Goal: Task Accomplishment & Management: Manage account settings

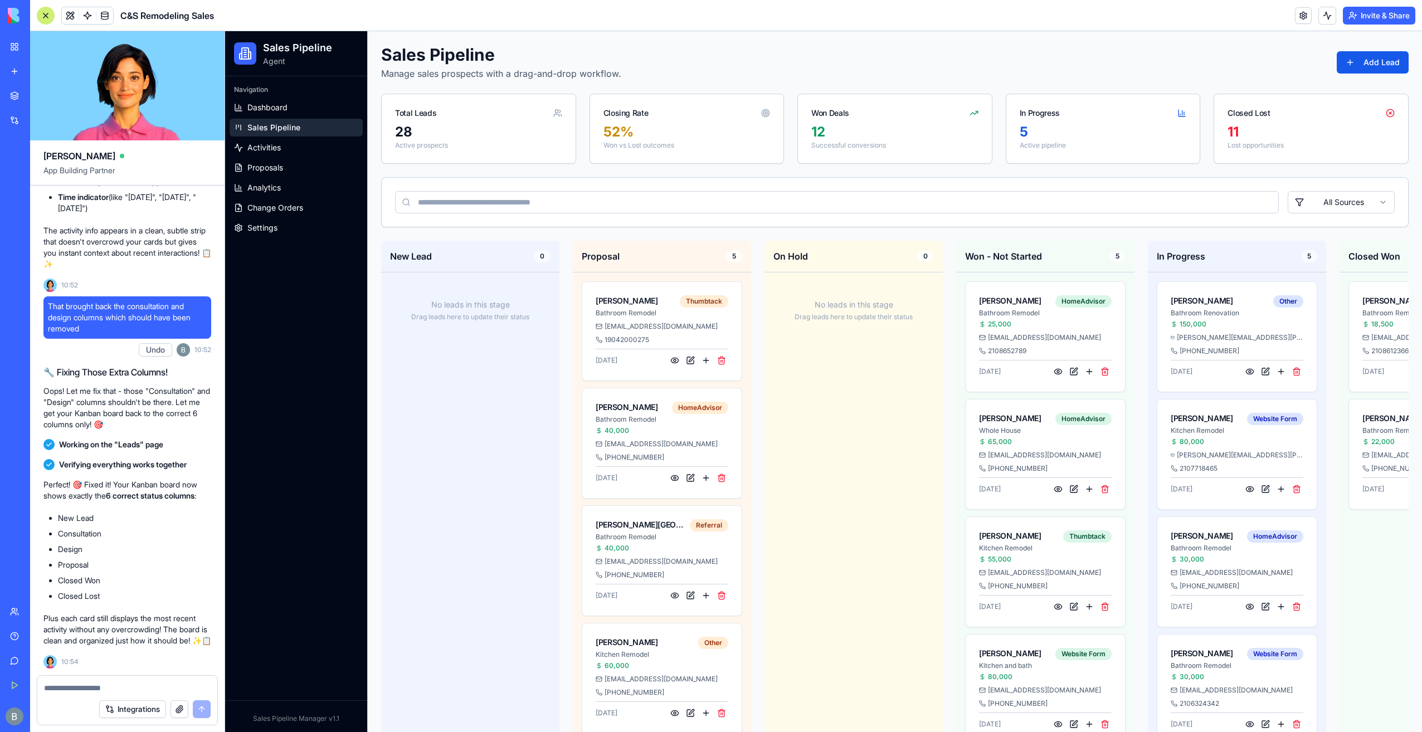
drag, startPoint x: 149, startPoint y: 679, endPoint x: 115, endPoint y: 692, distance: 36.7
click at [149, 679] on div at bounding box center [127, 685] width 180 height 18
drag, startPoint x: 102, startPoint y: 700, endPoint x: 109, endPoint y: 690, distance: 12.4
click at [106, 694] on div "Integrations" at bounding box center [127, 709] width 180 height 31
click at [109, 689] on textarea at bounding box center [127, 688] width 167 height 11
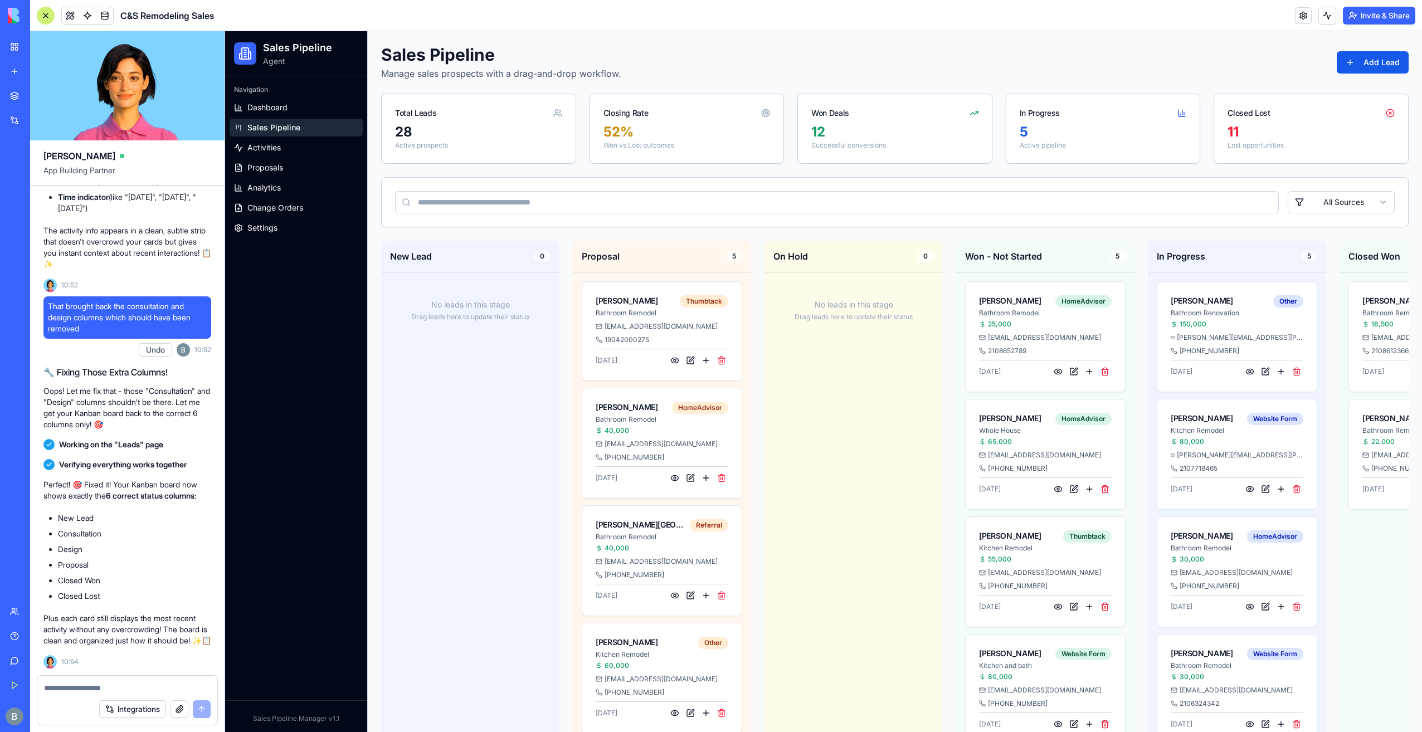
click at [89, 681] on div at bounding box center [127, 685] width 180 height 18
click at [86, 688] on textarea at bounding box center [127, 688] width 167 height 11
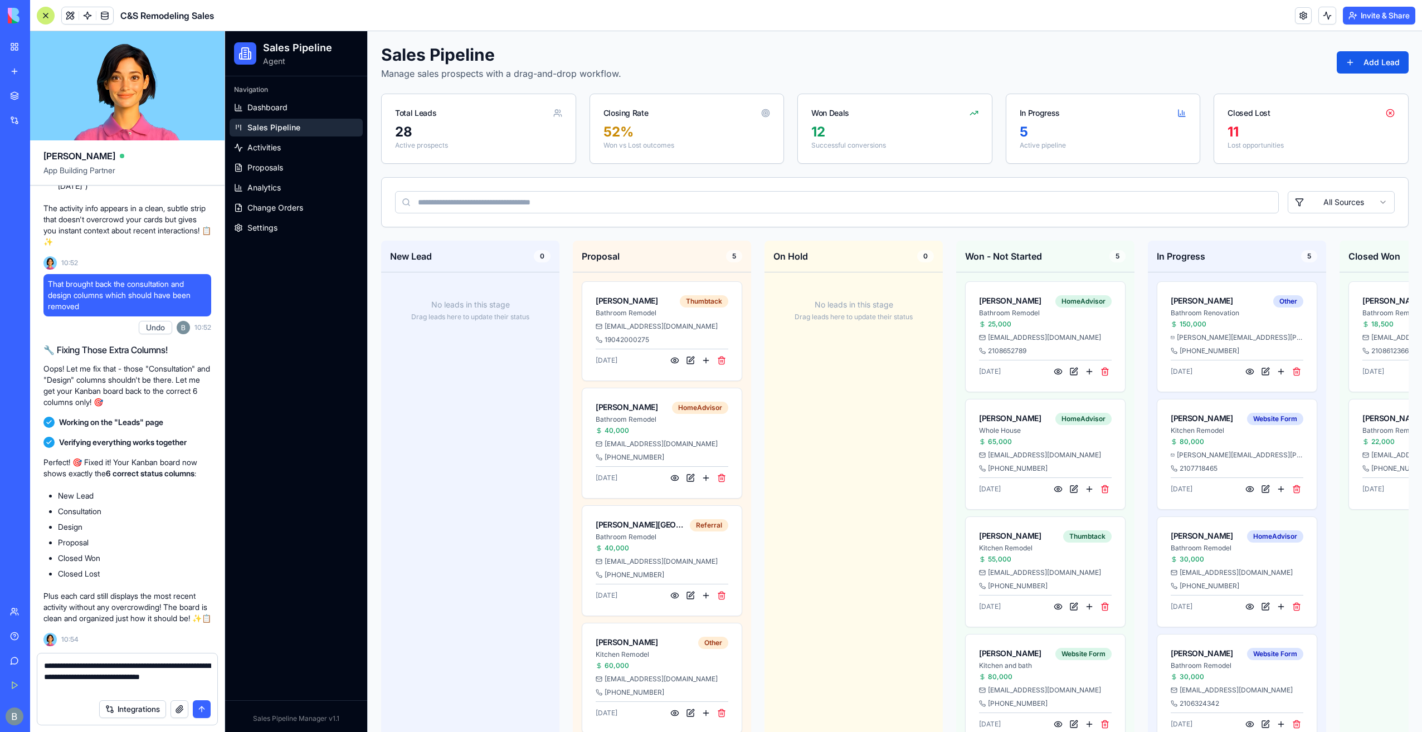
type textarea "**********"
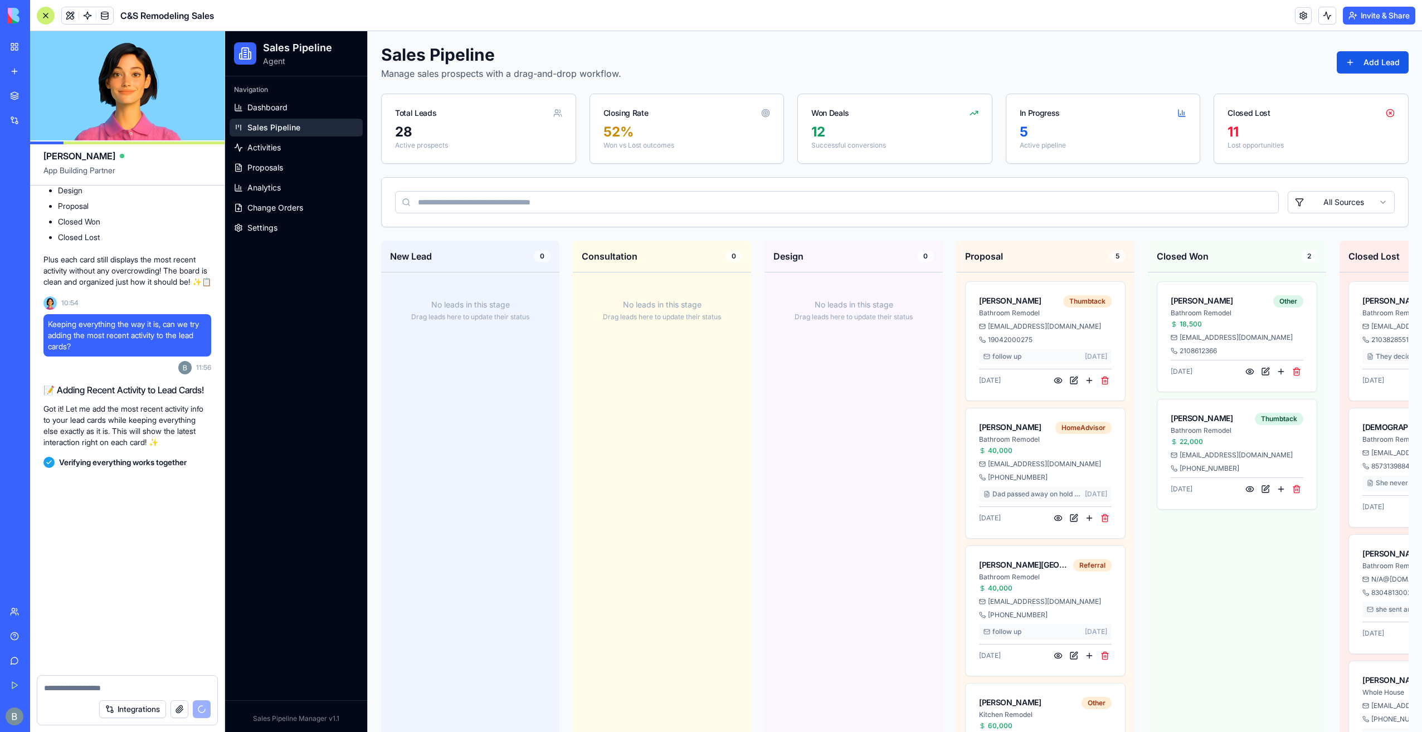
scroll to position [101101, 0]
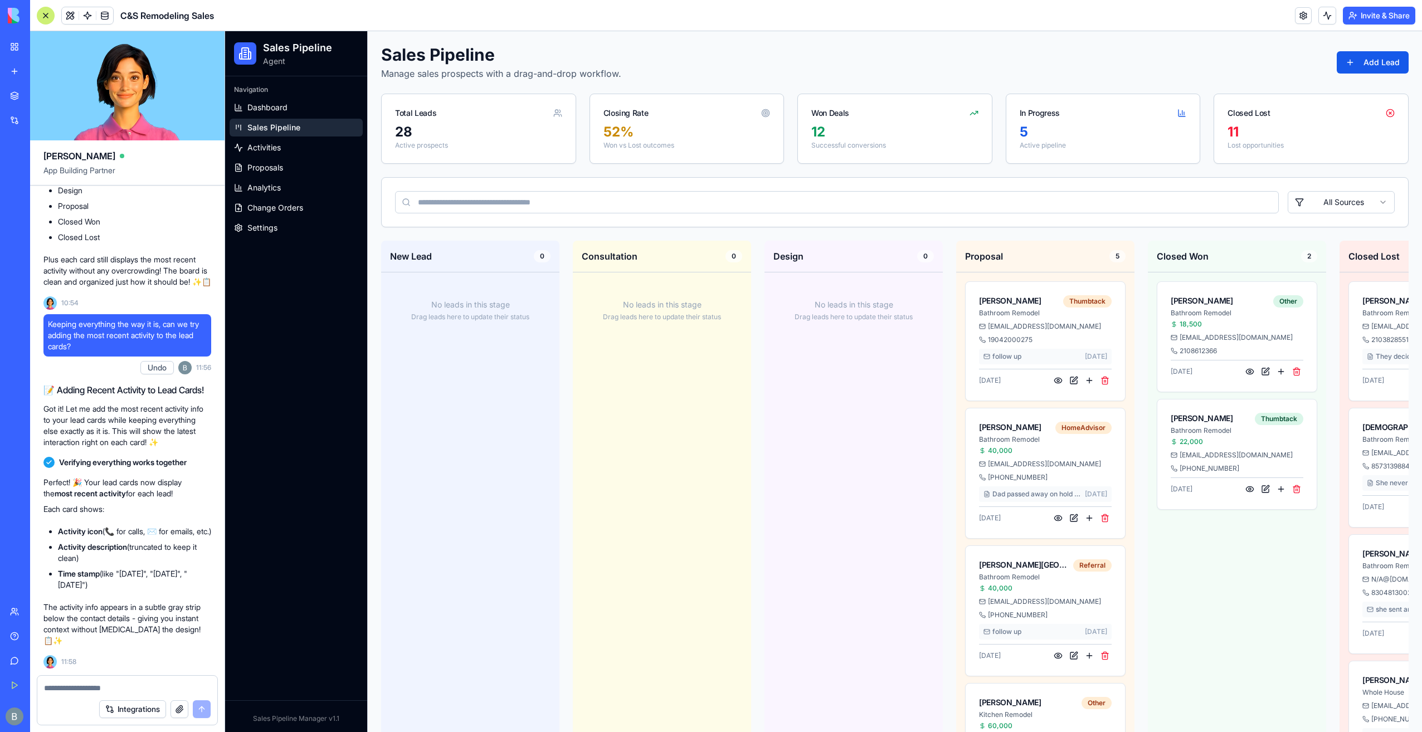
drag, startPoint x: 162, startPoint y: 344, endPoint x: 157, endPoint y: 350, distance: 7.5
click at [161, 347] on div "Keeping everything the way it is, can we try adding the most recent activity to…" at bounding box center [127, 346] width 168 height 65
drag, startPoint x: 157, startPoint y: 350, endPoint x: 154, endPoint y: 356, distance: 6.7
click at [154, 361] on button "Undo" at bounding box center [156, 367] width 33 height 13
click at [103, 12] on span at bounding box center [104, 15] width 31 height 31
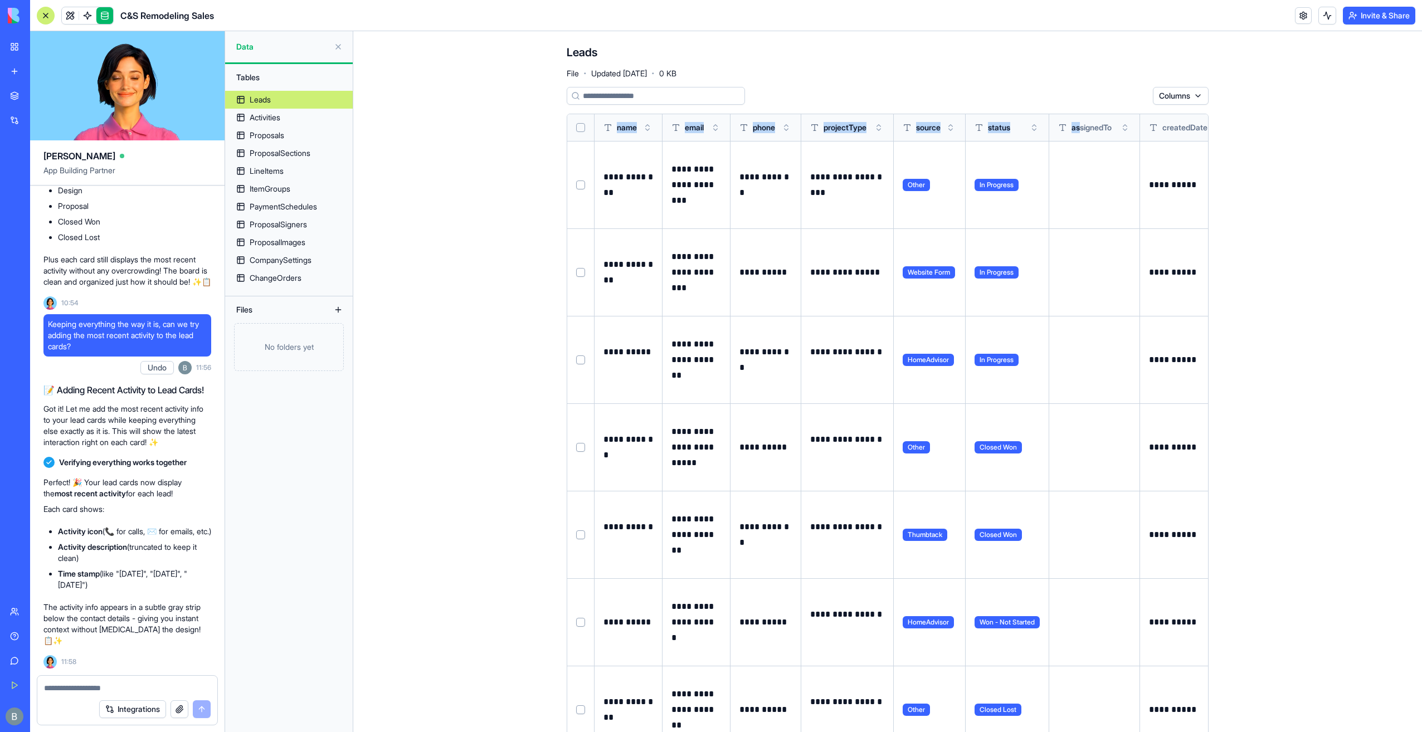
drag, startPoint x: 1080, startPoint y: 128, endPoint x: 470, endPoint y: 125, distance: 609.8
click at [470, 125] on main "**********" at bounding box center [887, 381] width 1069 height 701
drag, startPoint x: 470, startPoint y: 125, endPoint x: 421, endPoint y: 242, distance: 127.1
click at [421, 242] on main "**********" at bounding box center [887, 381] width 1069 height 701
click at [415, 265] on main "**********" at bounding box center [887, 381] width 1069 height 701
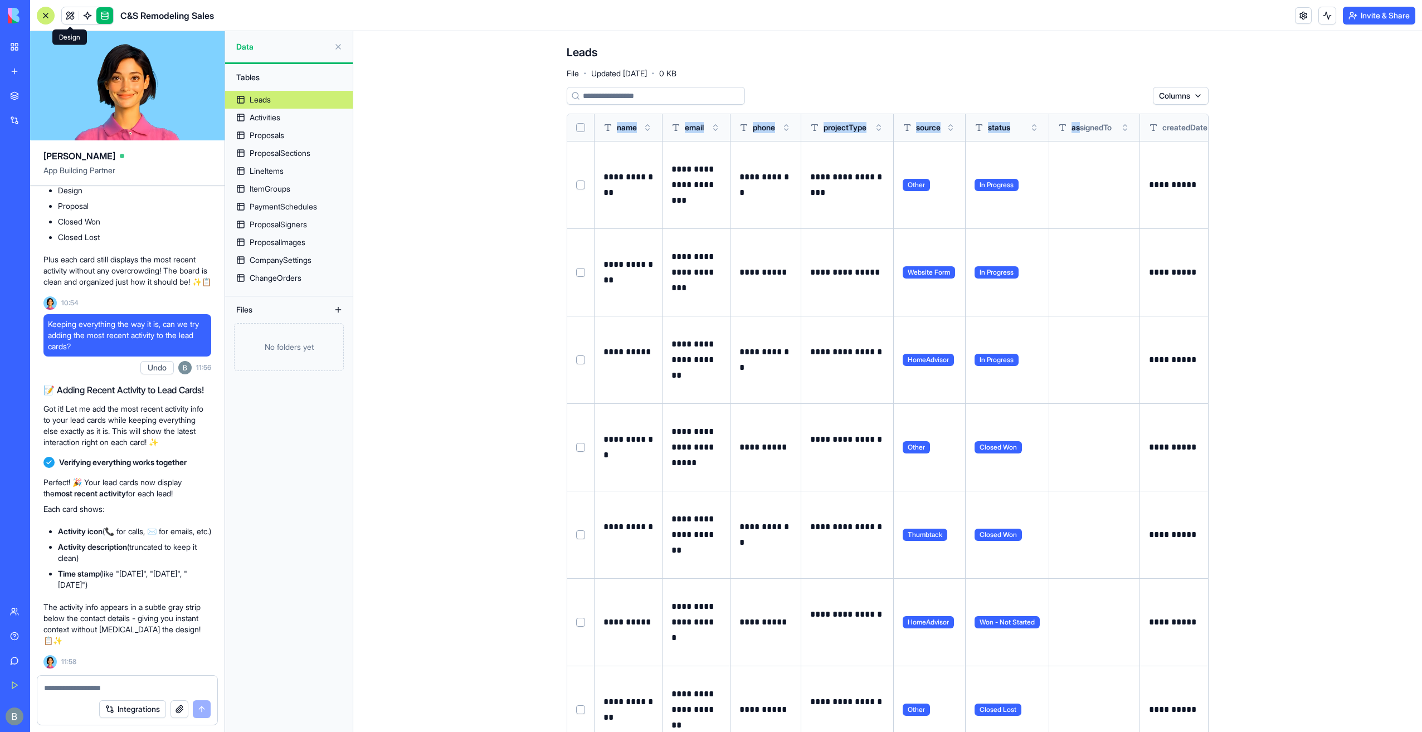
click at [64, 14] on link at bounding box center [70, 15] width 17 height 17
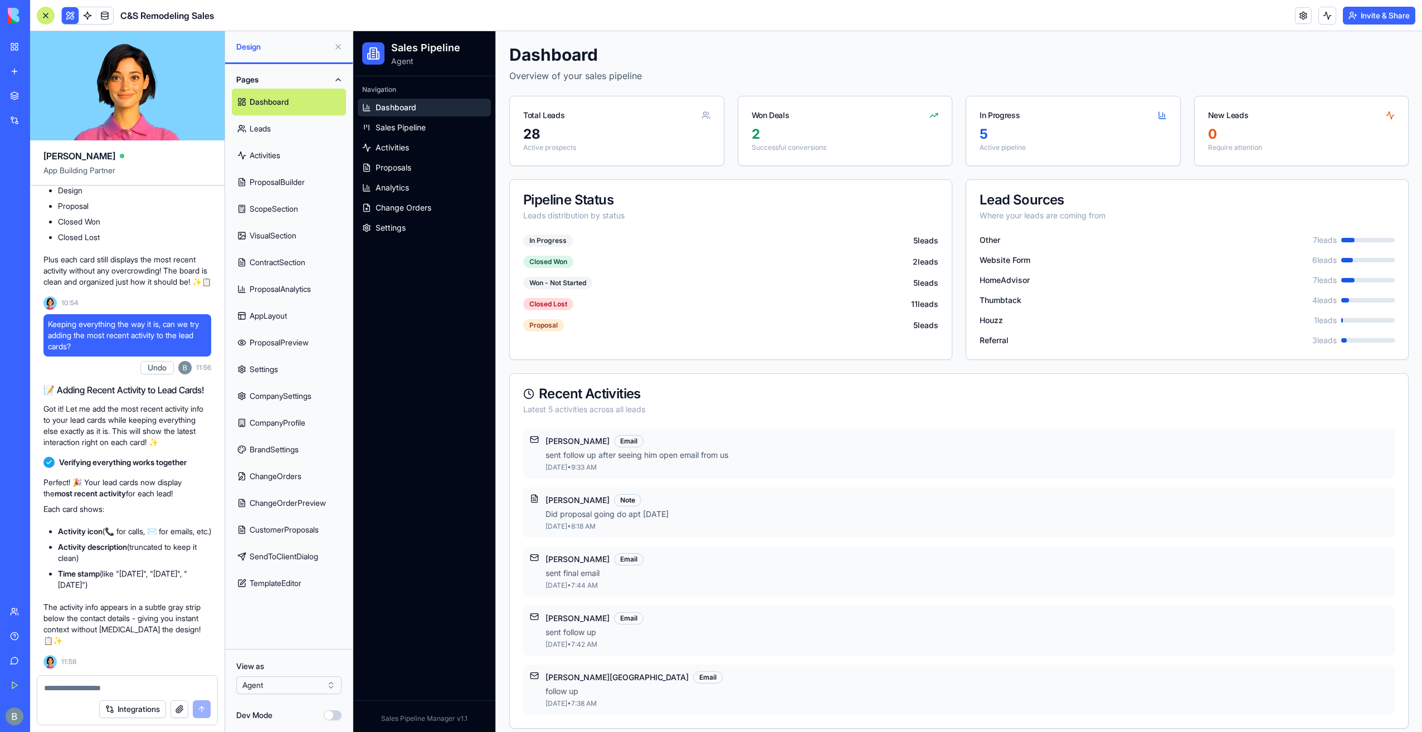
click at [333, 80] on button "Pages" at bounding box center [289, 80] width 114 height 18
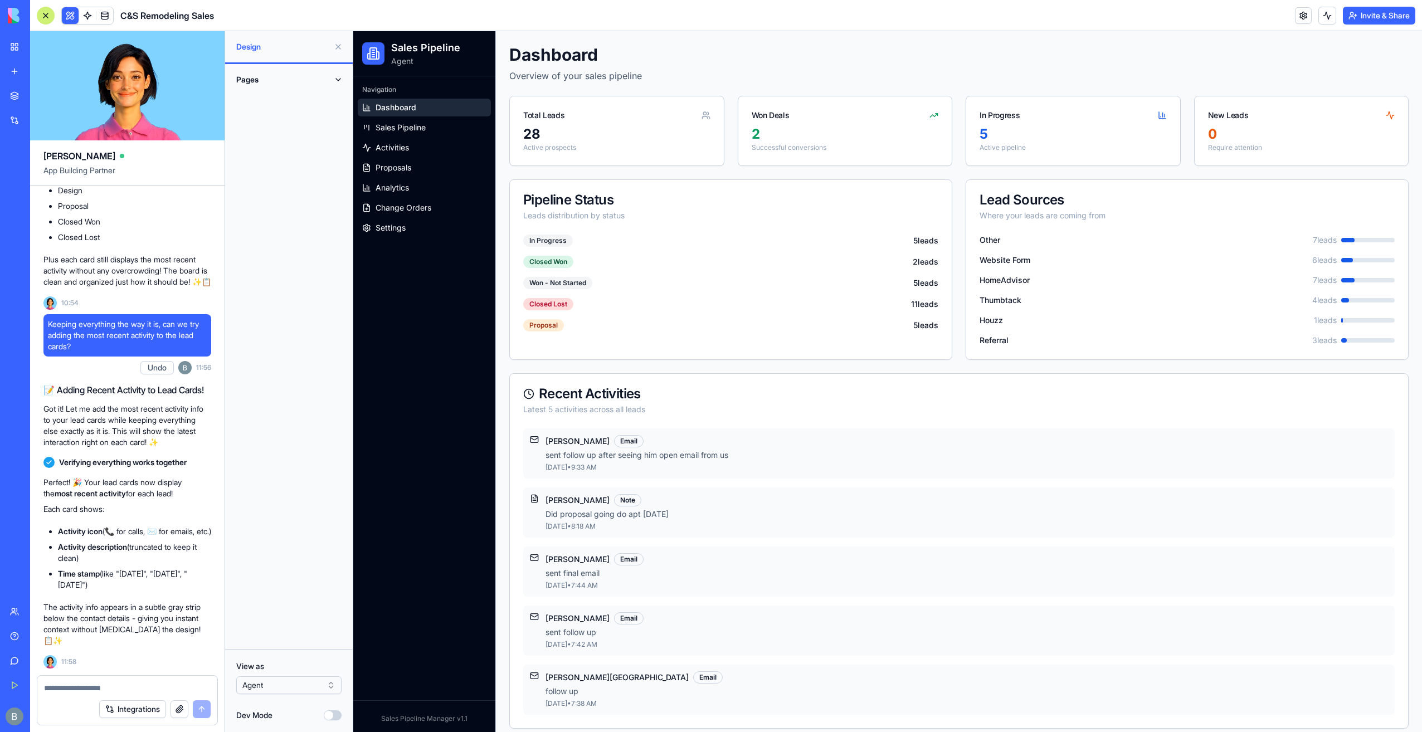
click at [333, 80] on button "Pages" at bounding box center [289, 80] width 114 height 18
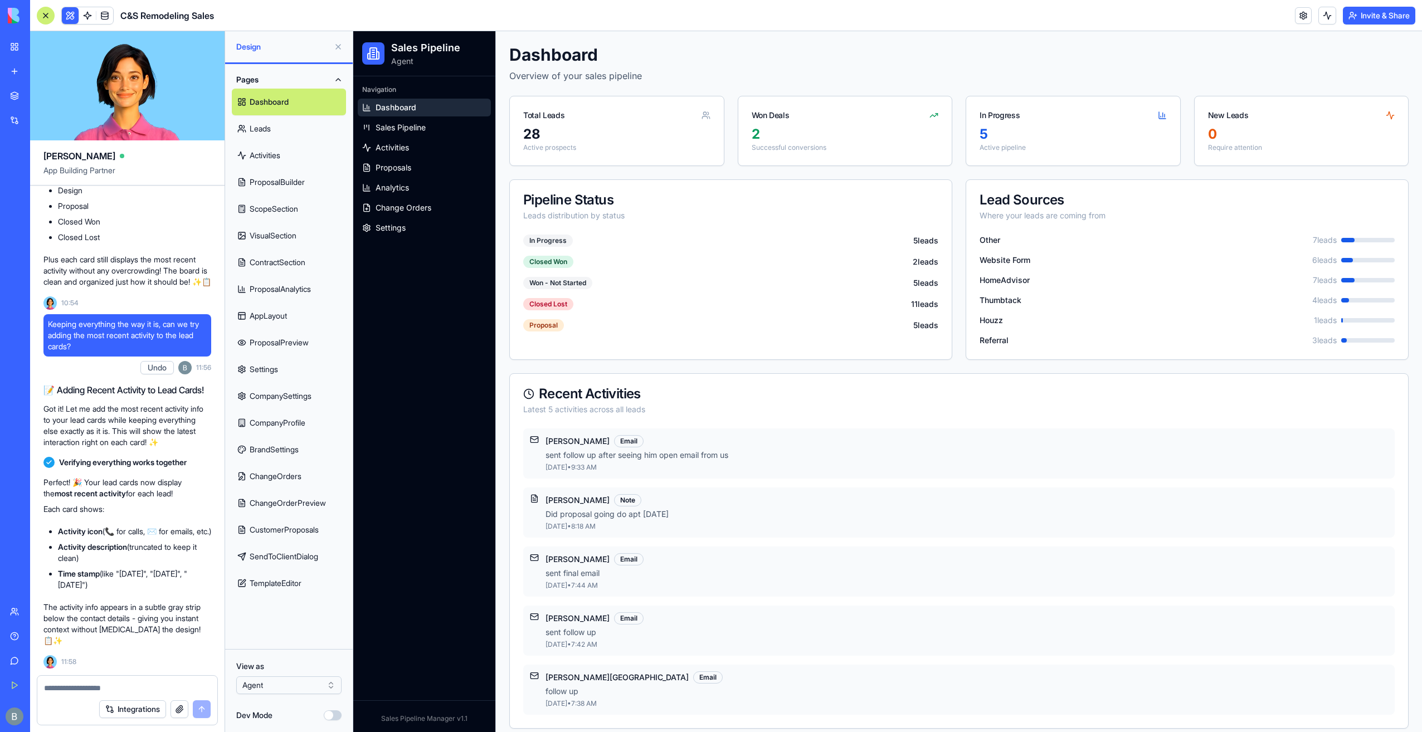
click at [339, 48] on button at bounding box center [338, 47] width 18 height 18
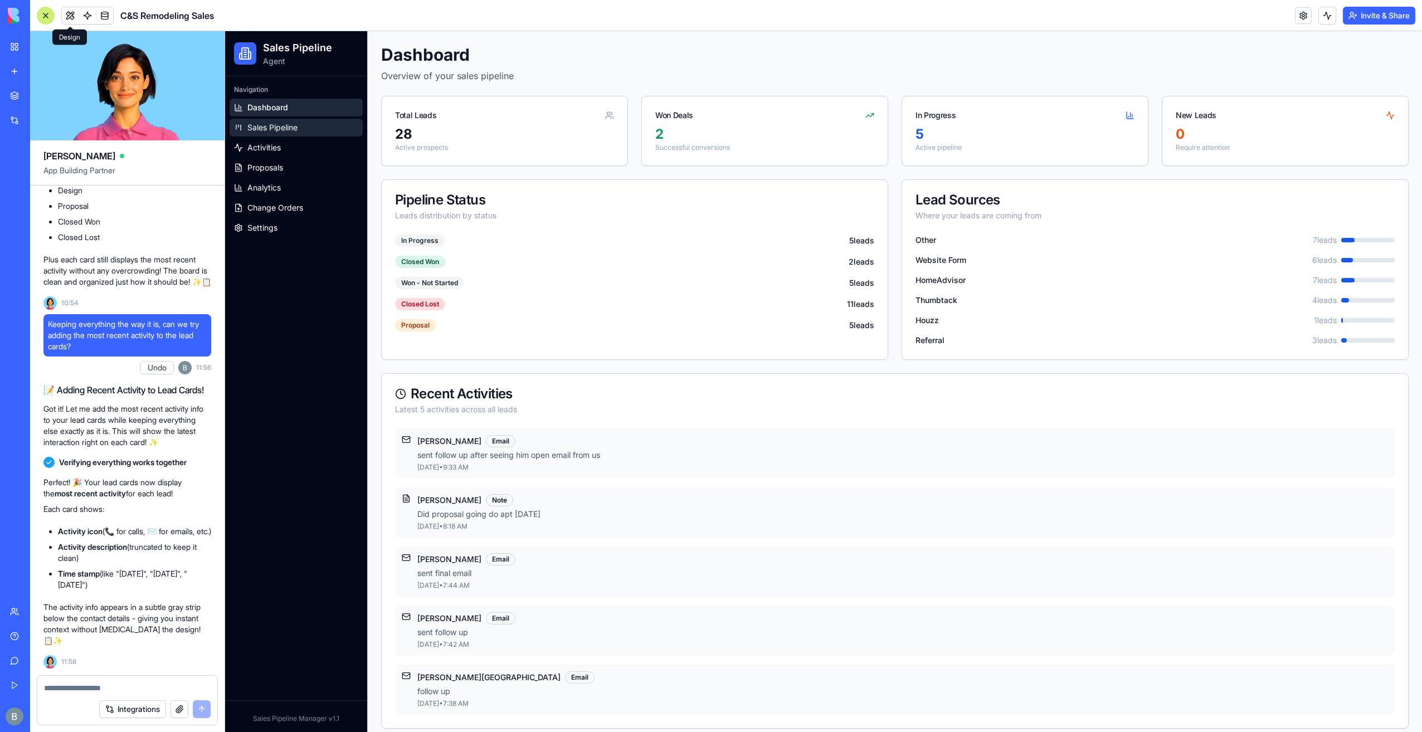
click at [297, 128] on span "Sales Pipeline" at bounding box center [272, 127] width 50 height 11
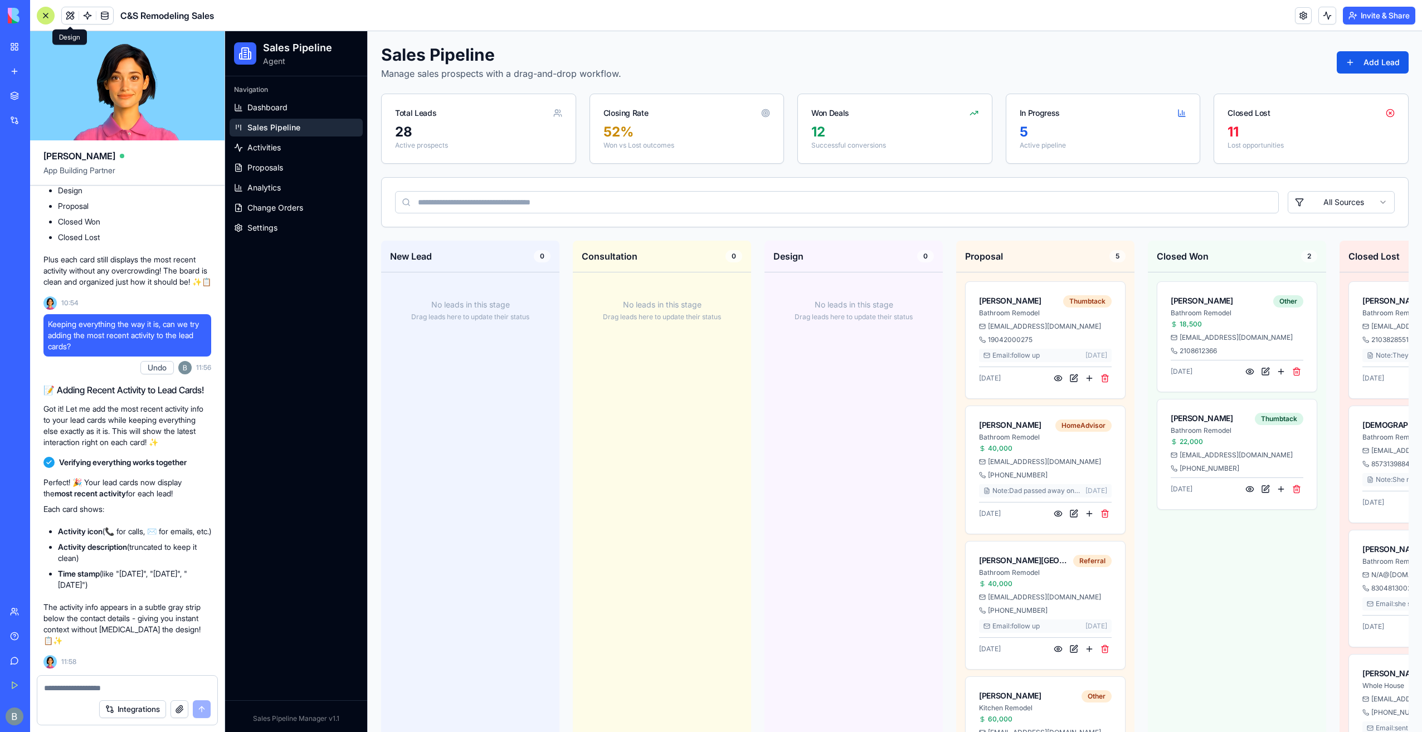
click at [153, 361] on button "Undo" at bounding box center [156, 367] width 33 height 13
click at [114, 688] on textarea at bounding box center [127, 688] width 167 height 11
click at [111, 687] on textarea at bounding box center [127, 688] width 167 height 11
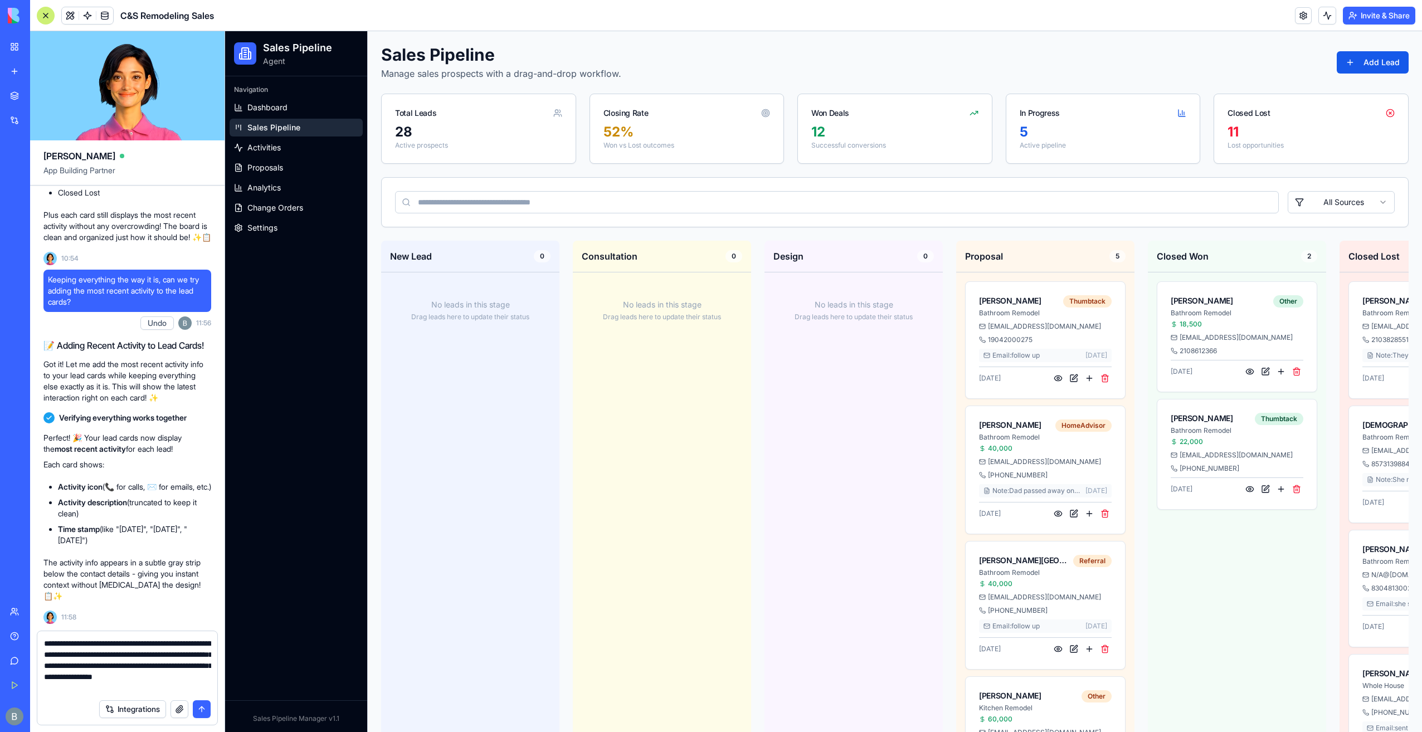
type textarea "**********"
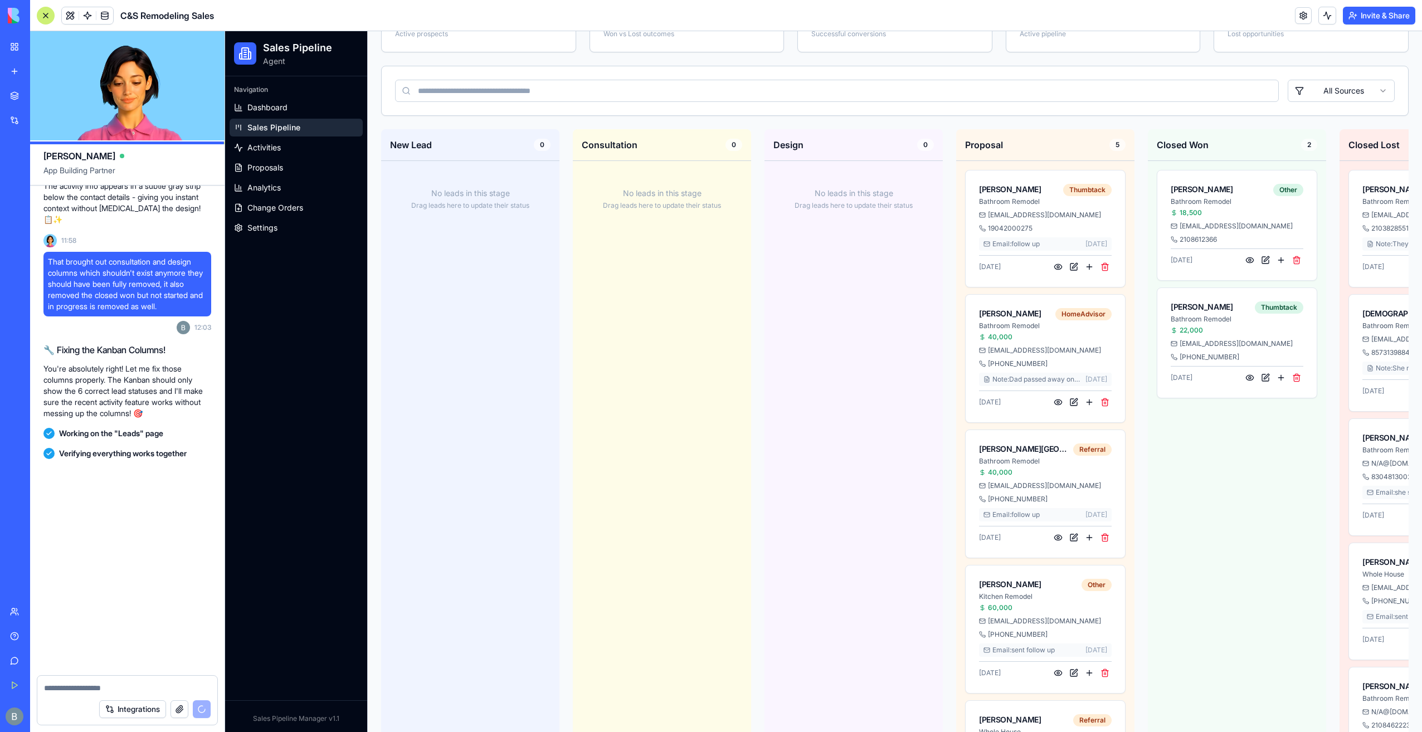
scroll to position [101522, 0]
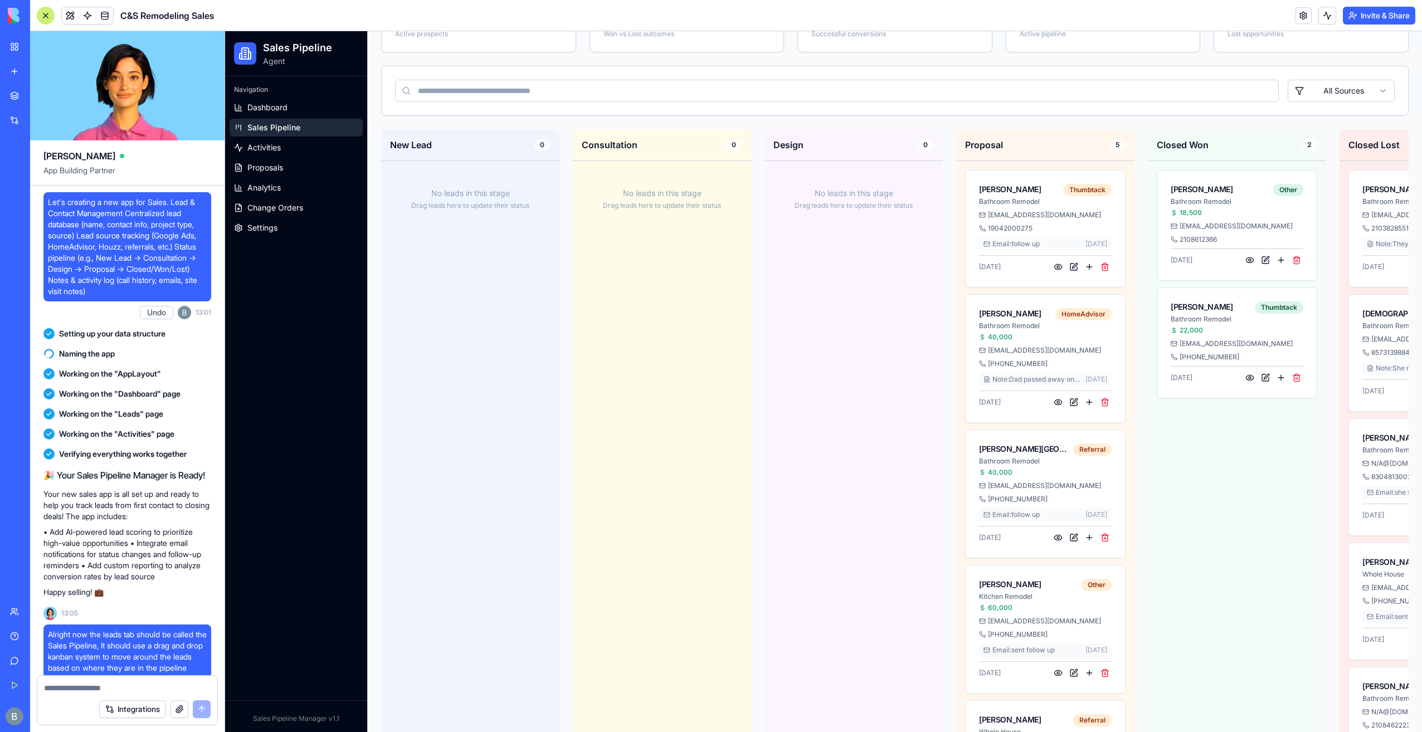
scroll to position [101522, 0]
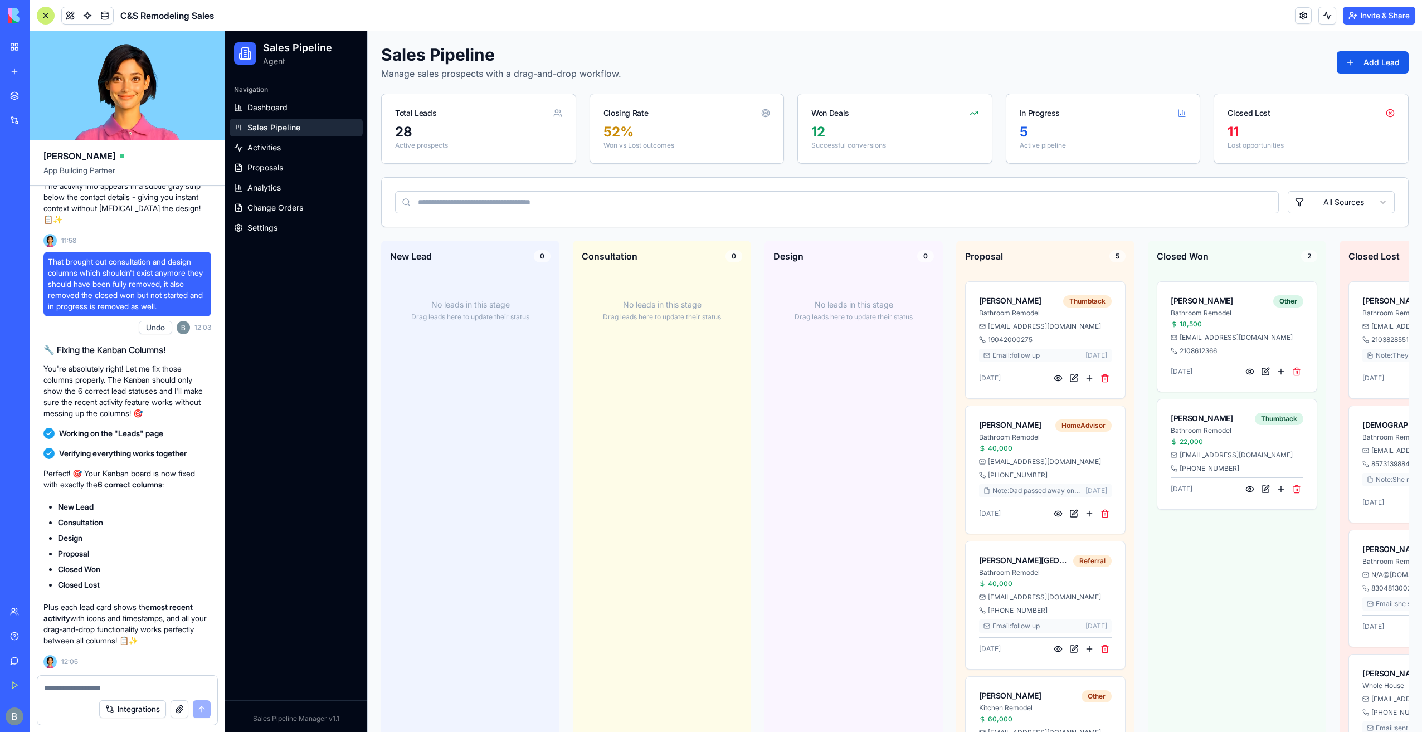
click at [144, 678] on div at bounding box center [127, 685] width 180 height 18
click at [135, 686] on textarea at bounding box center [127, 688] width 167 height 11
type textarea "**********"
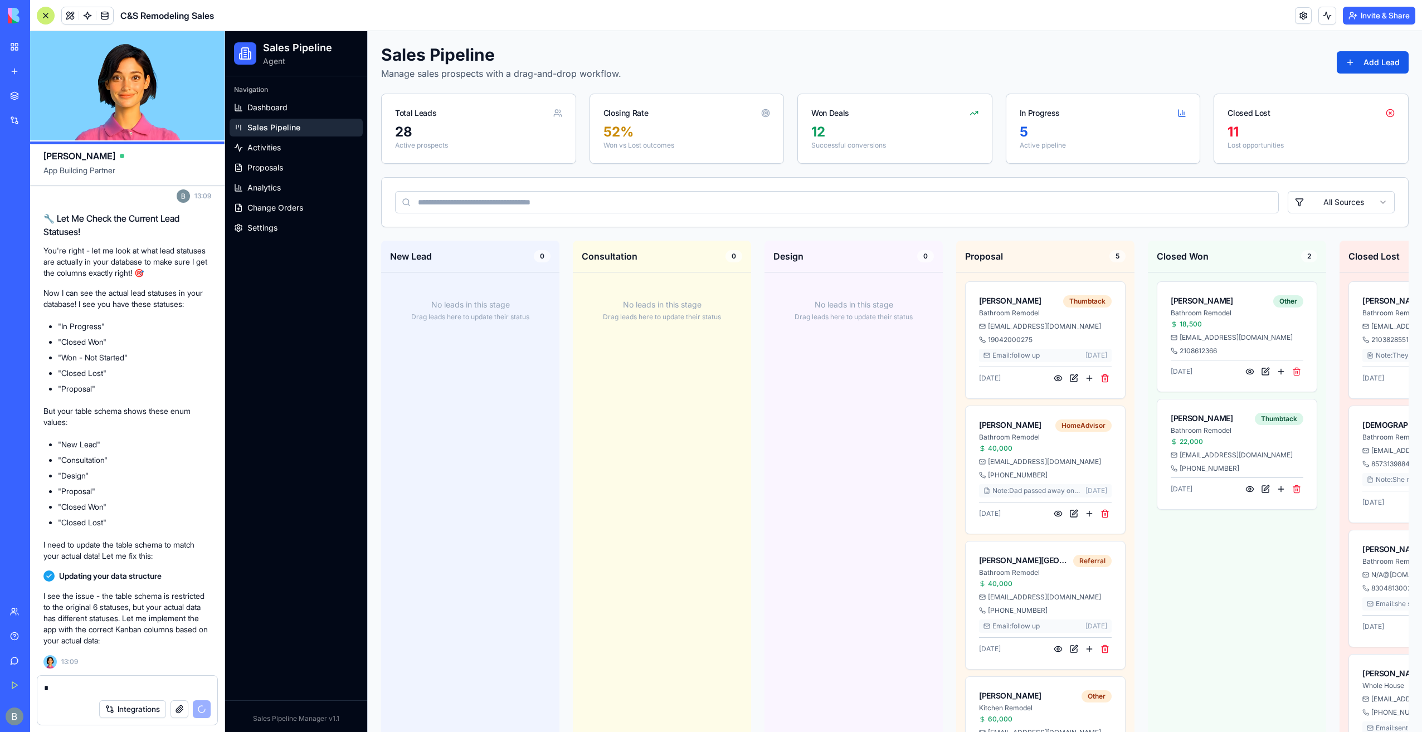
scroll to position [102062, 0]
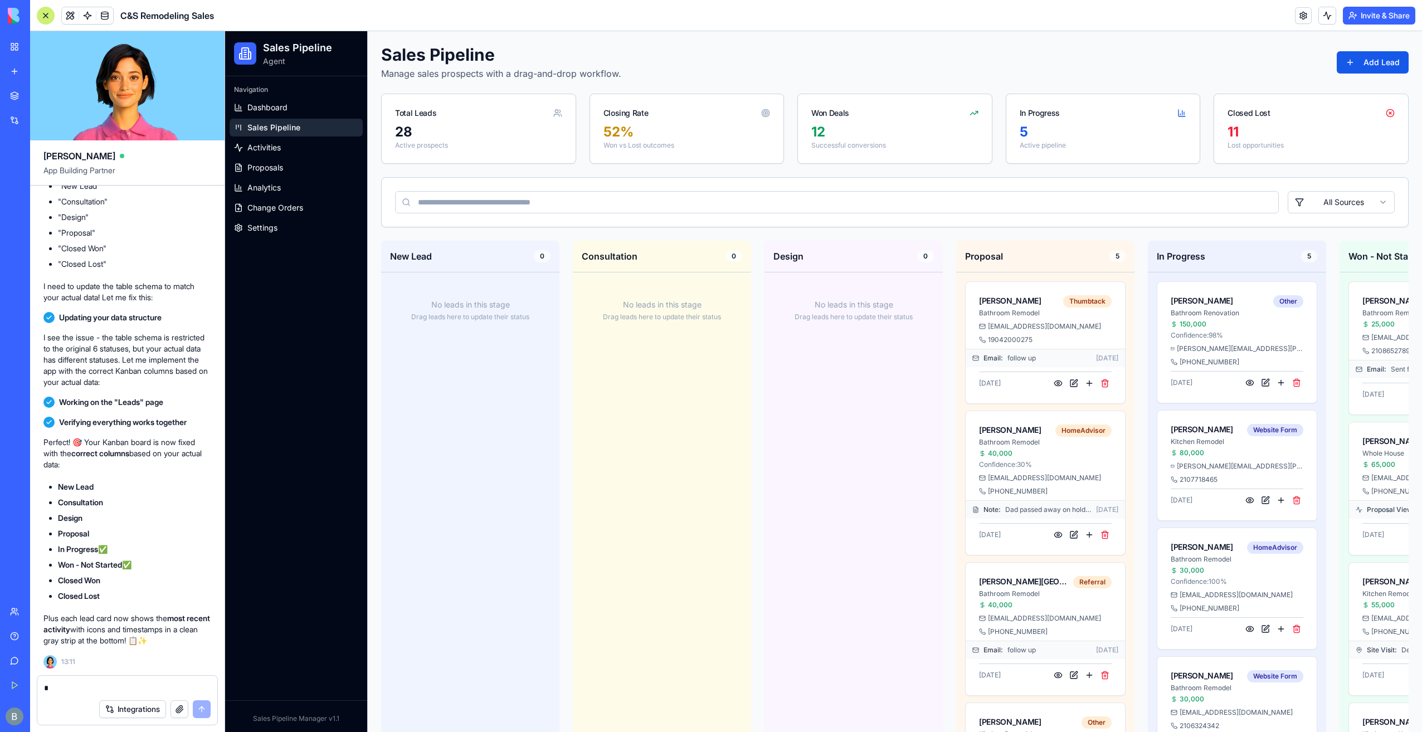
click at [119, 693] on textarea at bounding box center [127, 688] width 167 height 11
click at [118, 692] on textarea at bounding box center [127, 688] width 167 height 11
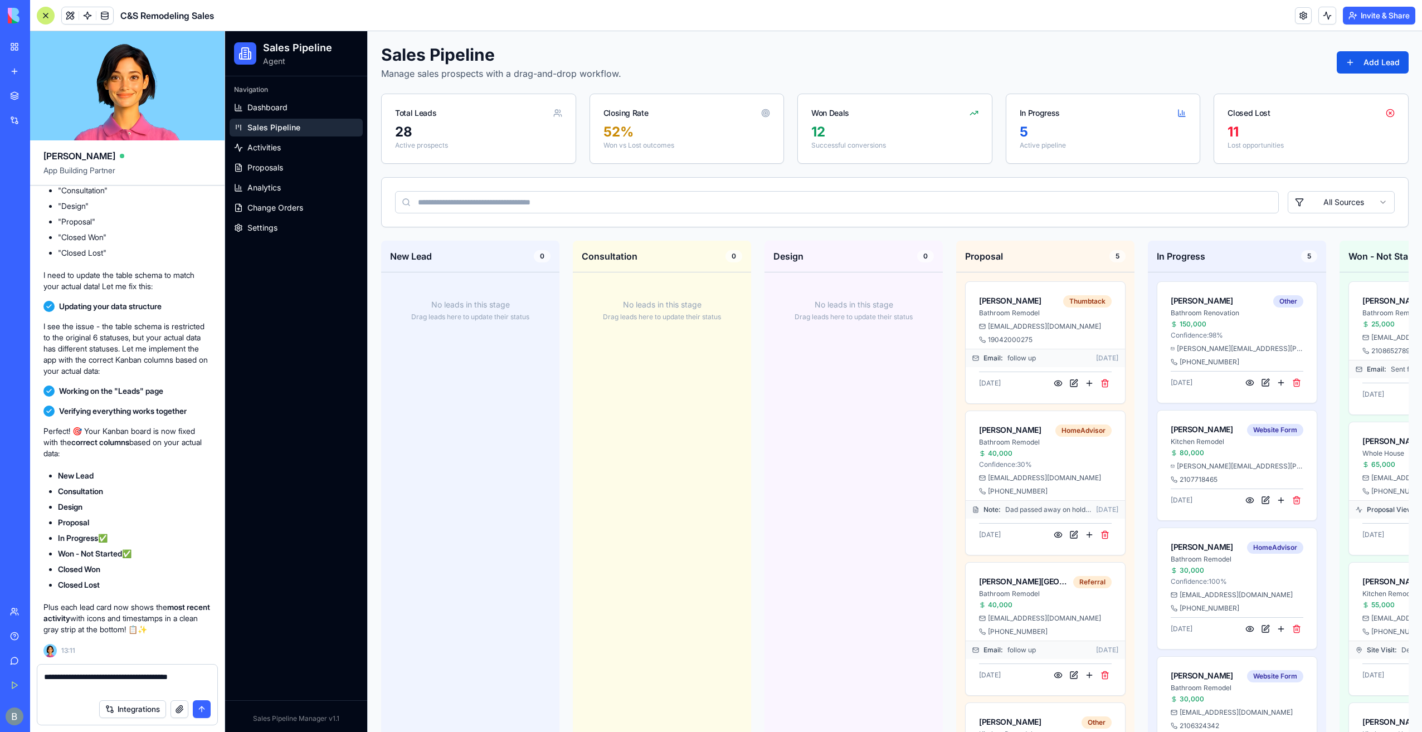
type textarea "**********"
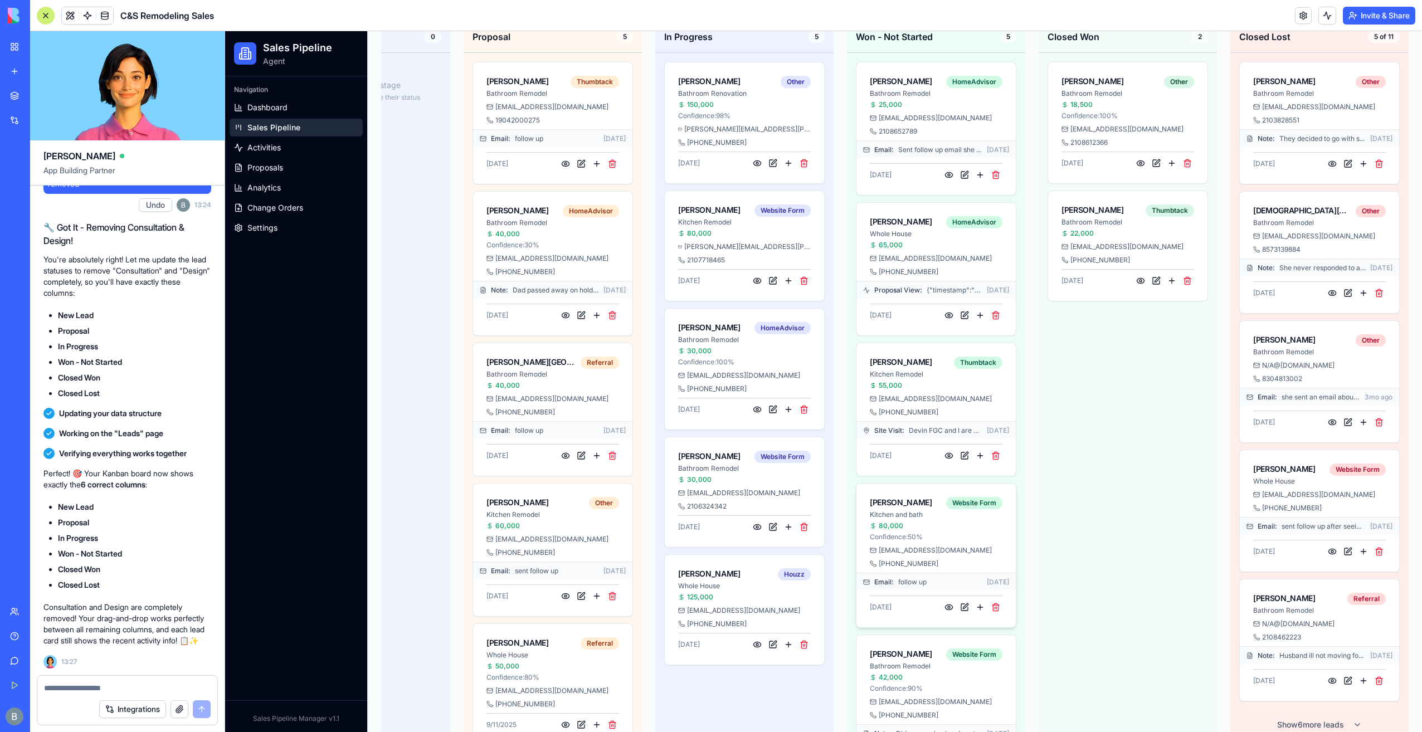
scroll to position [302, 0]
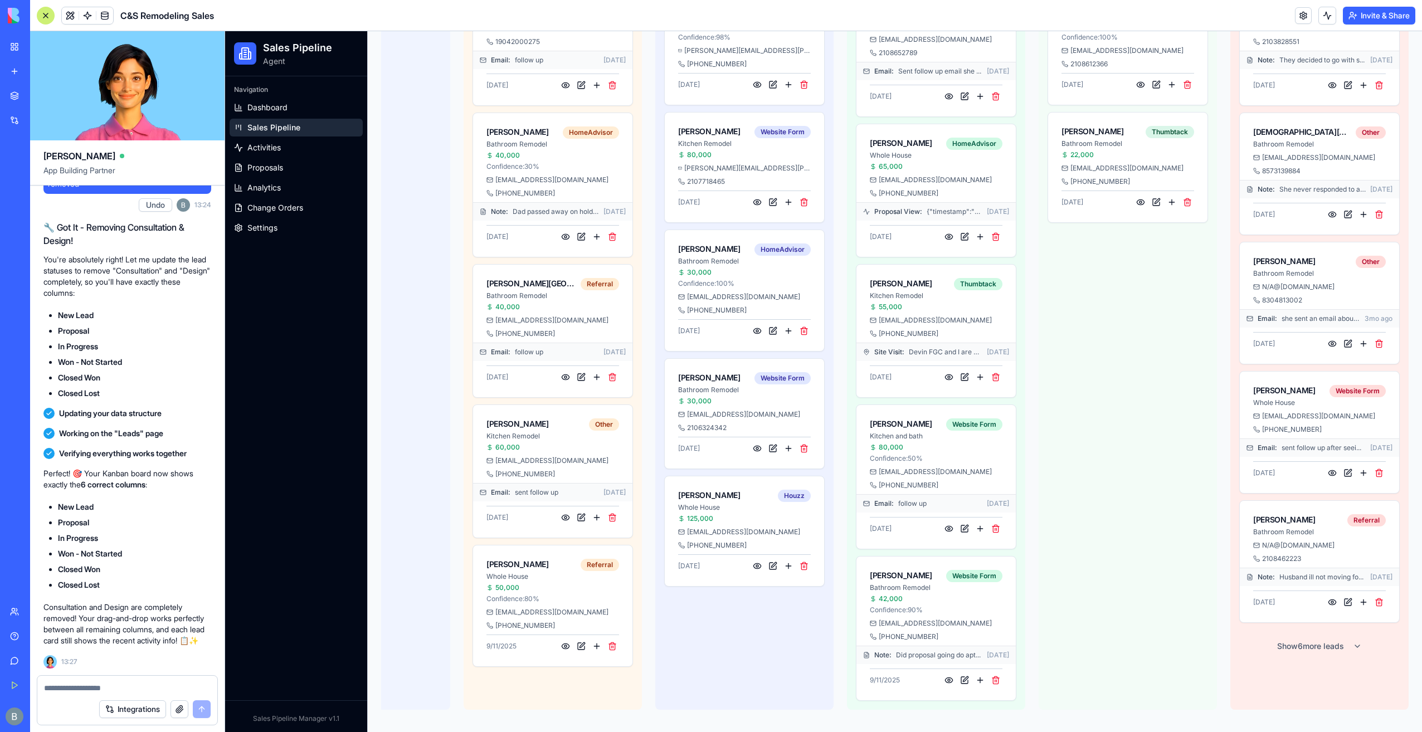
drag, startPoint x: 922, startPoint y: 709, endPoint x: 733, endPoint y: 700, distance: 188.6
click at [725, 710] on div "New Lead 0 No leads in this stage Drag leads here to update their status Propos…" at bounding box center [840, 331] width 1137 height 776
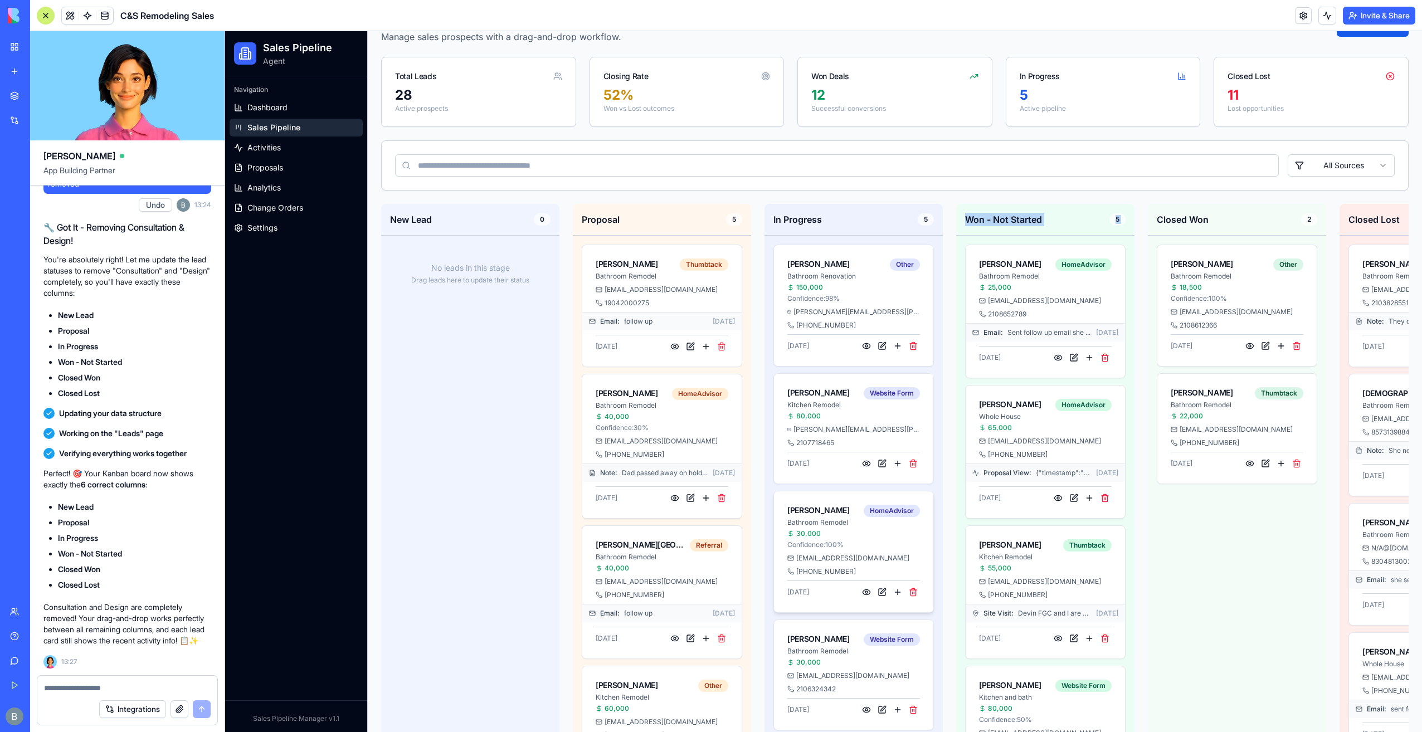
scroll to position [0, 0]
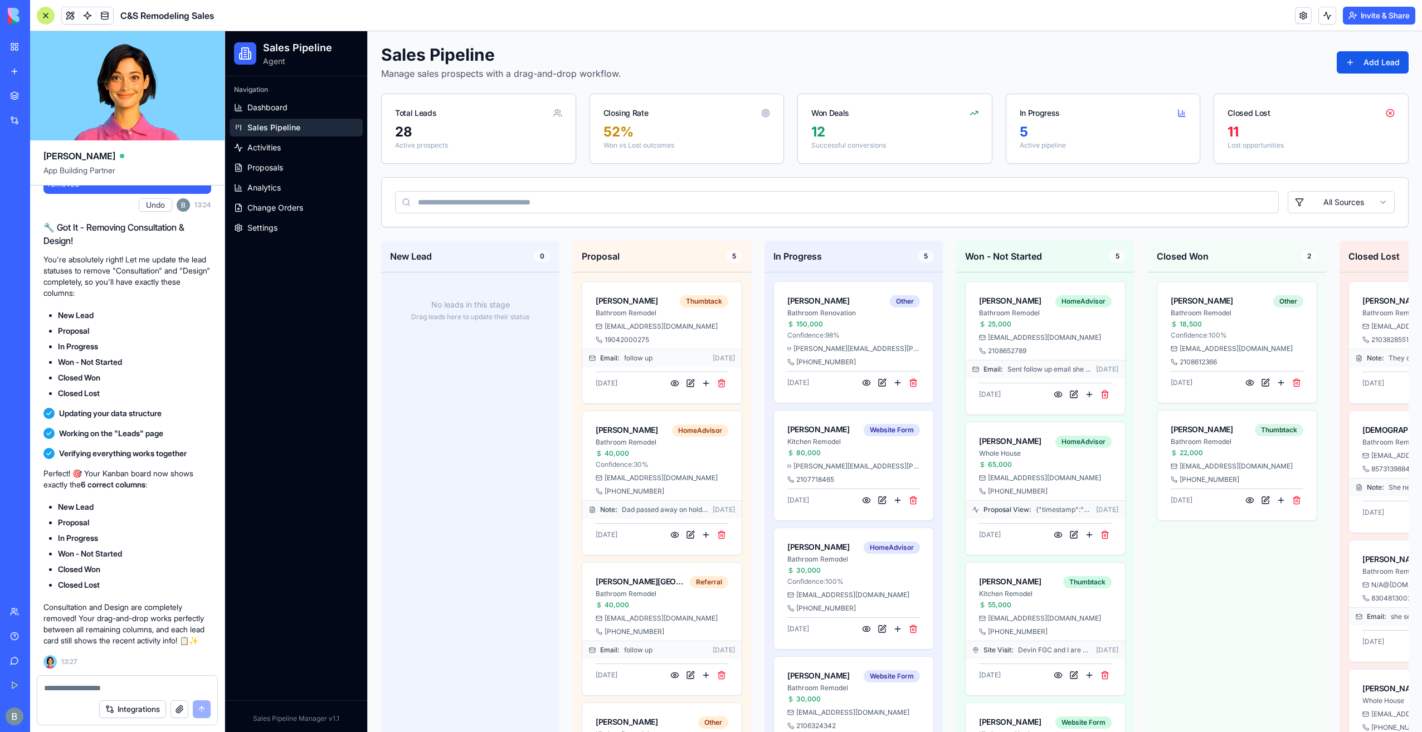
click at [898, 191] on input at bounding box center [837, 202] width 884 height 22
click at [718, 81] on div "Sales Pipeline Manage sales prospects with a drag-and-drop workflow. Add Lead T…" at bounding box center [895, 531] width 1028 height 973
click at [307, 147] on link "Activities" at bounding box center [296, 148] width 133 height 18
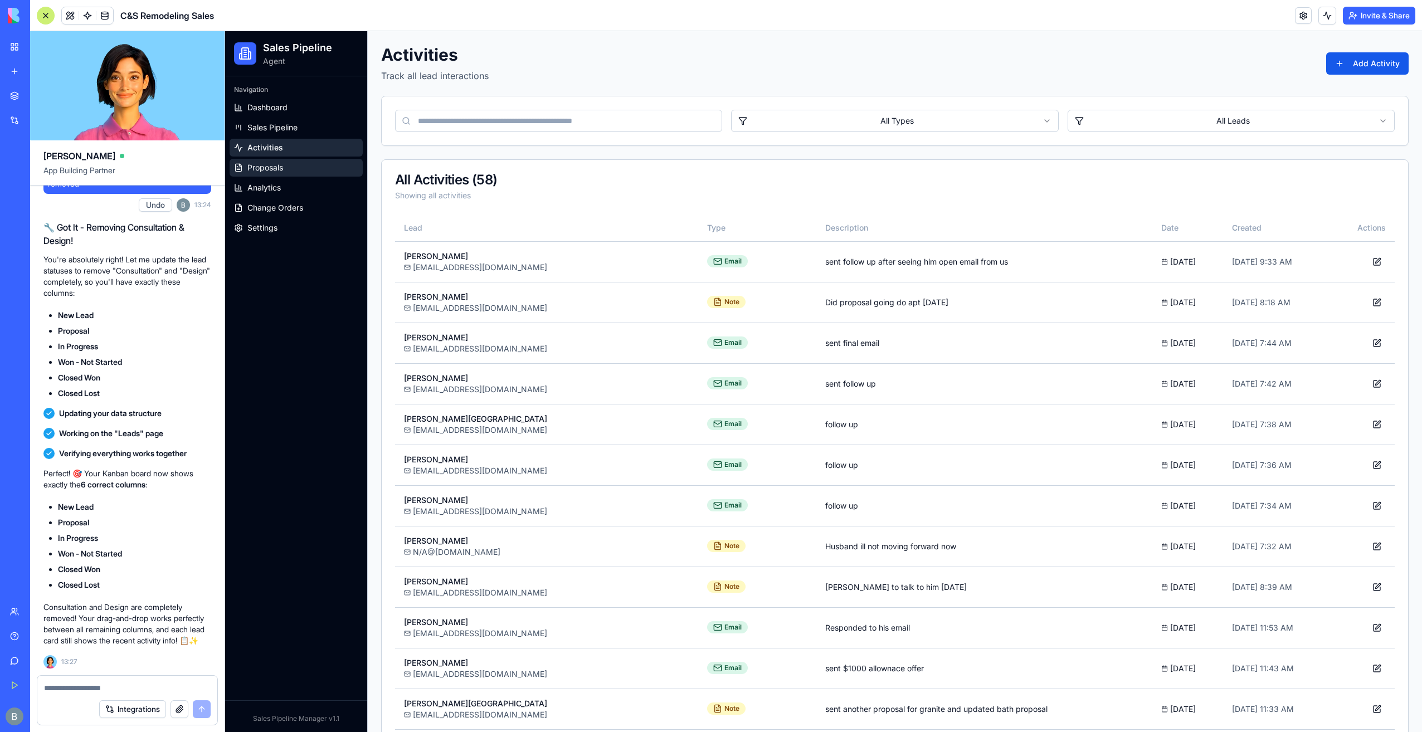
click at [302, 165] on link "Proposals" at bounding box center [296, 168] width 133 height 18
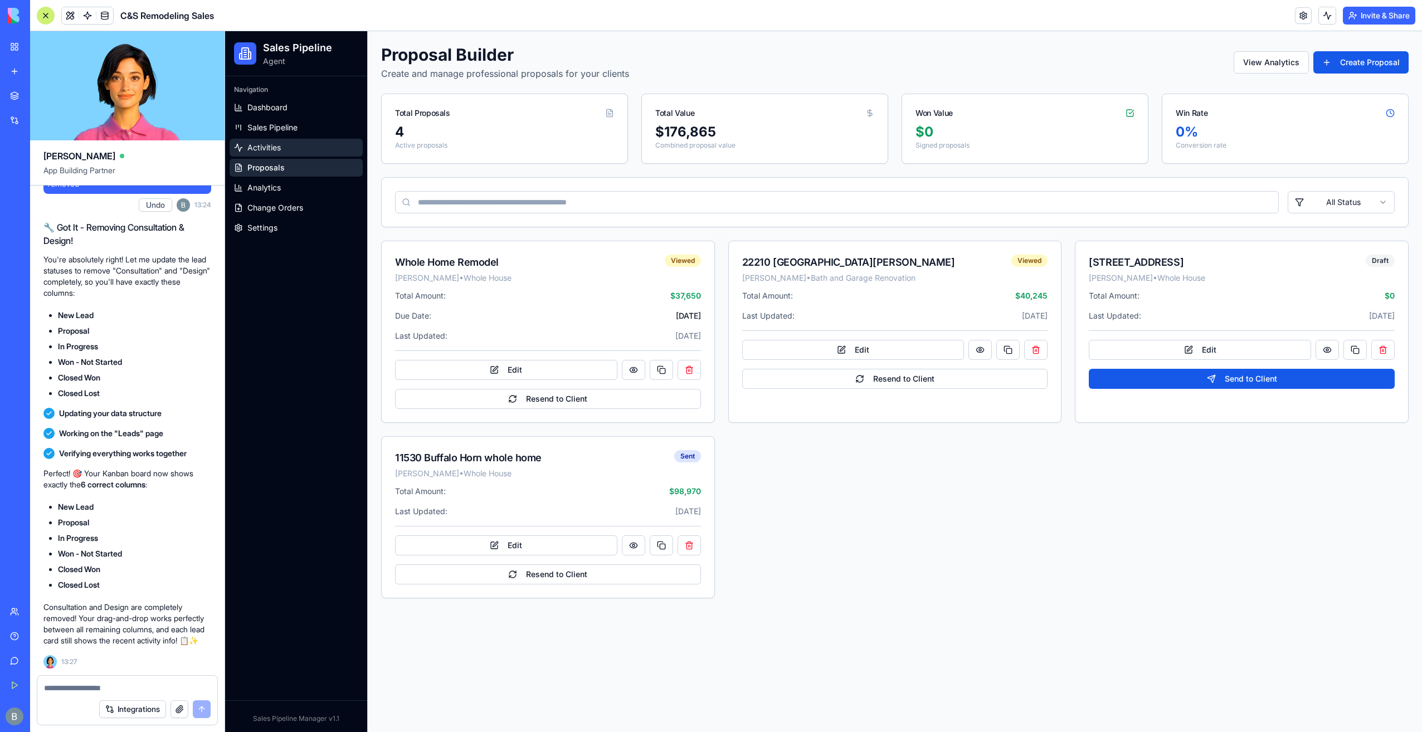
click at [301, 143] on link "Activities" at bounding box center [296, 148] width 133 height 18
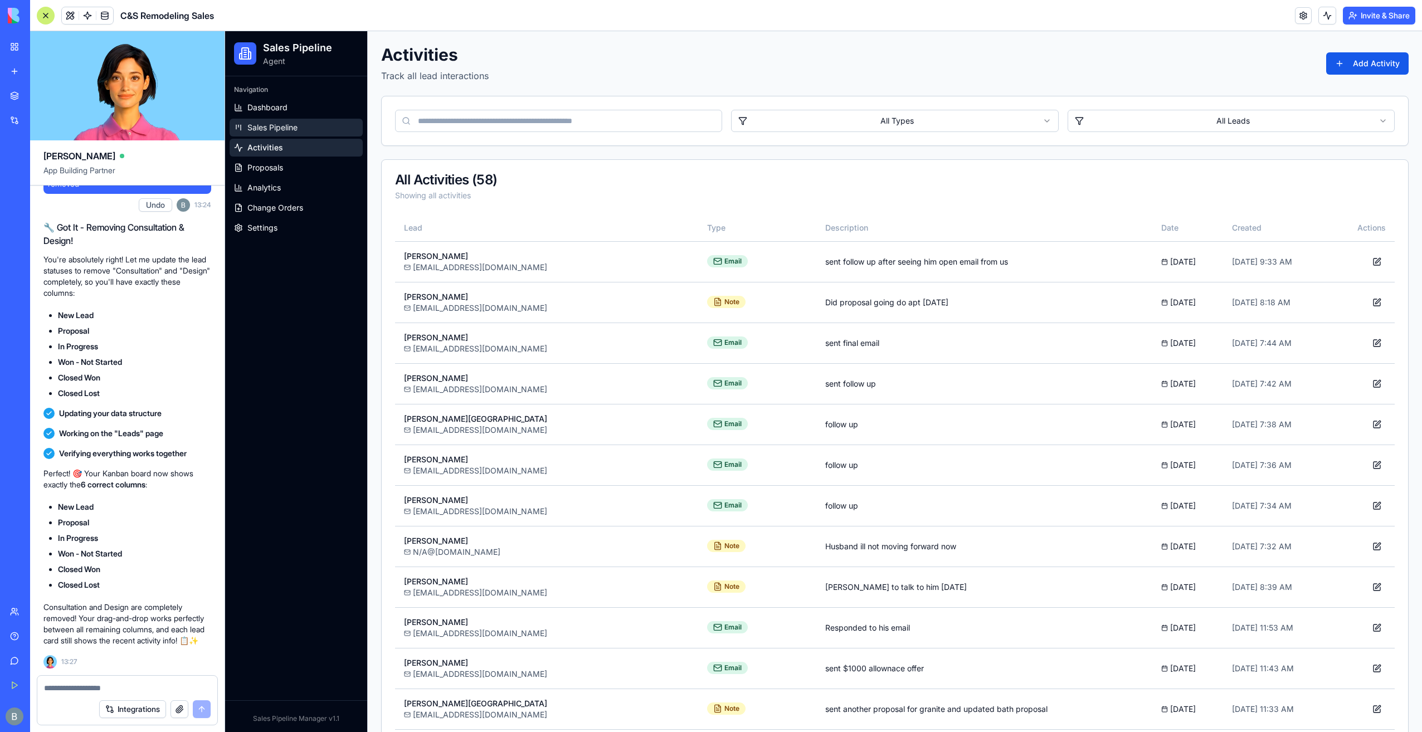
click at [300, 133] on link "Sales Pipeline" at bounding box center [296, 128] width 133 height 18
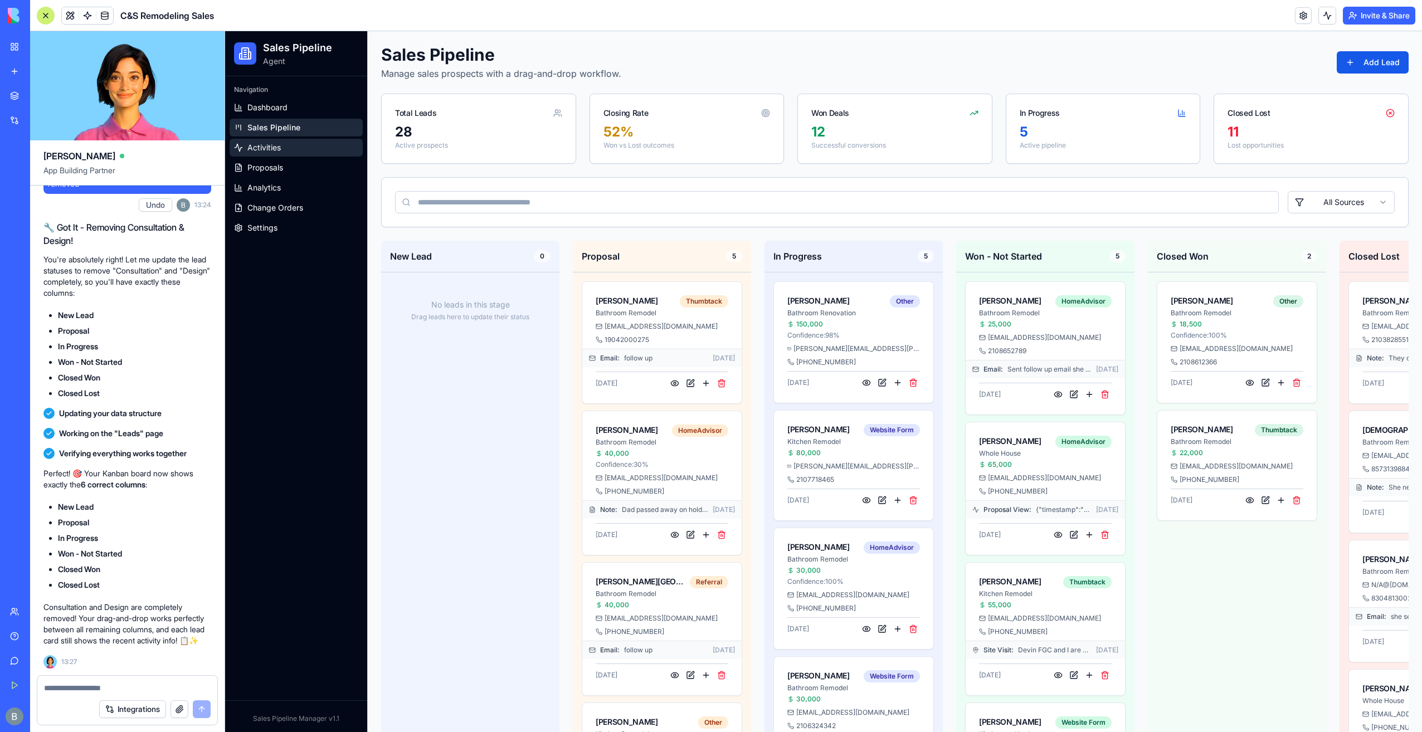
click at [302, 149] on link "Activities" at bounding box center [296, 148] width 133 height 18
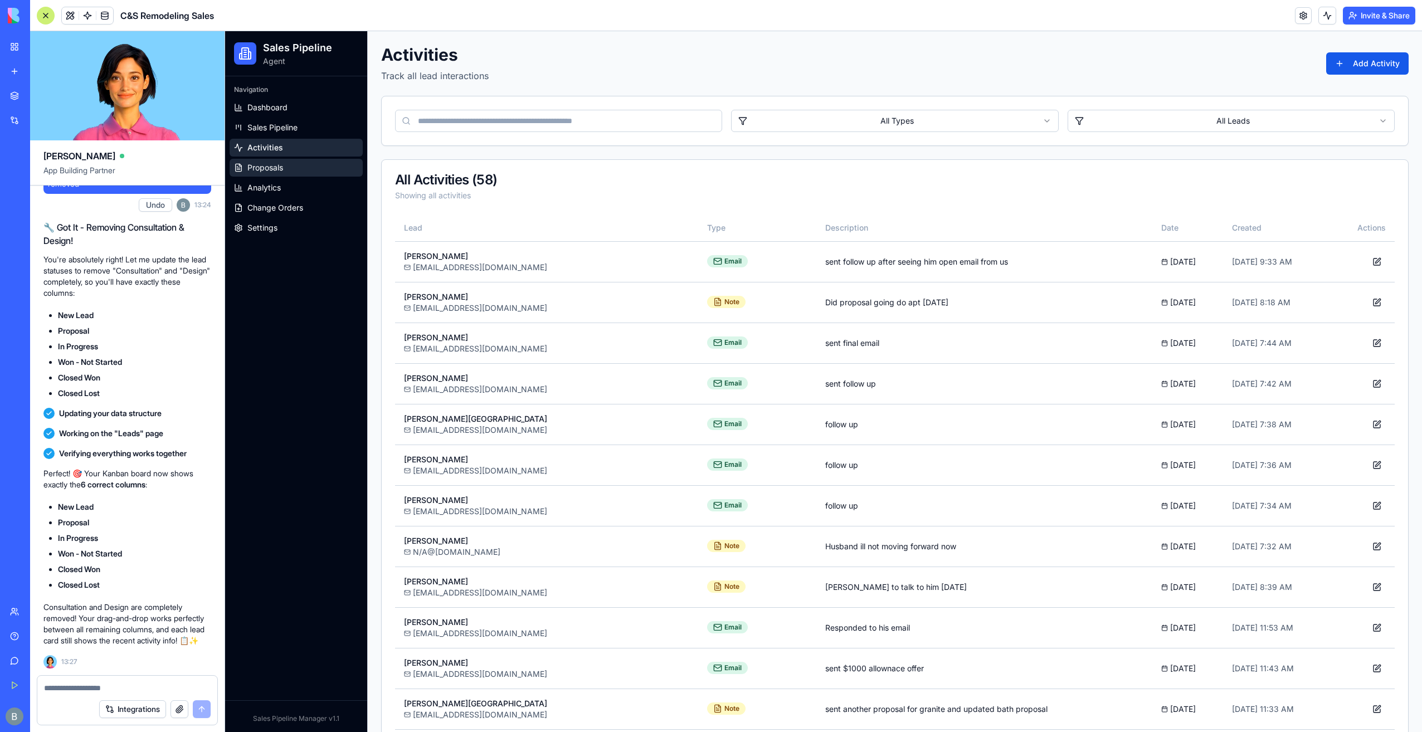
click at [297, 168] on link "Proposals" at bounding box center [296, 168] width 133 height 18
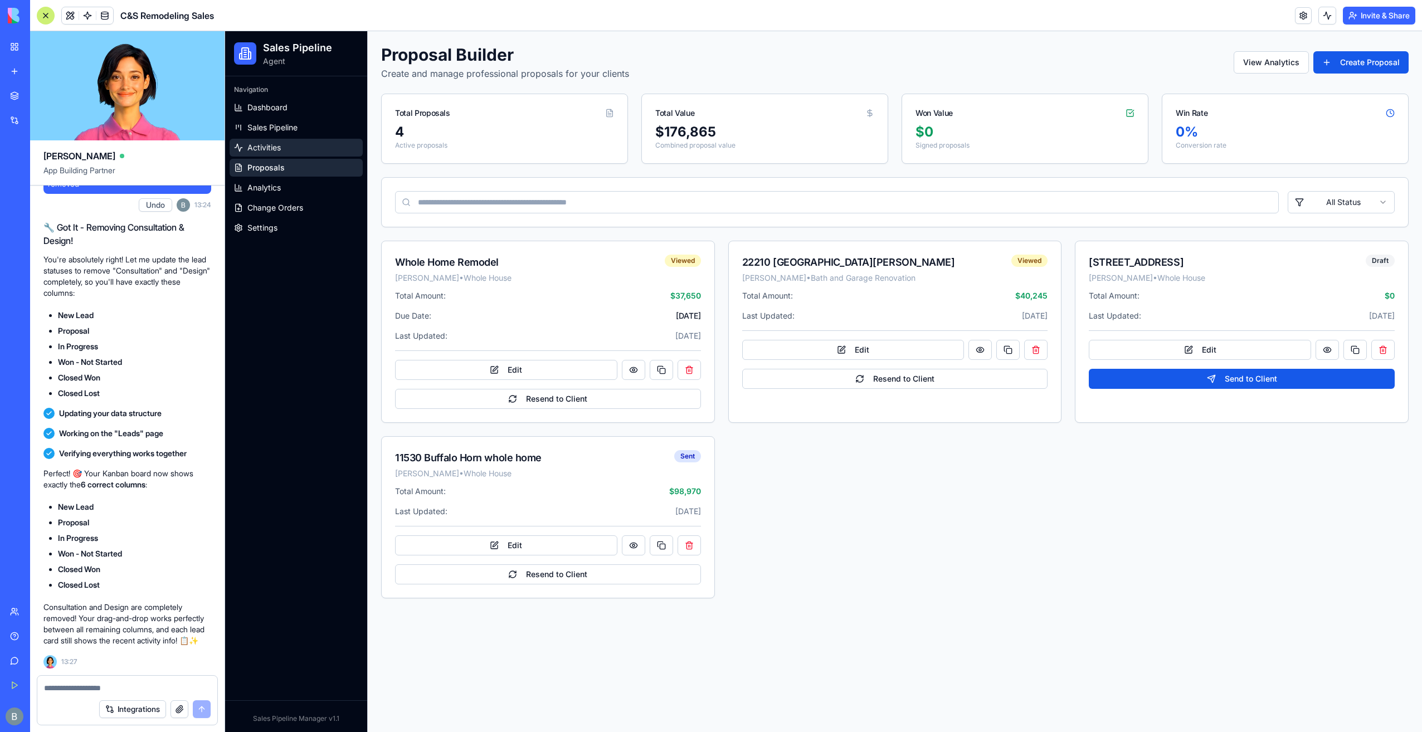
click at [292, 142] on link "Activities" at bounding box center [296, 148] width 133 height 18
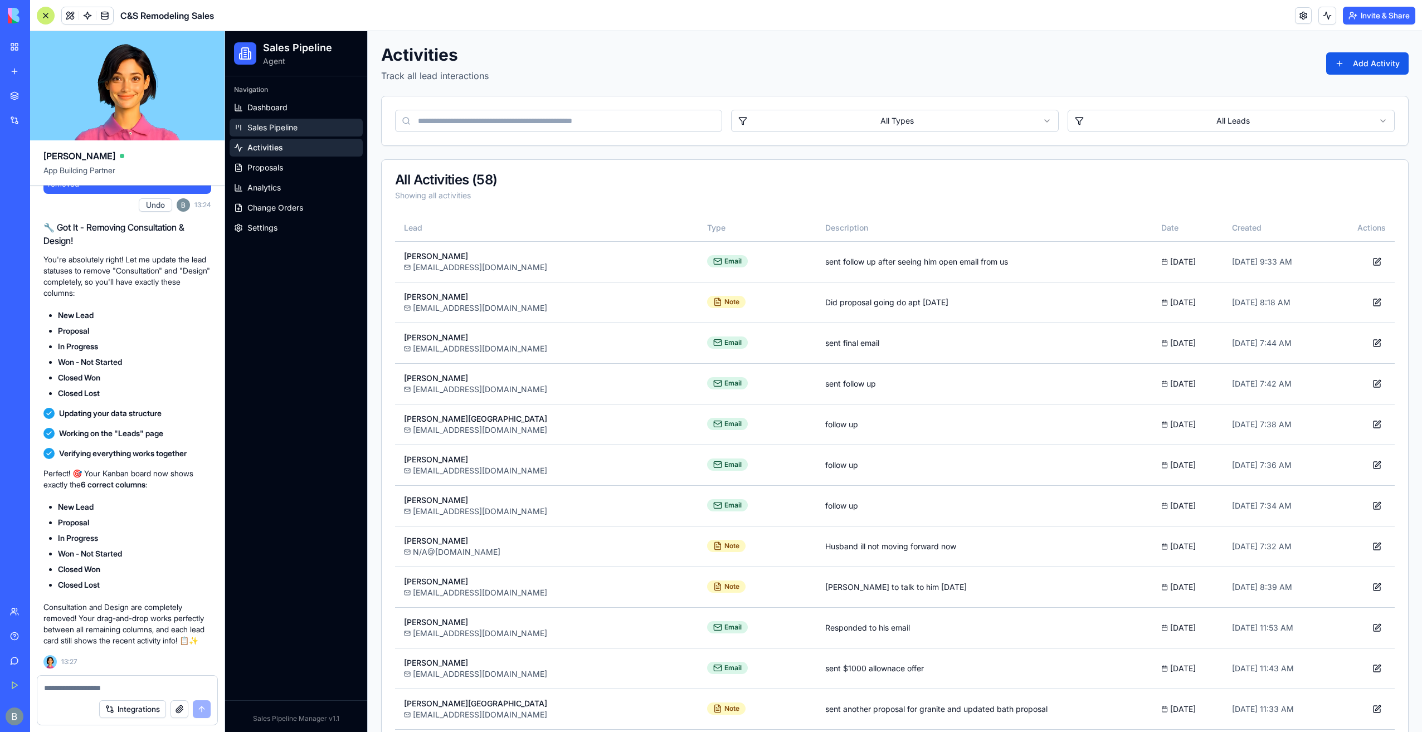
click at [292, 130] on span "Sales Pipeline" at bounding box center [272, 127] width 50 height 11
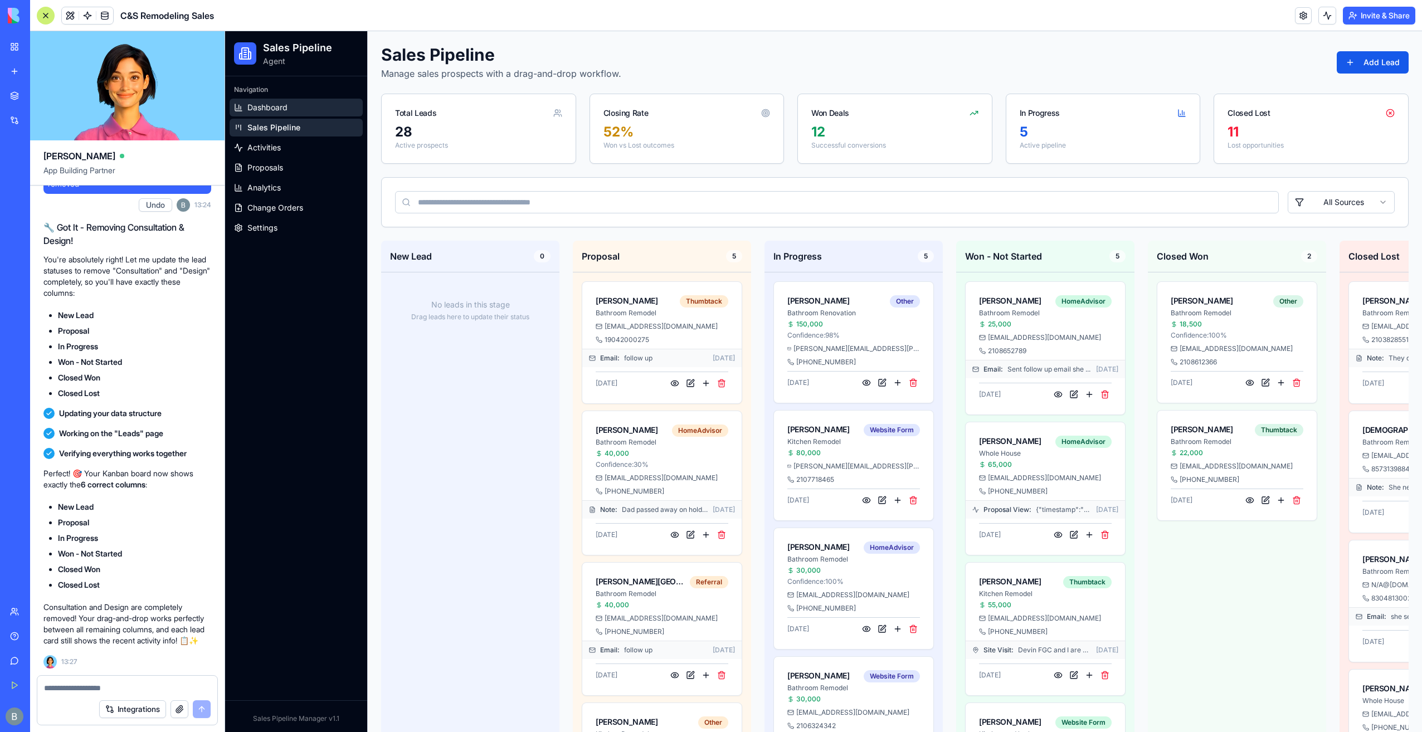
click at [293, 103] on link "Dashboard" at bounding box center [296, 108] width 133 height 18
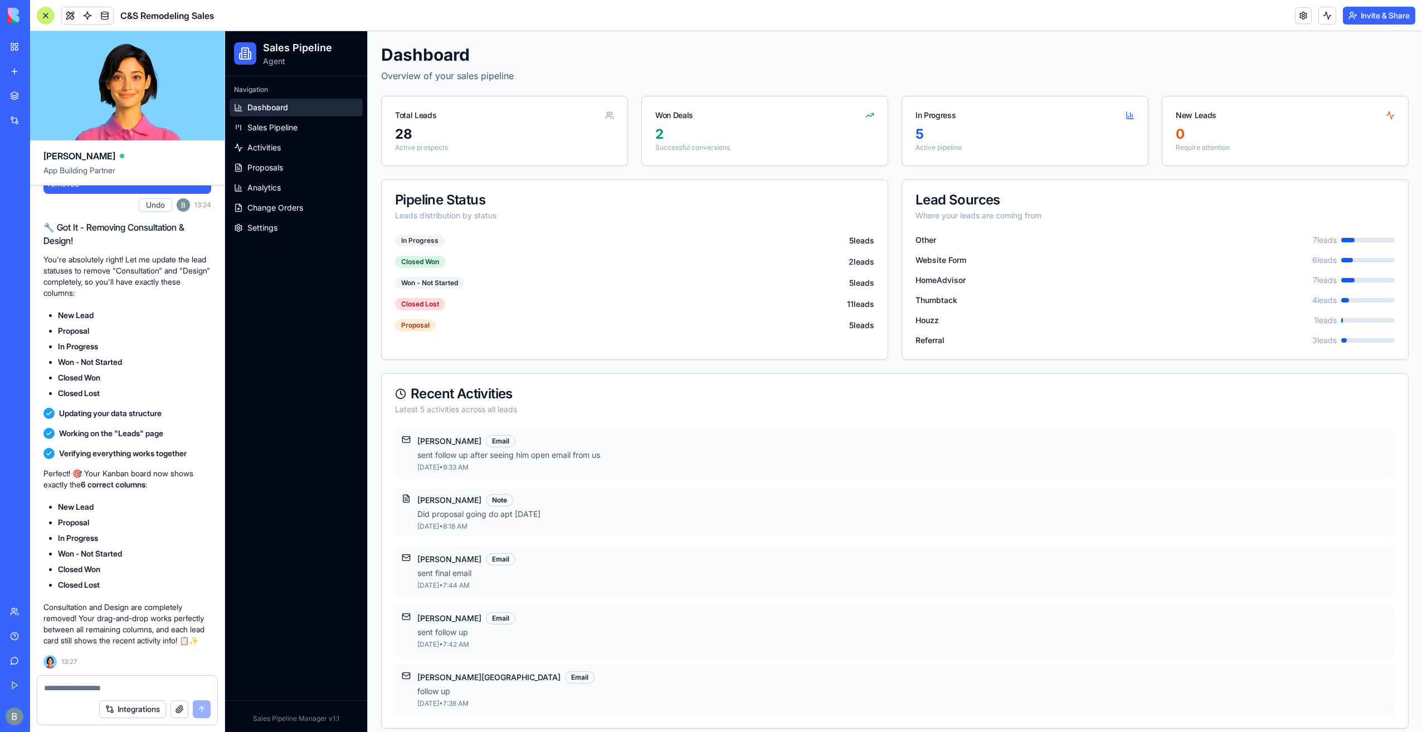
click at [137, 684] on textarea at bounding box center [127, 688] width 167 height 11
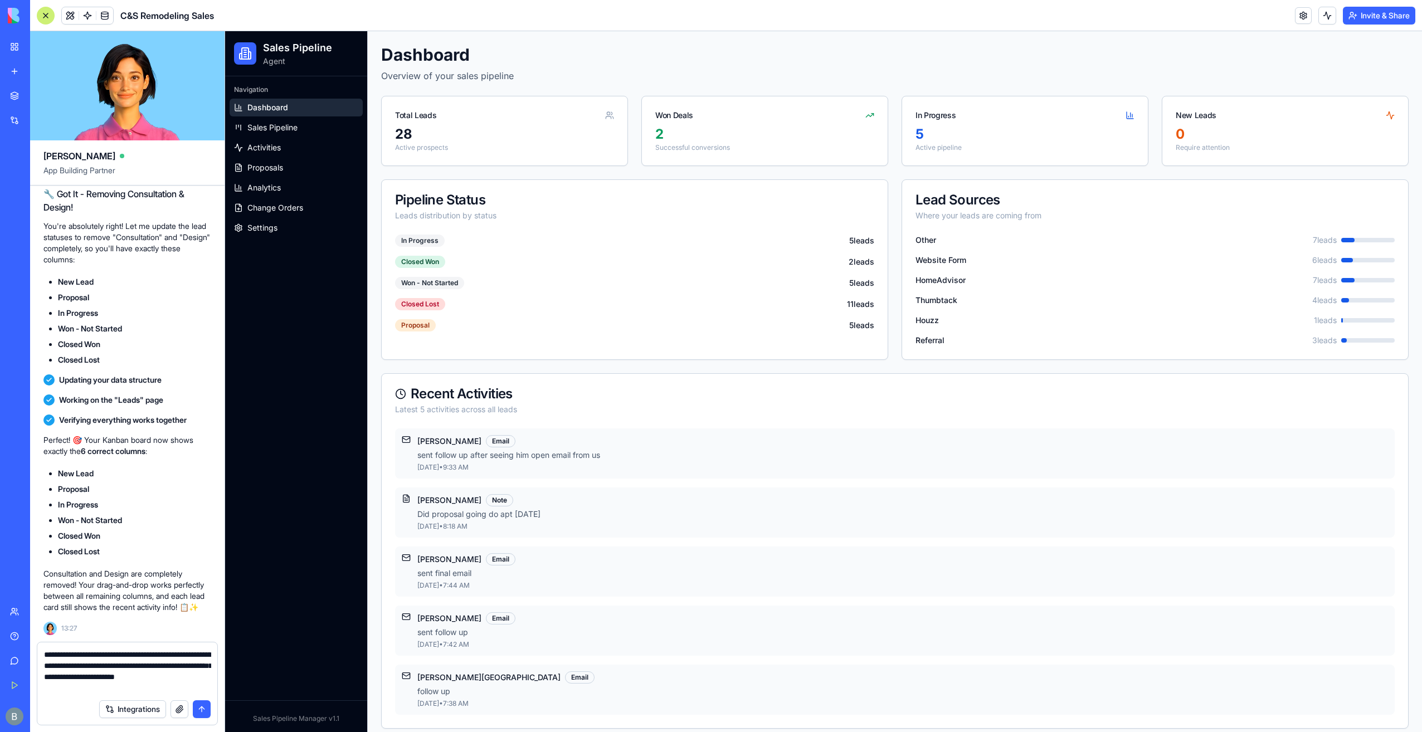
type textarea "**********"
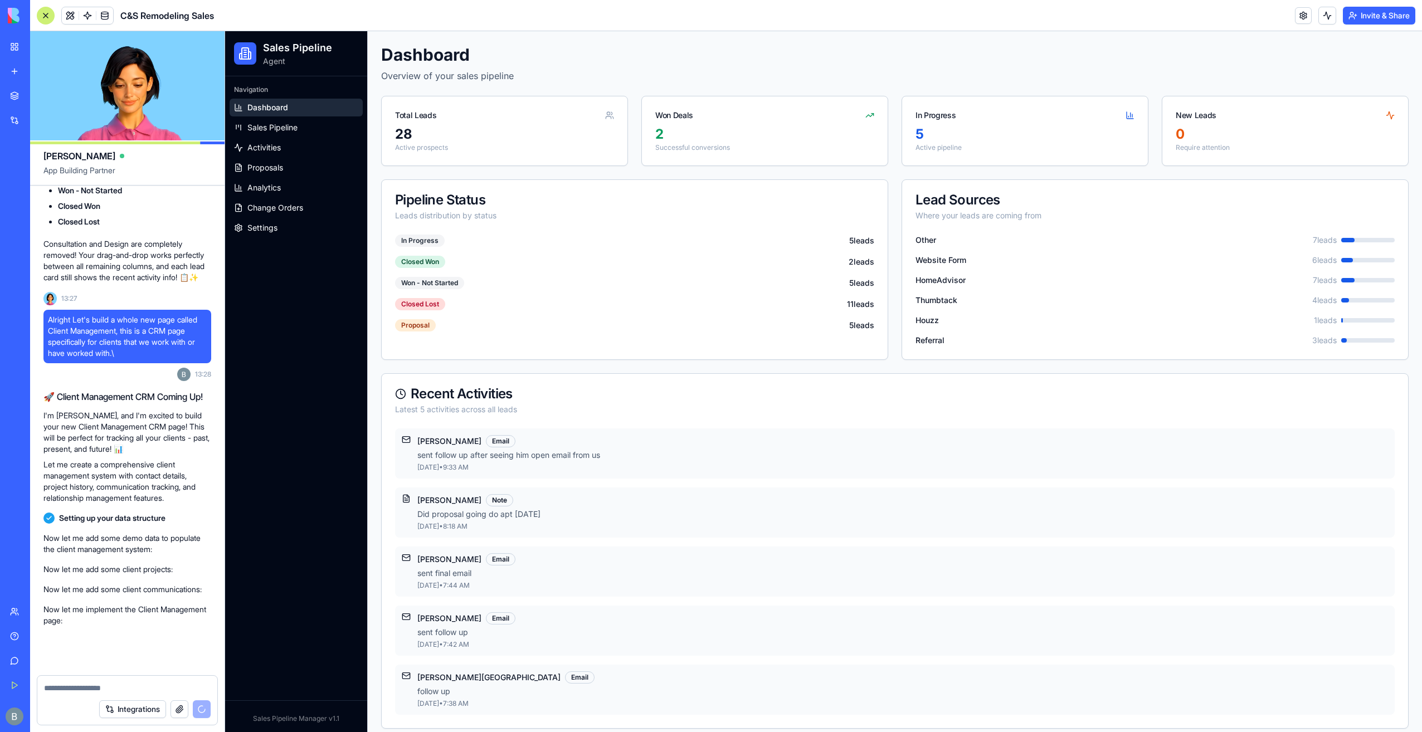
scroll to position [103196, 0]
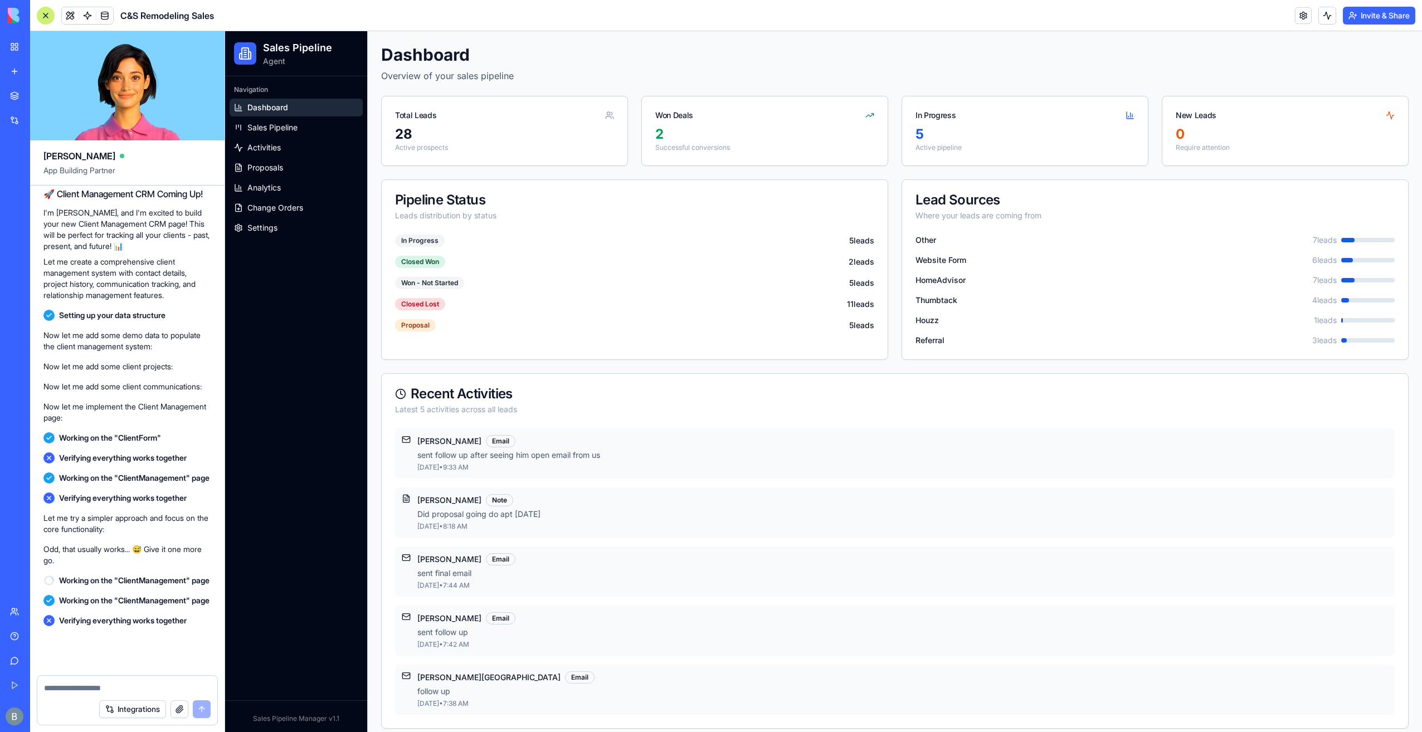
scroll to position [103433, 0]
click at [270, 132] on span "Sales Pipeline" at bounding box center [272, 127] width 50 height 11
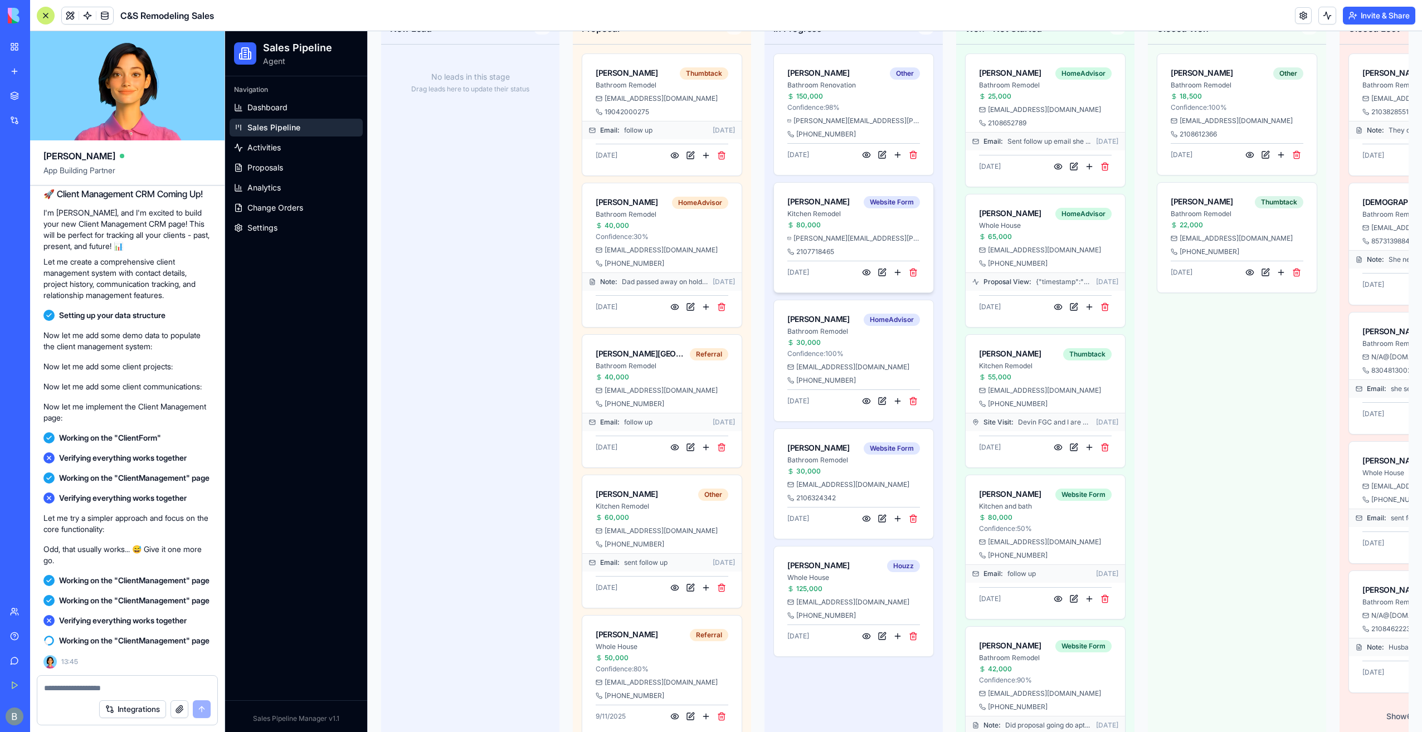
scroll to position [246, 0]
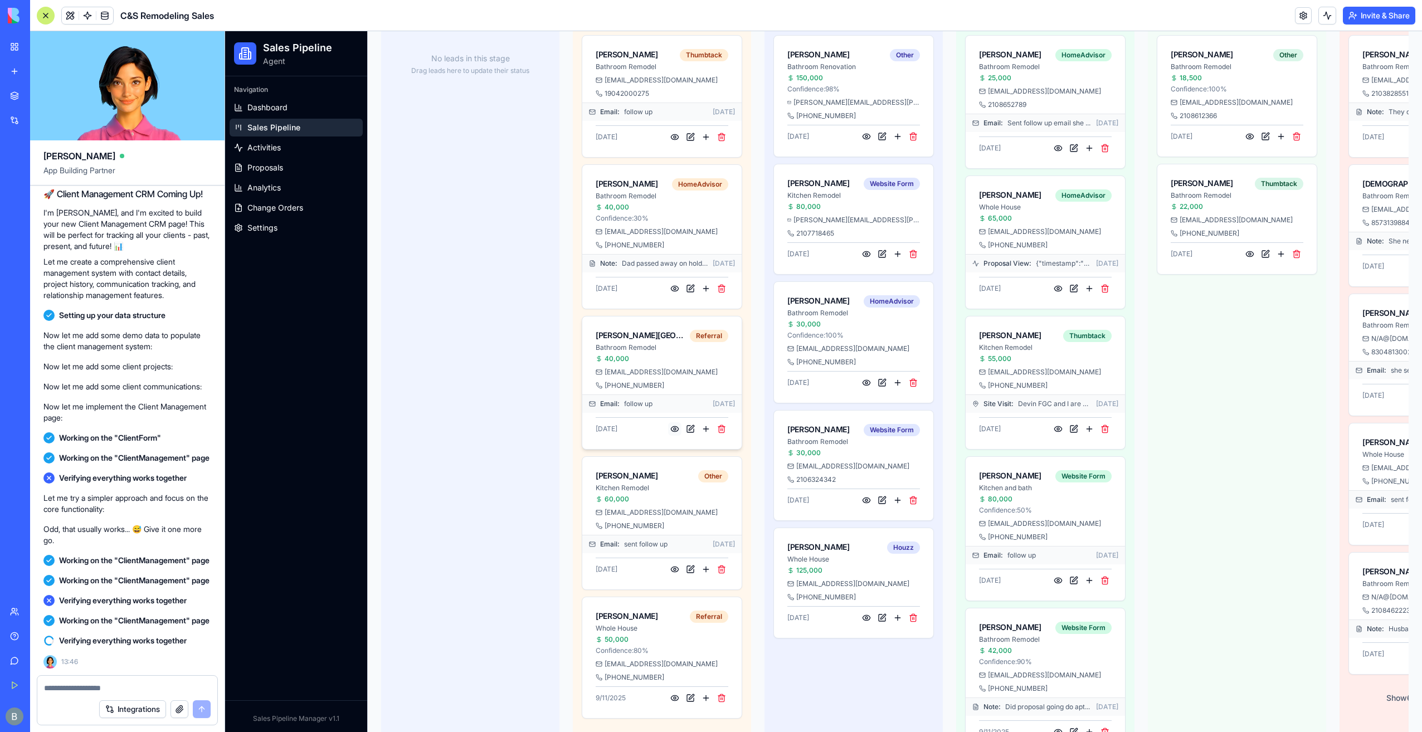
click at [676, 429] on button at bounding box center [674, 428] width 13 height 13
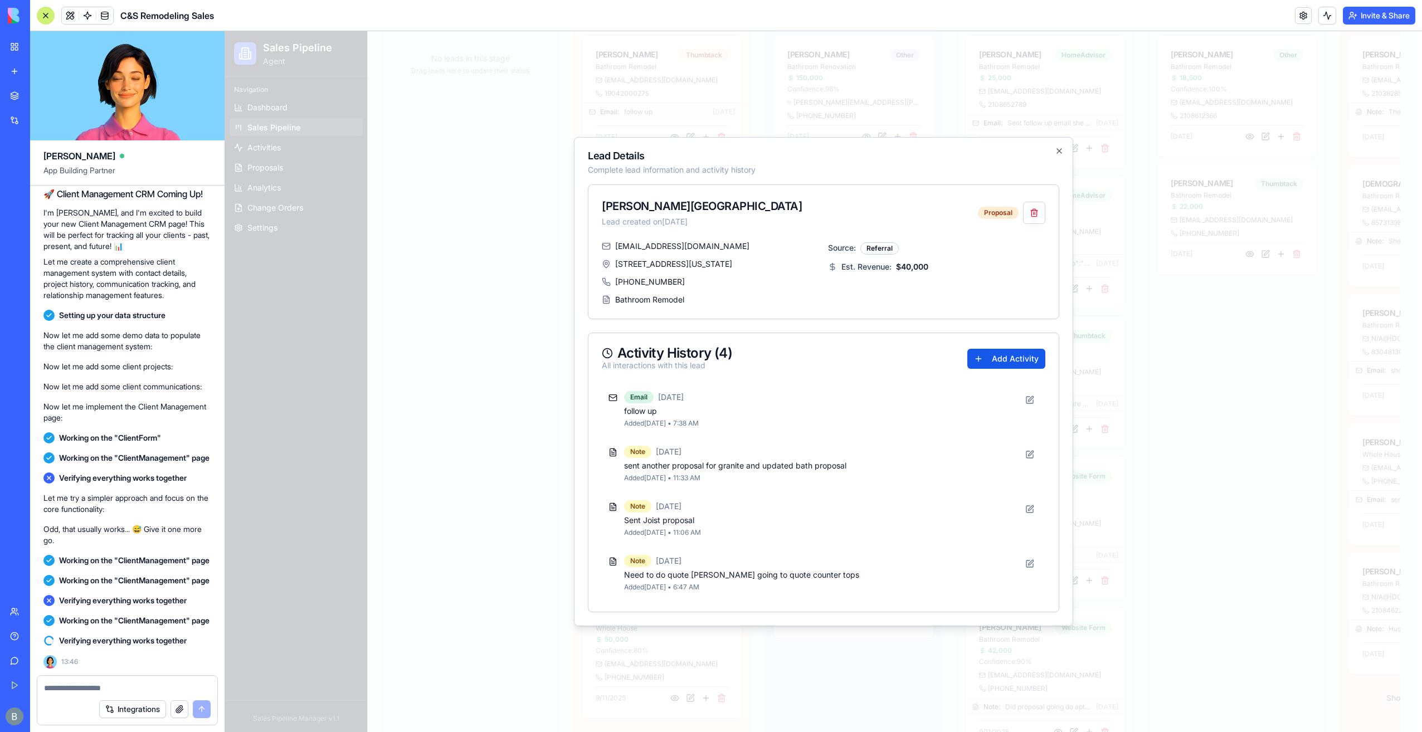
click at [1055, 150] on div "Lead Details Complete lead information and activity history Grady Carlisle Lead…" at bounding box center [823, 381] width 499 height 489
click at [1061, 148] on icon "button" at bounding box center [1059, 151] width 9 height 9
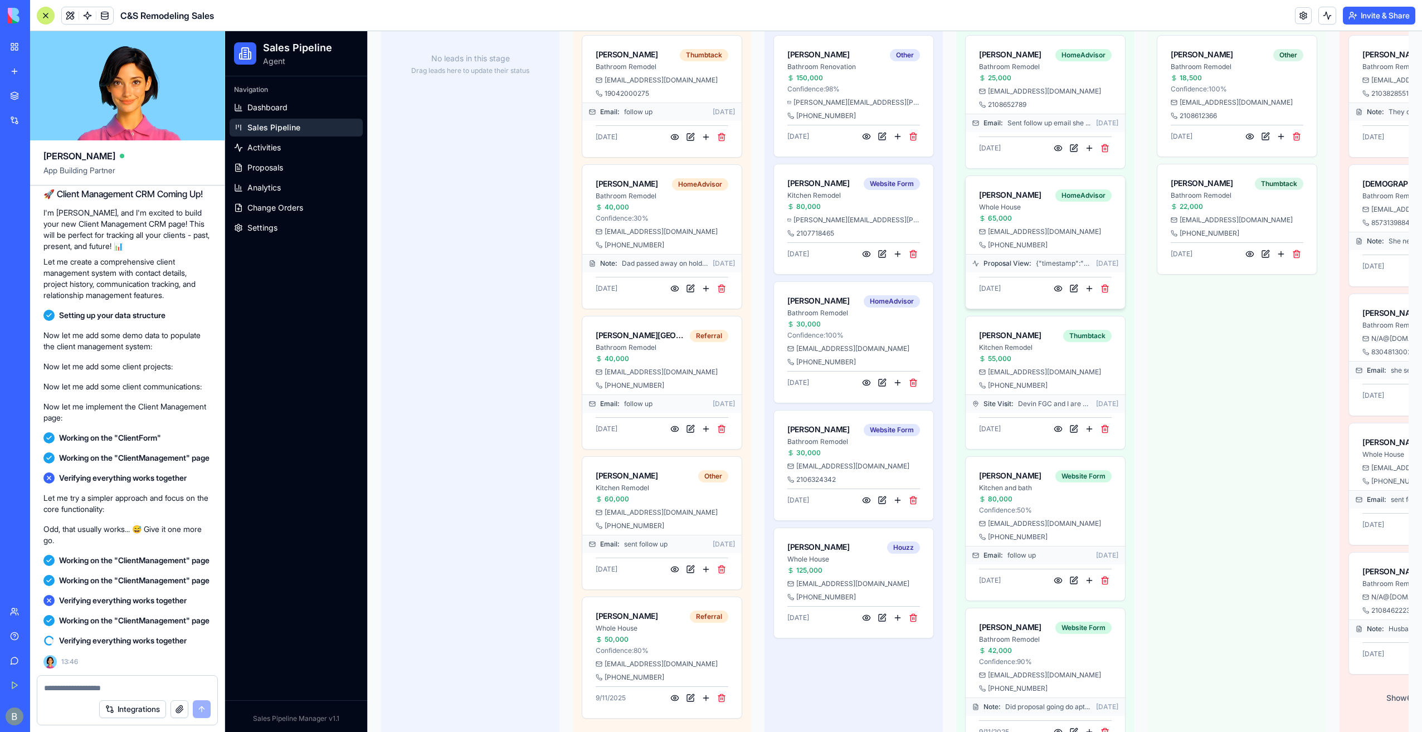
scroll to position [0, 0]
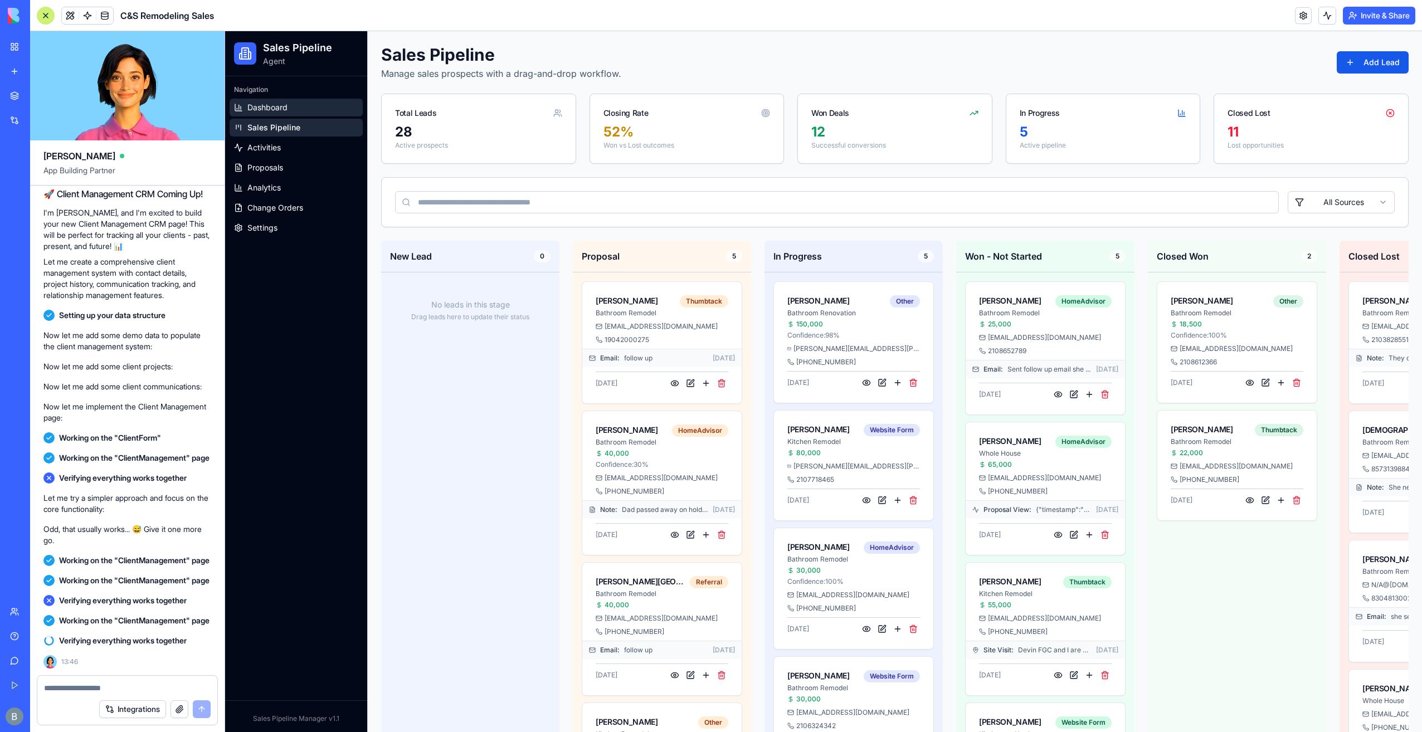
click at [318, 108] on link "Dashboard" at bounding box center [296, 108] width 133 height 18
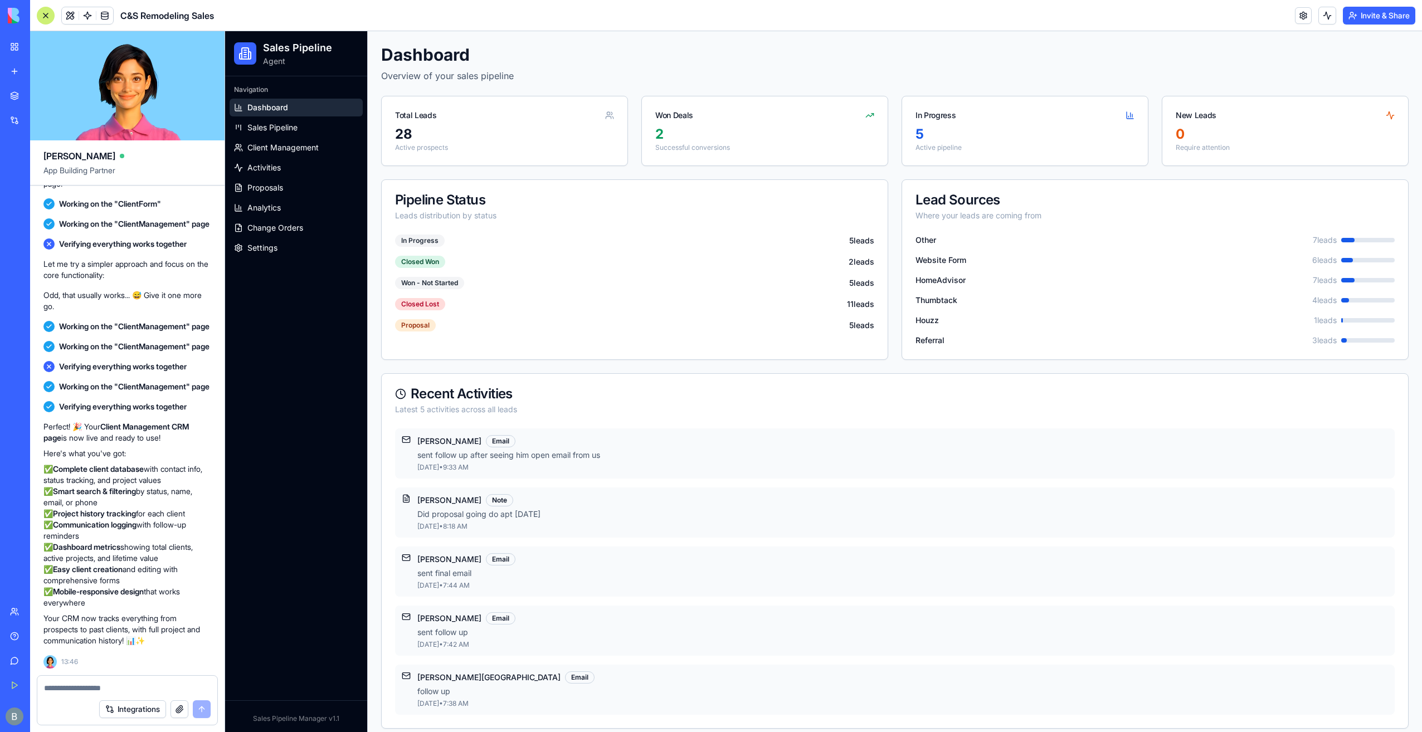
click at [106, 692] on textarea at bounding box center [127, 688] width 167 height 11
type textarea "**********"
click at [68, 18] on span at bounding box center [70, 15] width 31 height 31
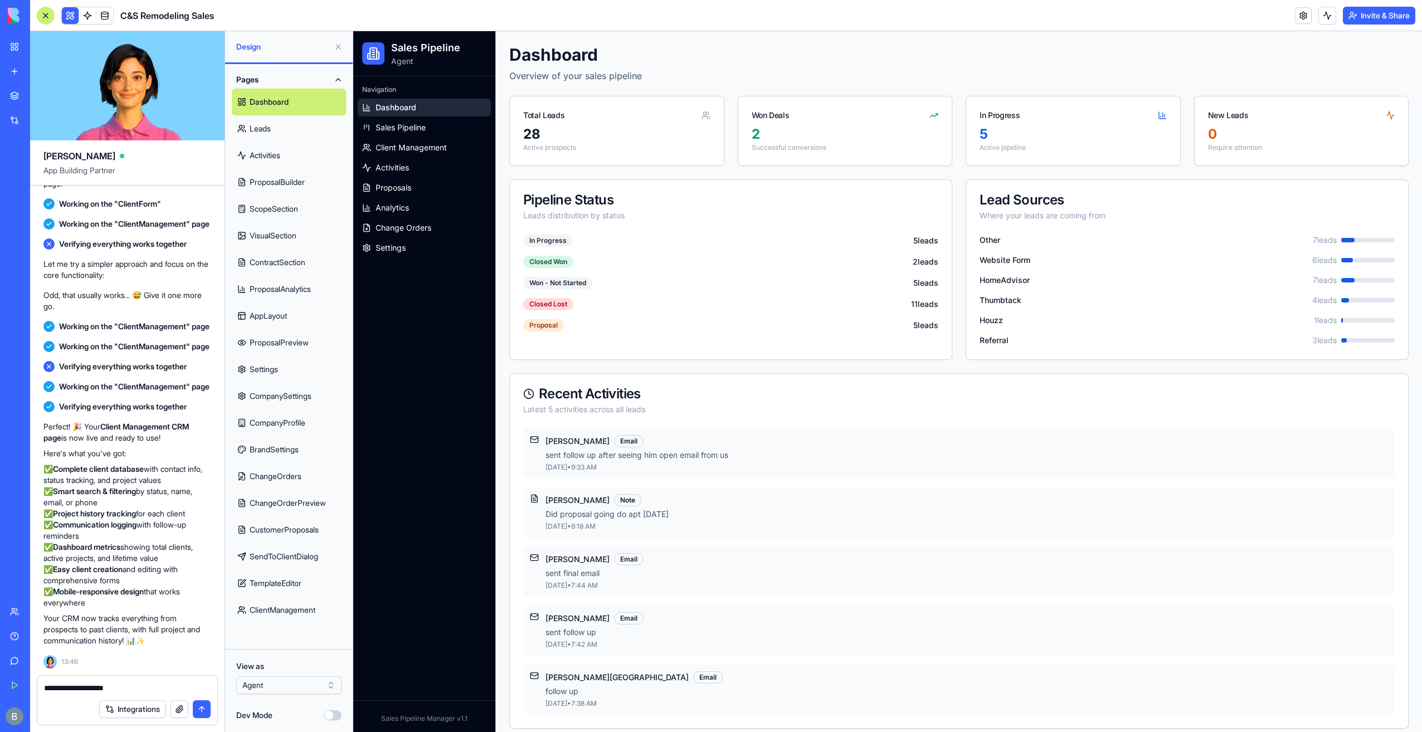
click at [338, 45] on button at bounding box center [338, 47] width 18 height 18
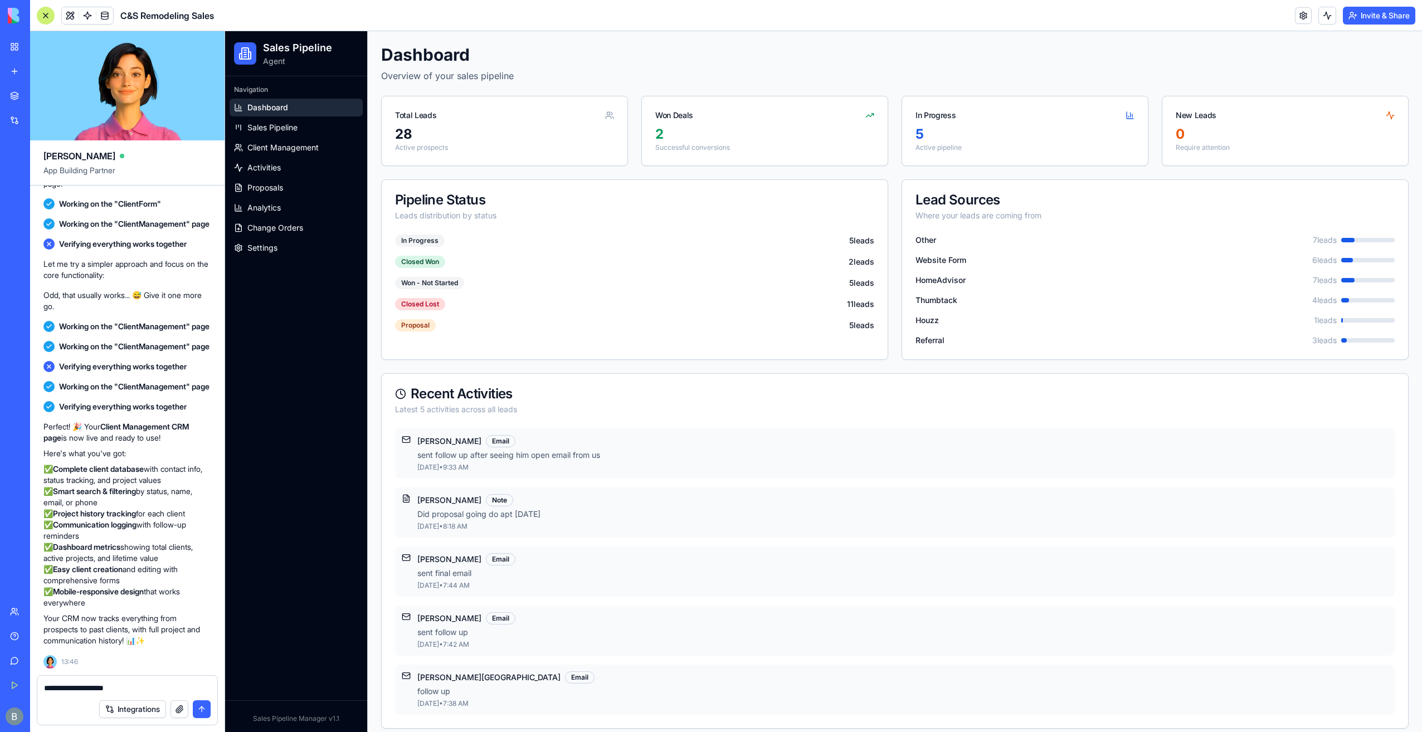
click at [142, 686] on textarea "**********" at bounding box center [127, 688] width 167 height 11
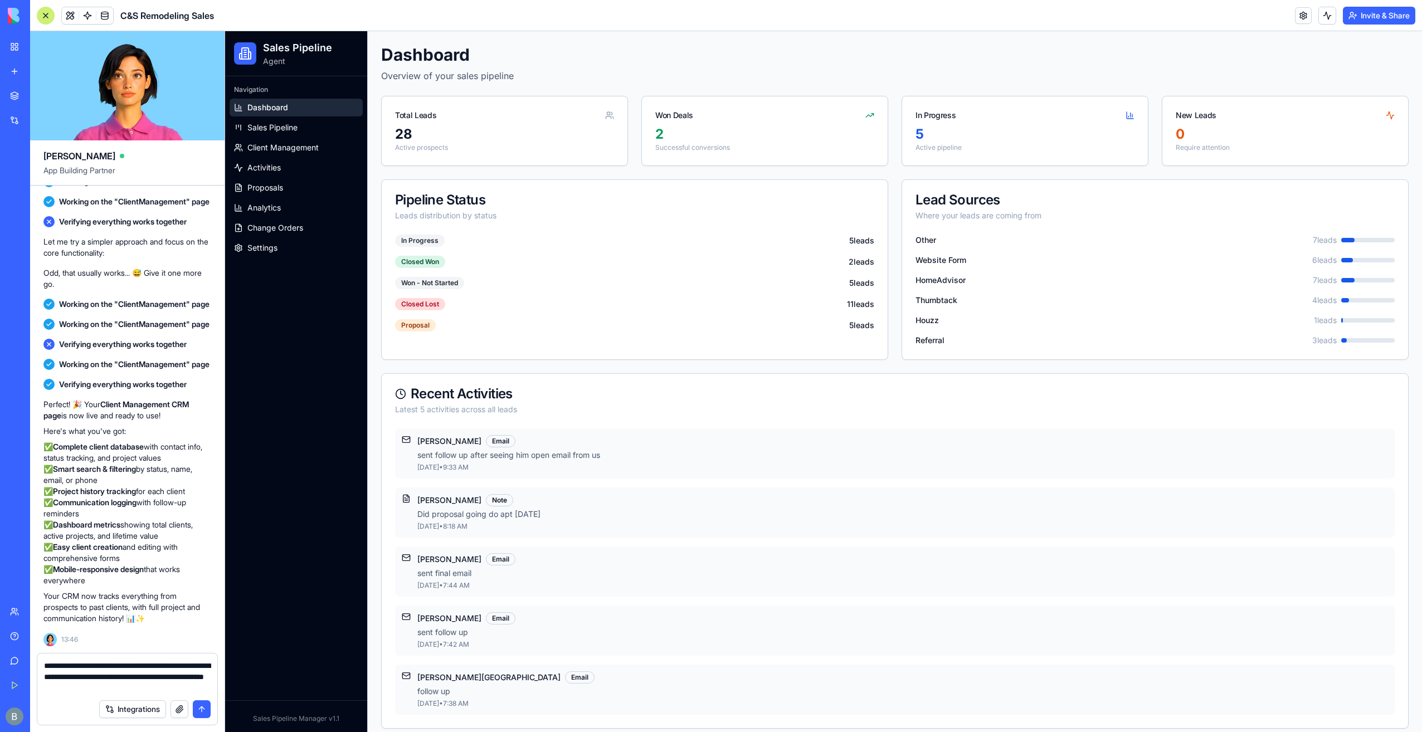
type textarea "**********"
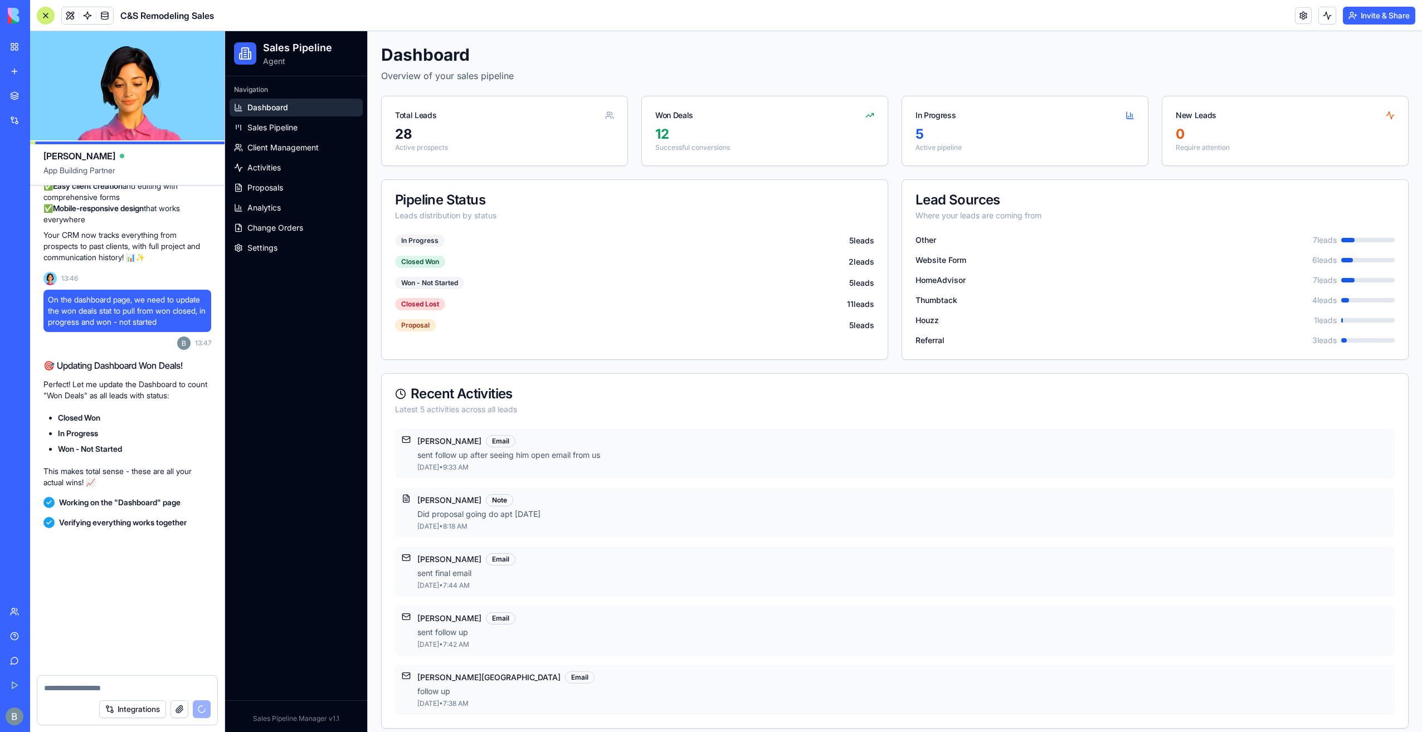
scroll to position [104062, 0]
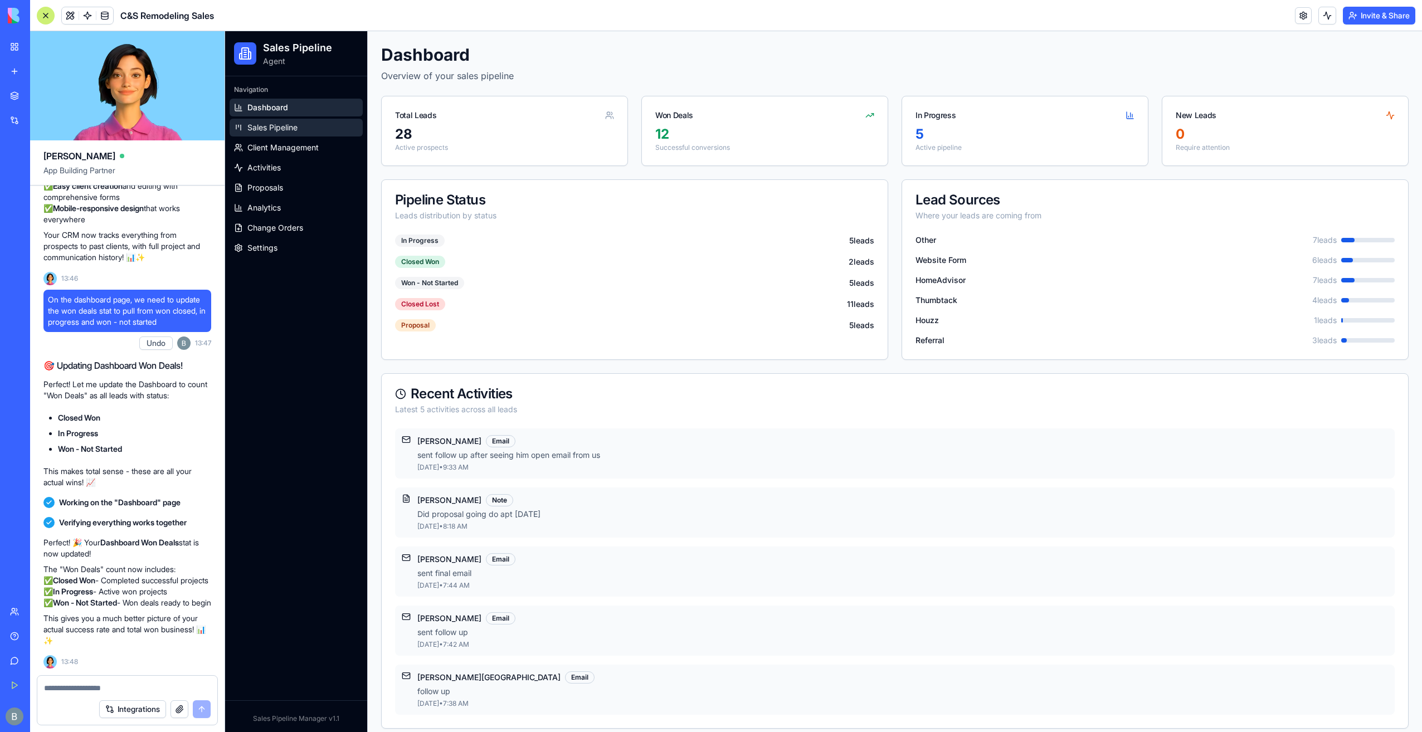
click at [328, 128] on link "Sales Pipeline" at bounding box center [296, 128] width 133 height 18
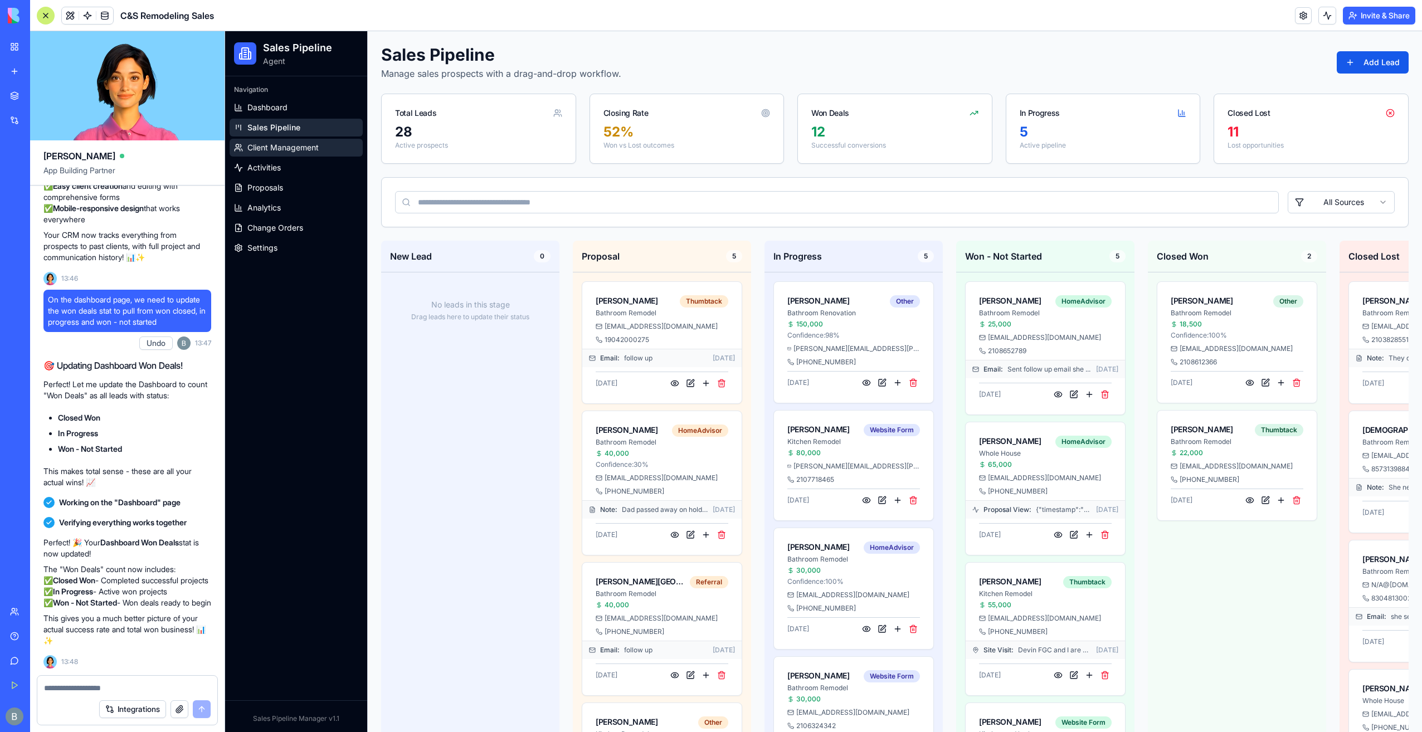
click at [346, 152] on link "Client Management" at bounding box center [296, 148] width 133 height 18
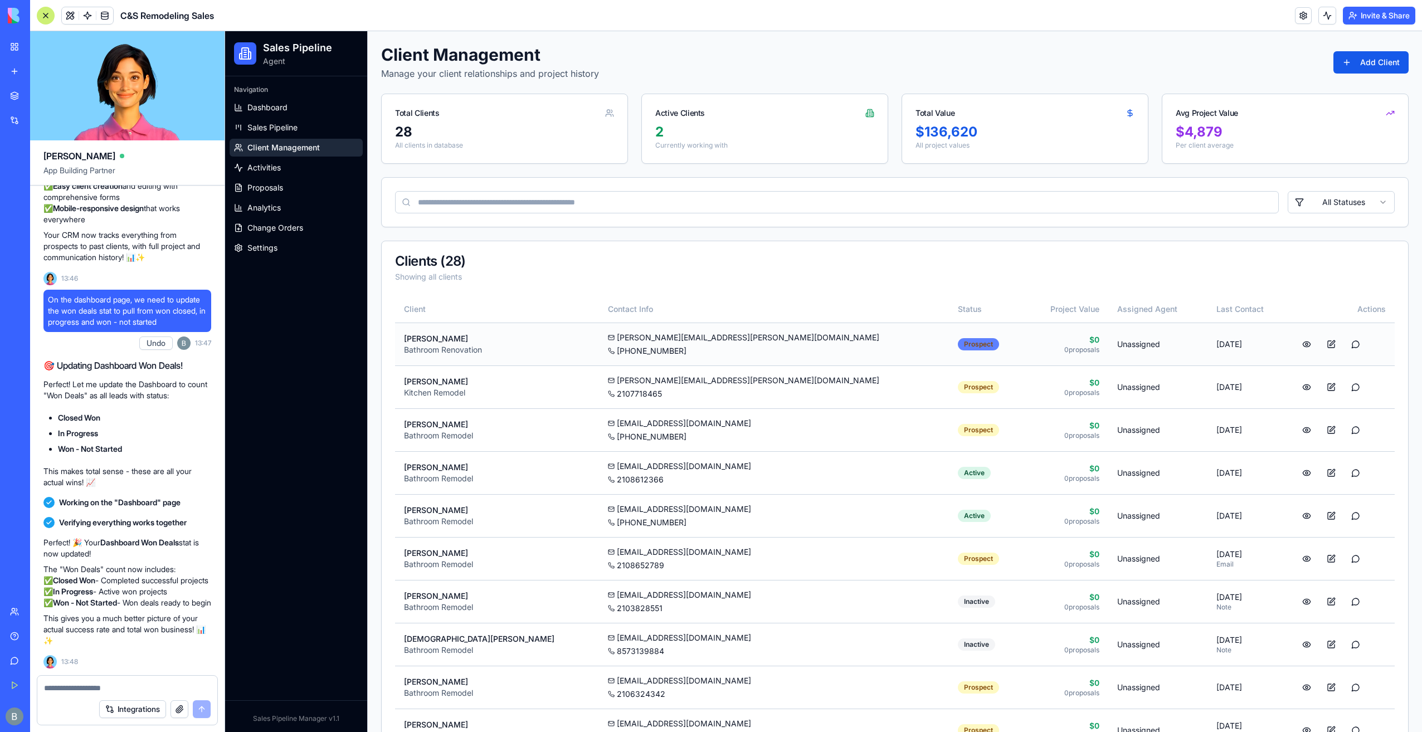
click at [958, 338] on div "Prospect" at bounding box center [978, 344] width 41 height 12
click at [1296, 425] on button at bounding box center [1307, 430] width 22 height 20
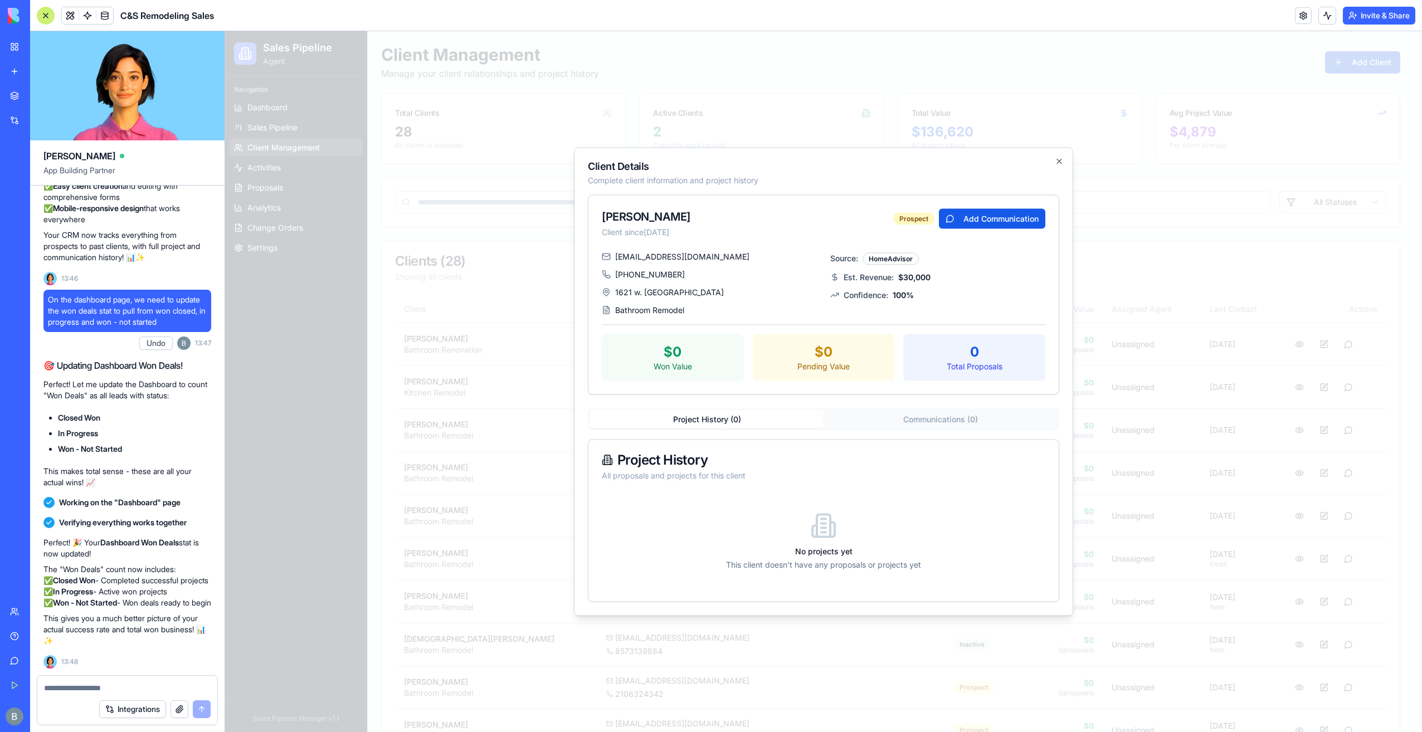
click at [949, 417] on div "Project History ( 0 ) Communications ( 0 )" at bounding box center [824, 420] width 472 height 22
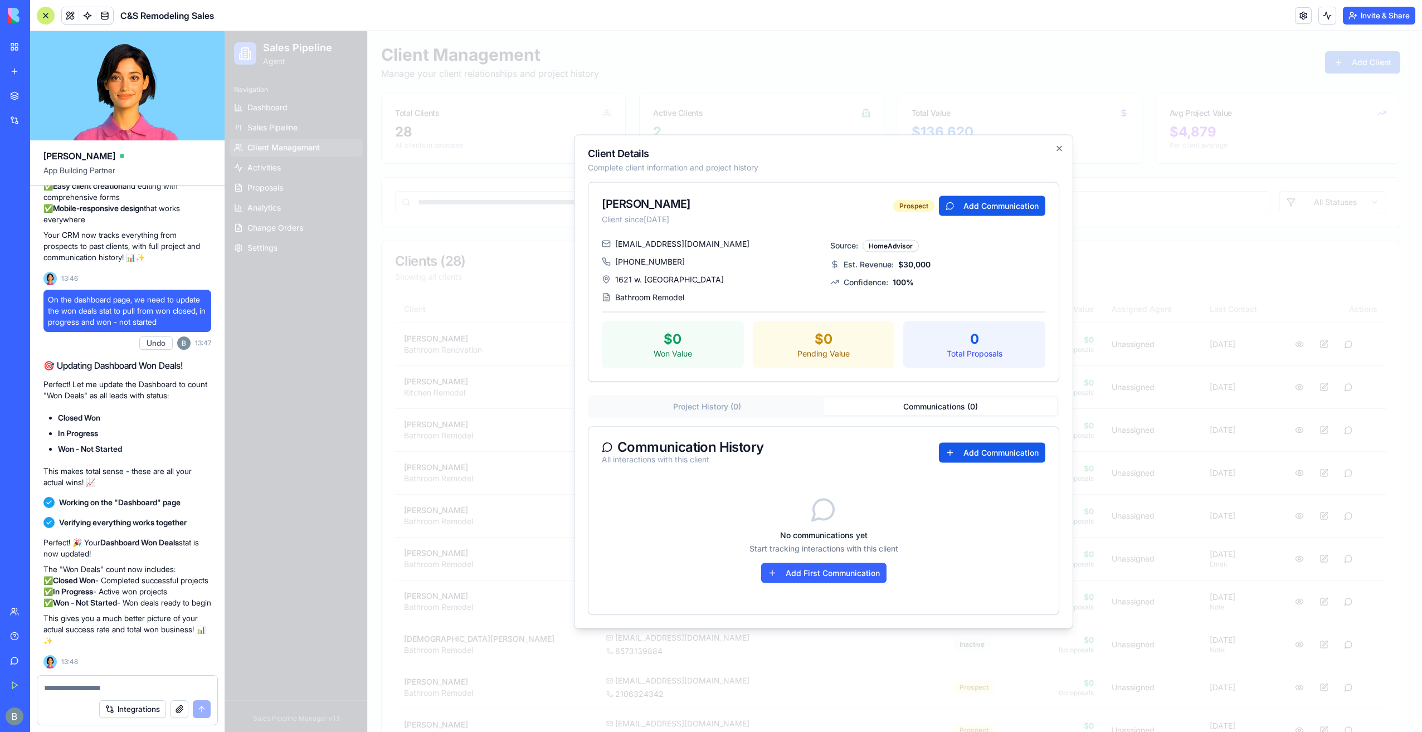
click at [766, 406] on div "LETI GOMEZ Client since August 13, 2025 Prospect Add Communication letitiagomez…" at bounding box center [824, 398] width 472 height 433
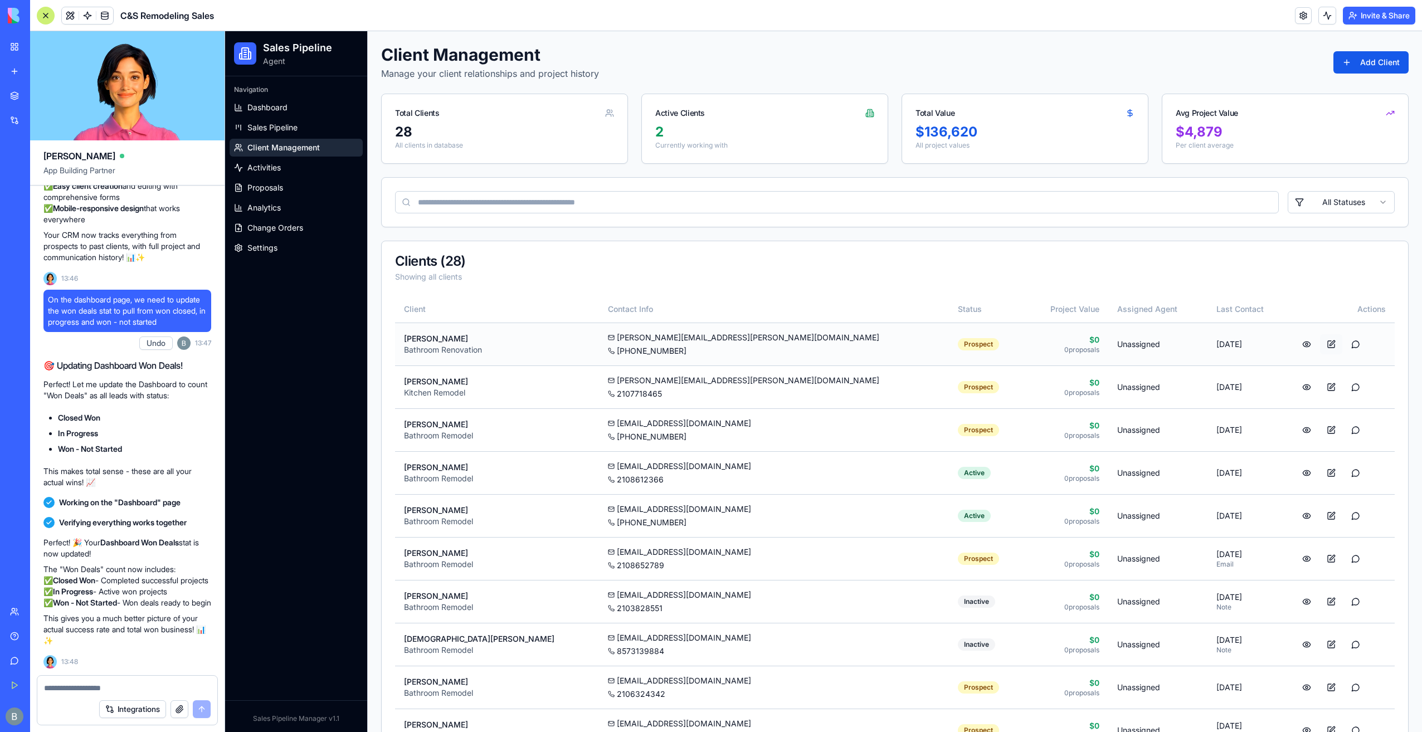
click at [1320, 338] on button at bounding box center [1331, 344] width 22 height 20
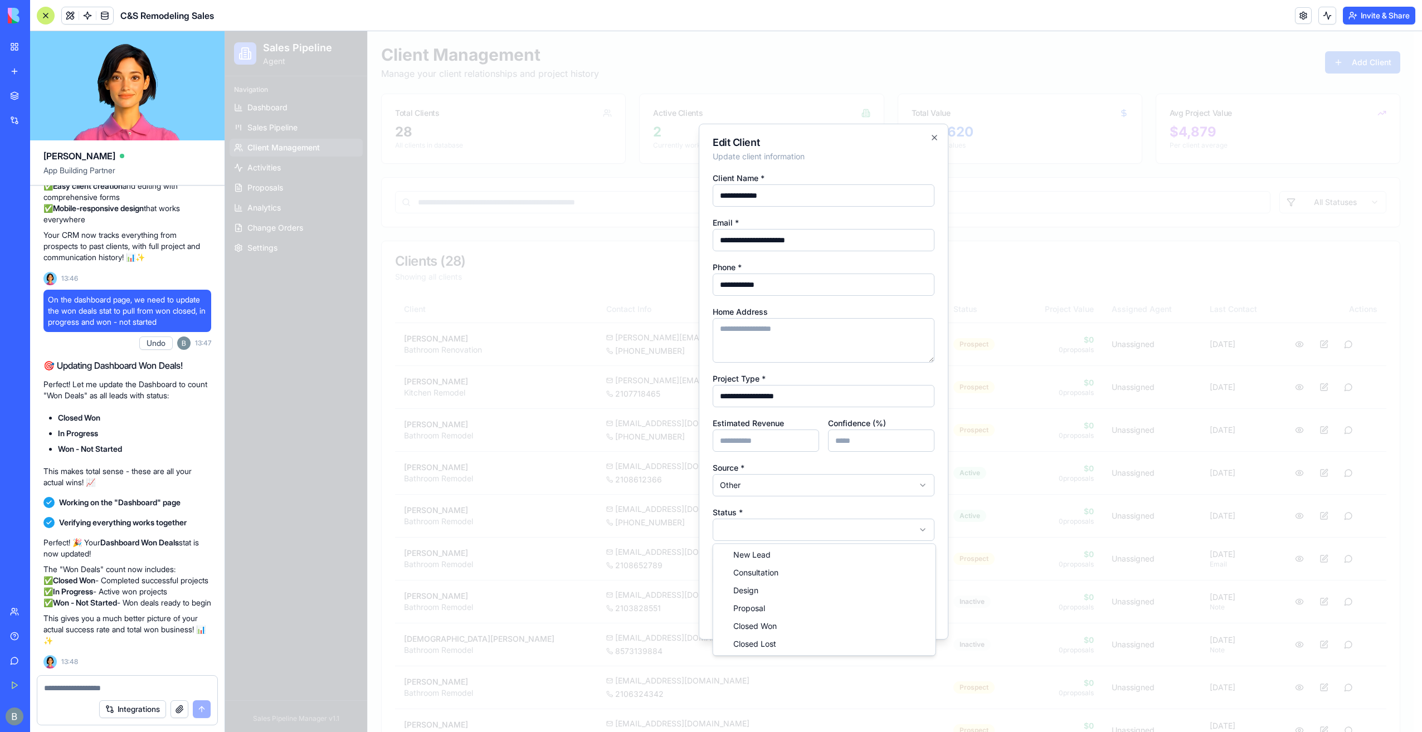
click at [930, 140] on icon "button" at bounding box center [934, 137] width 9 height 9
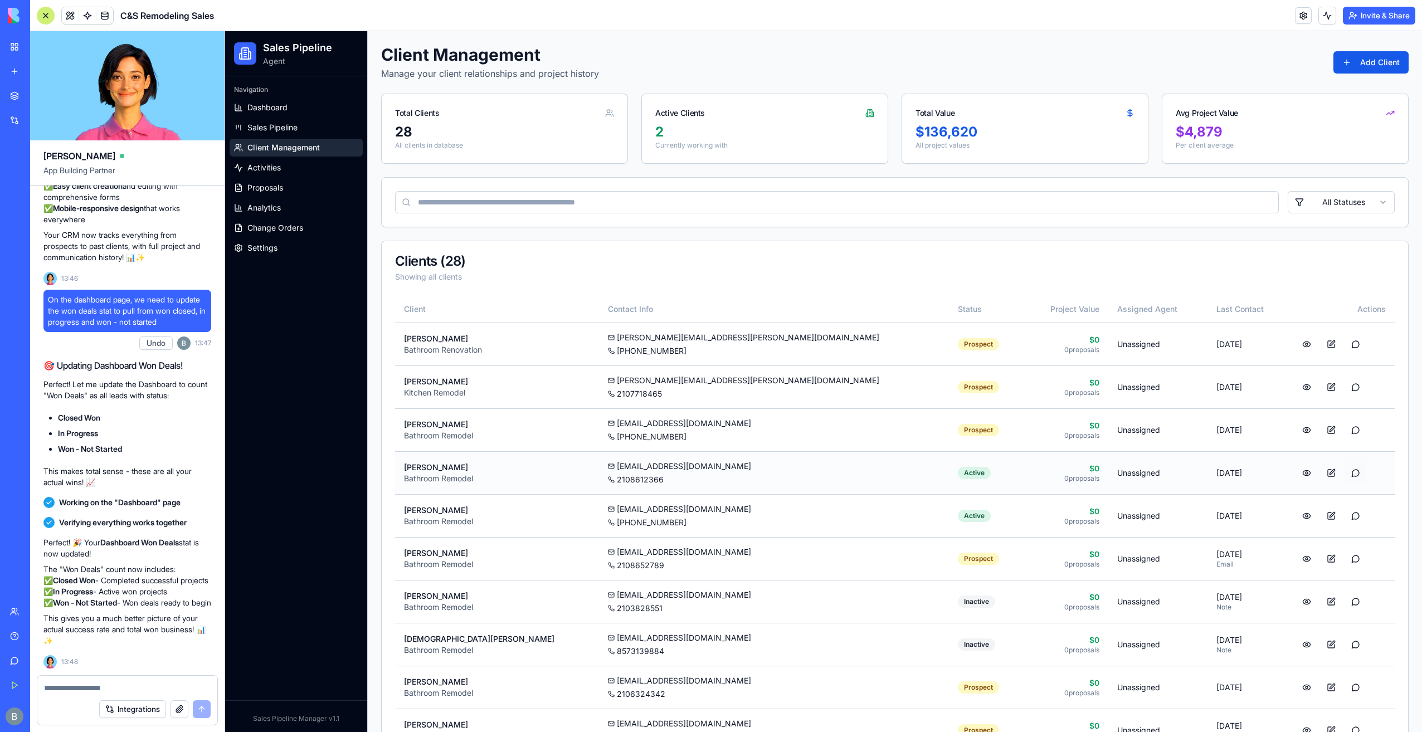
click at [1345, 467] on button at bounding box center [1356, 473] width 22 height 20
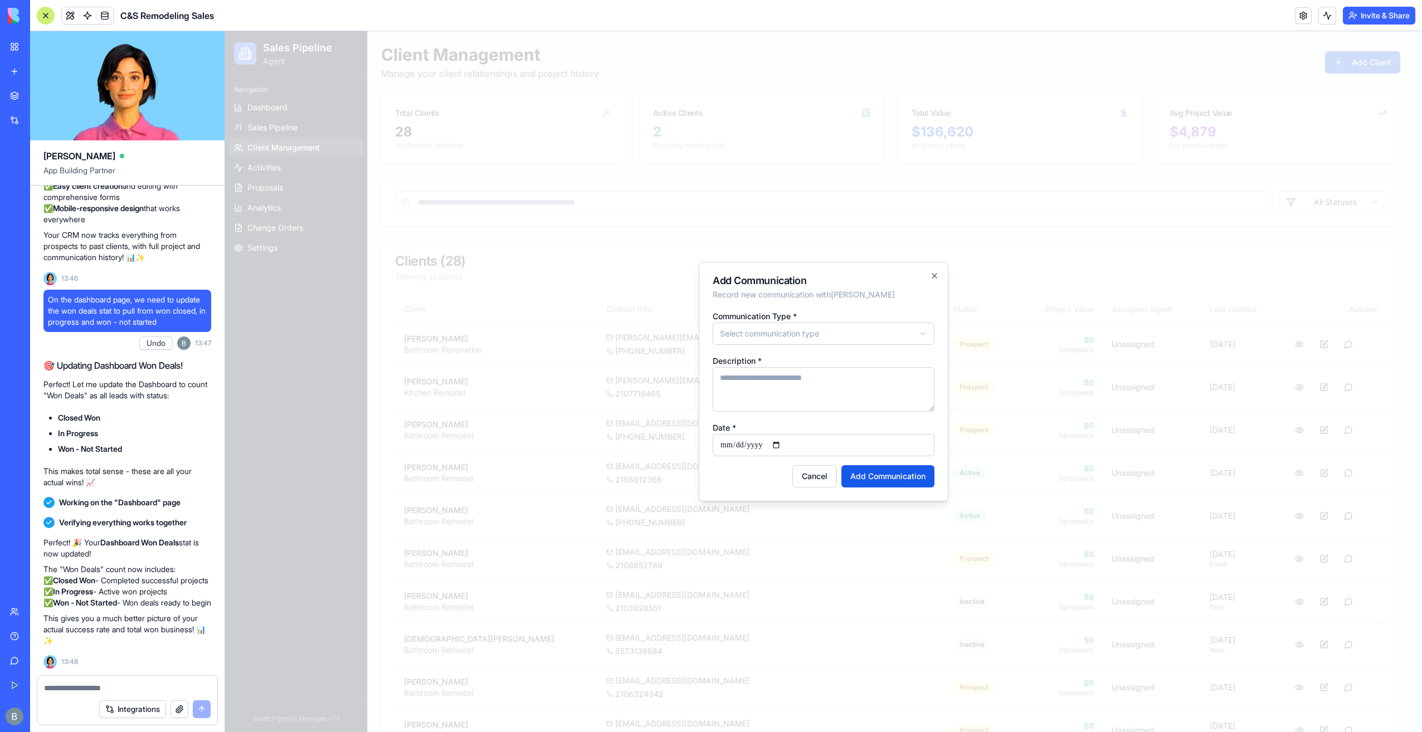
click at [935, 271] on icon "button" at bounding box center [934, 275] width 9 height 9
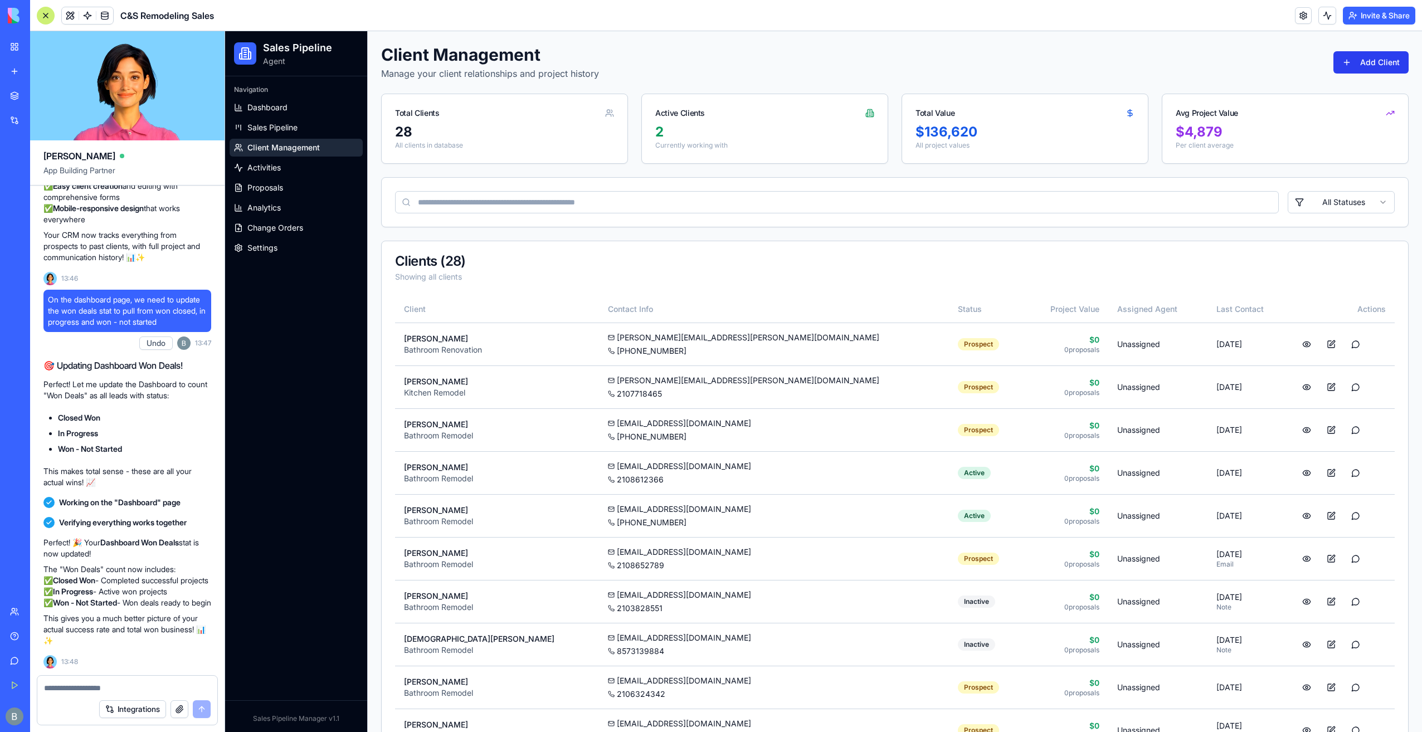
click at [1337, 67] on button "Add Client" at bounding box center [1371, 62] width 75 height 22
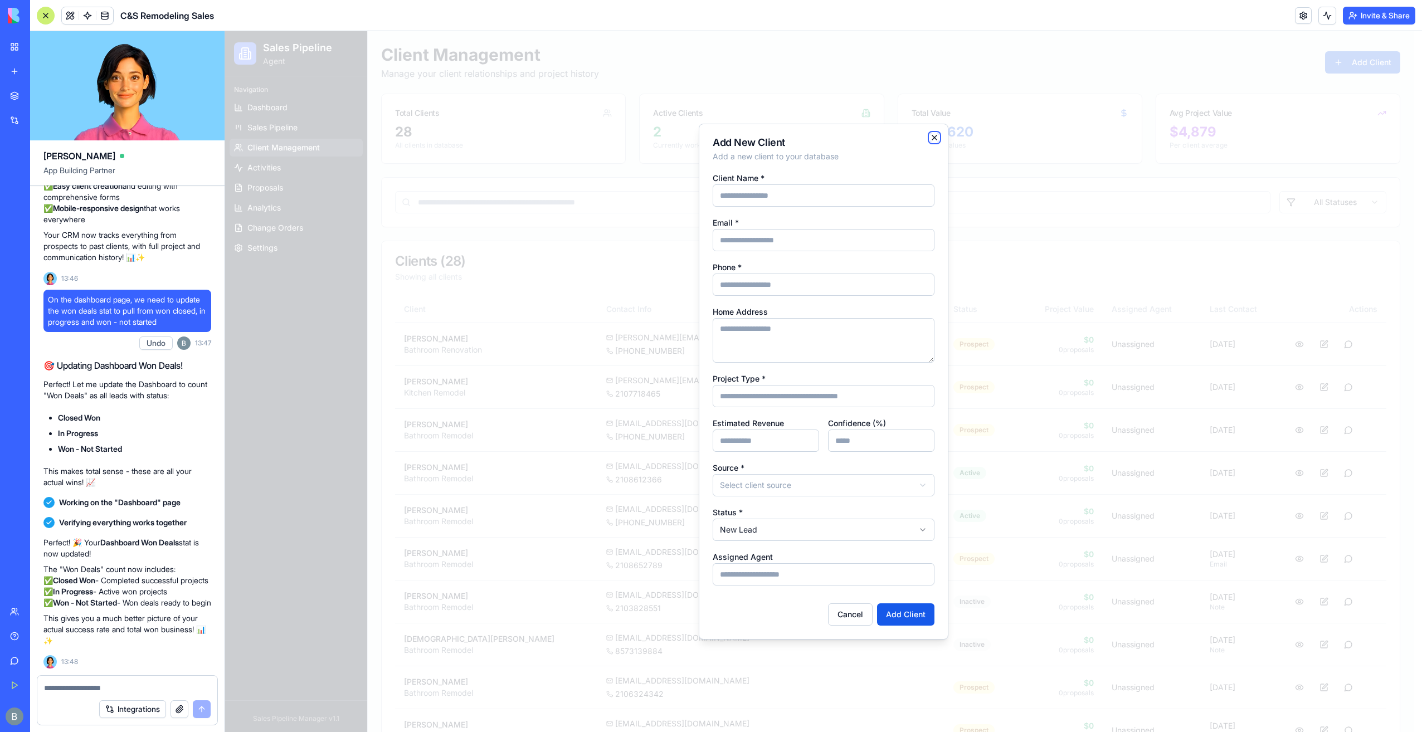
click at [933, 139] on icon "button" at bounding box center [934, 137] width 9 height 9
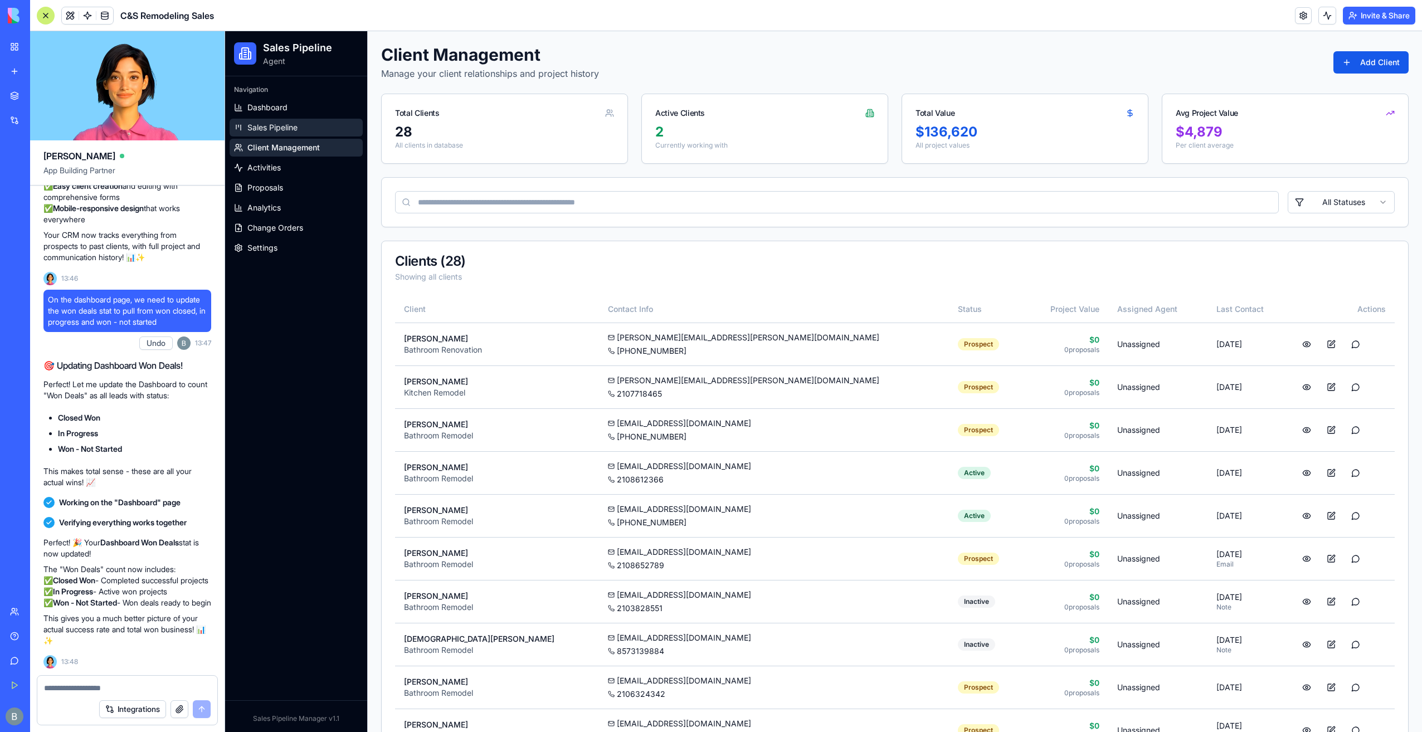
click at [298, 127] on span "Sales Pipeline" at bounding box center [272, 127] width 50 height 11
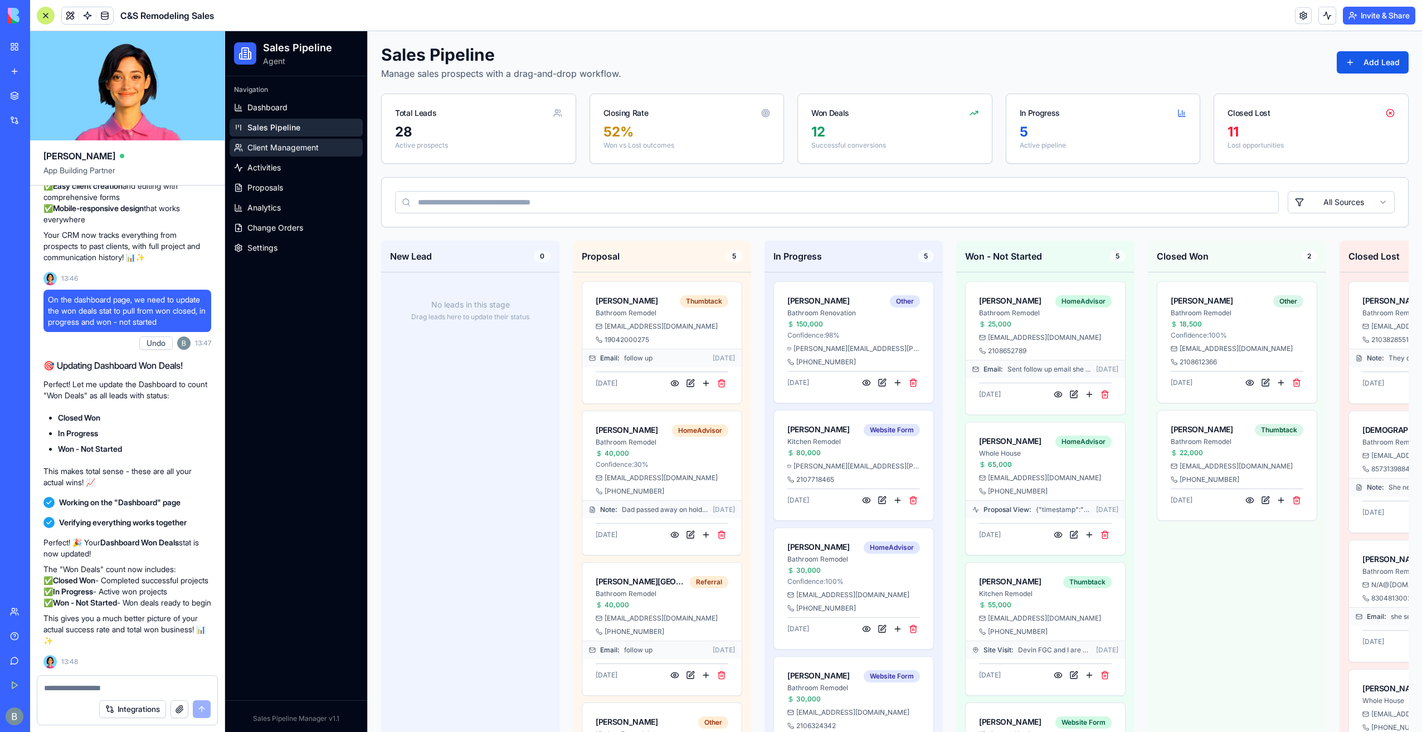
click at [311, 148] on span "Client Management" at bounding box center [282, 147] width 71 height 11
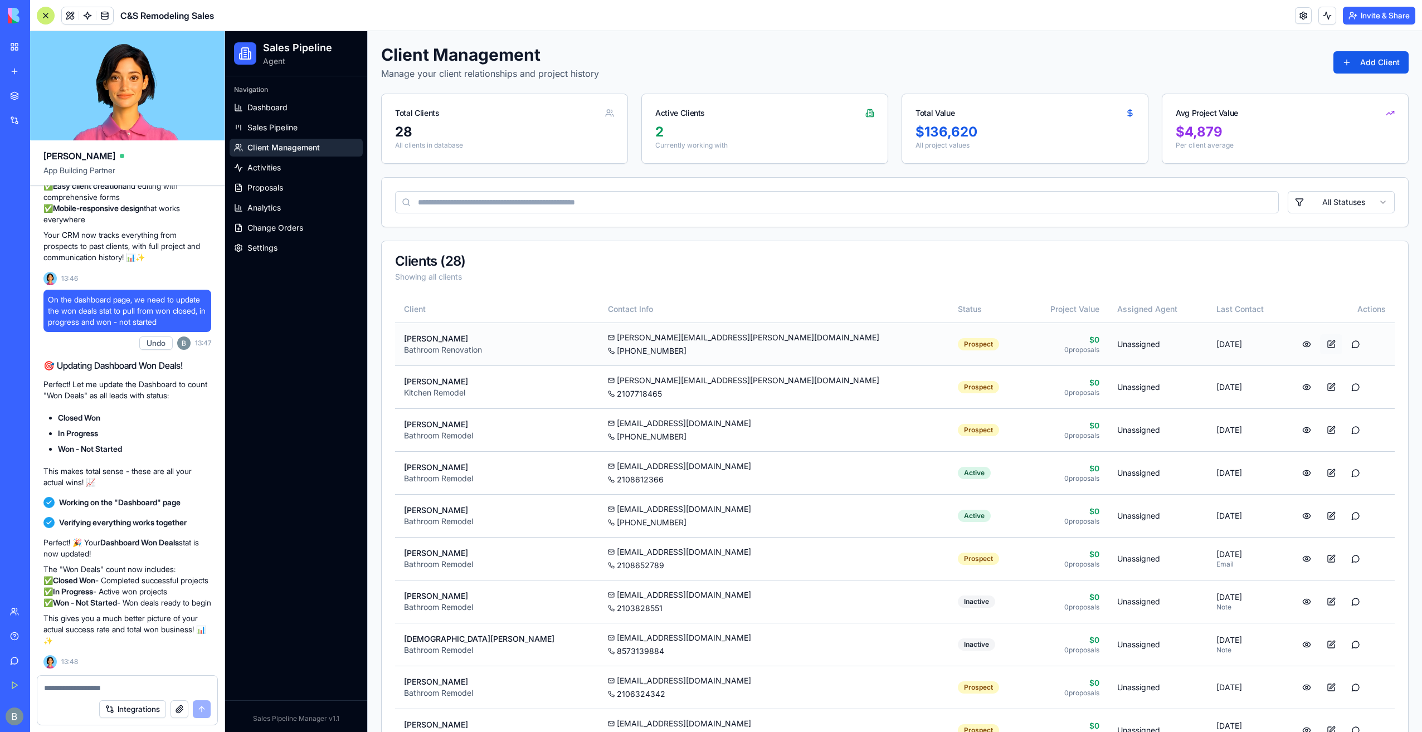
click at [1320, 342] on button at bounding box center [1331, 344] width 22 height 20
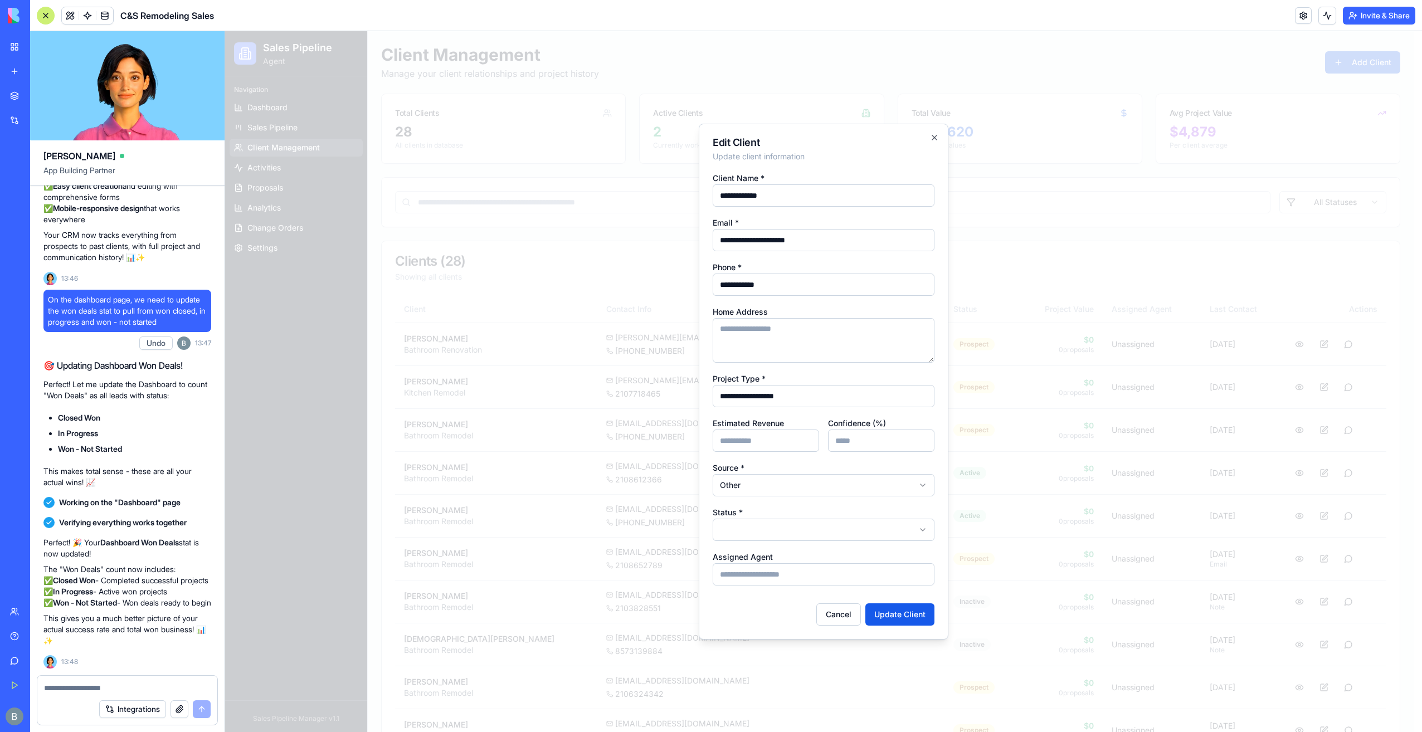
drag, startPoint x: 940, startPoint y: 135, endPoint x: 932, endPoint y: 138, distance: 8.8
click at [940, 135] on div "**********" at bounding box center [824, 382] width 250 height 516
click at [932, 138] on icon "button" at bounding box center [934, 137] width 9 height 9
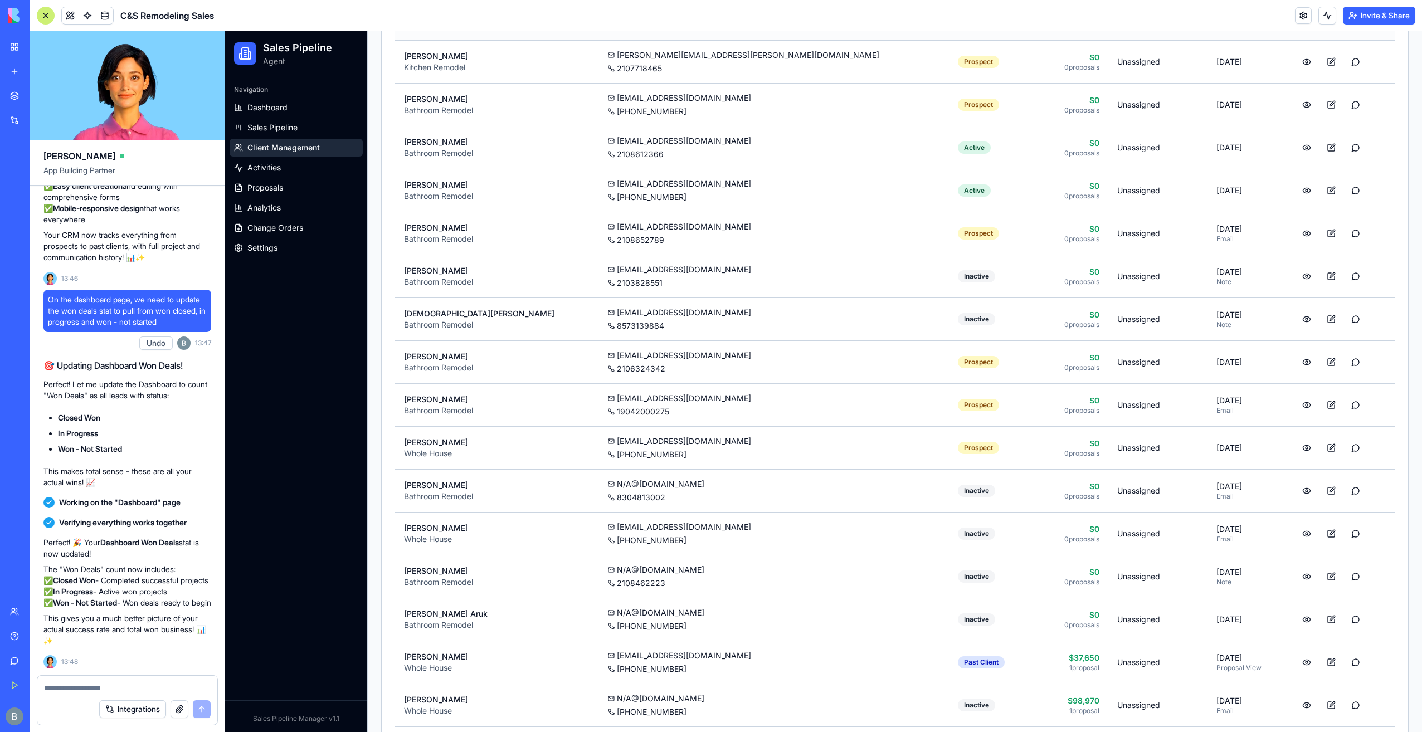
scroll to position [32, 0]
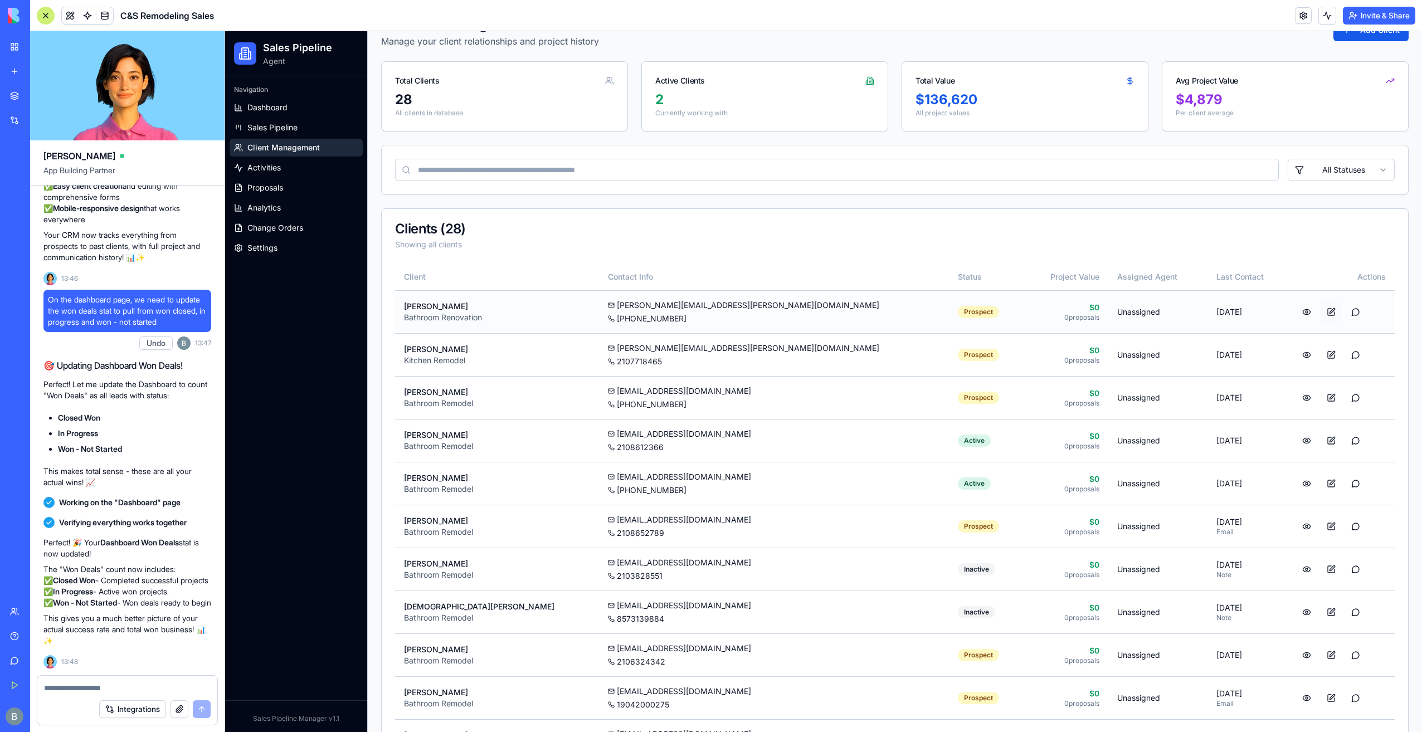
click at [1320, 312] on button at bounding box center [1331, 312] width 22 height 20
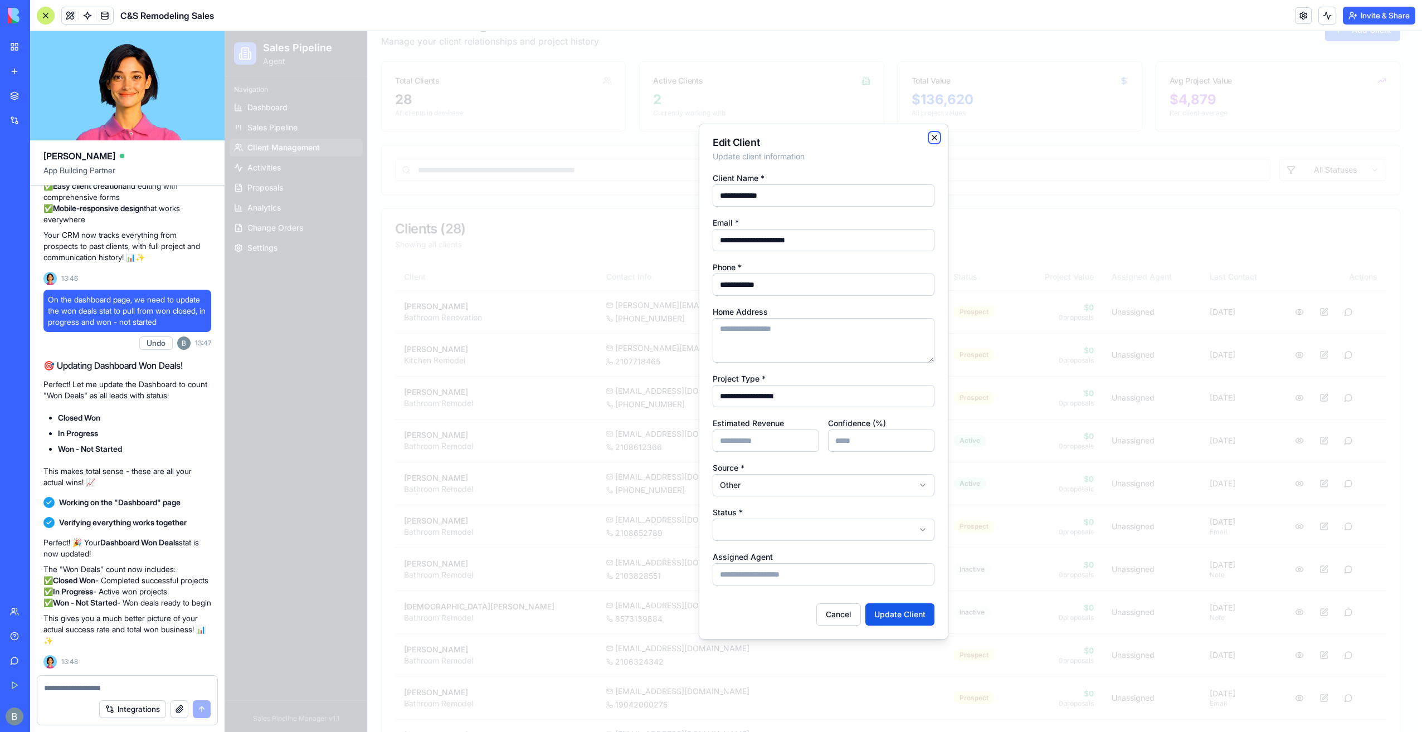
click at [937, 139] on icon "button" at bounding box center [934, 137] width 9 height 9
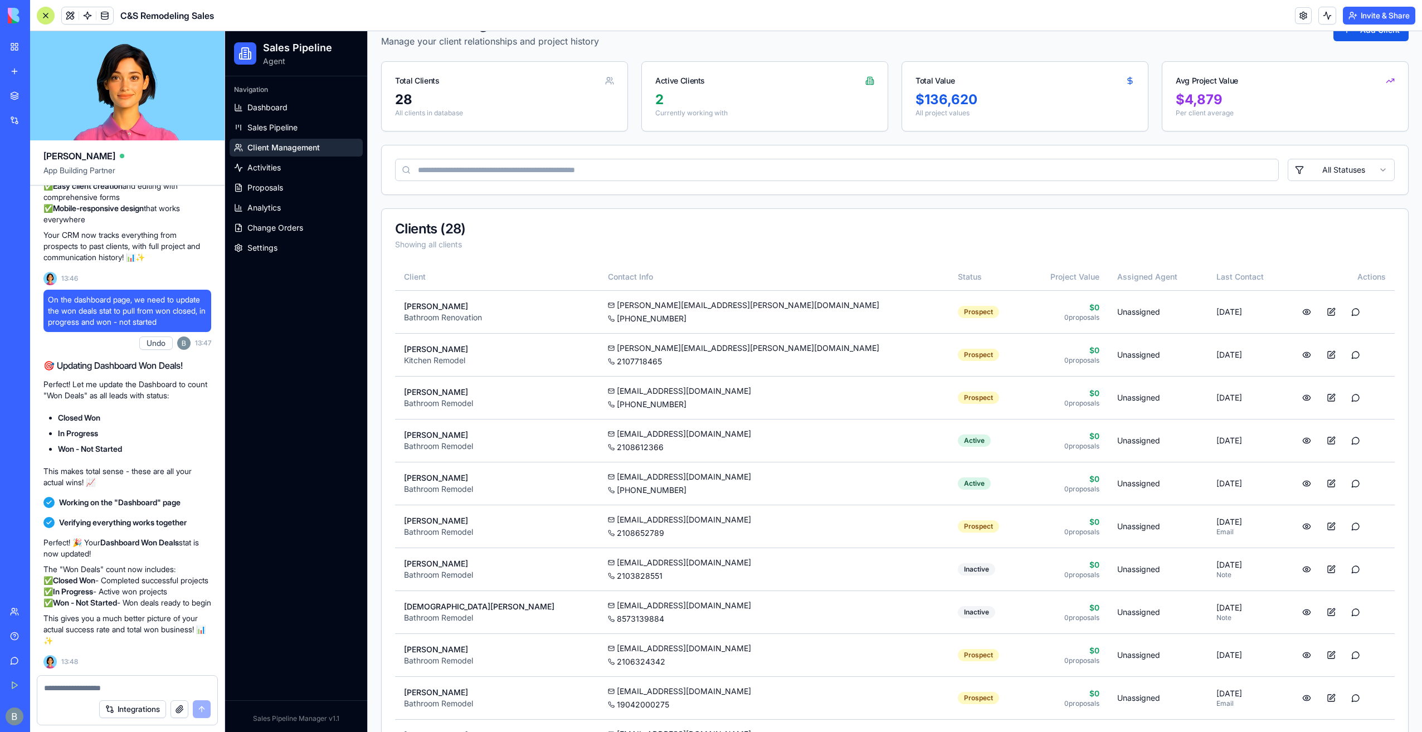
click at [107, 691] on textarea at bounding box center [127, 688] width 167 height 11
type textarea "*"
type textarea "**********"
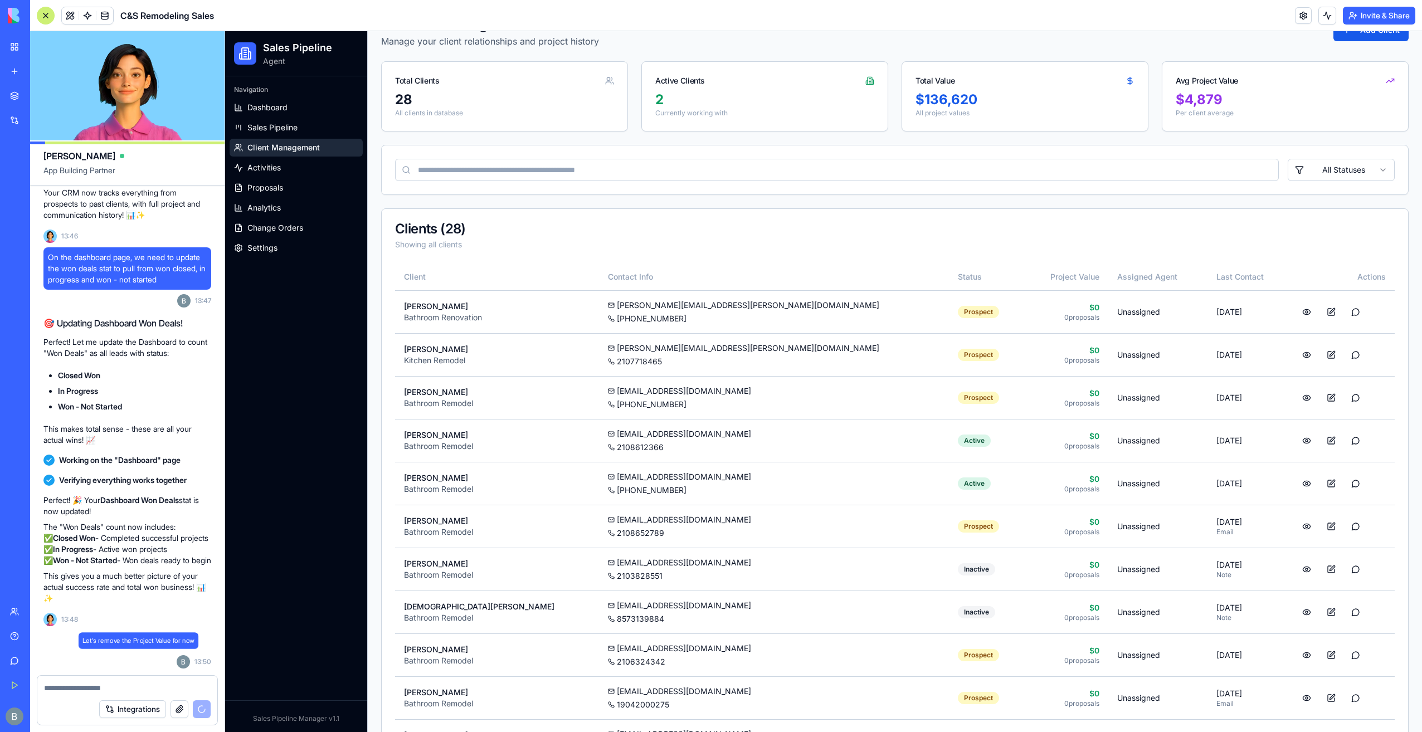
scroll to position [104104, 0]
click at [113, 687] on textarea at bounding box center [127, 688] width 167 height 11
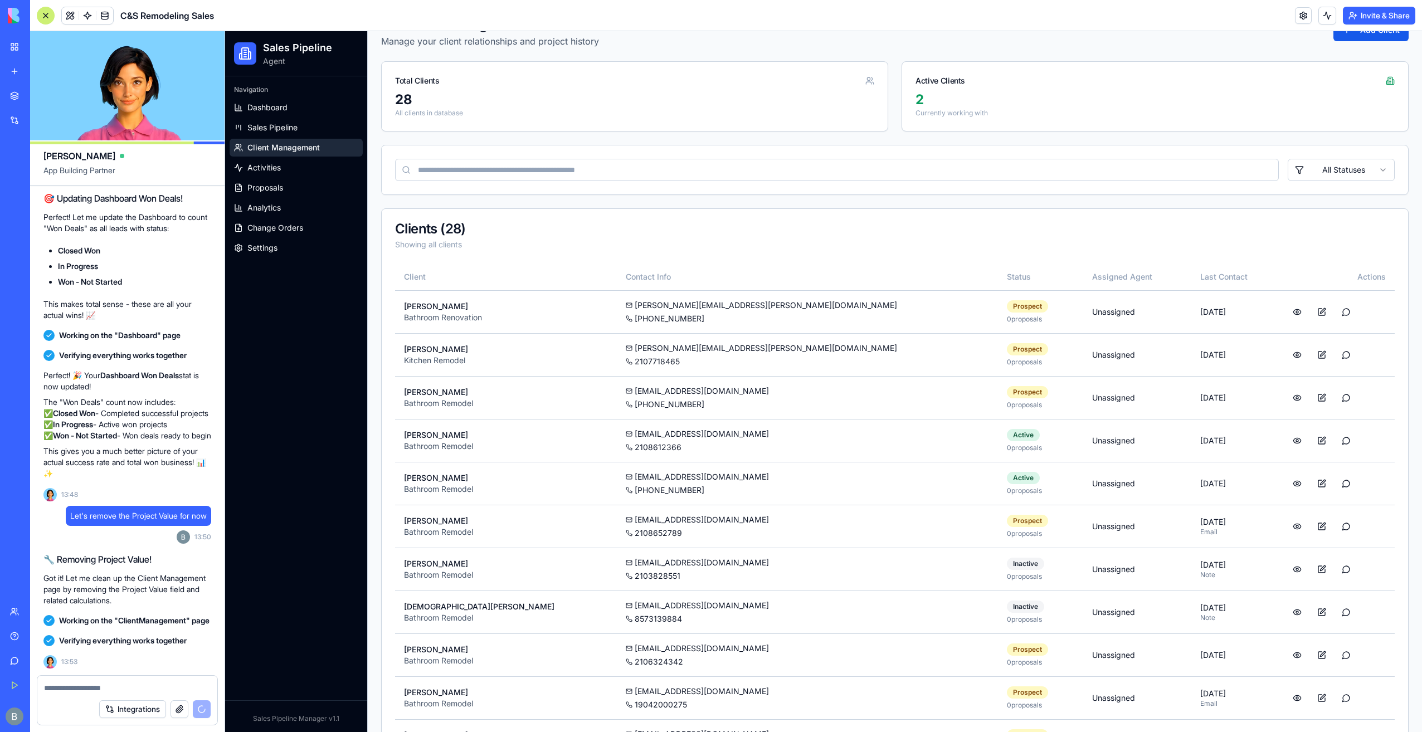
scroll to position [104456, 0]
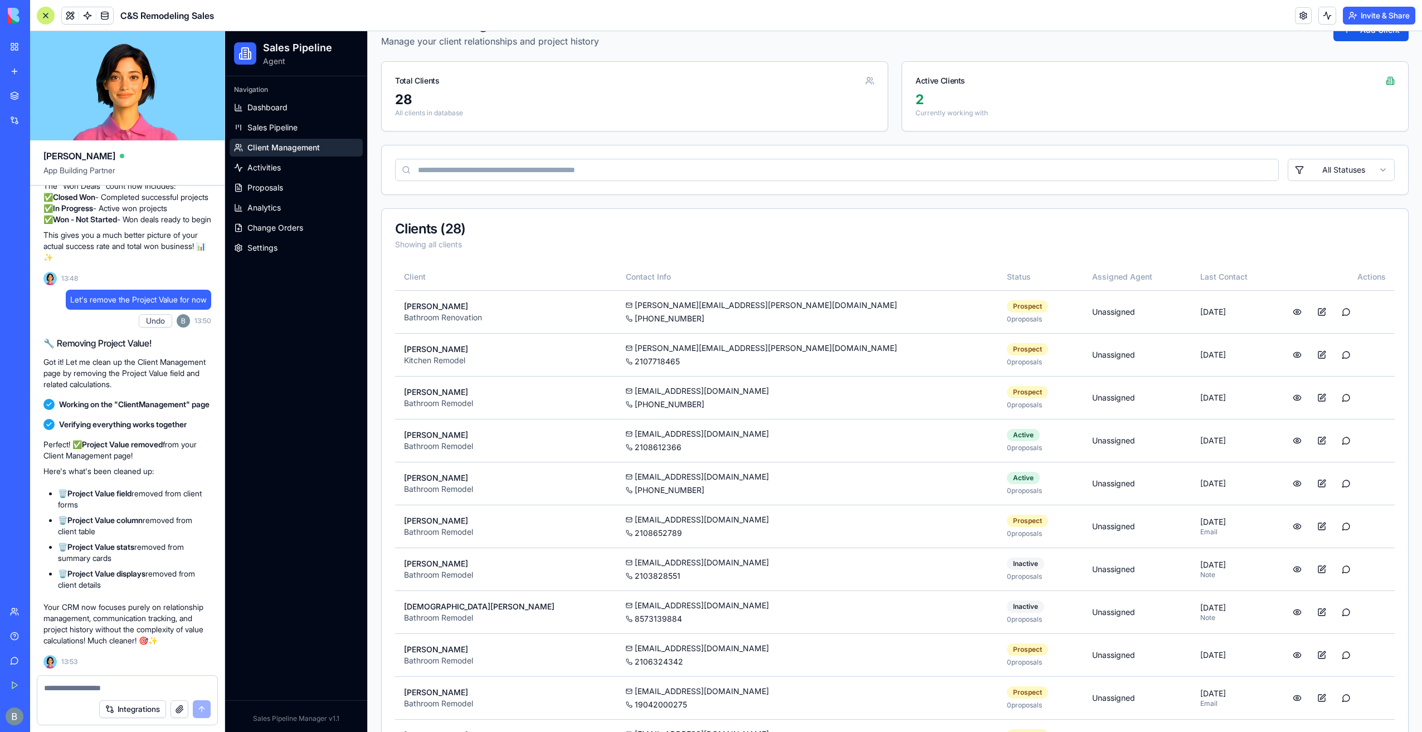
click at [95, 691] on textarea at bounding box center [127, 688] width 167 height 11
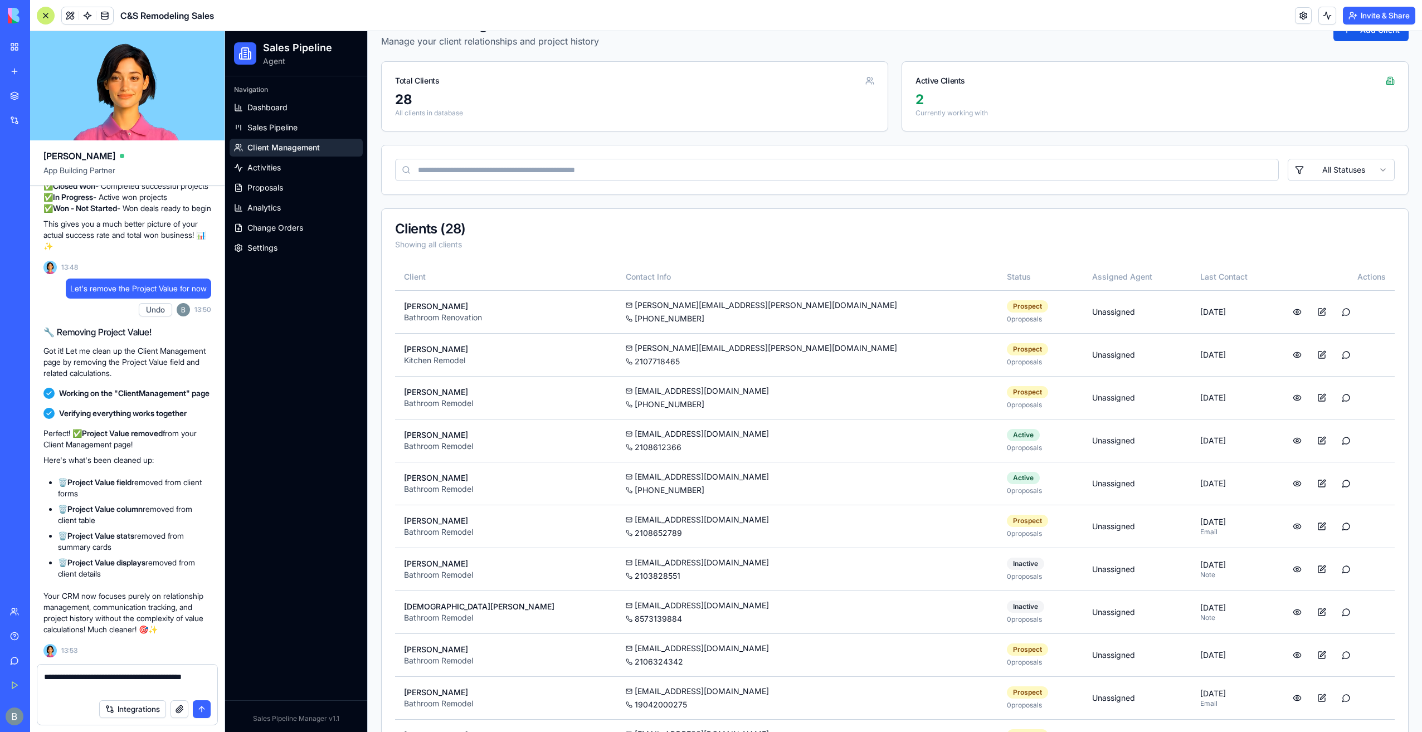
type textarea "**********"
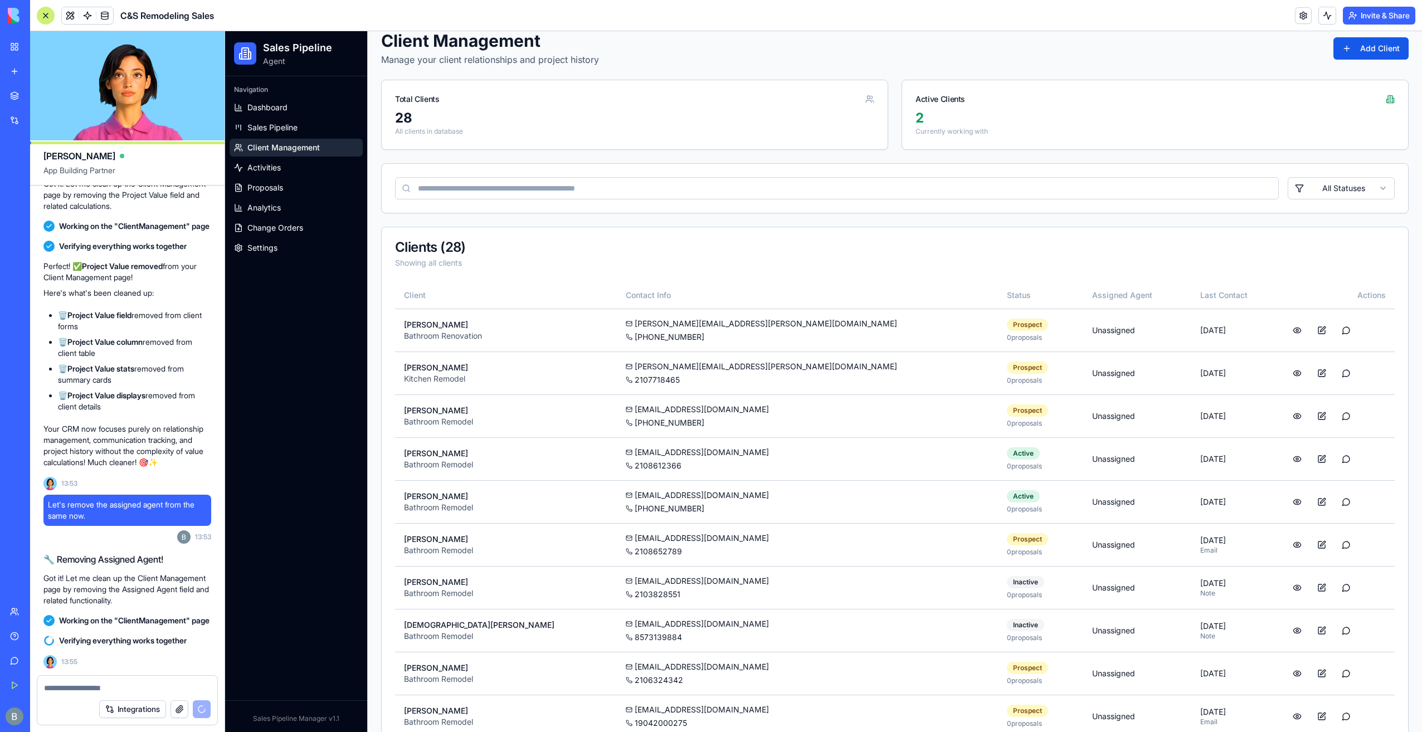
scroll to position [0, 0]
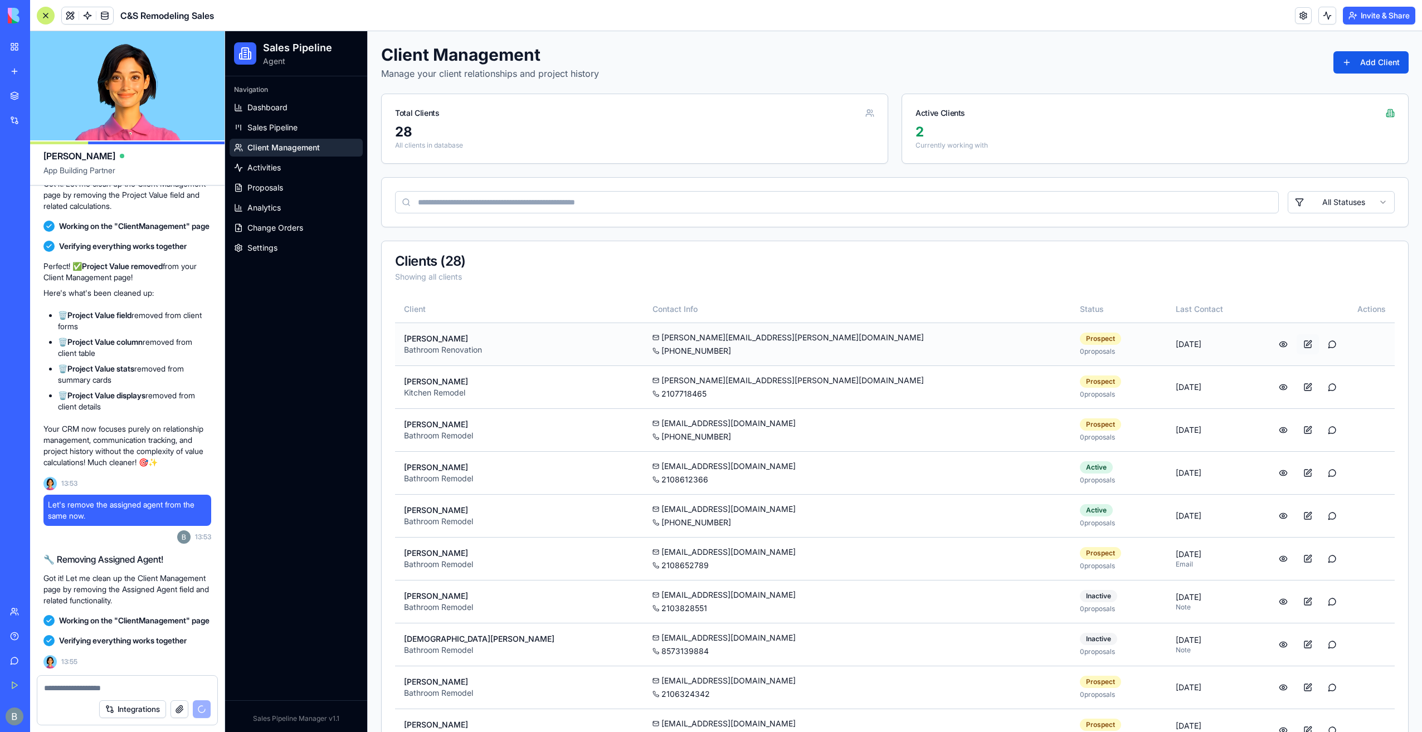
click at [1297, 337] on button at bounding box center [1308, 344] width 22 height 20
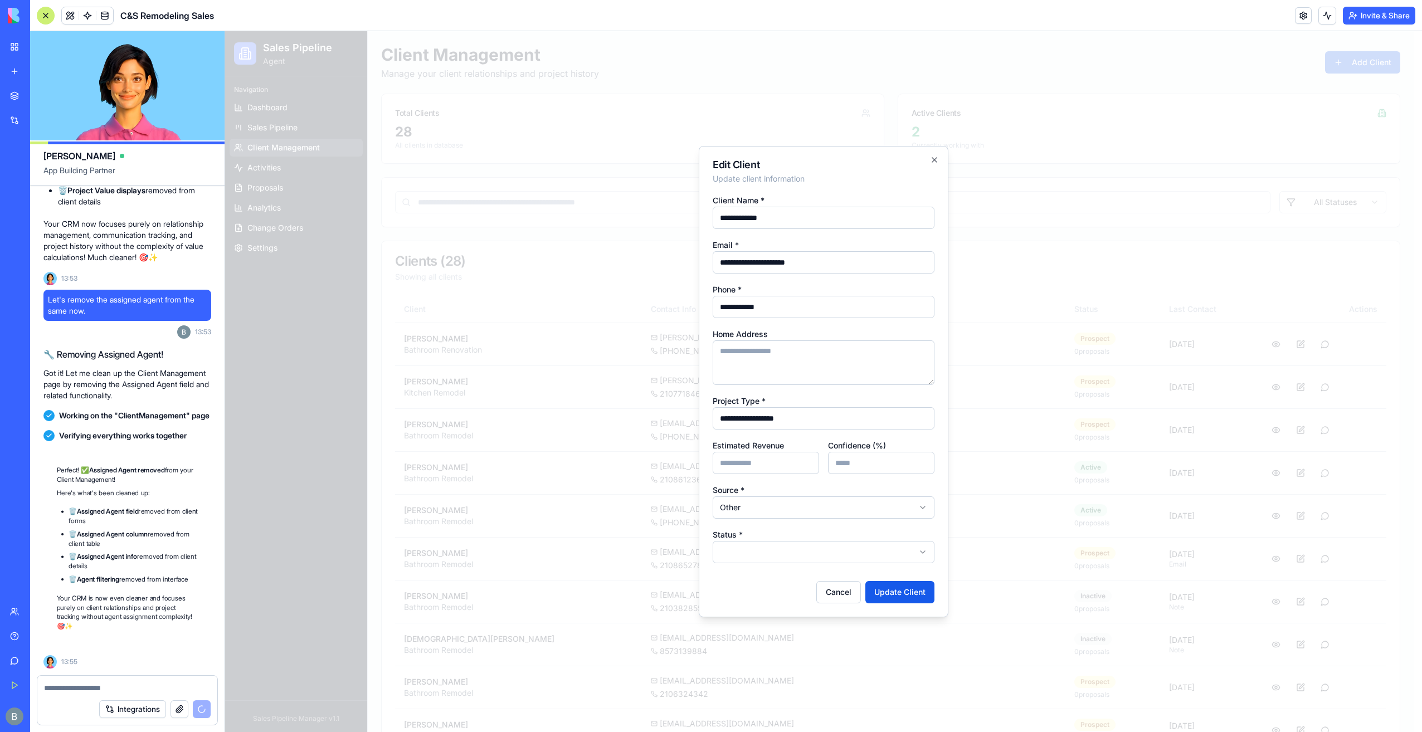
scroll to position [104862, 0]
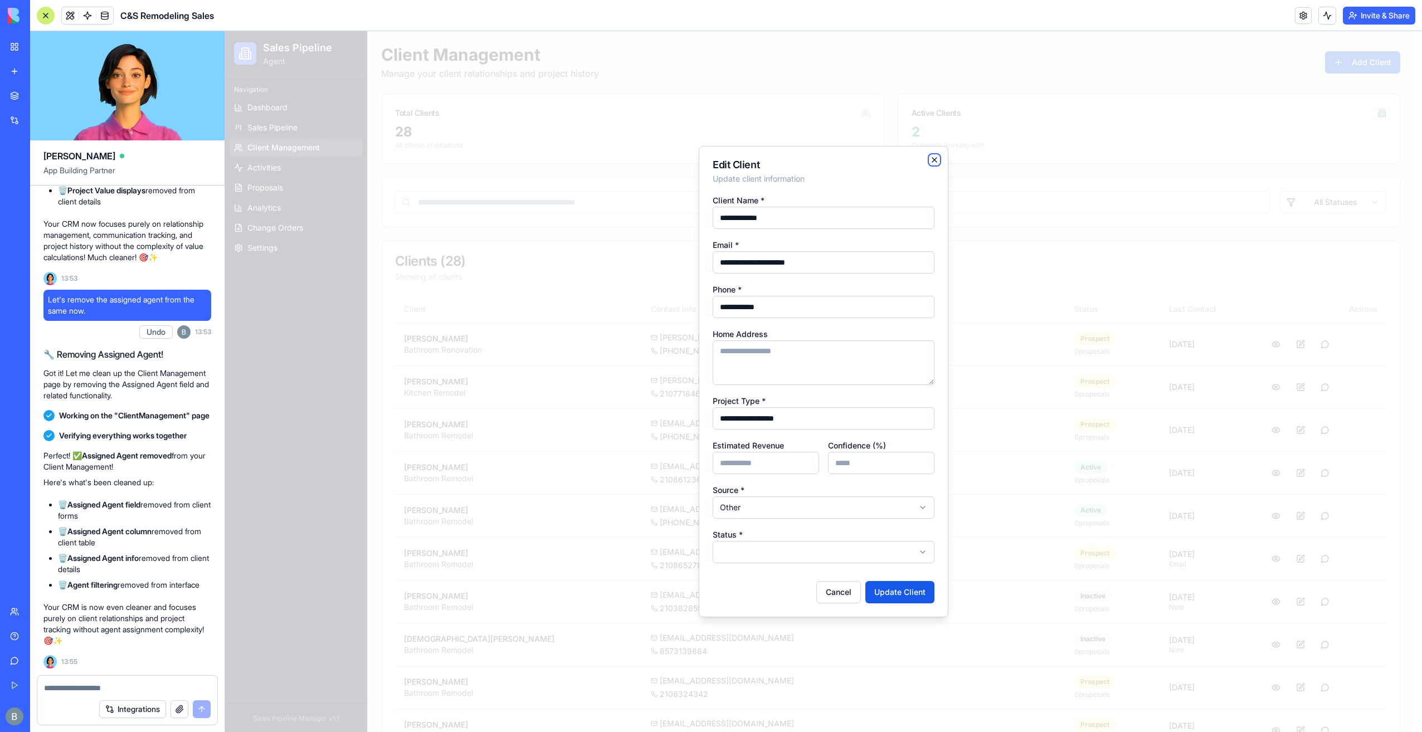
click at [932, 162] on icon "button" at bounding box center [934, 160] width 9 height 9
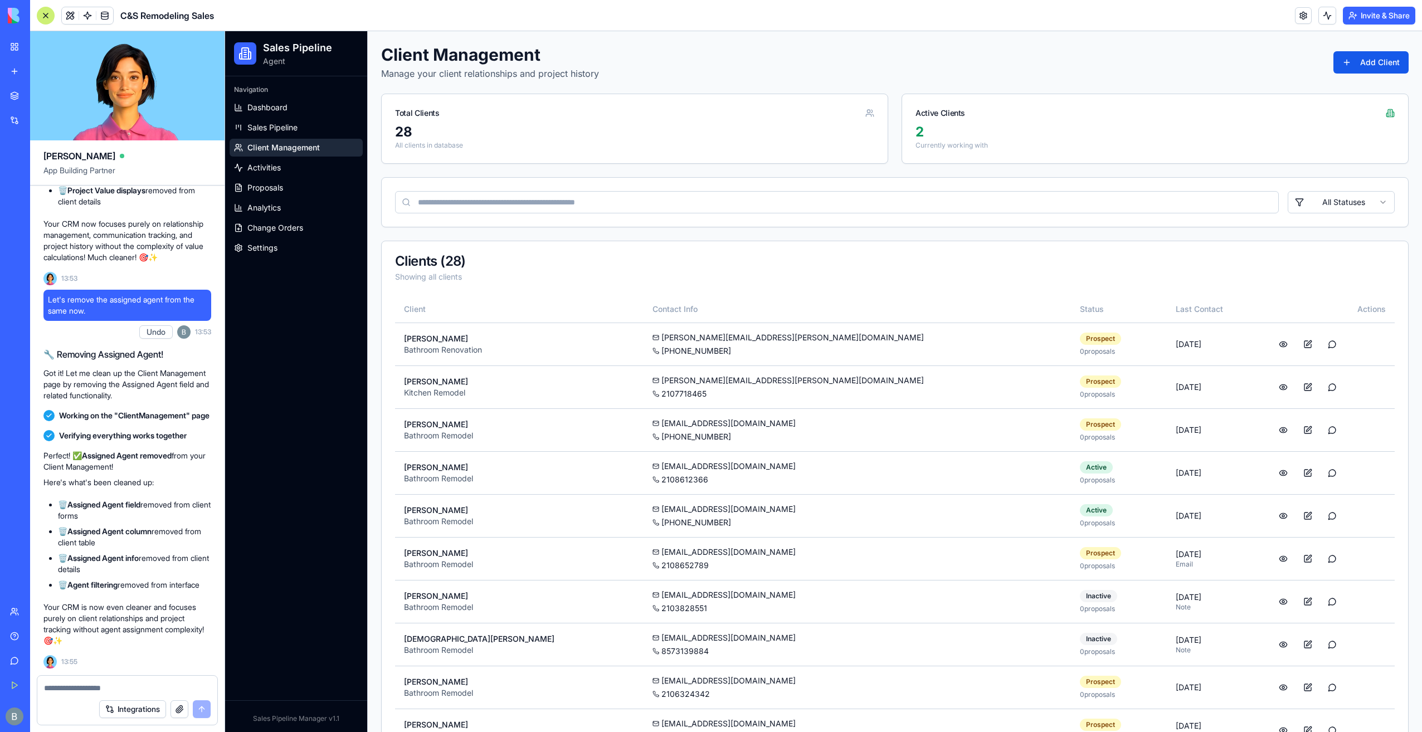
click at [59, 700] on div "Integrations" at bounding box center [127, 709] width 180 height 31
click at [61, 692] on textarea at bounding box center [127, 688] width 167 height 11
type textarea "**********"
type textarea "****"
type textarea "**********"
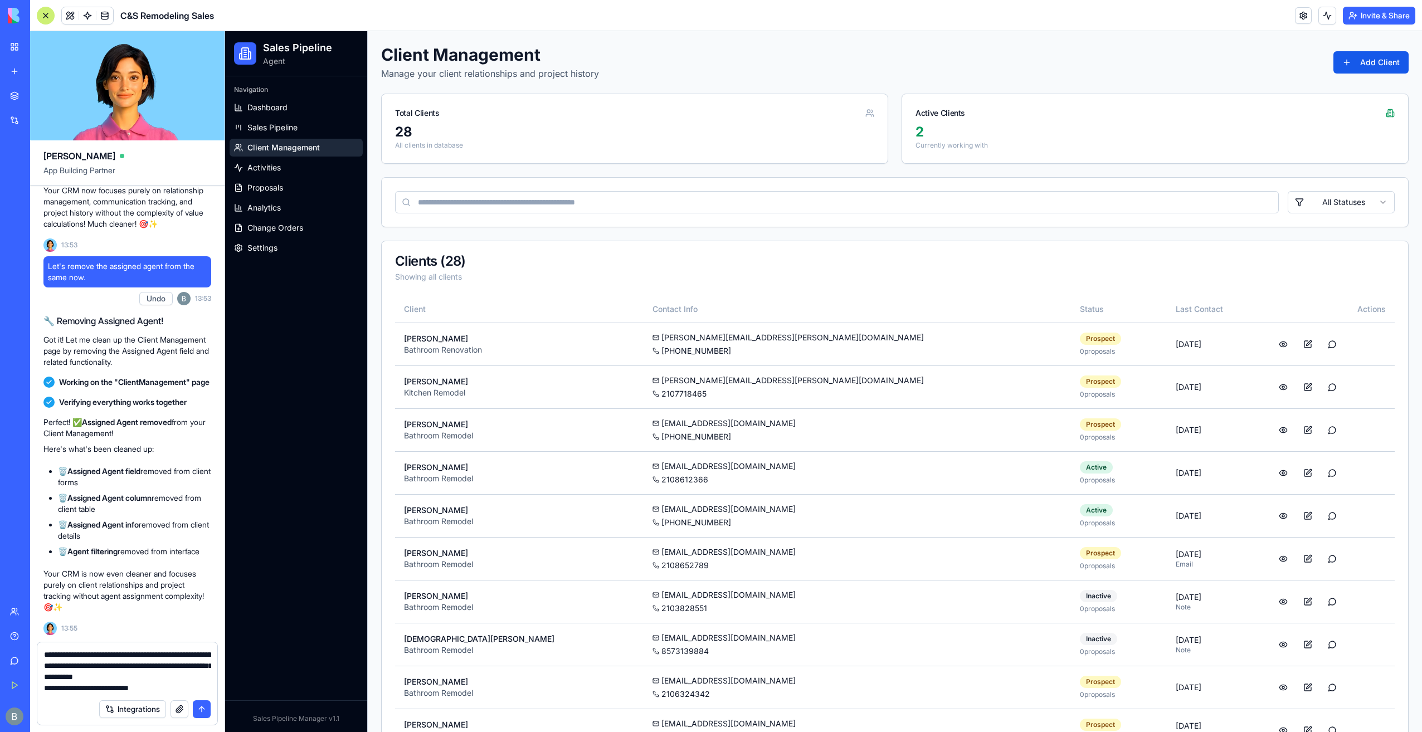
type textarea "**********"
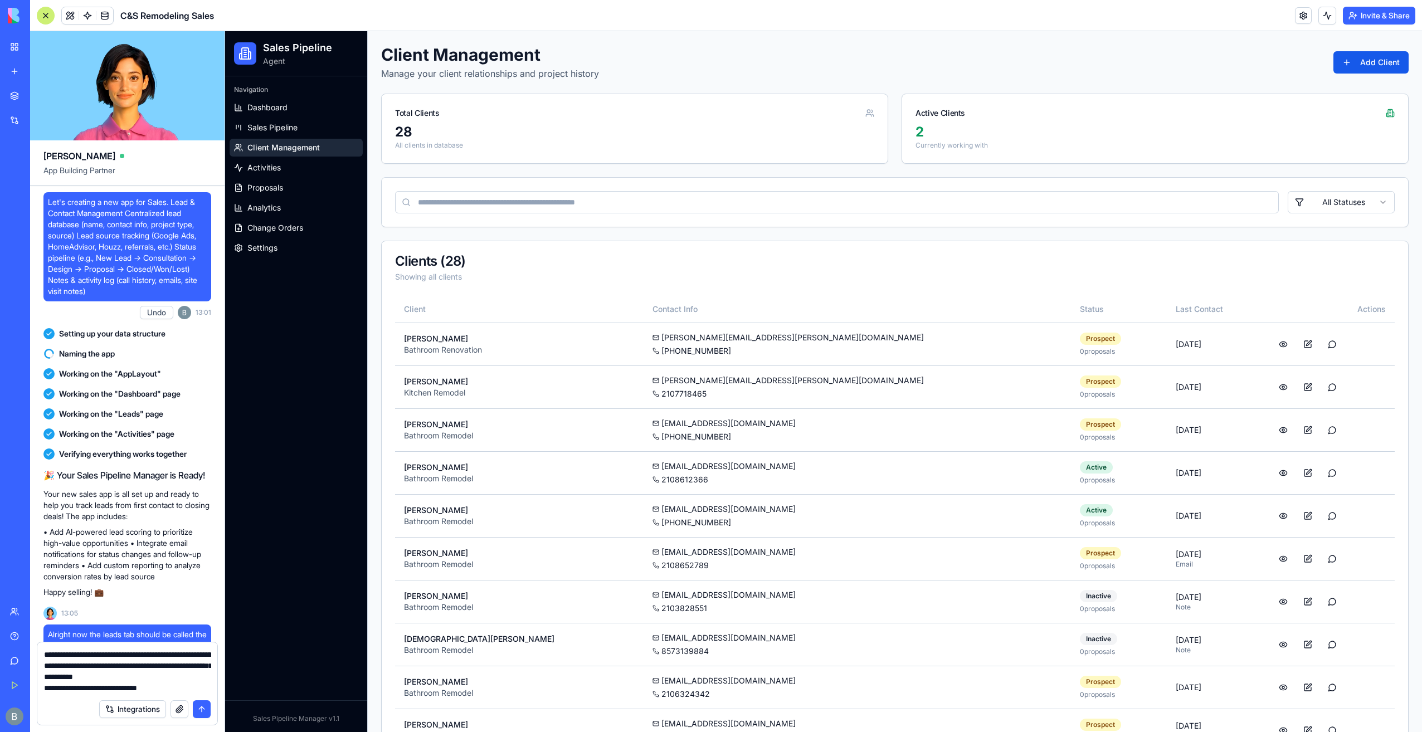
scroll to position [104862, 0]
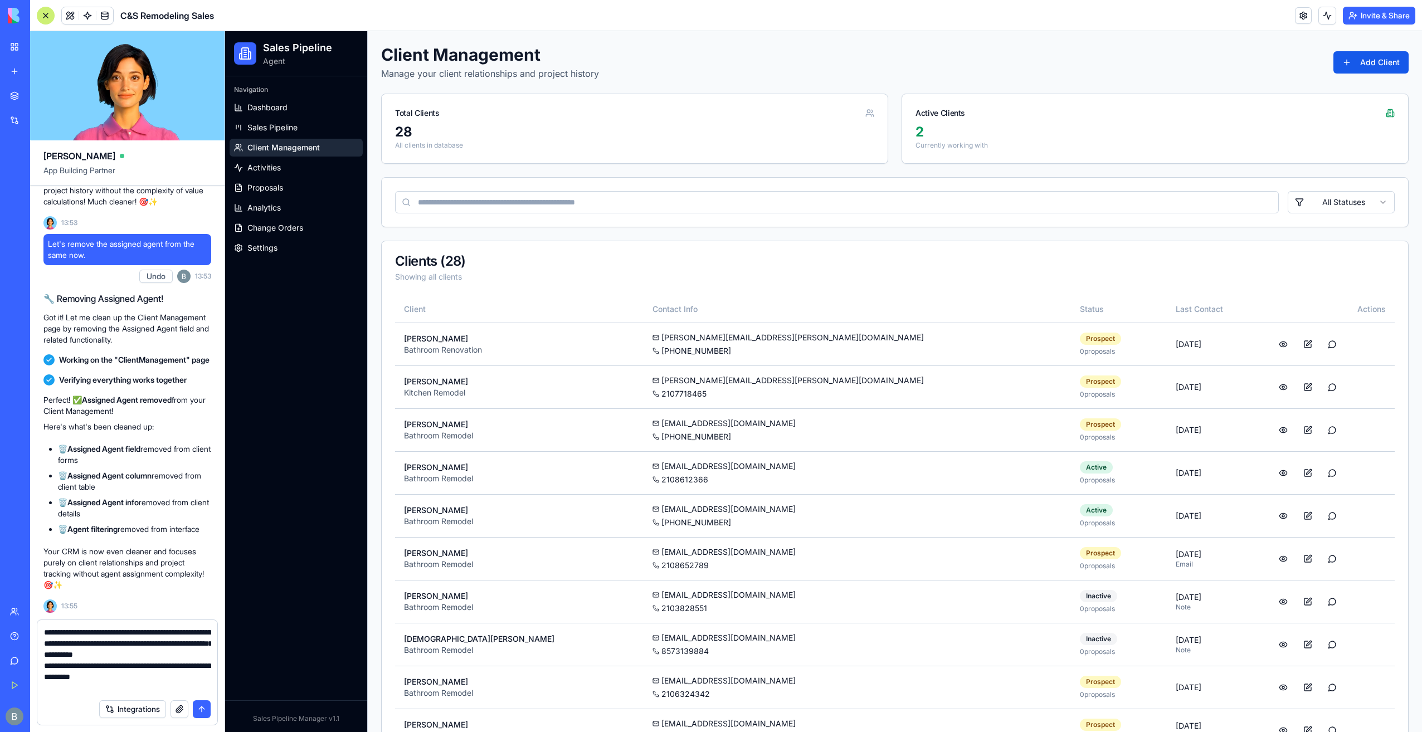
type textarea "**********"
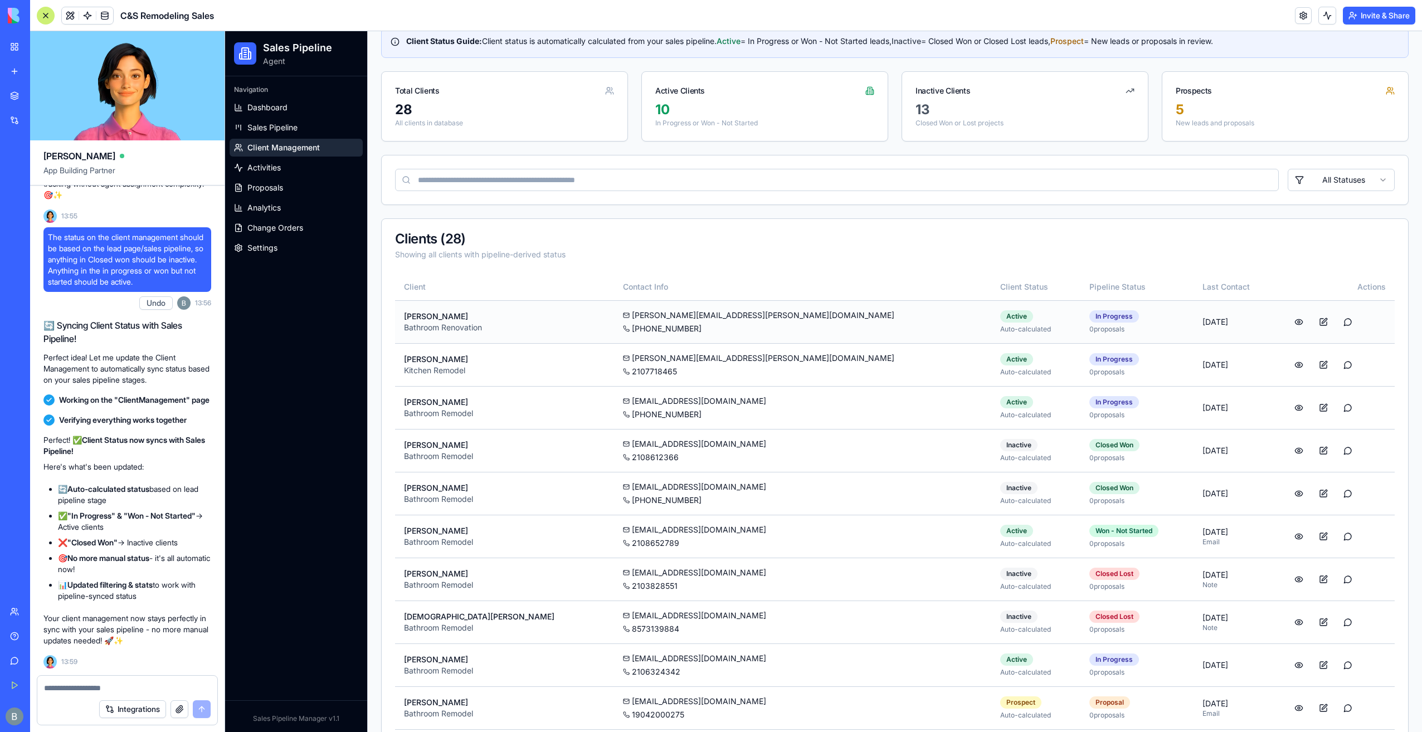
scroll to position [0, 0]
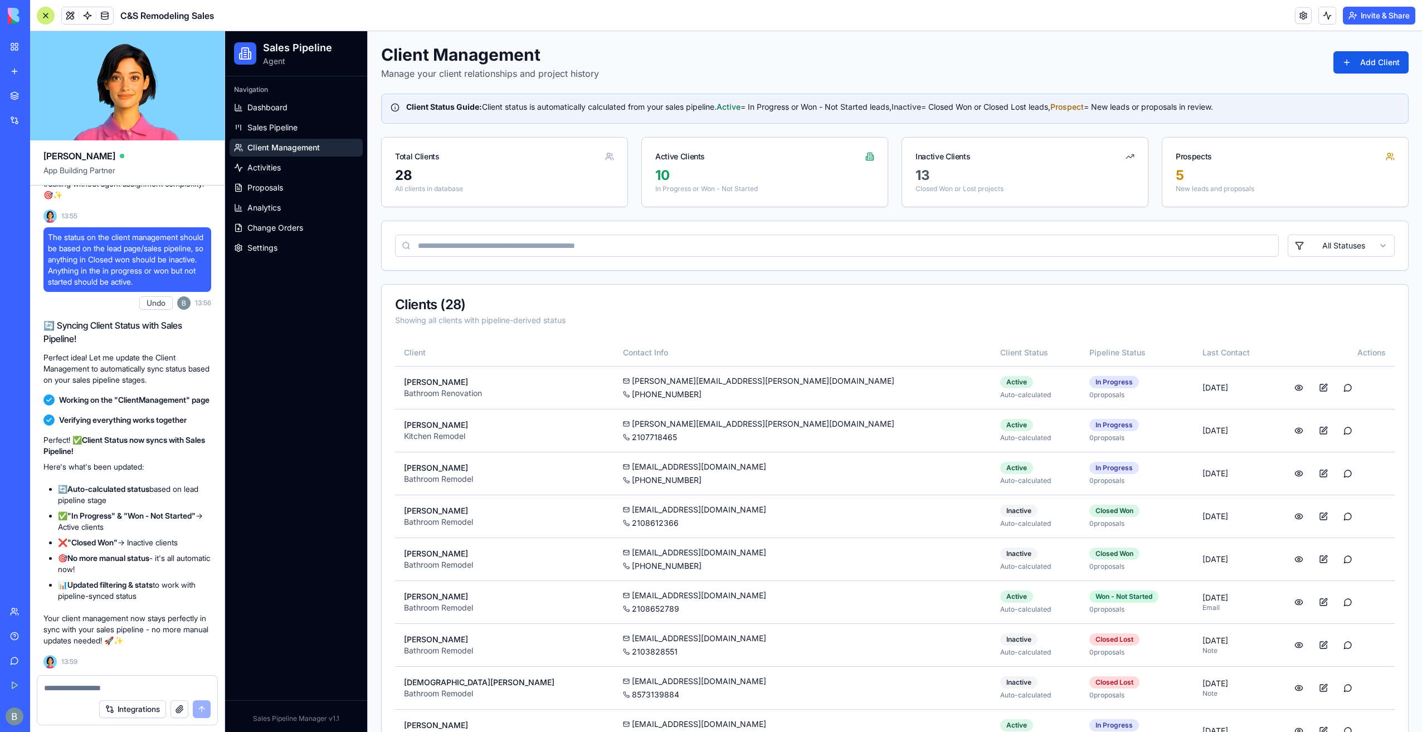
click at [64, 691] on textarea at bounding box center [127, 688] width 167 height 11
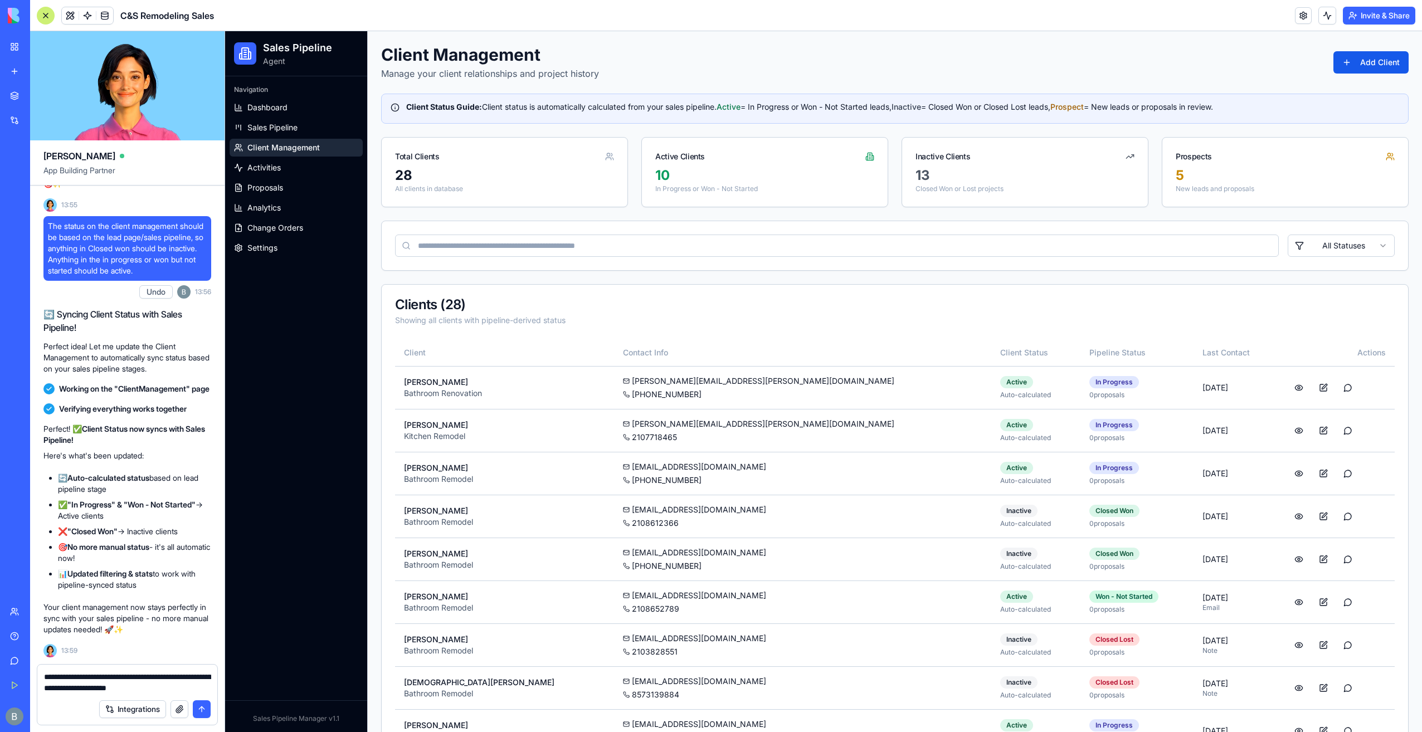
type textarea "**********"
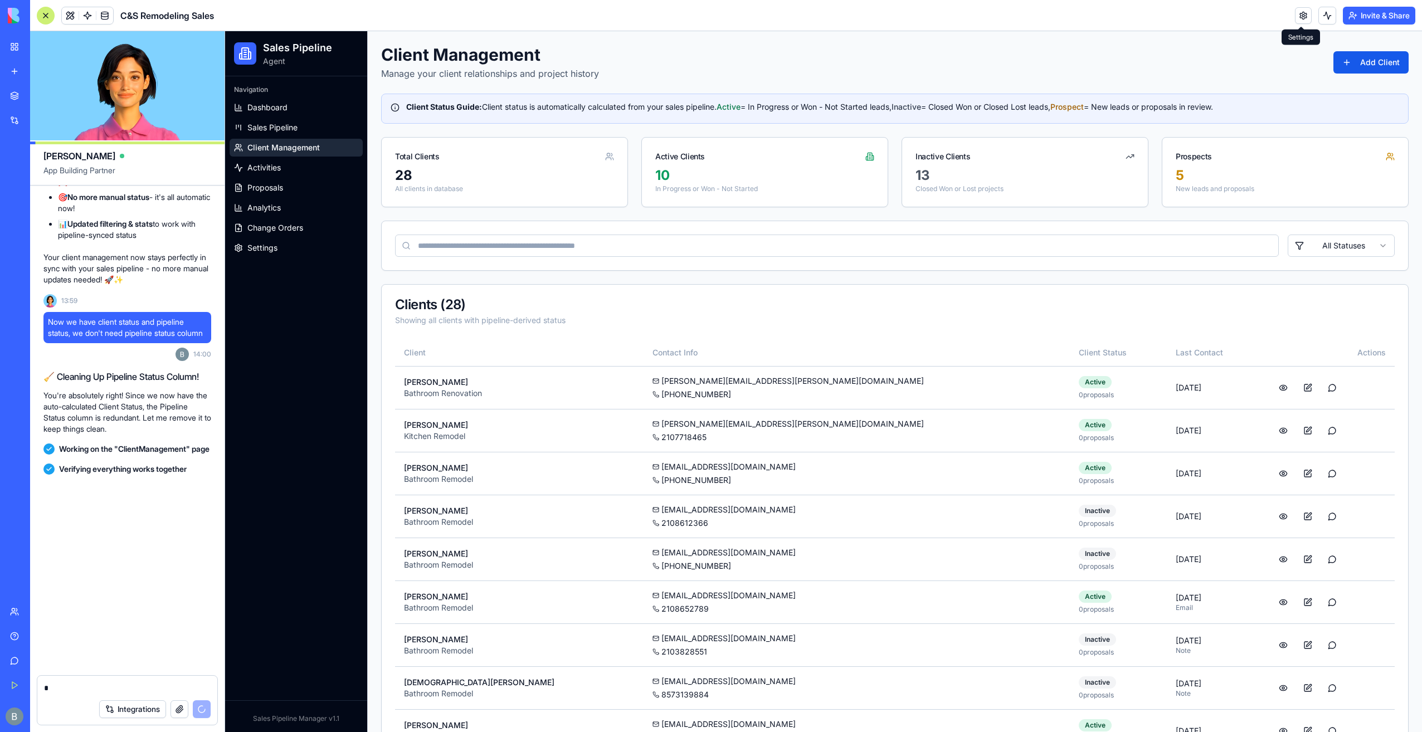
scroll to position [105714, 0]
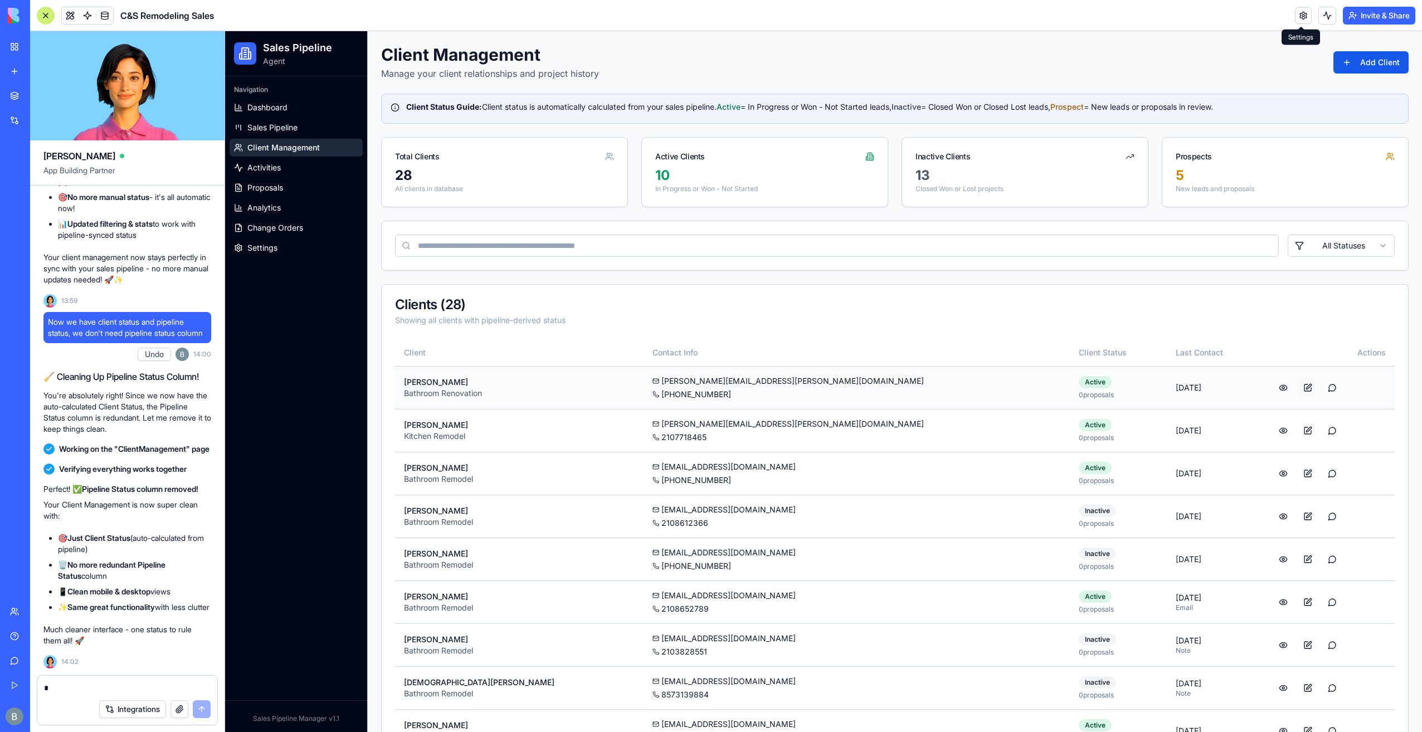
click at [1297, 383] on button at bounding box center [1308, 388] width 22 height 20
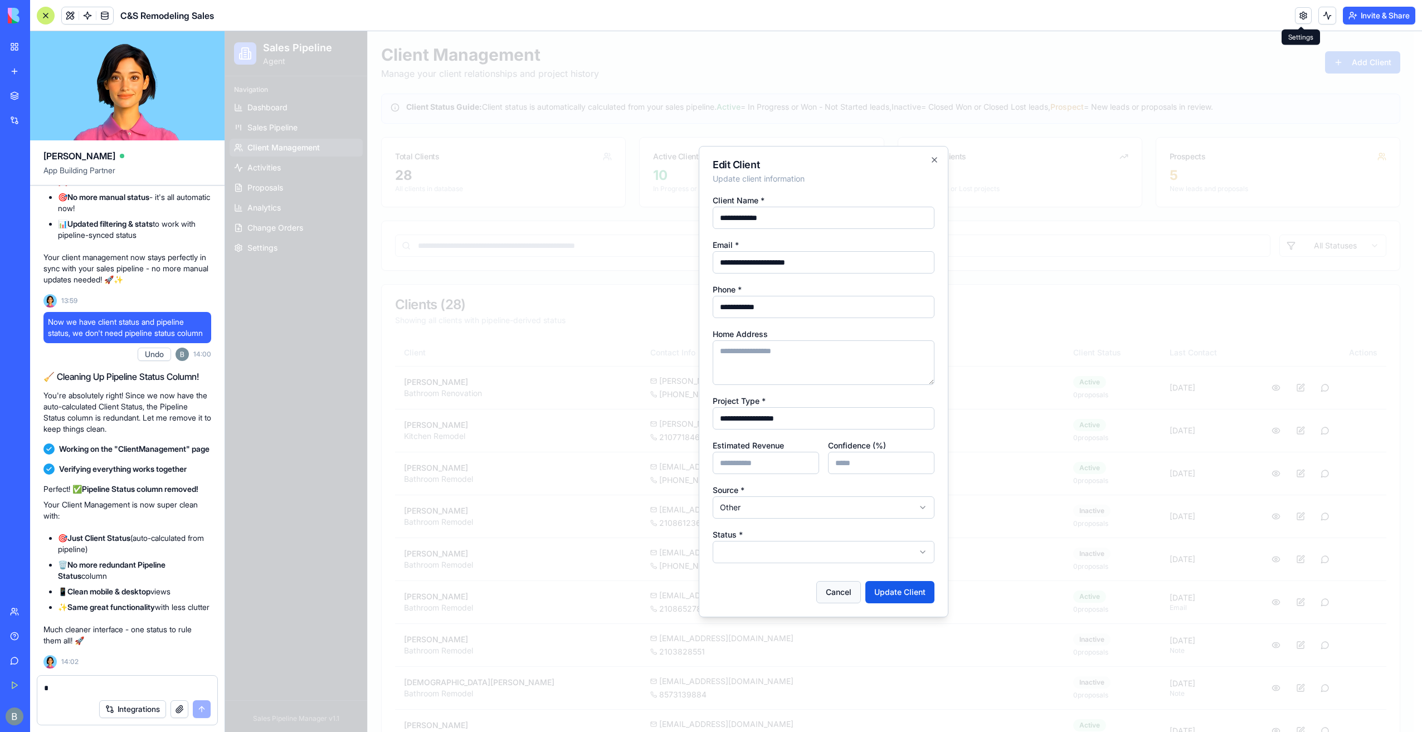
click at [829, 581] on button "Cancel" at bounding box center [839, 592] width 45 height 22
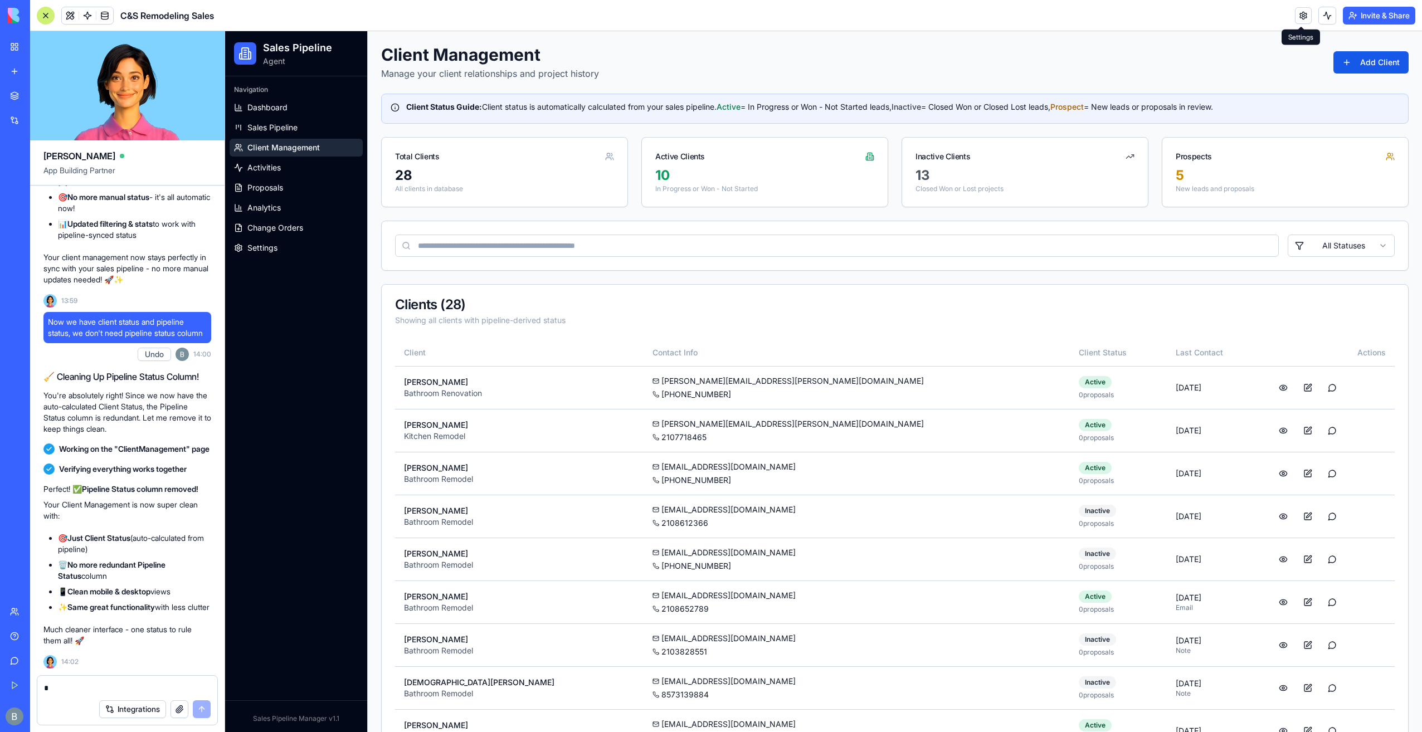
drag, startPoint x: 133, startPoint y: 673, endPoint x: 110, endPoint y: 693, distance: 30.4
click at [130, 677] on div "[PERSON_NAME] App Building Partner Let's creating a new app for Sales. Lead & C…" at bounding box center [127, 381] width 195 height 701
click at [110, 693] on textarea at bounding box center [127, 688] width 167 height 11
click at [98, 688] on textarea at bounding box center [127, 688] width 167 height 11
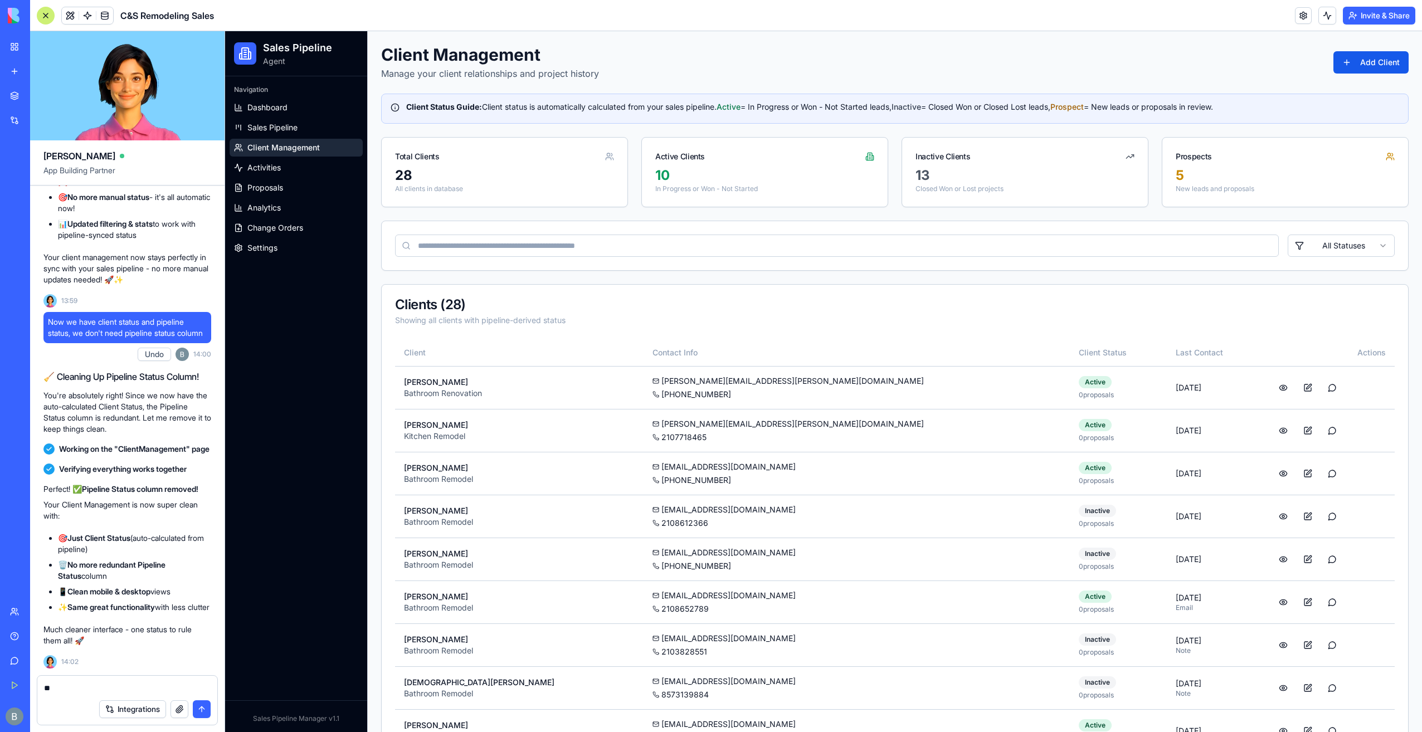
type textarea "*"
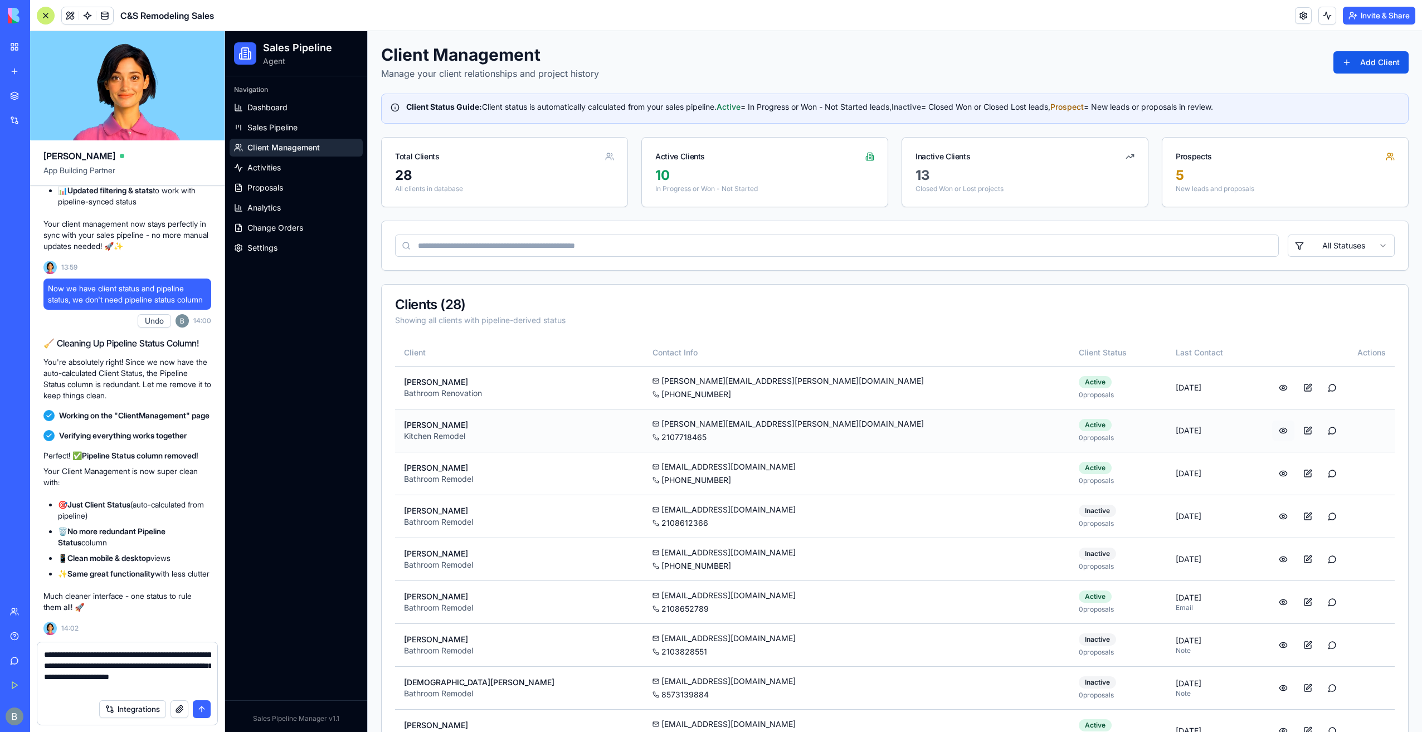
click at [1272, 429] on button at bounding box center [1283, 431] width 22 height 20
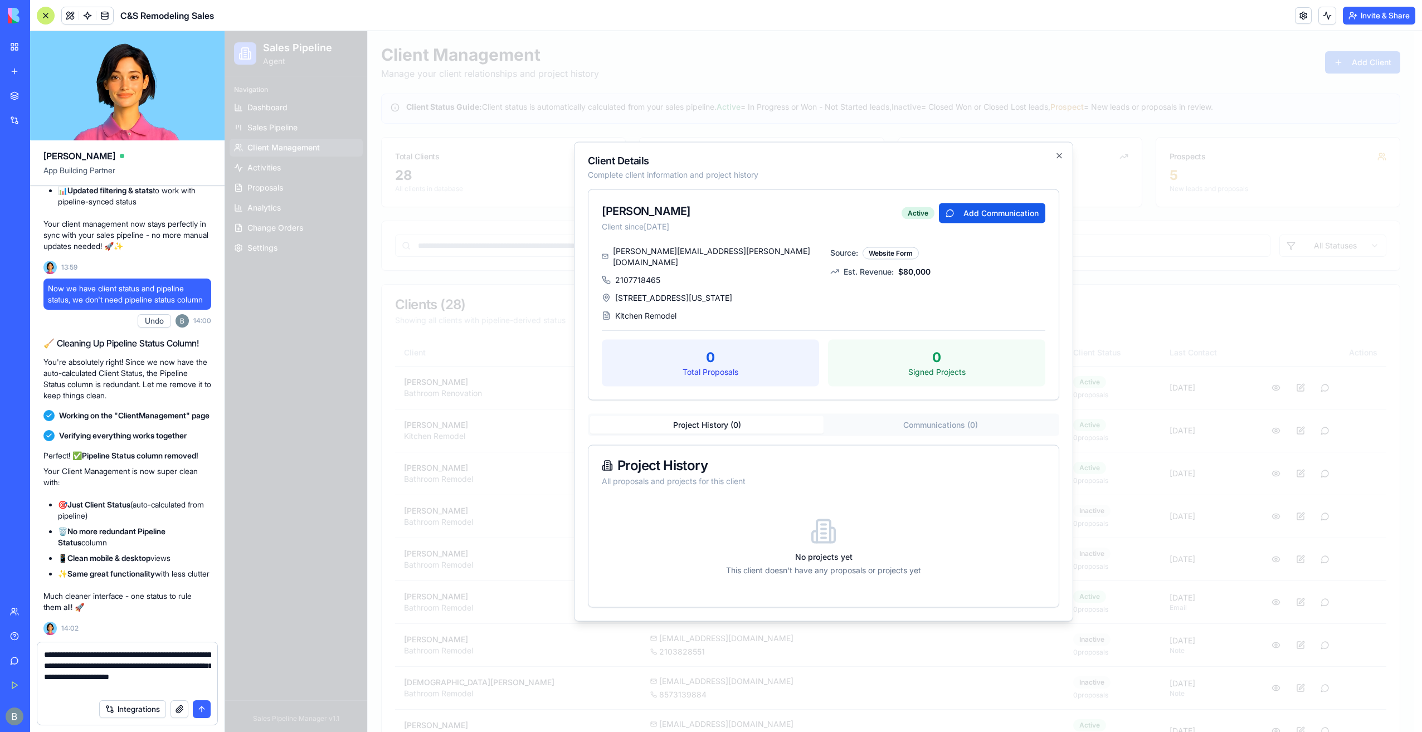
click at [955, 426] on div "Project History ( 0 ) Communications ( 0 ) Project History All proposals and pr…" at bounding box center [824, 511] width 472 height 194
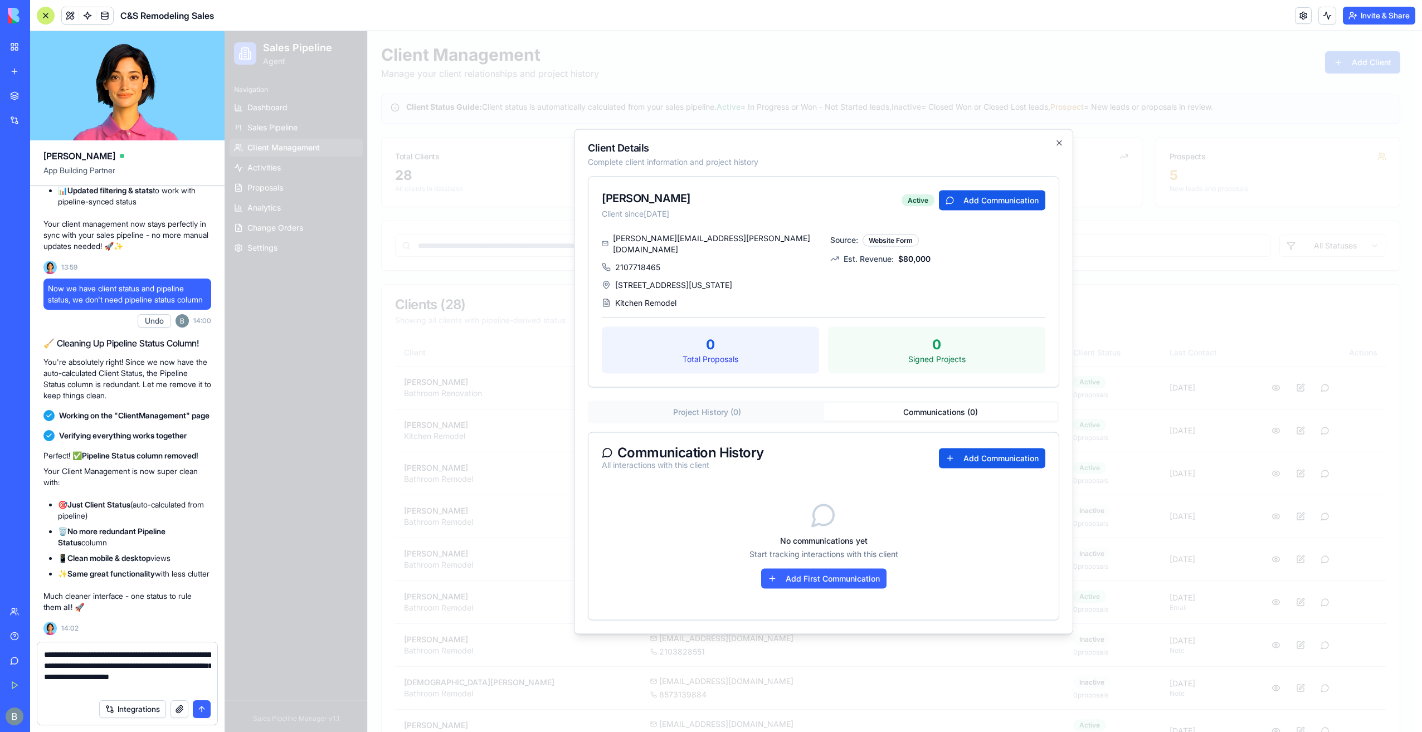
click at [777, 386] on div "[PERSON_NAME] Client since [DATE] Active Add Communication [PERSON_NAME][EMAIL_…" at bounding box center [824, 399] width 472 height 444
click at [769, 401] on div "Project History ( 0 ) Communications ( 0 )" at bounding box center [824, 412] width 472 height 22
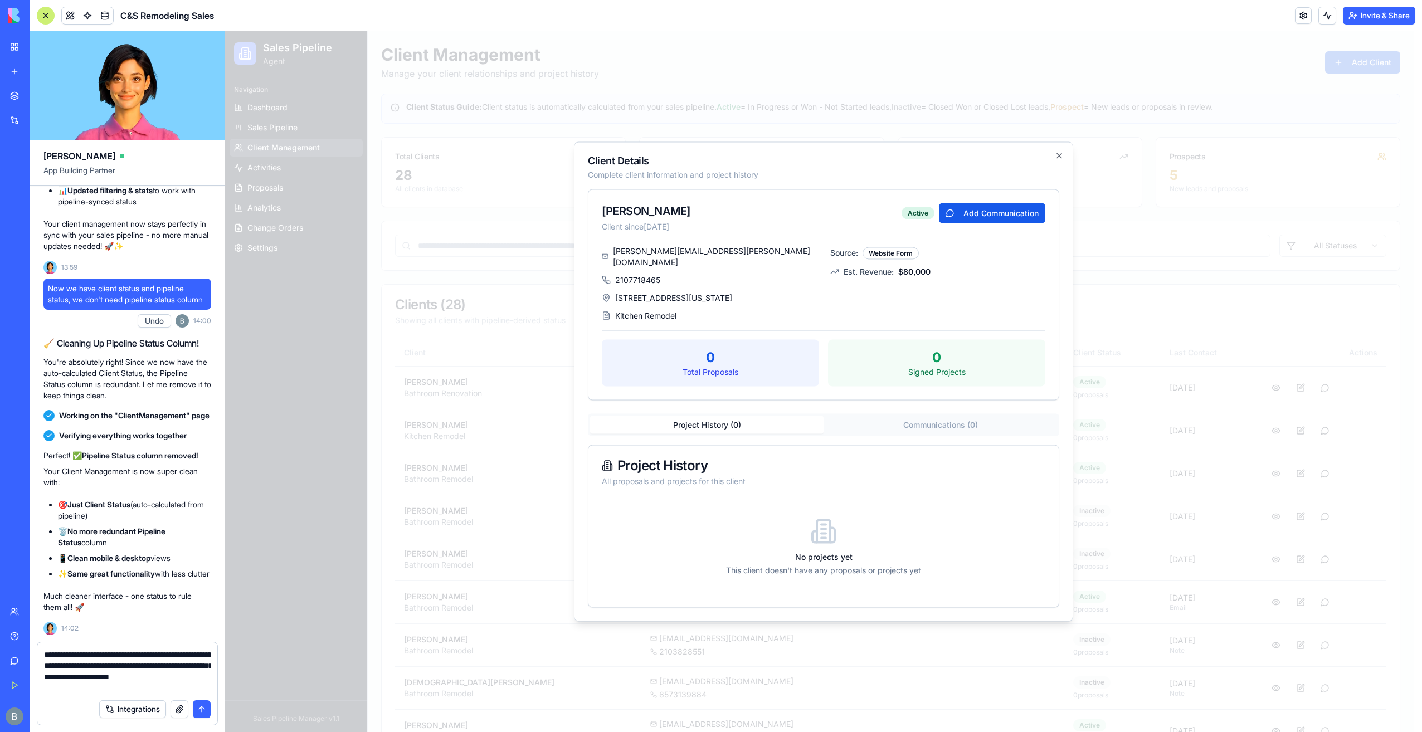
click at [773, 406] on div "[PERSON_NAME] Client since [DATE] Active Add Communication [PERSON_NAME][EMAIL_…" at bounding box center [824, 399] width 472 height 419
click at [1061, 158] on icon "button" at bounding box center [1059, 156] width 4 height 4
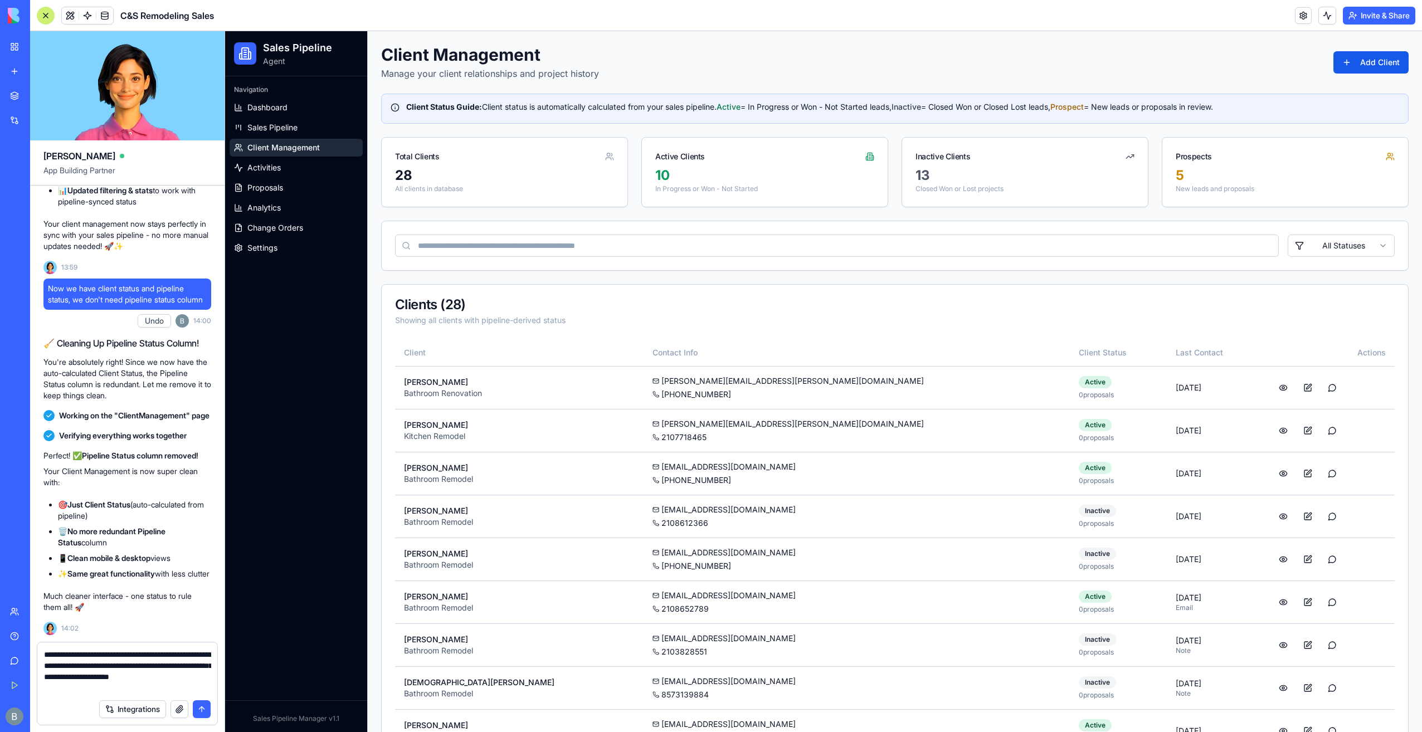
click at [187, 693] on form "**********" at bounding box center [127, 684] width 181 height 84
drag, startPoint x: 187, startPoint y: 693, endPoint x: 181, endPoint y: 691, distance: 6.0
click at [186, 693] on textarea "**********" at bounding box center [127, 671] width 167 height 45
click at [166, 688] on textarea "**********" at bounding box center [127, 671] width 167 height 45
type textarea "**********"
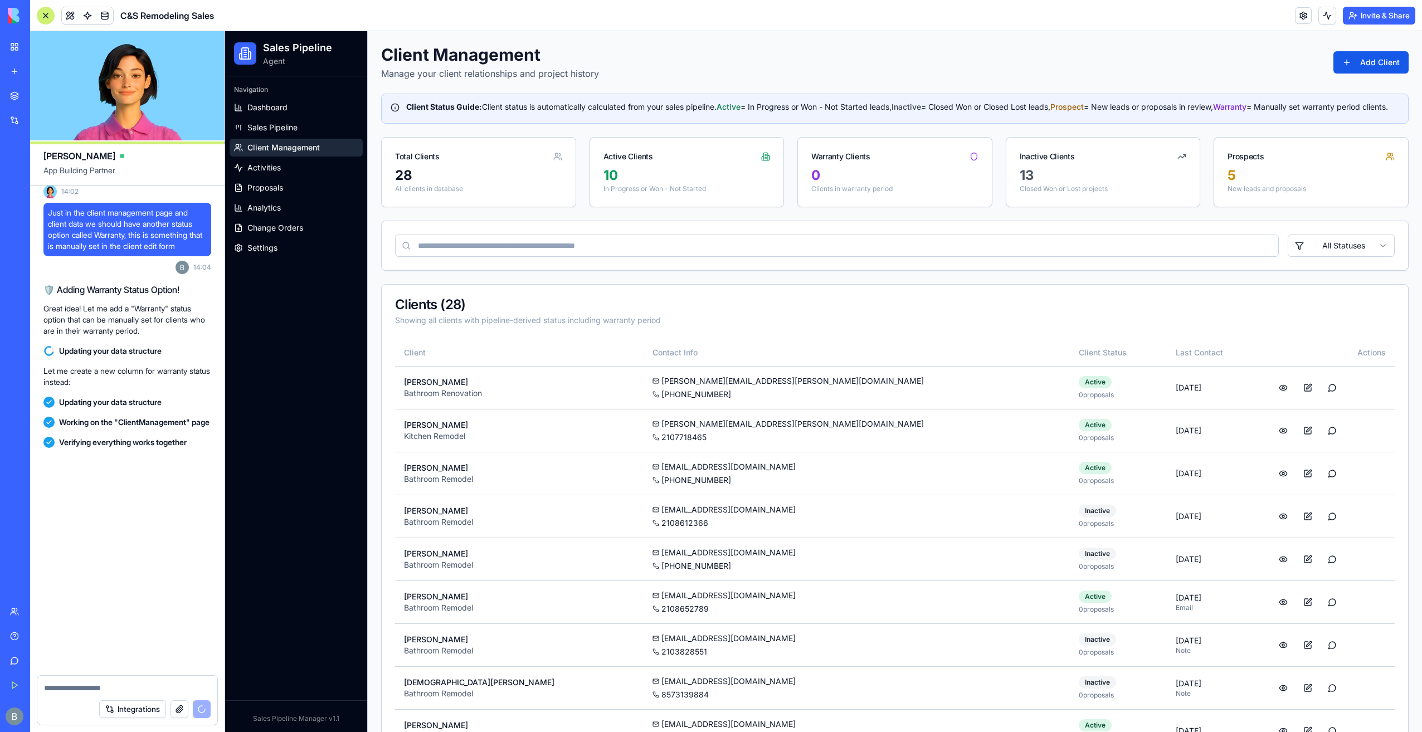
scroll to position [106206, 0]
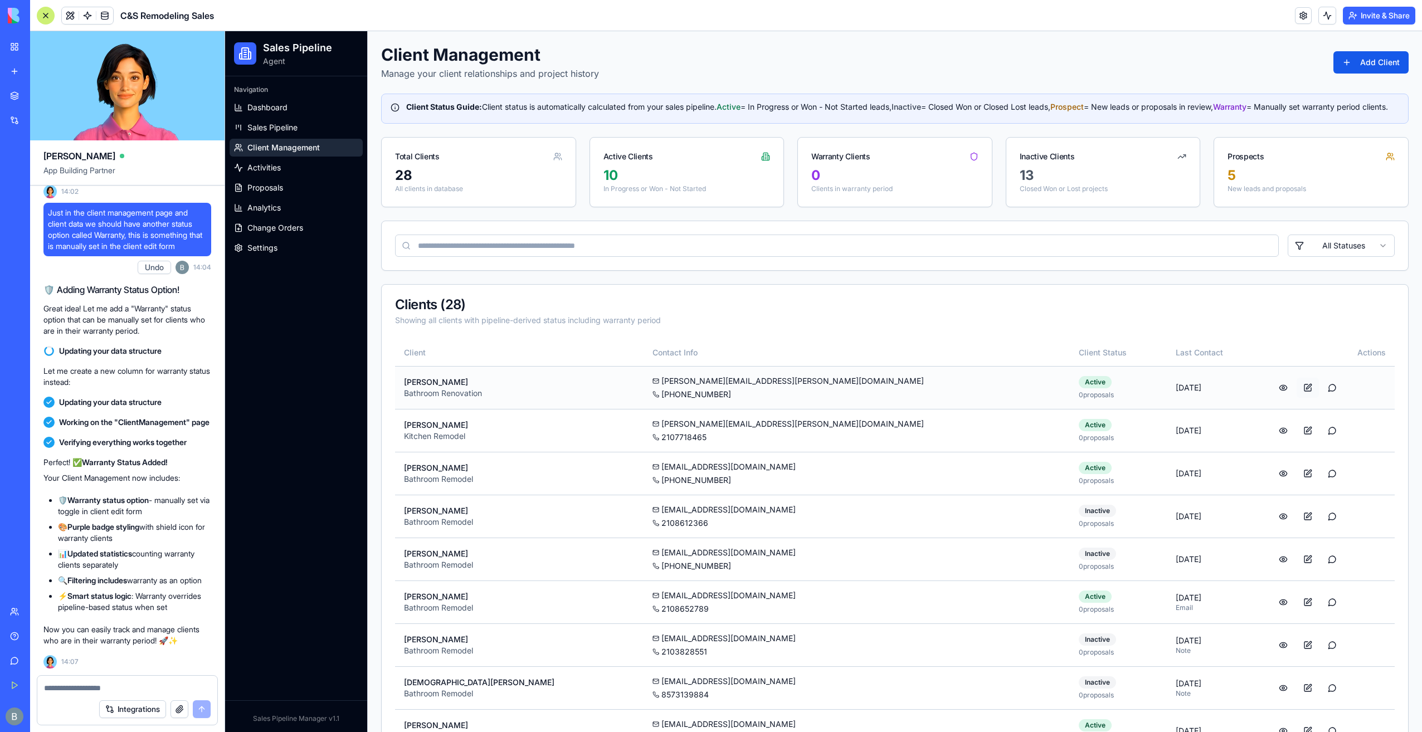
click at [1297, 392] on button at bounding box center [1308, 388] width 22 height 20
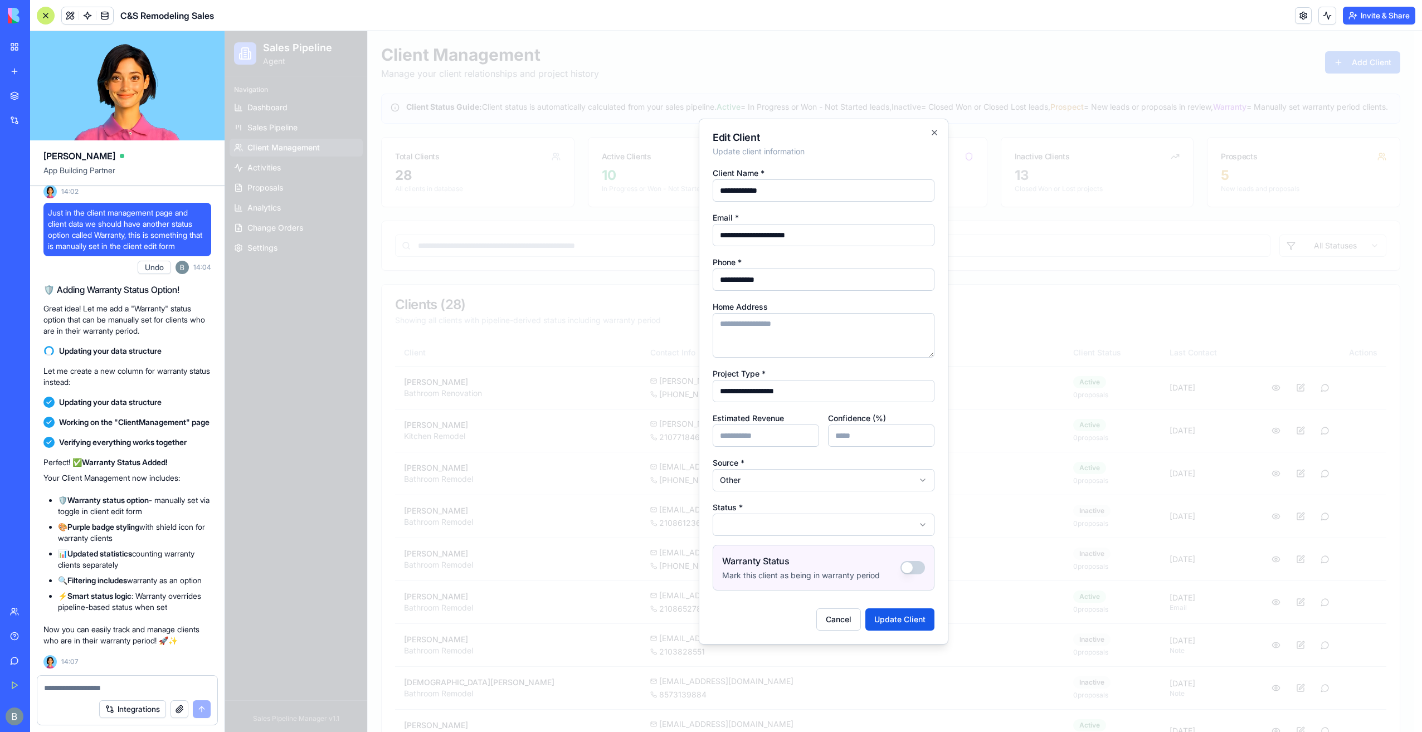
click at [919, 570] on button "Warranty Status" at bounding box center [913, 567] width 25 height 13
click at [855, 624] on button "Cancel" at bounding box center [839, 620] width 45 height 22
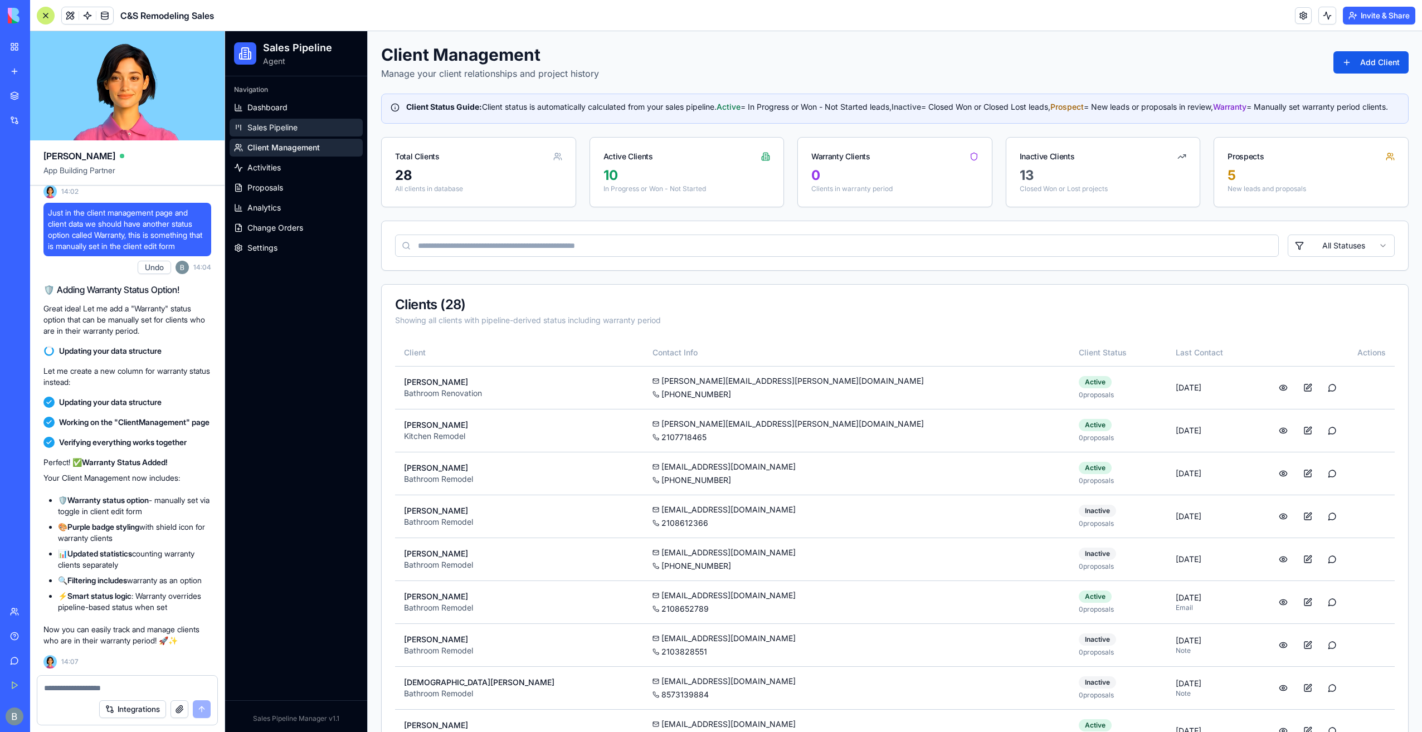
click at [293, 123] on span "Sales Pipeline" at bounding box center [272, 127] width 50 height 11
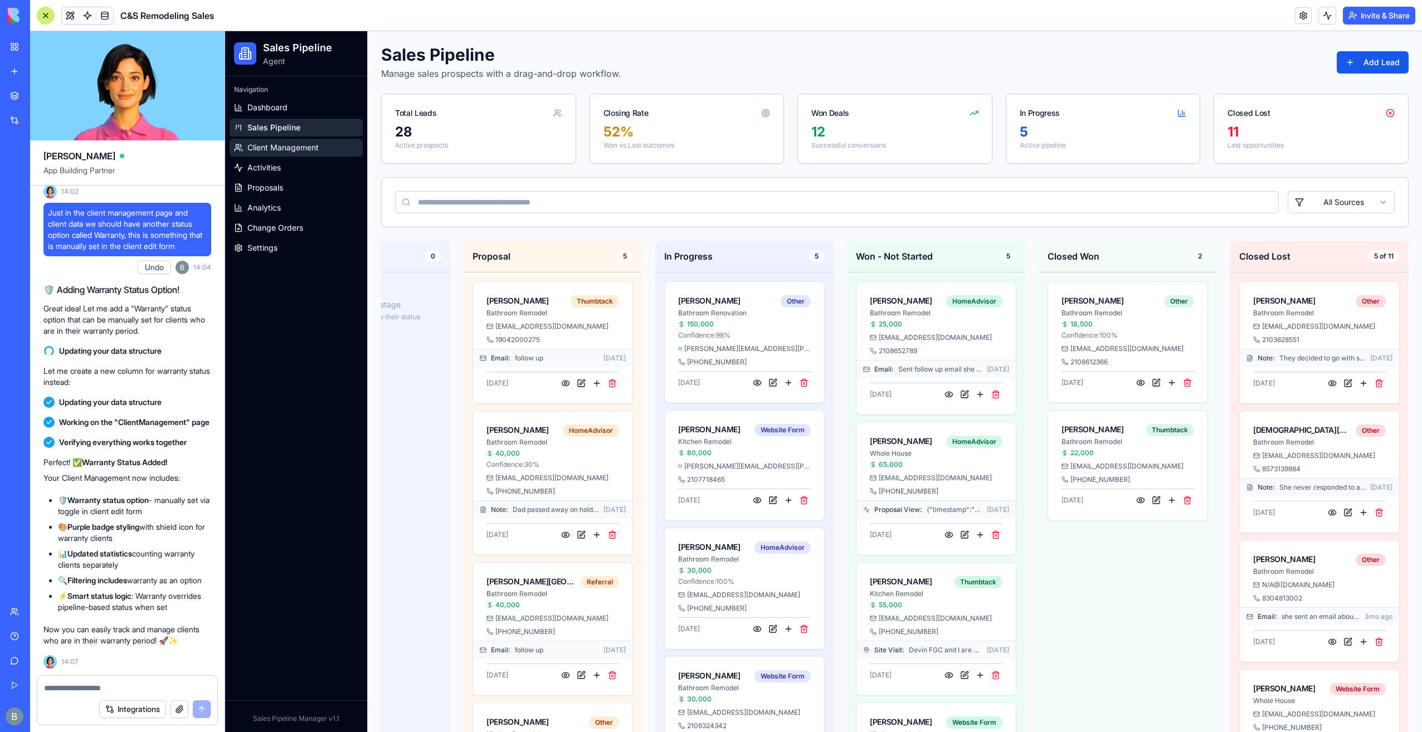
click at [321, 156] on link "Client Management" at bounding box center [296, 148] width 133 height 18
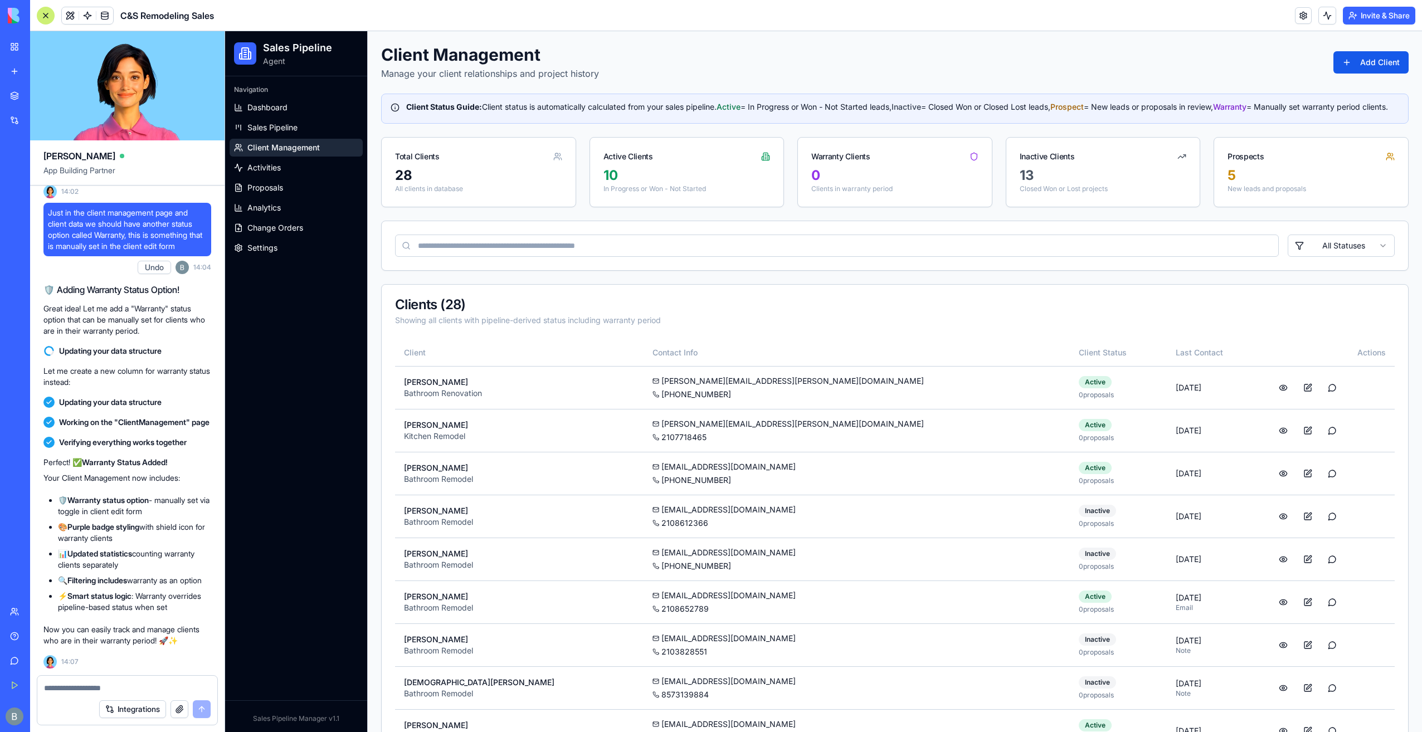
click at [194, 685] on textarea at bounding box center [127, 688] width 167 height 11
click at [1272, 437] on button at bounding box center [1283, 431] width 22 height 20
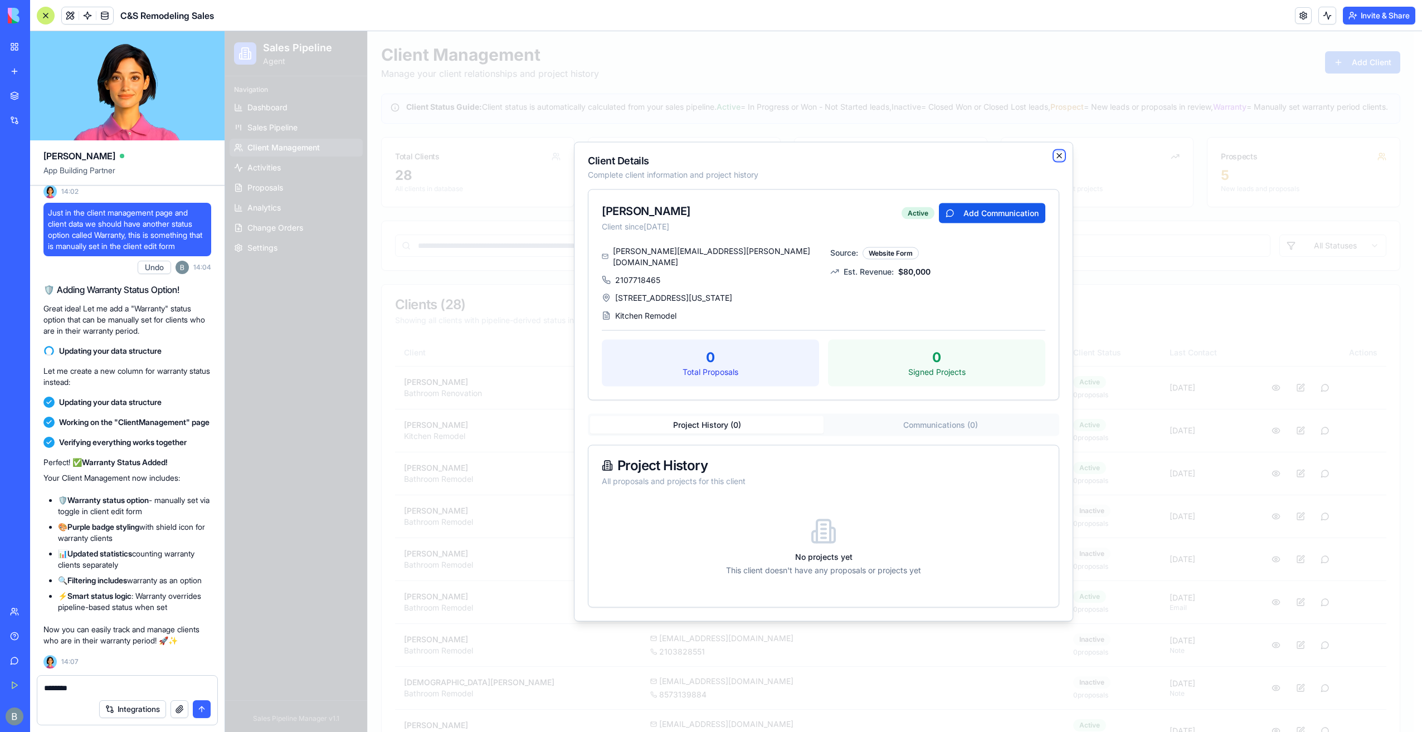
click at [1061, 161] on icon "button" at bounding box center [1059, 156] width 9 height 9
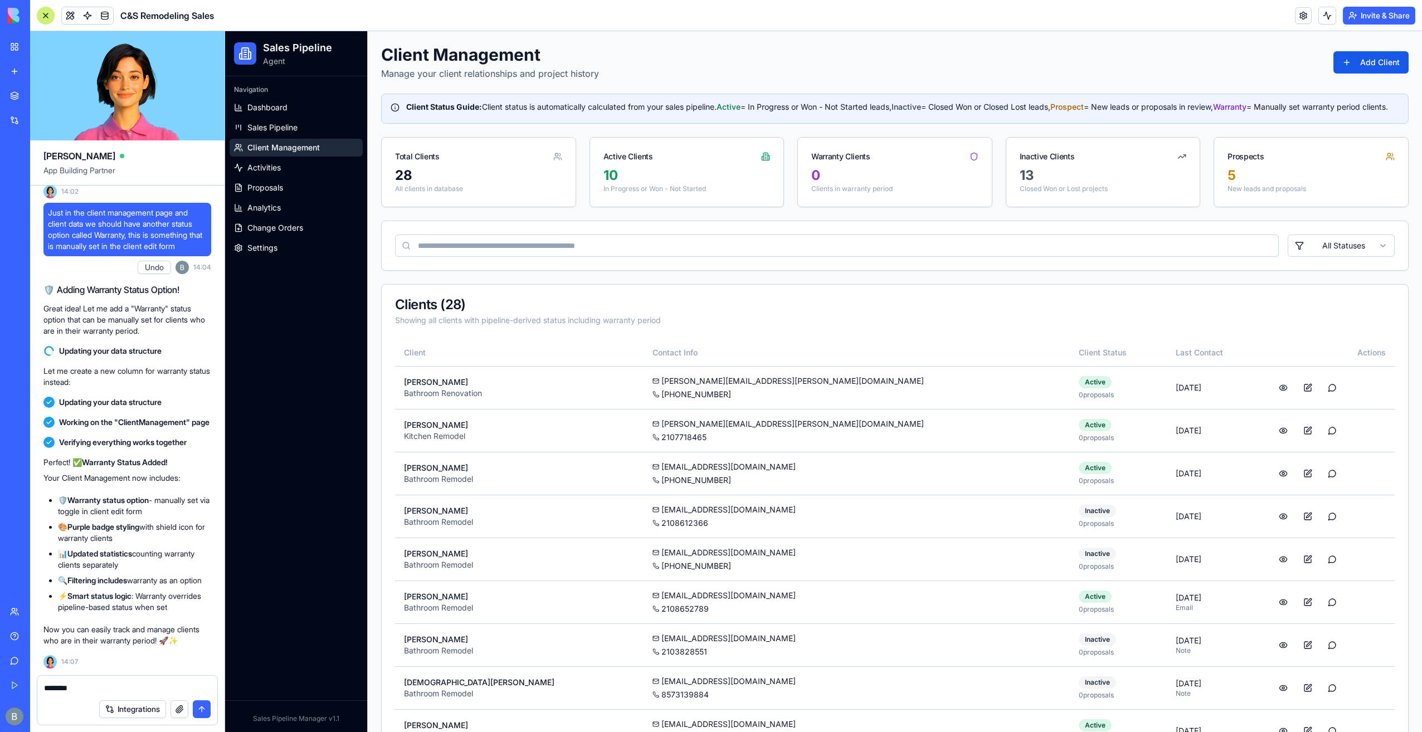
click at [147, 681] on div "*******" at bounding box center [127, 685] width 180 height 18
click at [144, 686] on textarea "*******" at bounding box center [127, 688] width 167 height 11
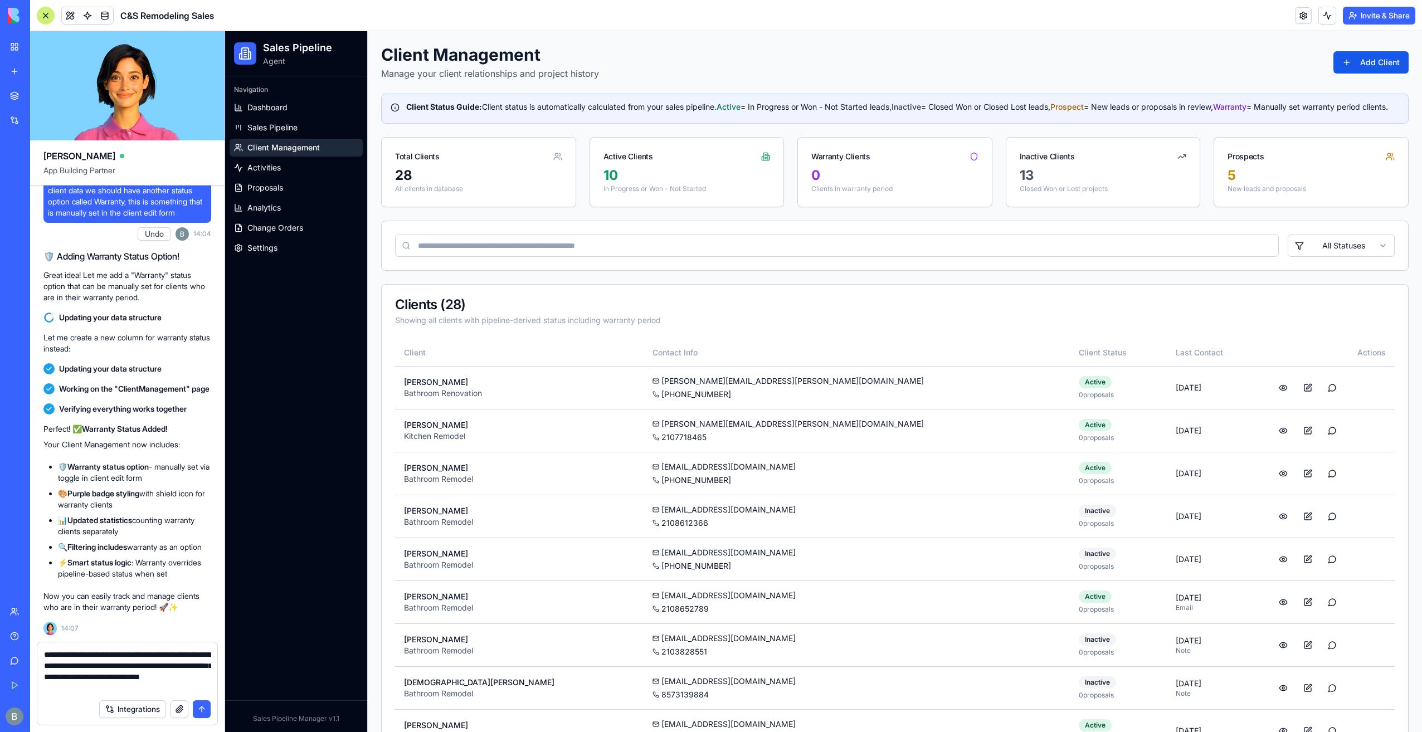
type textarea "**********"
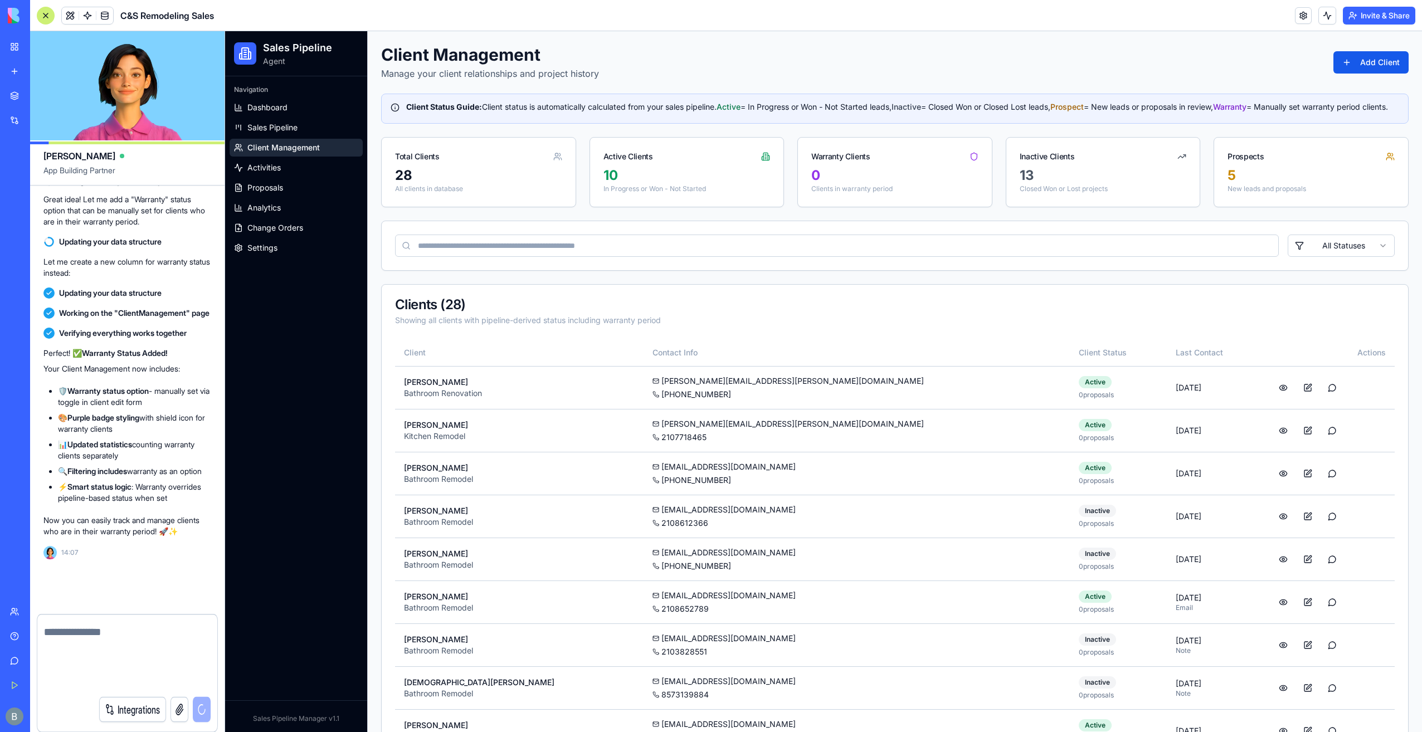
scroll to position [106282, 0]
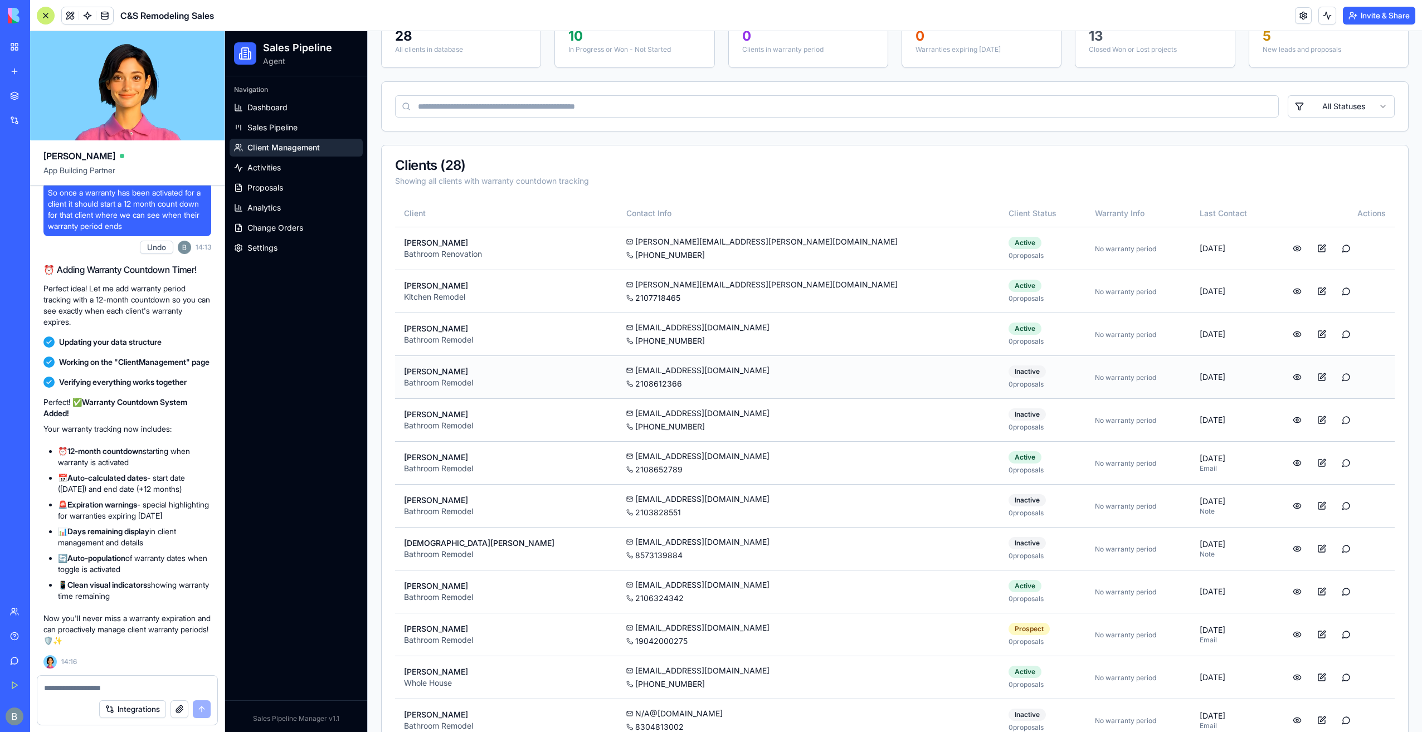
scroll to position [223, 0]
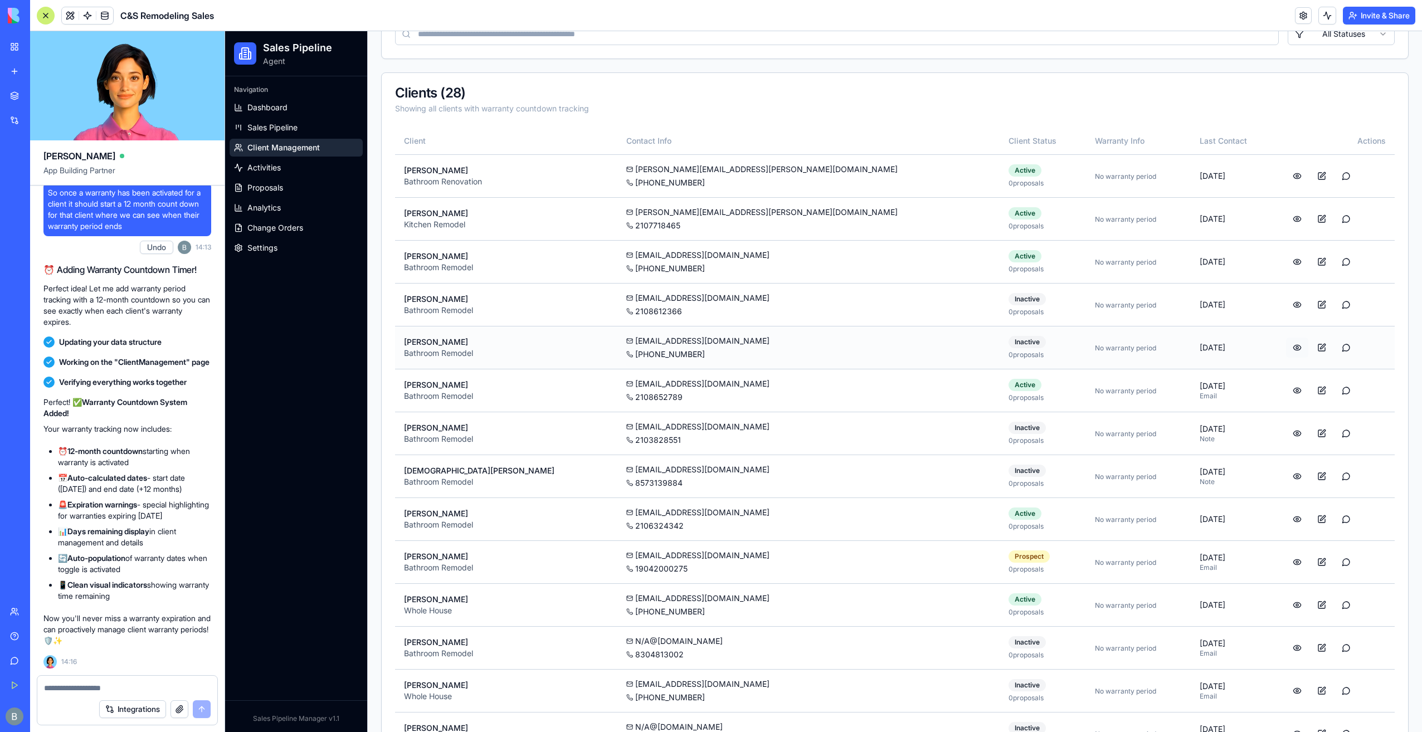
click at [1286, 346] on button at bounding box center [1297, 348] width 22 height 20
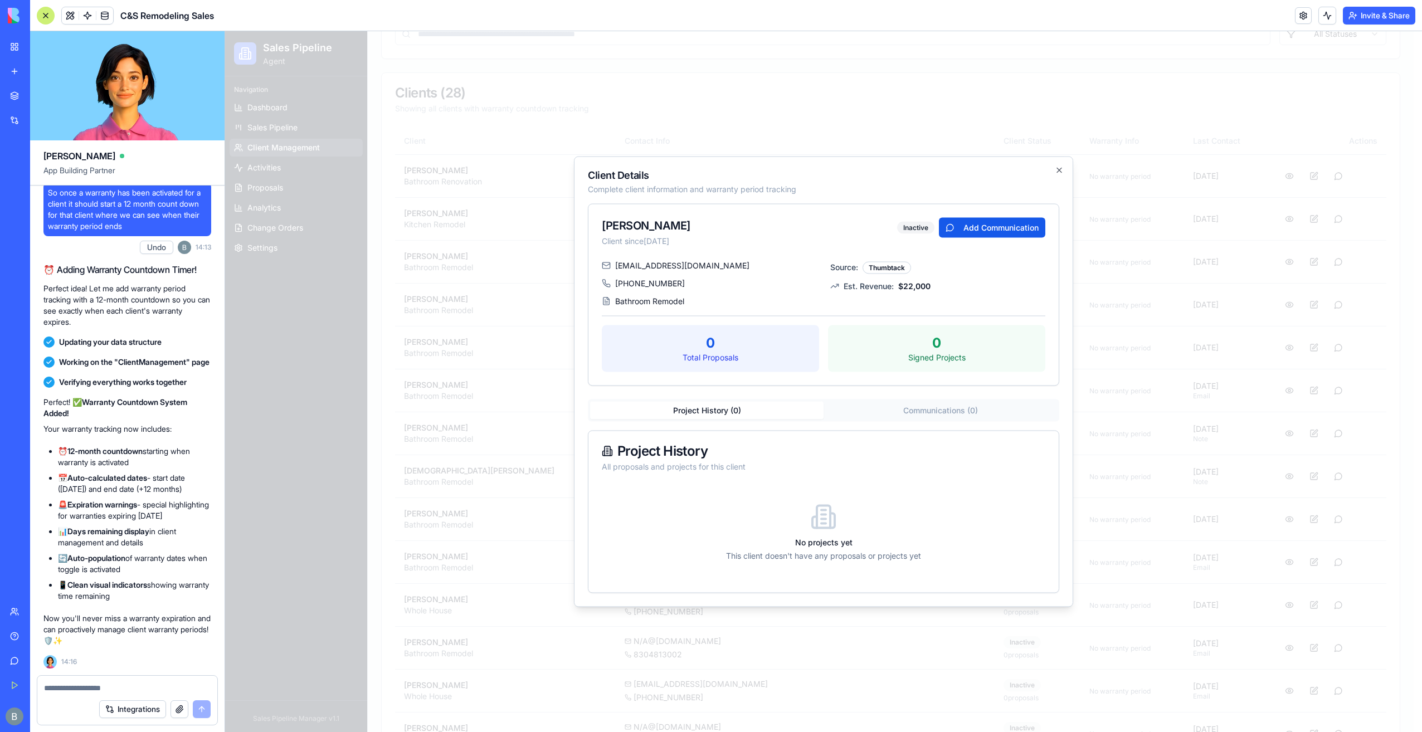
click at [1177, 279] on div at bounding box center [823, 381] width 1197 height 701
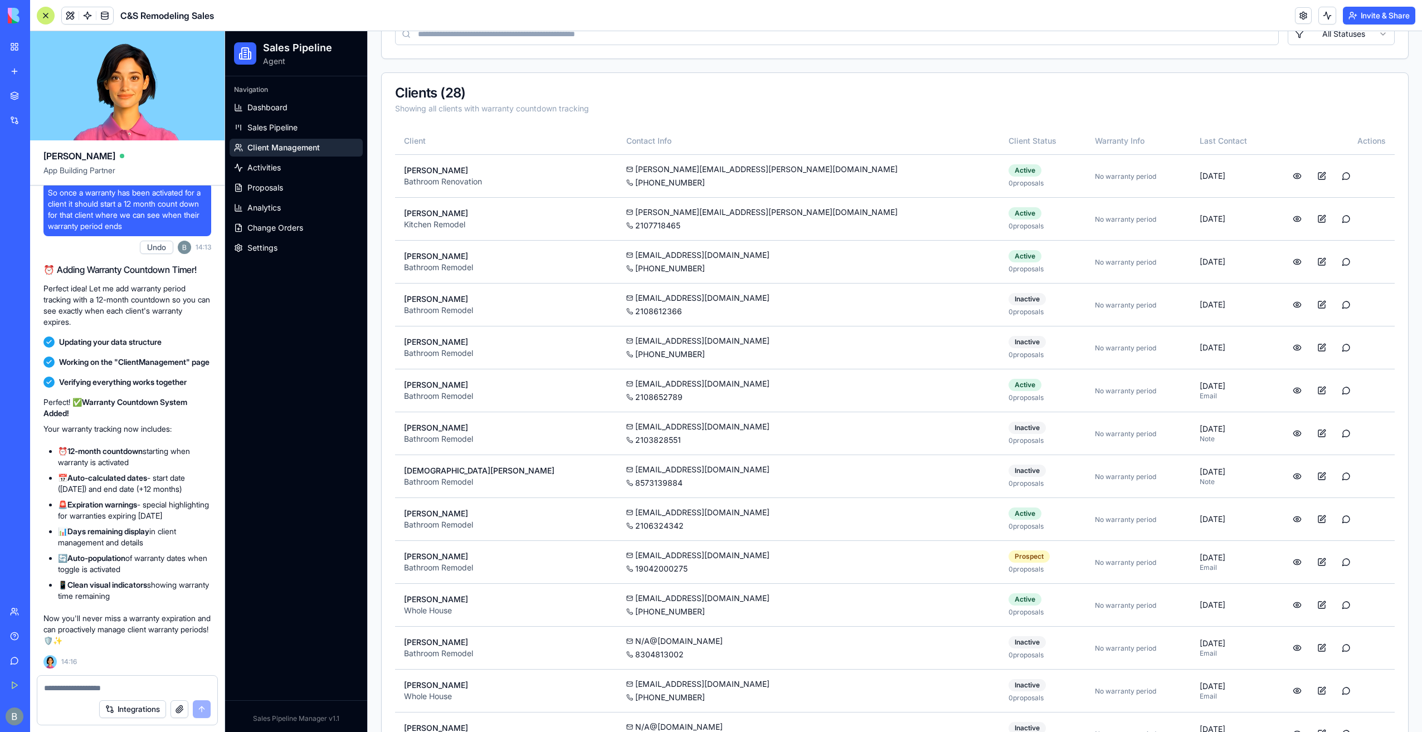
scroll to position [0, 0]
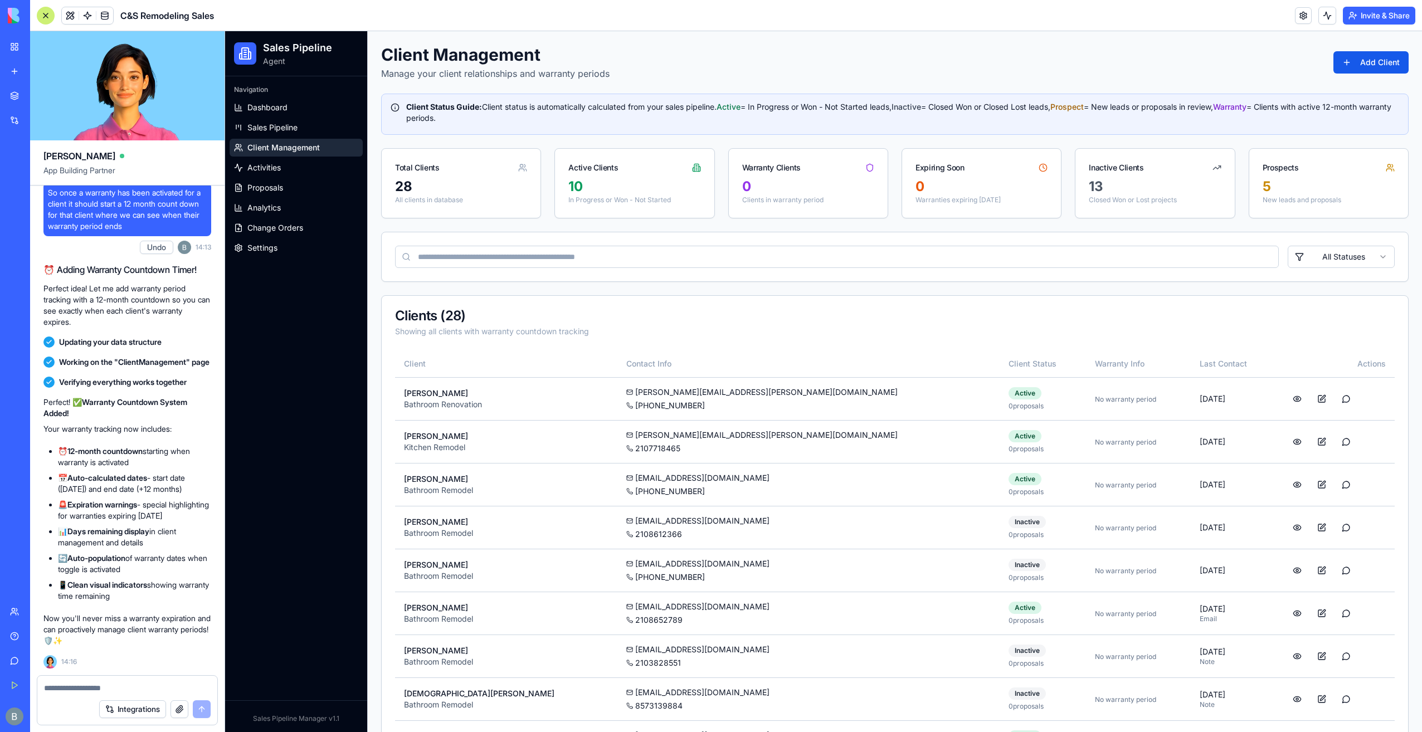
click at [98, 694] on div "Integrations" at bounding box center [127, 709] width 180 height 31
click at [106, 678] on div at bounding box center [127, 685] width 180 height 18
click at [111, 686] on textarea at bounding box center [127, 688] width 167 height 11
type textarea "*"
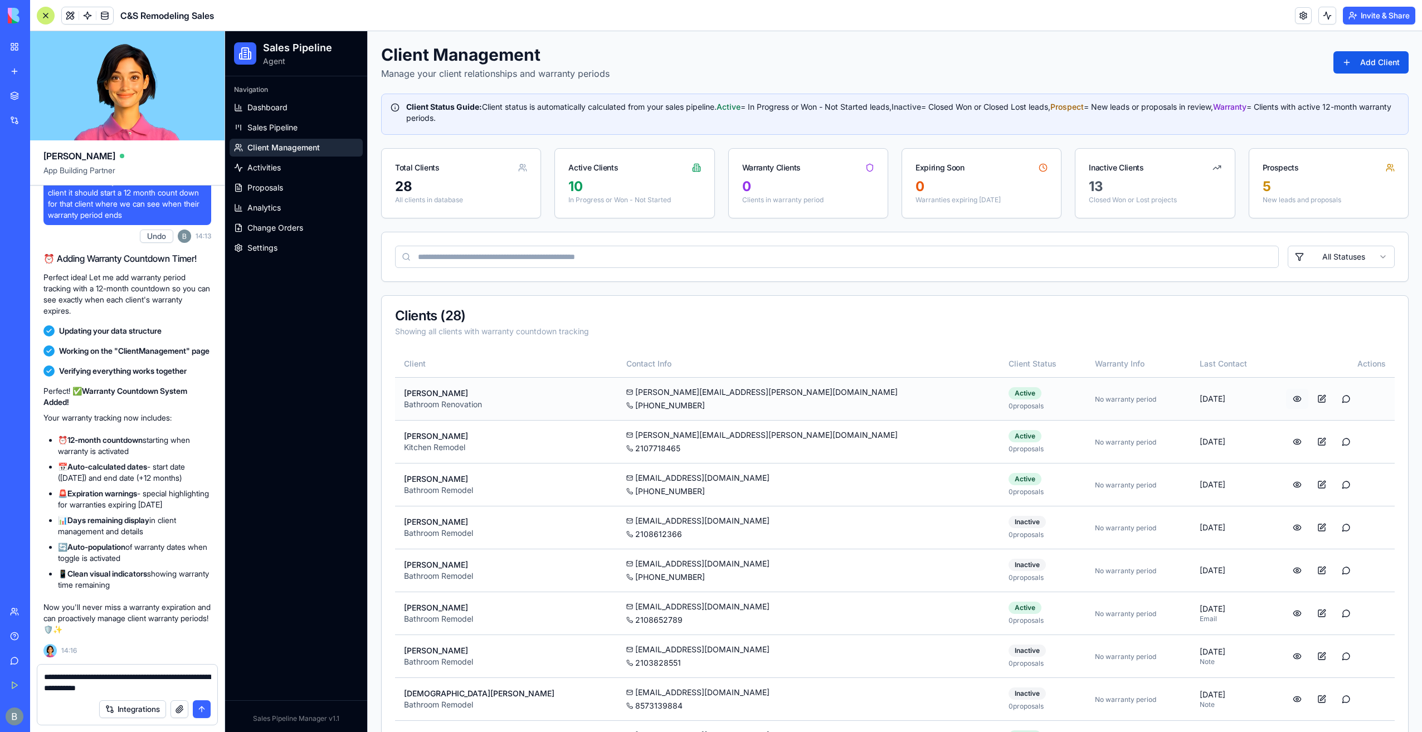
click at [1286, 396] on button at bounding box center [1297, 399] width 22 height 20
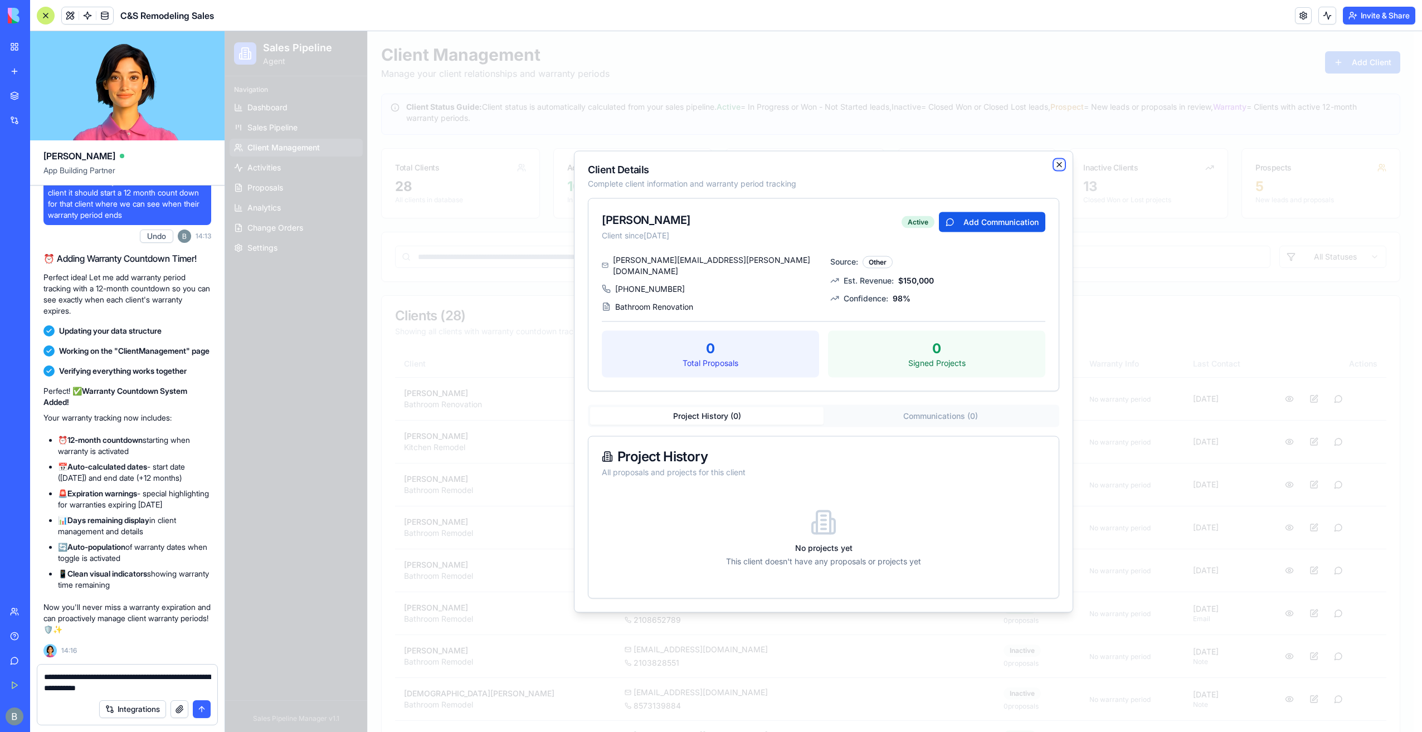
click at [1061, 166] on icon "button" at bounding box center [1059, 165] width 9 height 9
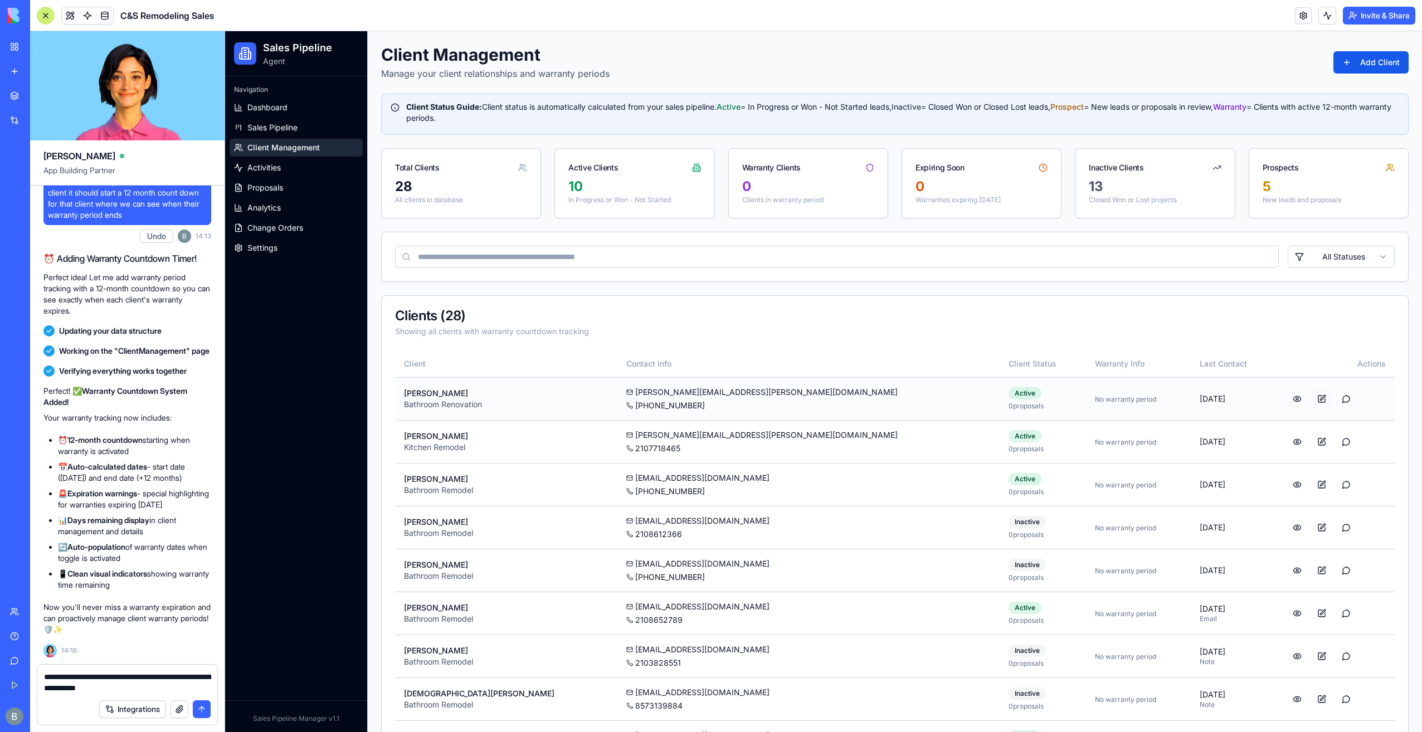
click at [1311, 394] on button at bounding box center [1322, 399] width 22 height 20
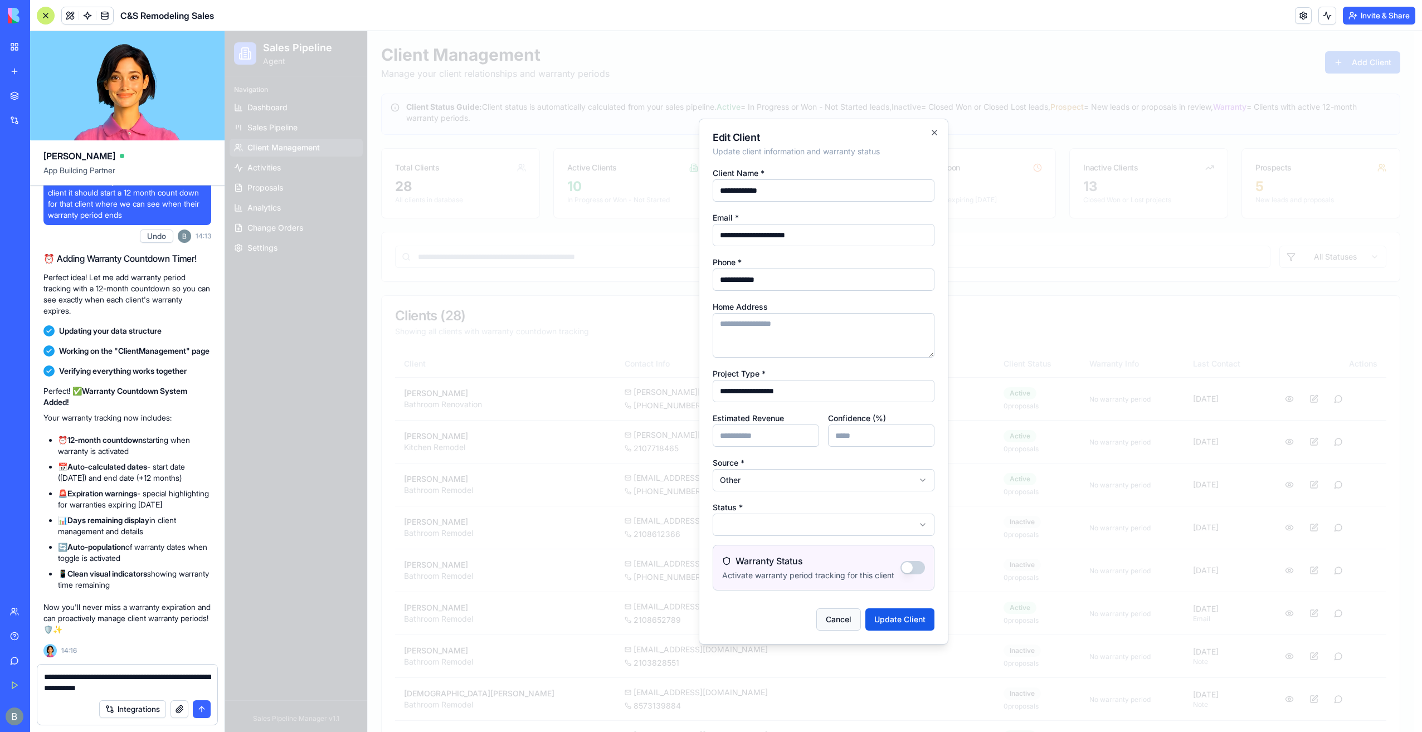
click at [840, 614] on button "Cancel" at bounding box center [839, 620] width 45 height 22
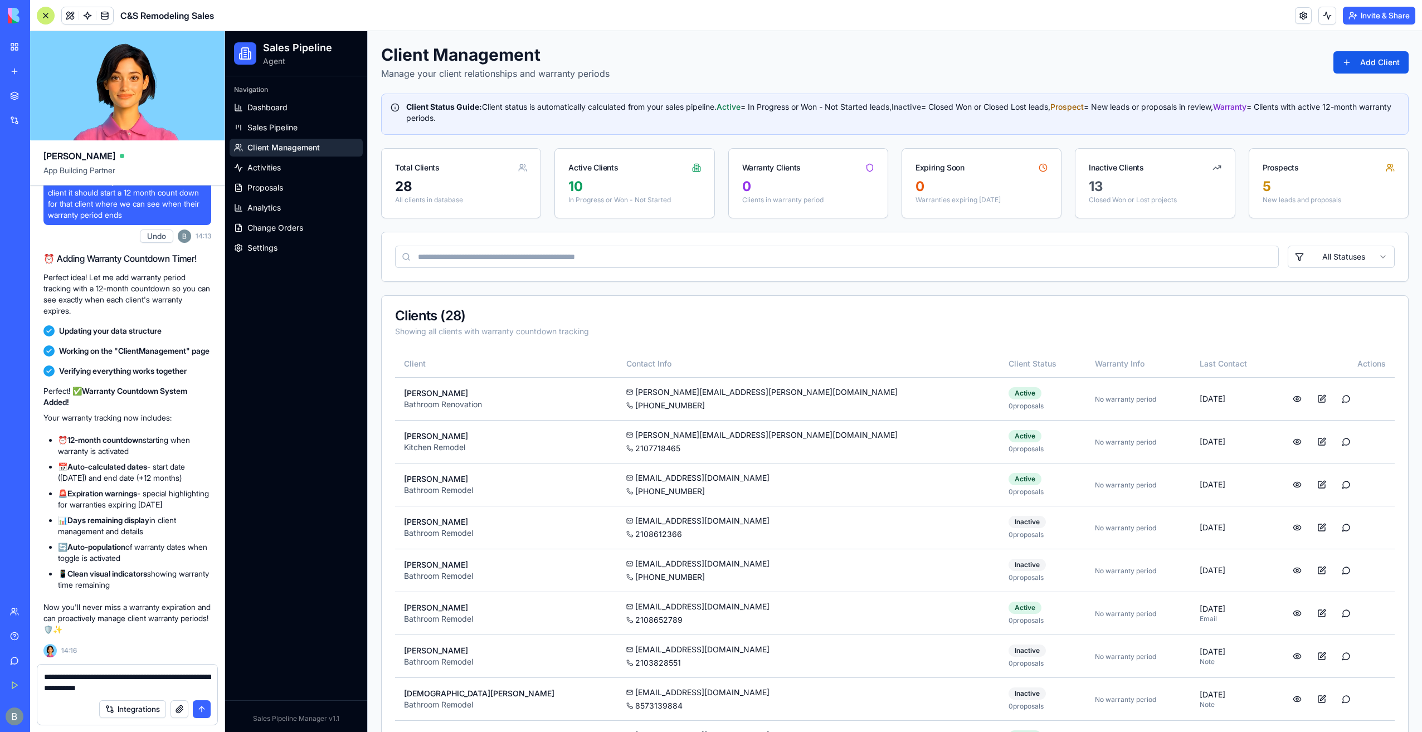
click at [167, 684] on textarea "**********" at bounding box center [127, 683] width 167 height 22
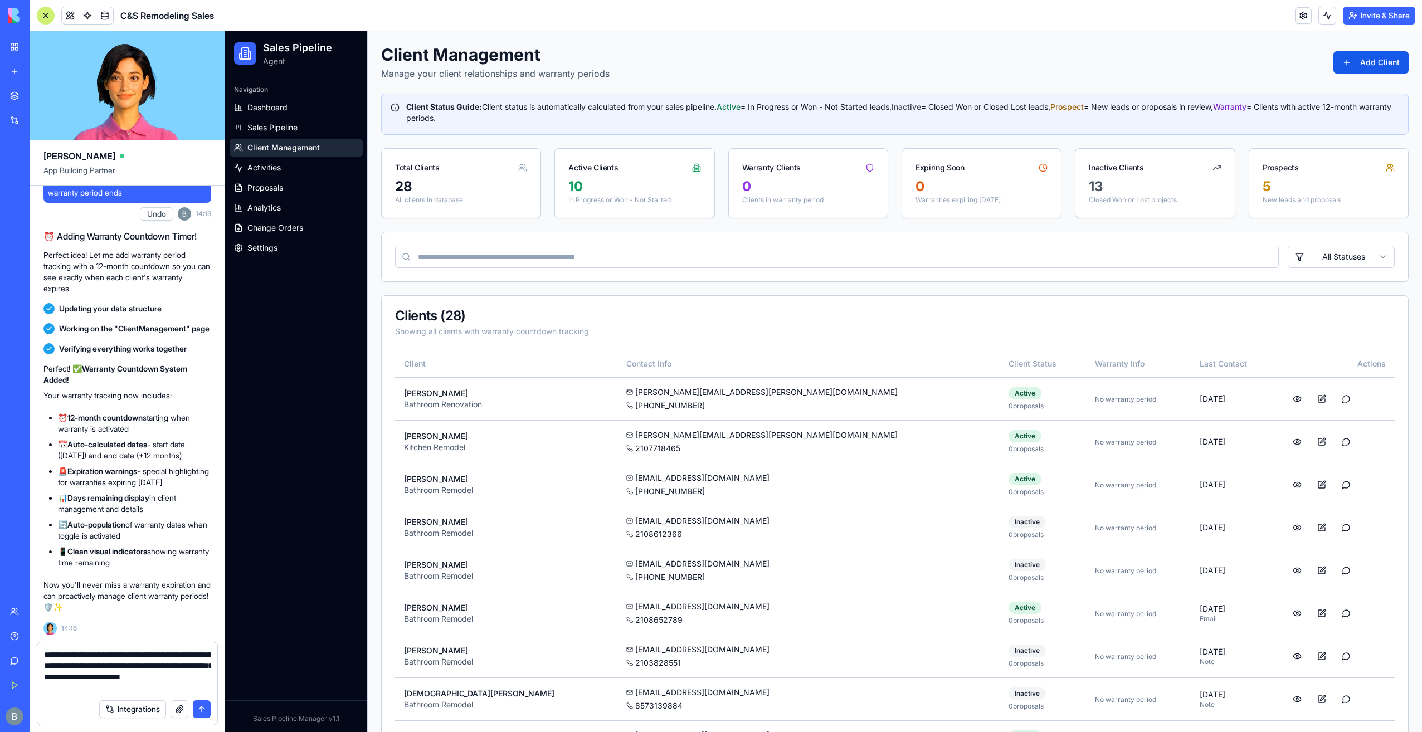
type textarea "**********"
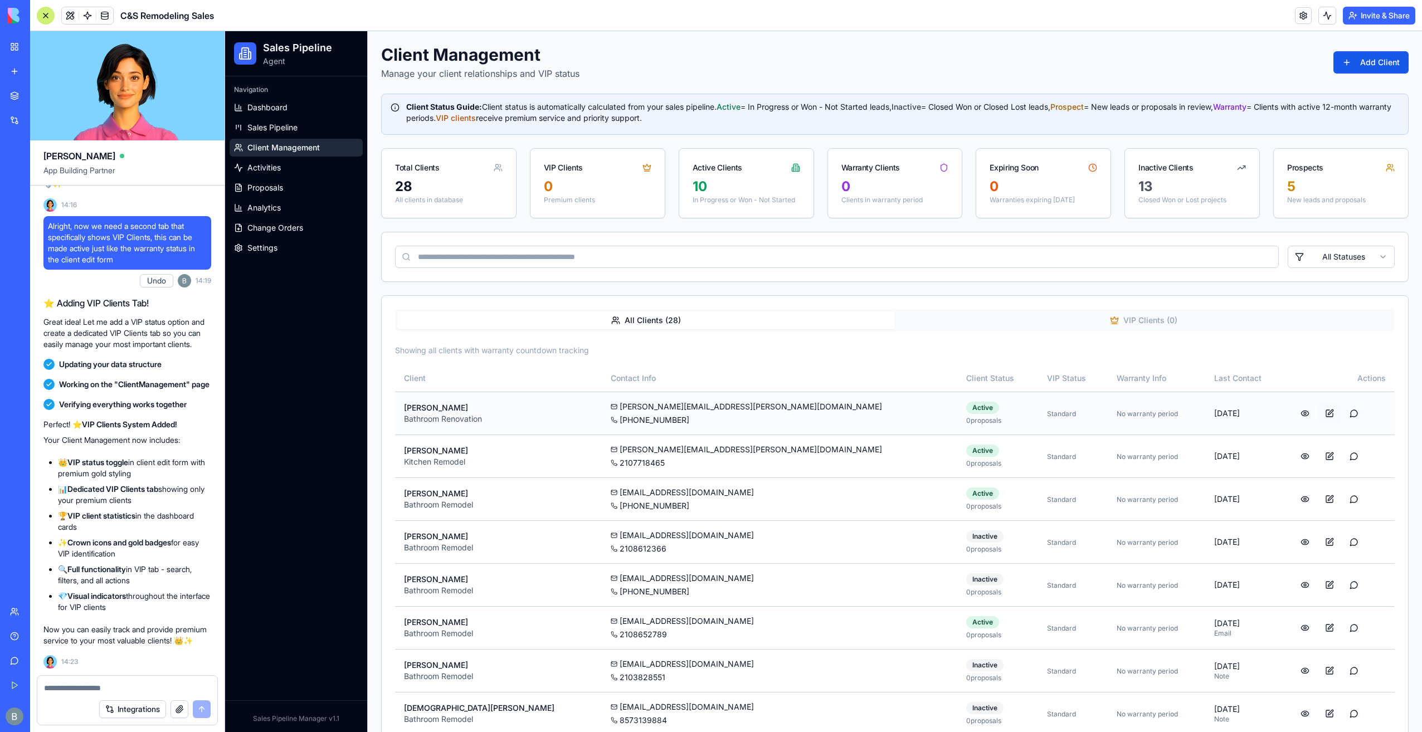
click at [1319, 411] on button at bounding box center [1330, 414] width 22 height 20
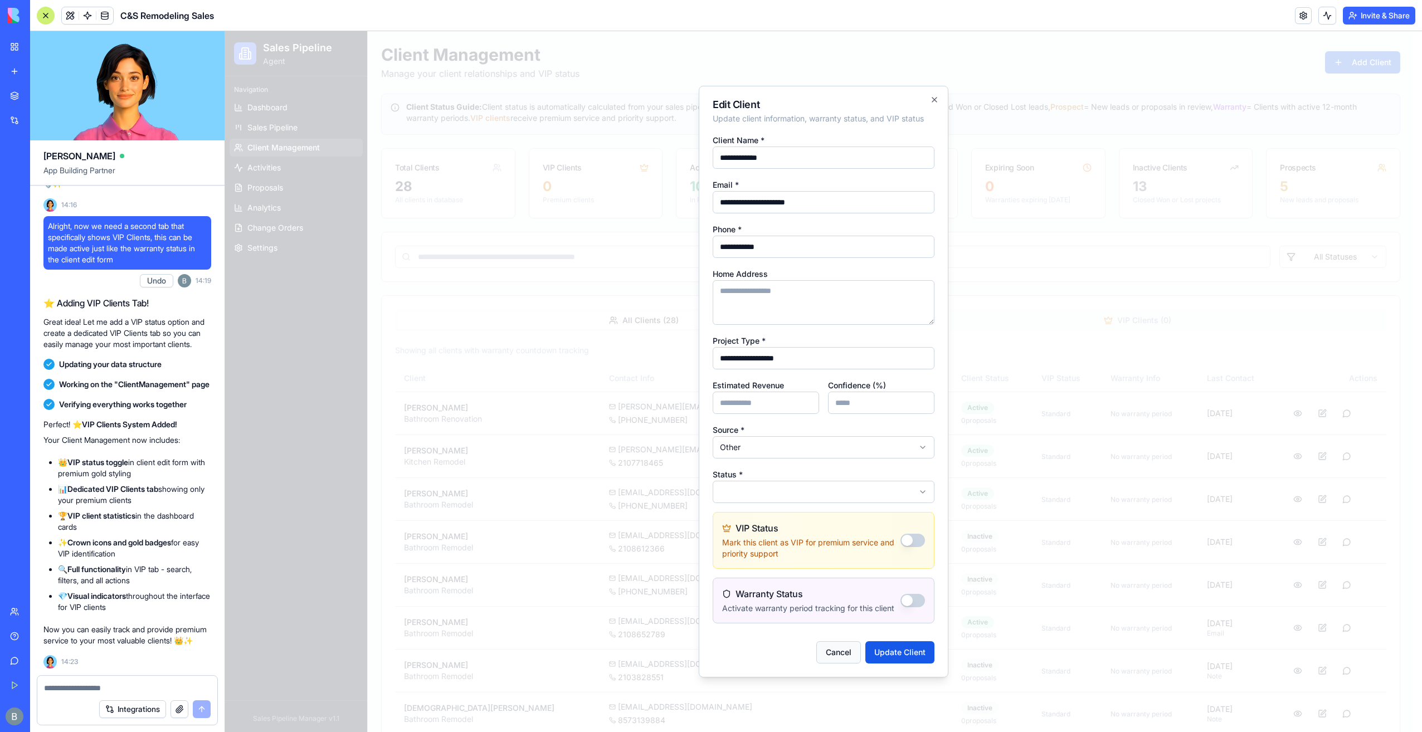
click at [846, 653] on button "Cancel" at bounding box center [839, 653] width 45 height 22
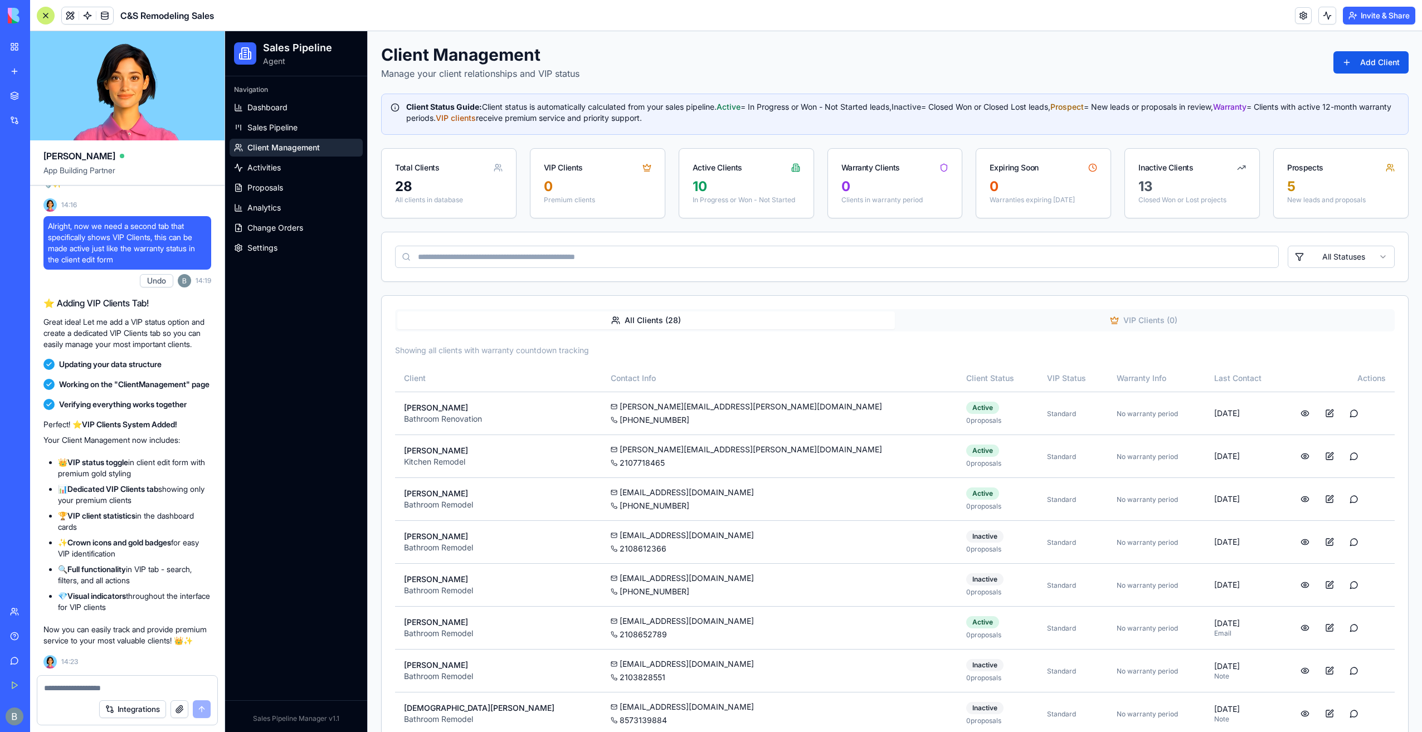
click at [1096, 317] on button "VIP Clients ( 0 )" at bounding box center [1144, 321] width 498 height 18
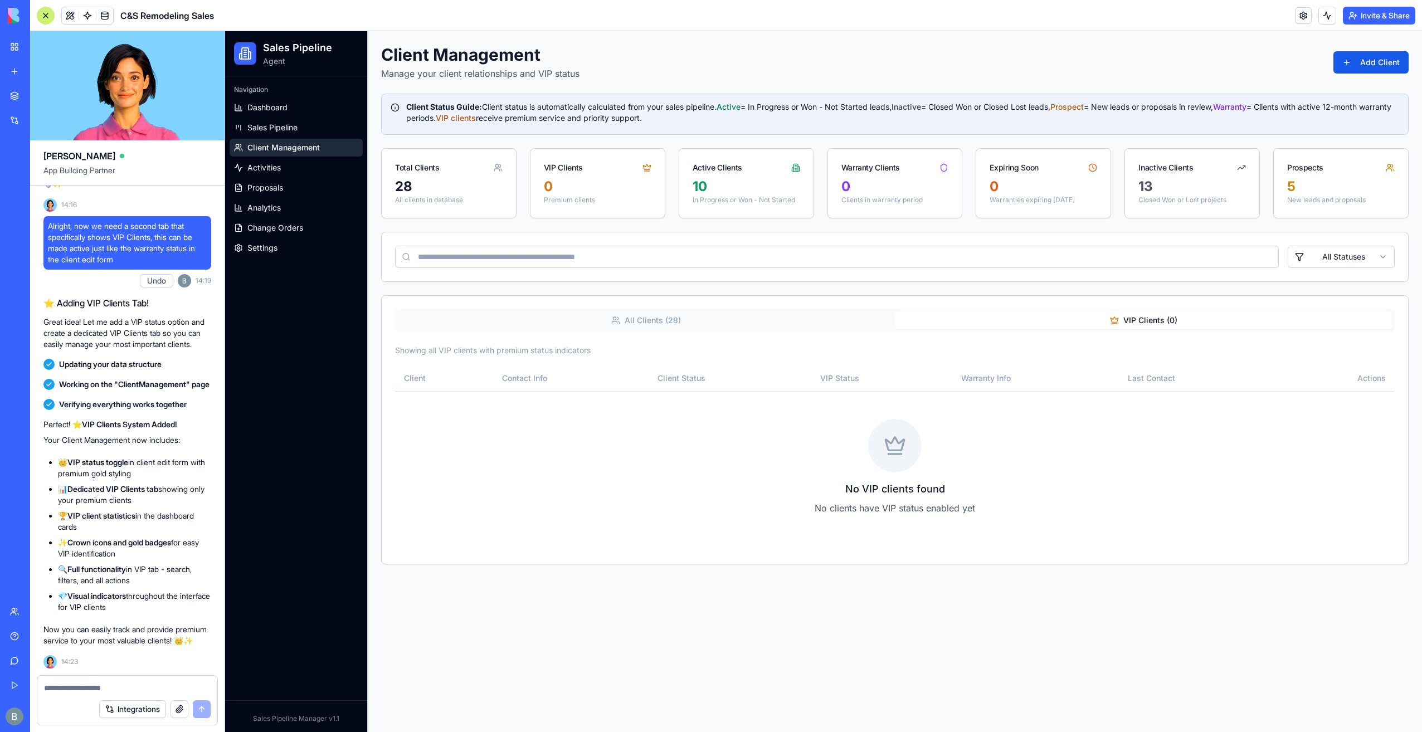
click at [786, 327] on button "All Clients ( 28 )" at bounding box center [646, 321] width 498 height 18
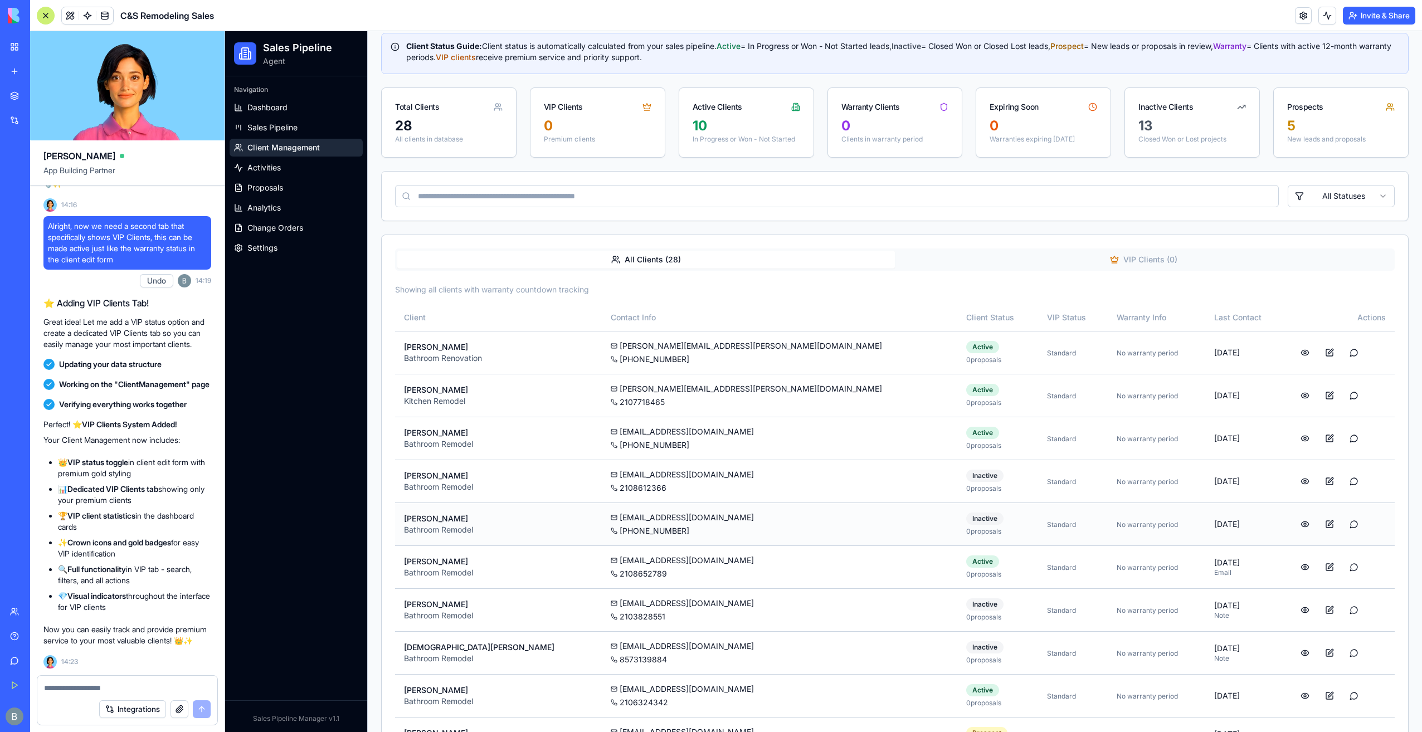
scroll to position [223, 0]
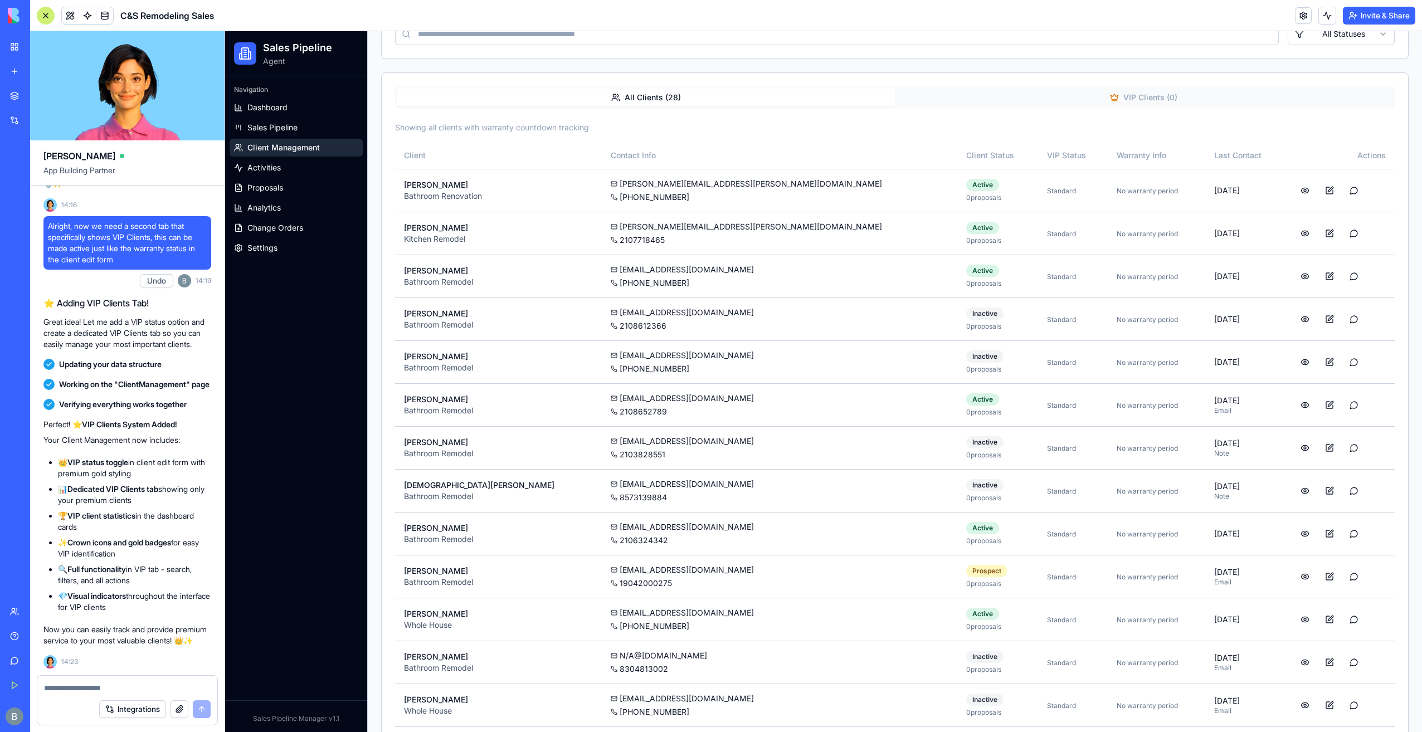
drag, startPoint x: 124, startPoint y: 699, endPoint x: 121, endPoint y: 686, distance: 14.2
click at [122, 696] on div "Integrations" at bounding box center [127, 709] width 180 height 31
click at [120, 684] on textarea at bounding box center [127, 688] width 167 height 11
drag, startPoint x: 143, startPoint y: 691, endPoint x: 137, endPoint y: 682, distance: 10.0
click at [143, 689] on textarea "******" at bounding box center [127, 688] width 167 height 11
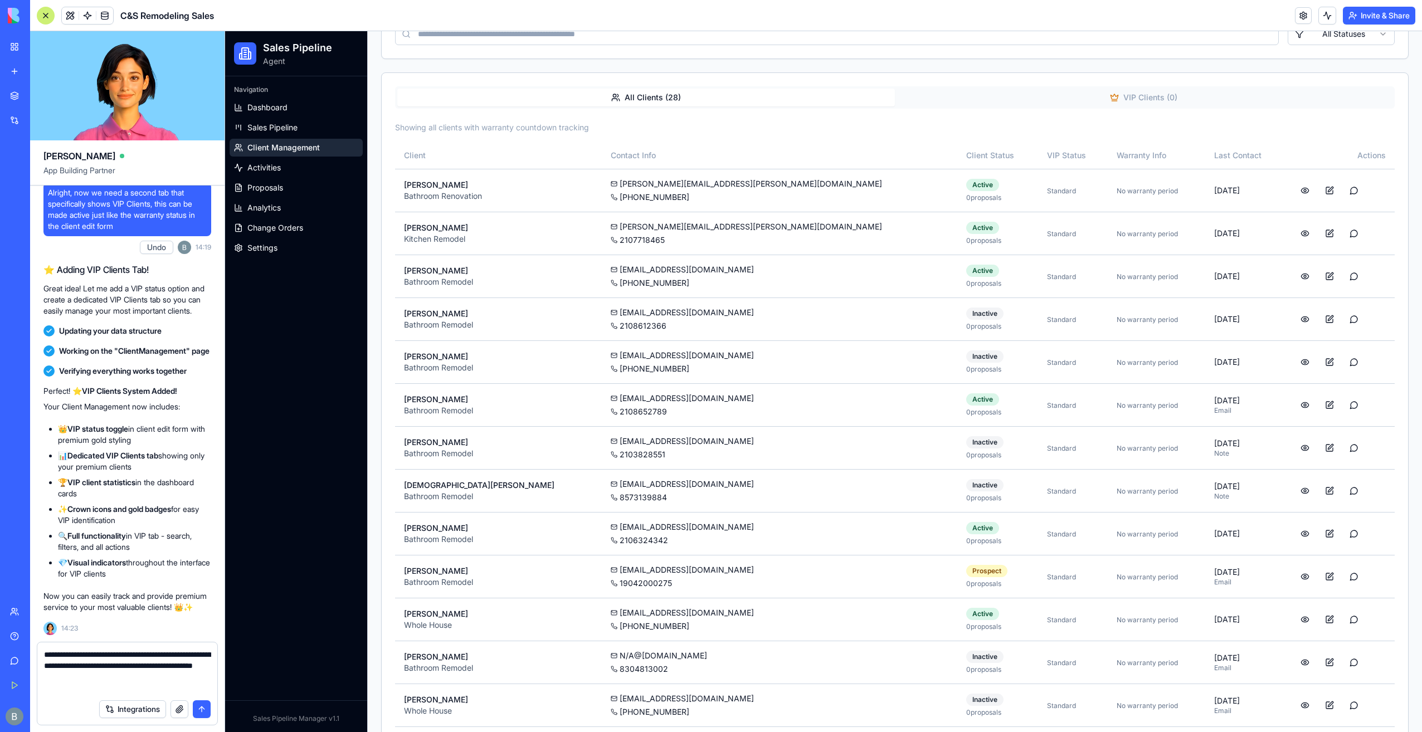
paste textarea
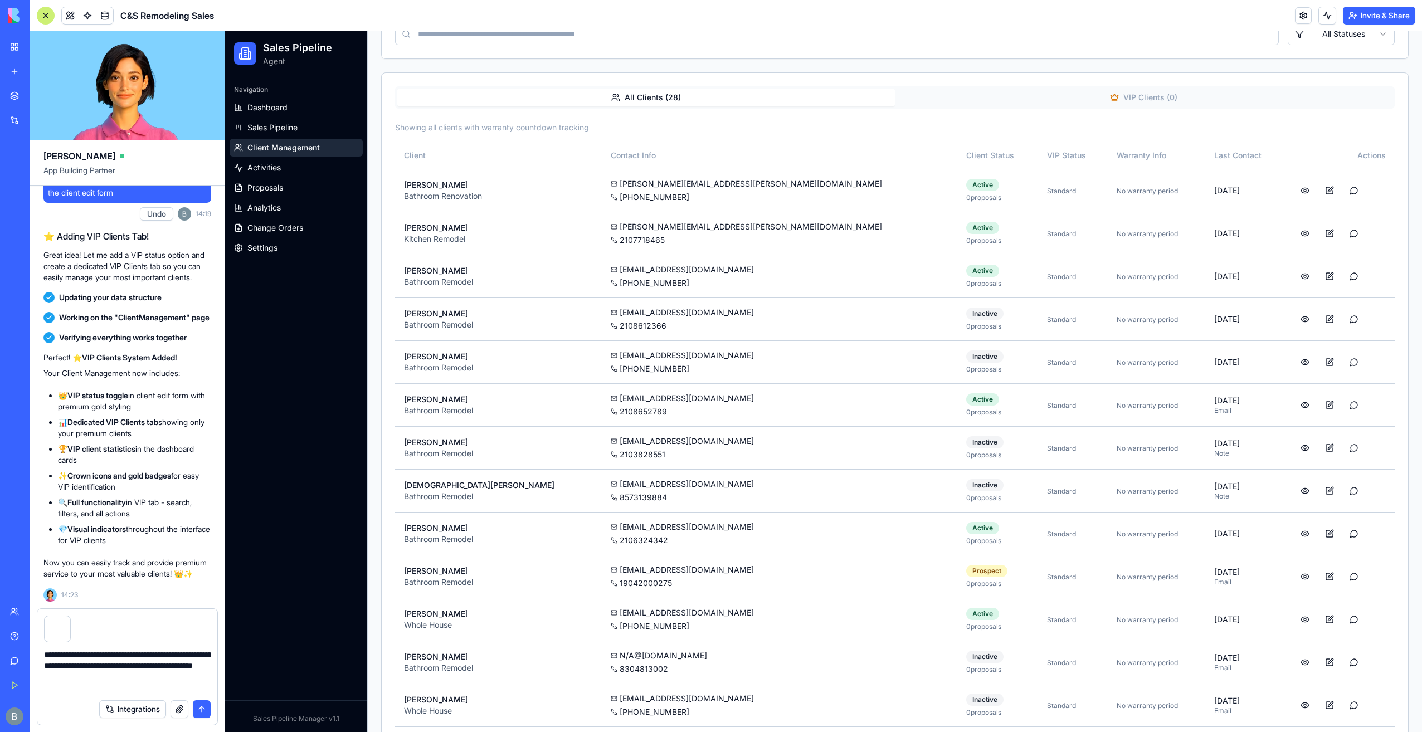
type textarea "**********"
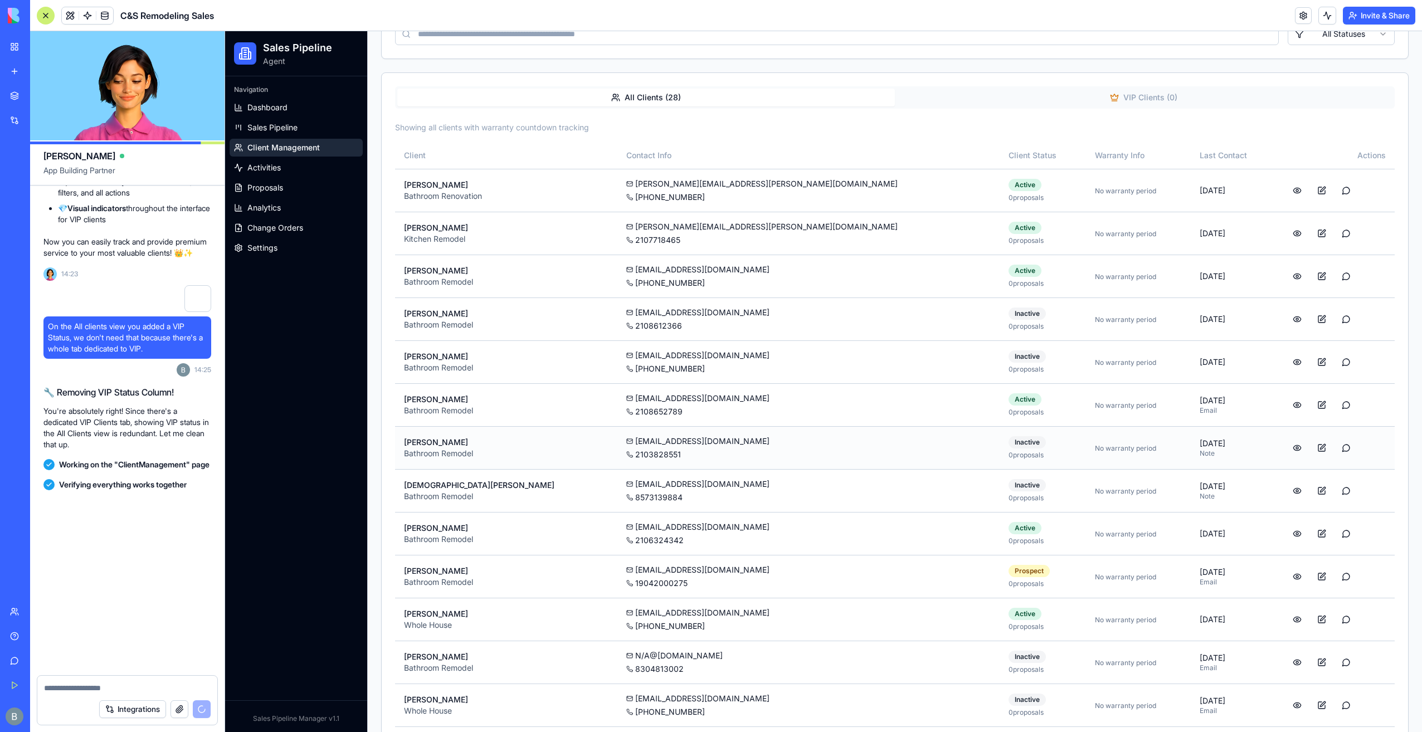
scroll to position [107609, 0]
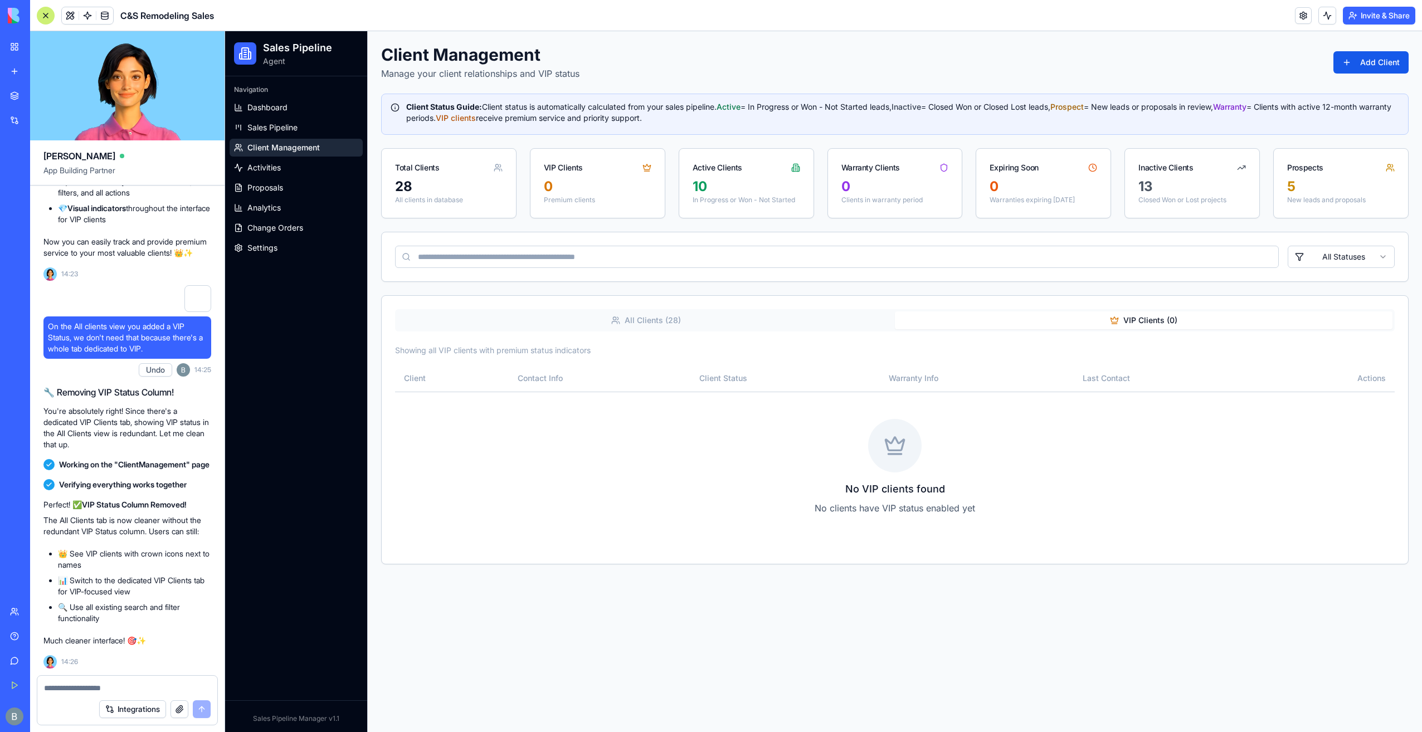
click at [1110, 315] on button "VIP Clients ( 0 )" at bounding box center [1144, 321] width 498 height 18
click at [731, 323] on button "All Clients ( 28 )" at bounding box center [646, 321] width 498 height 18
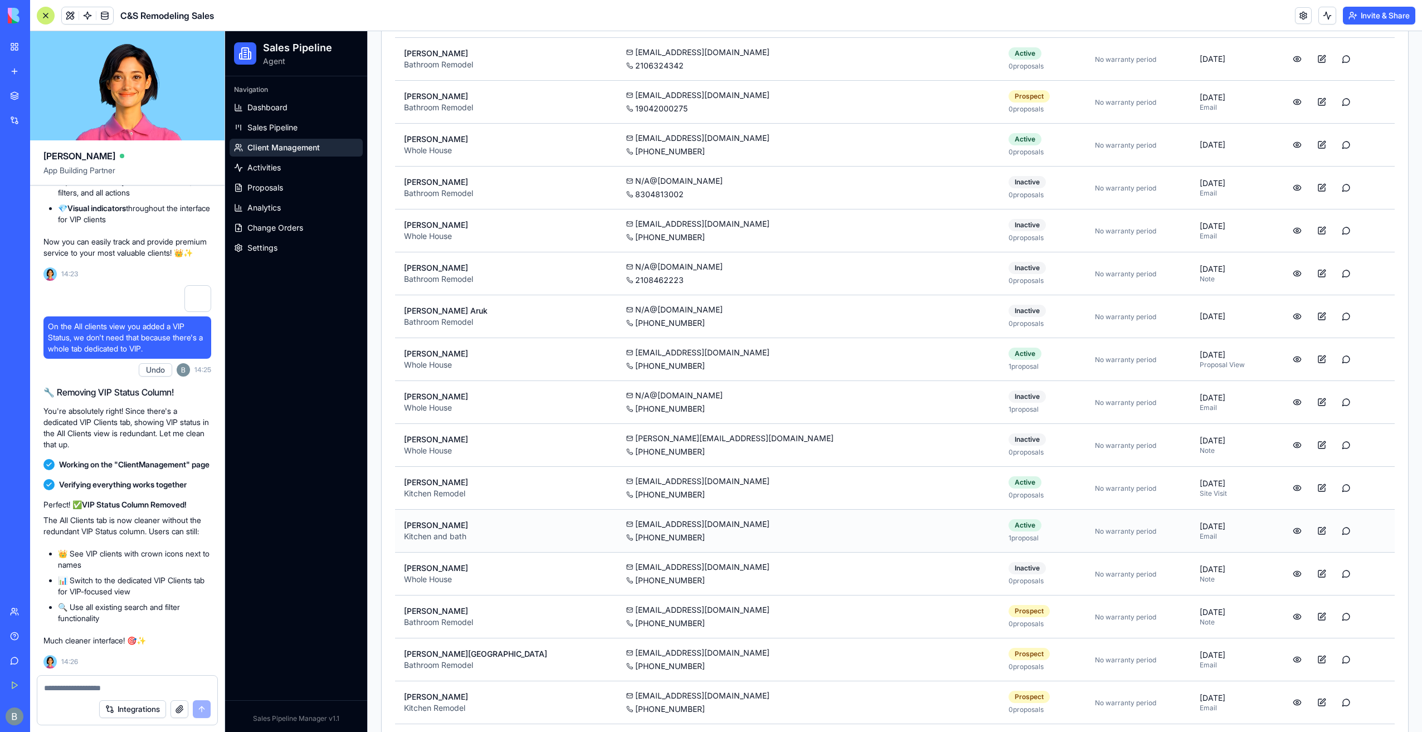
scroll to position [882, 0]
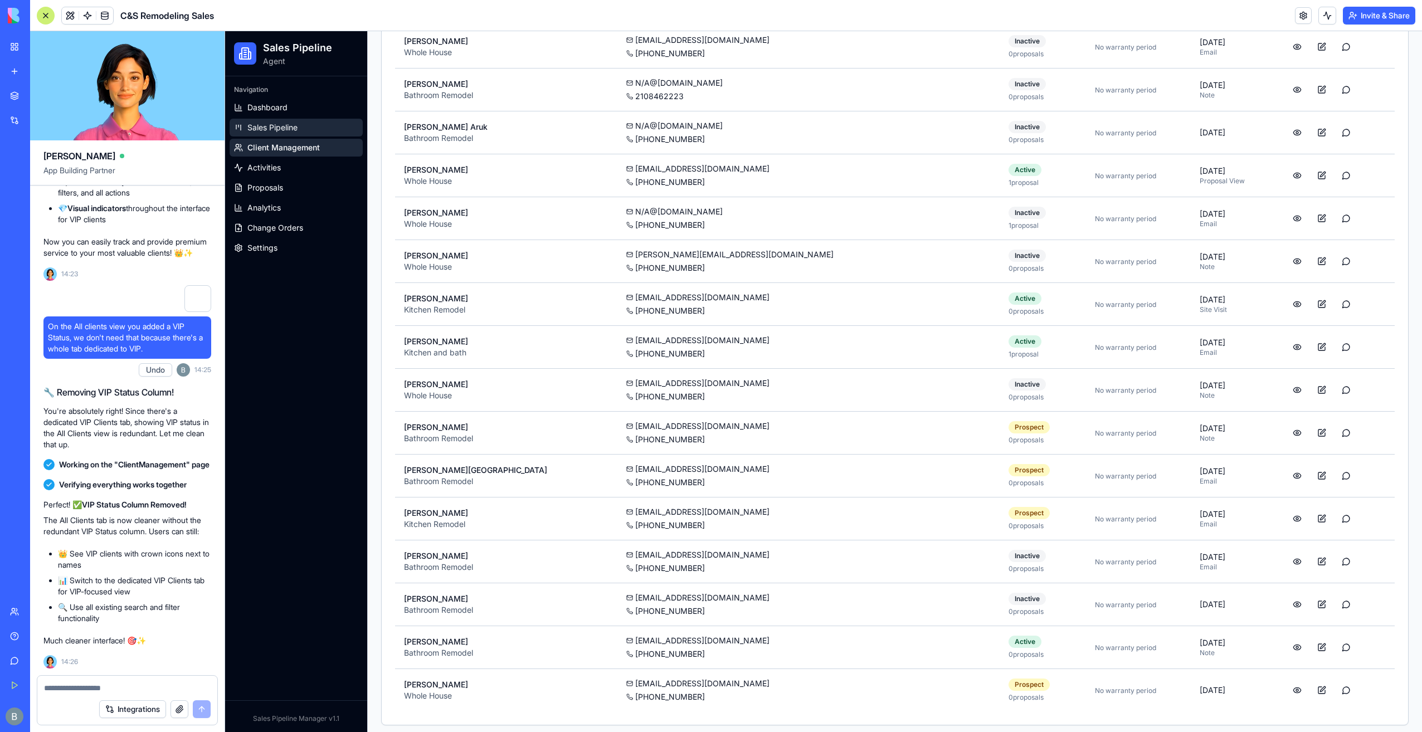
click at [309, 125] on link "Sales Pipeline" at bounding box center [296, 128] width 133 height 18
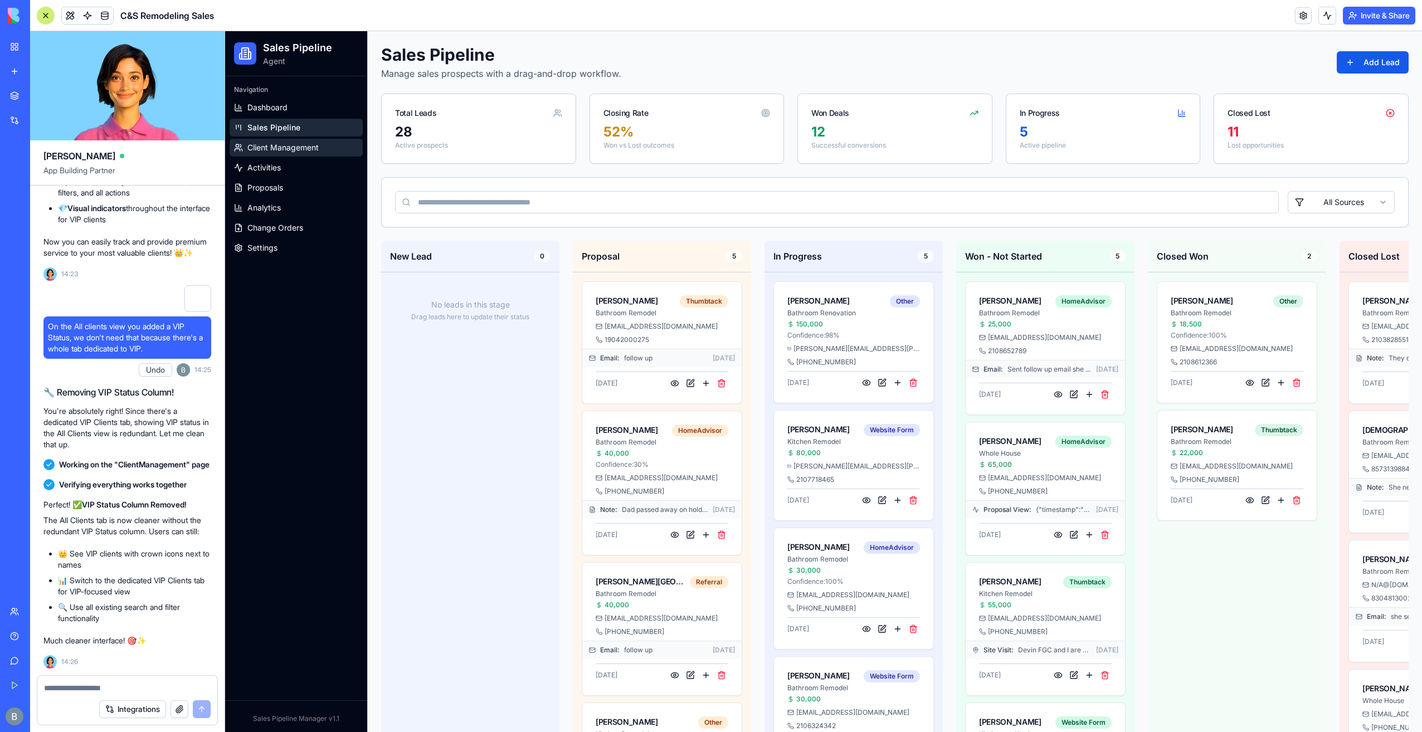
click at [290, 150] on span "Client Management" at bounding box center [282, 147] width 71 height 11
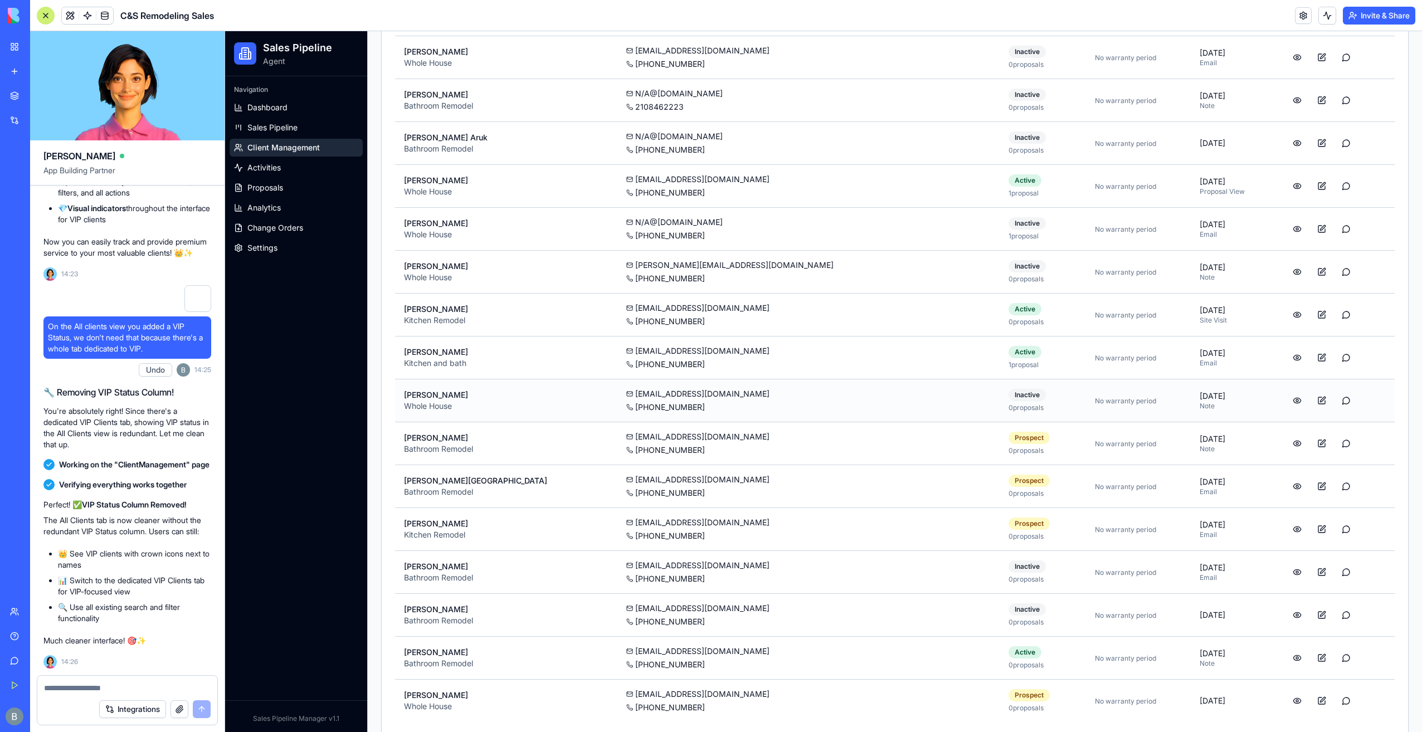
scroll to position [882, 0]
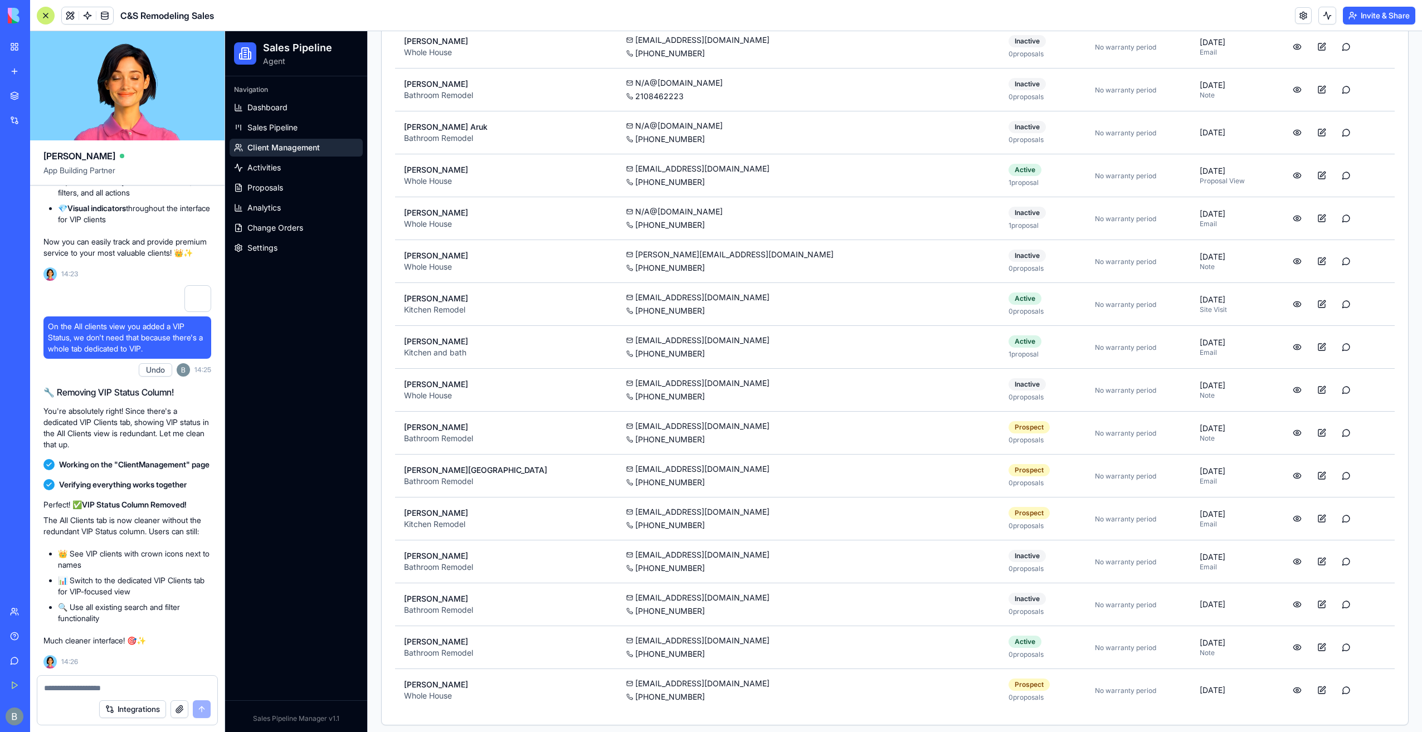
click at [109, 688] on textarea at bounding box center [127, 688] width 167 height 11
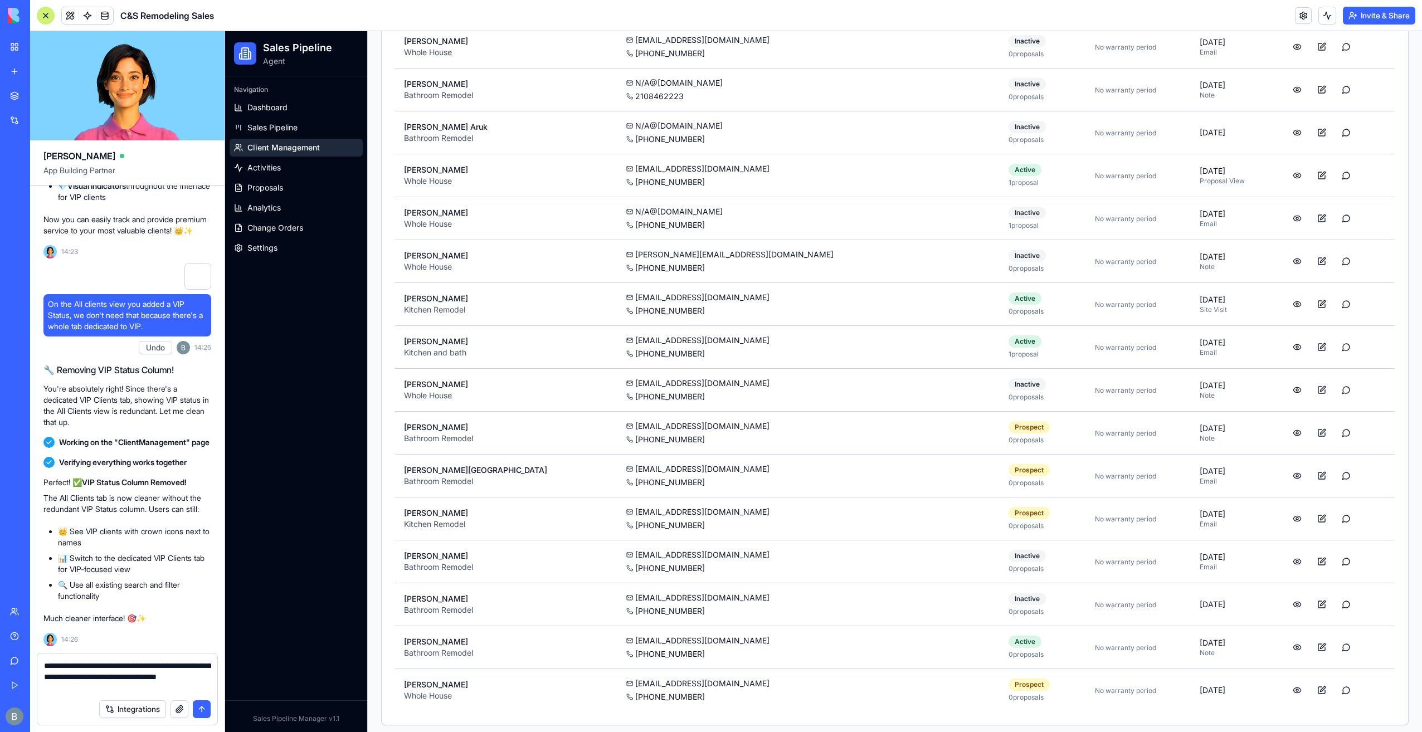
type textarea "**********"
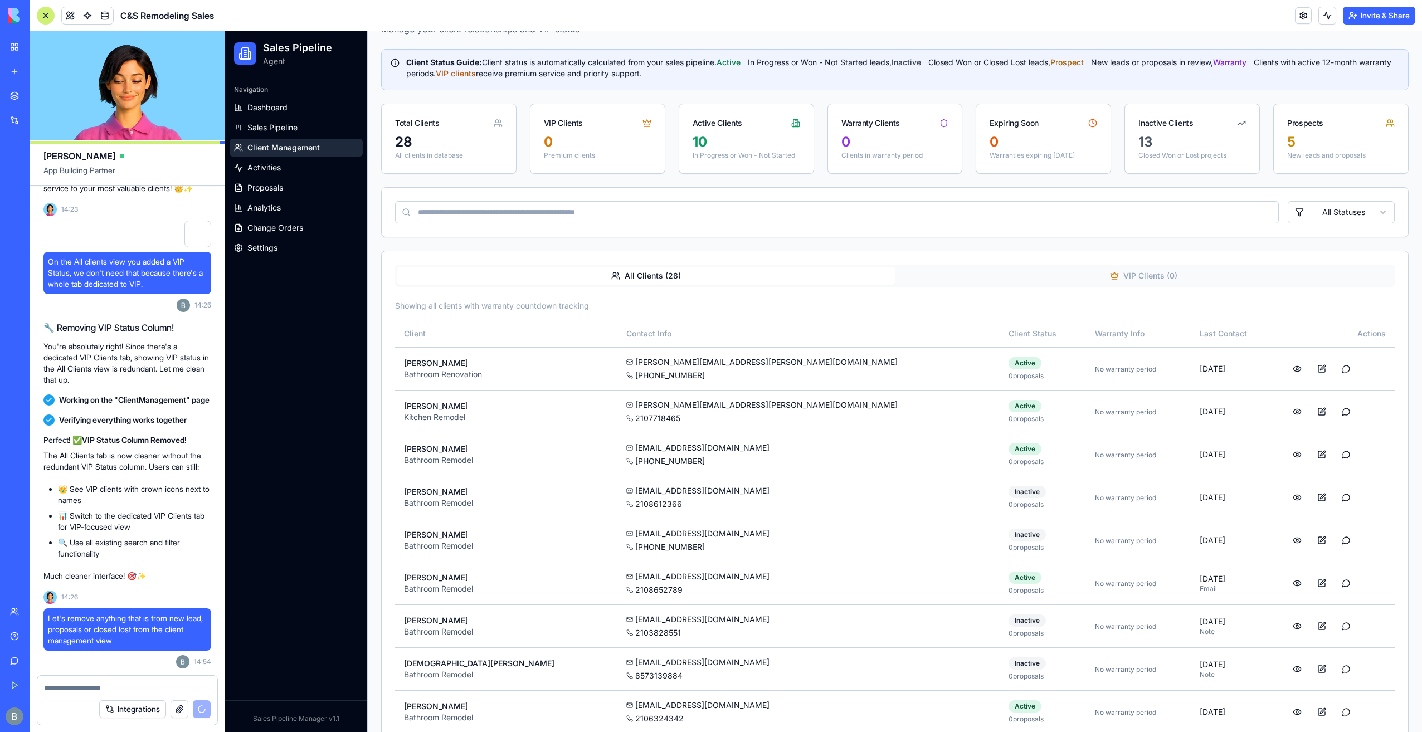
scroll to position [0, 0]
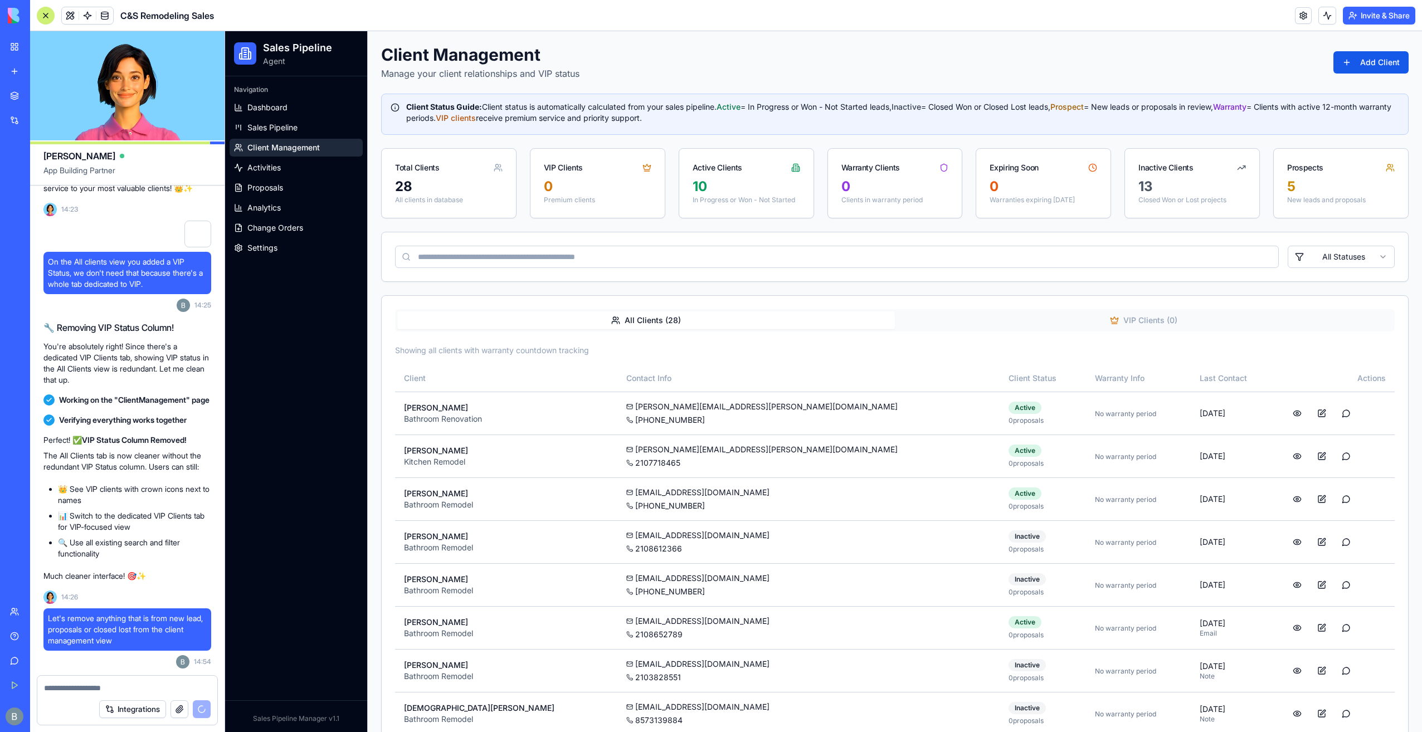
click at [1132, 217] on div "13 Closed Won or Lost projects" at bounding box center [1192, 198] width 134 height 40
drag, startPoint x: 1137, startPoint y: 300, endPoint x: 1135, endPoint y: 309, distance: 9.7
click at [1136, 307] on div "All Clients ( 28 ) VIP Clients ( 0 )" at bounding box center [895, 320] width 1027 height 49
click at [1131, 315] on button "VIP Clients ( 0 )" at bounding box center [1144, 321] width 498 height 18
click at [771, 315] on button "All Clients ( 28 )" at bounding box center [646, 321] width 498 height 18
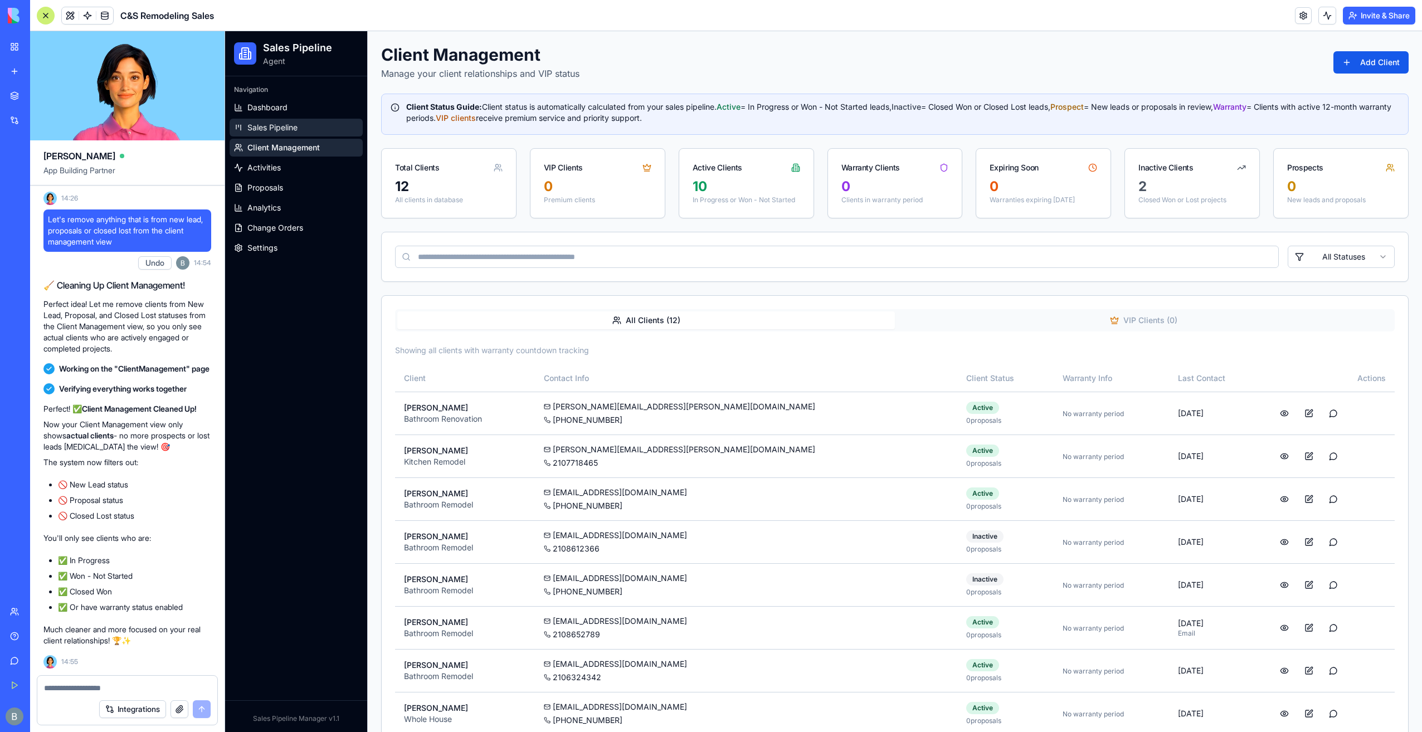
click at [331, 123] on link "Sales Pipeline" at bounding box center [296, 128] width 133 height 18
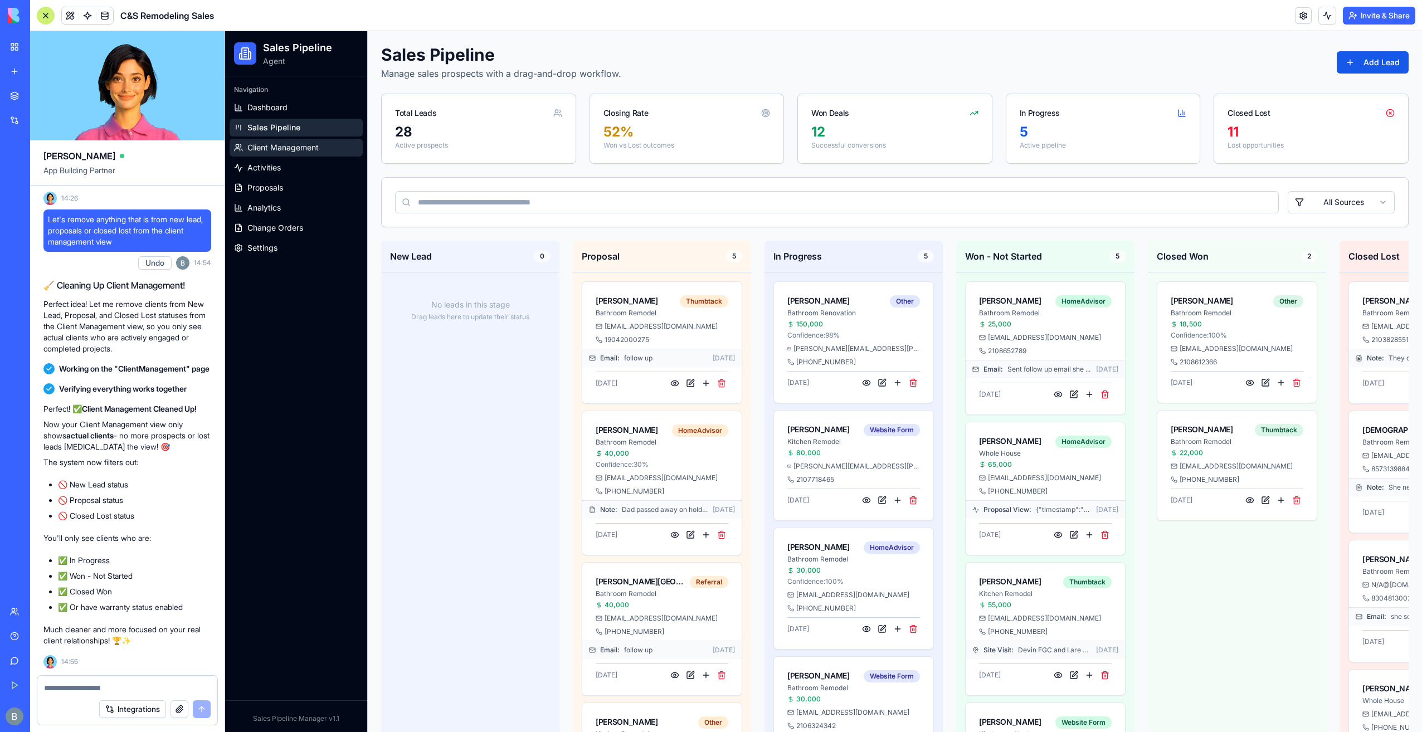
click at [322, 140] on link "Client Management" at bounding box center [296, 148] width 133 height 18
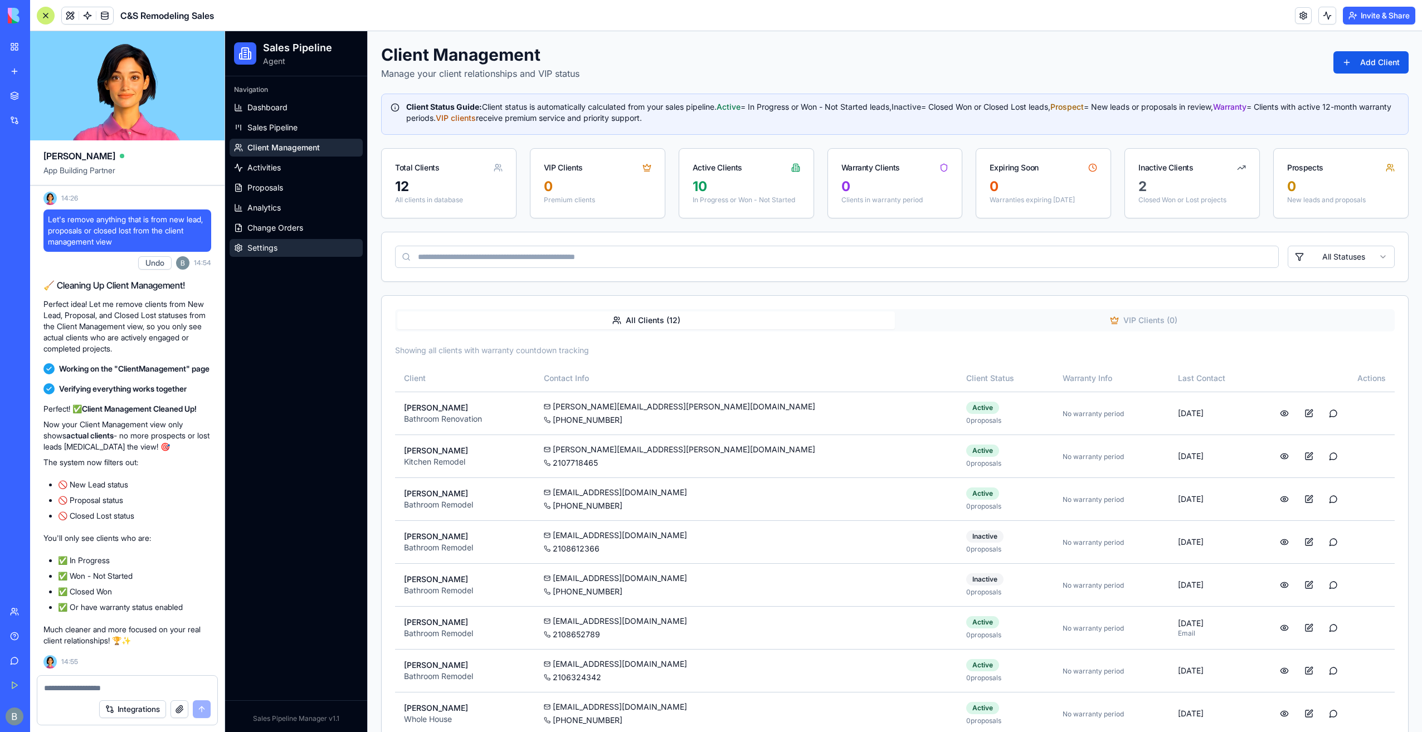
click at [300, 246] on link "Settings" at bounding box center [296, 248] width 133 height 18
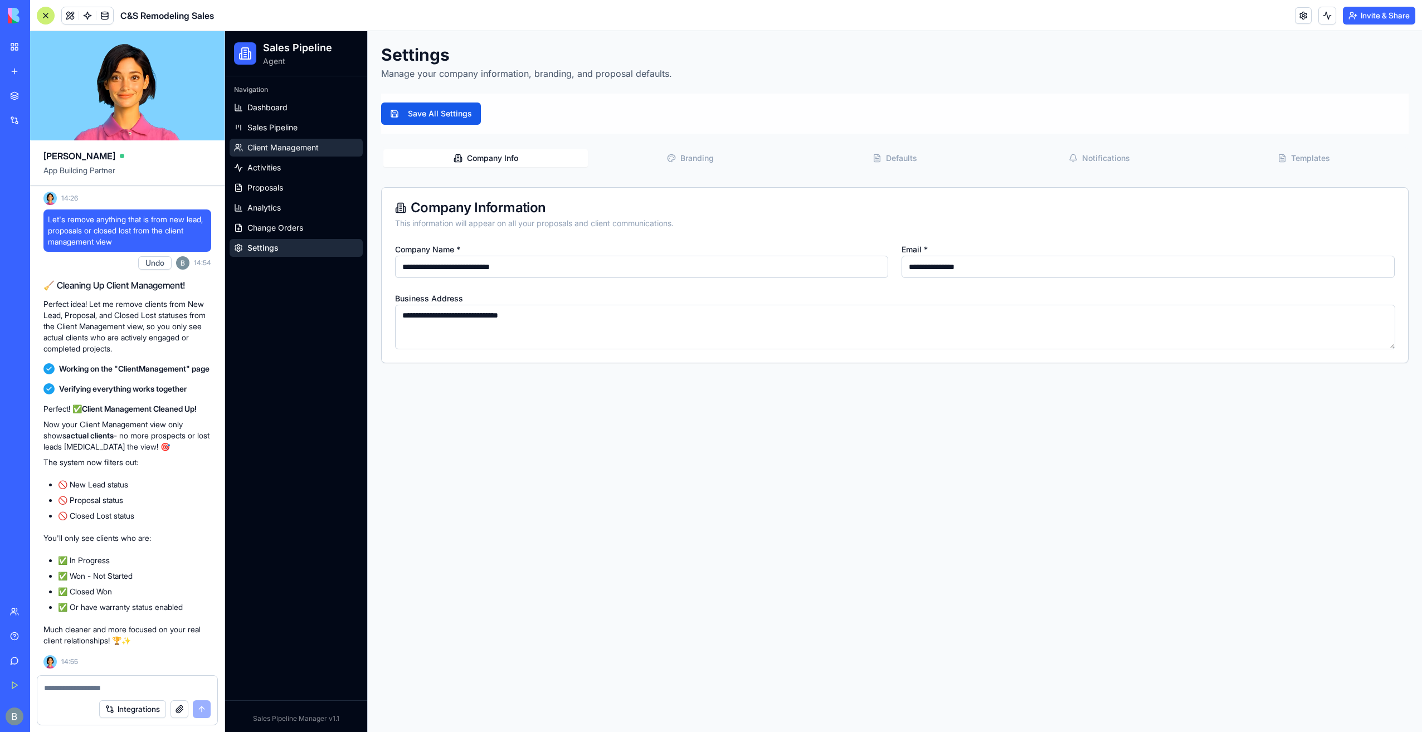
click at [293, 151] on span "Client Management" at bounding box center [282, 147] width 71 height 11
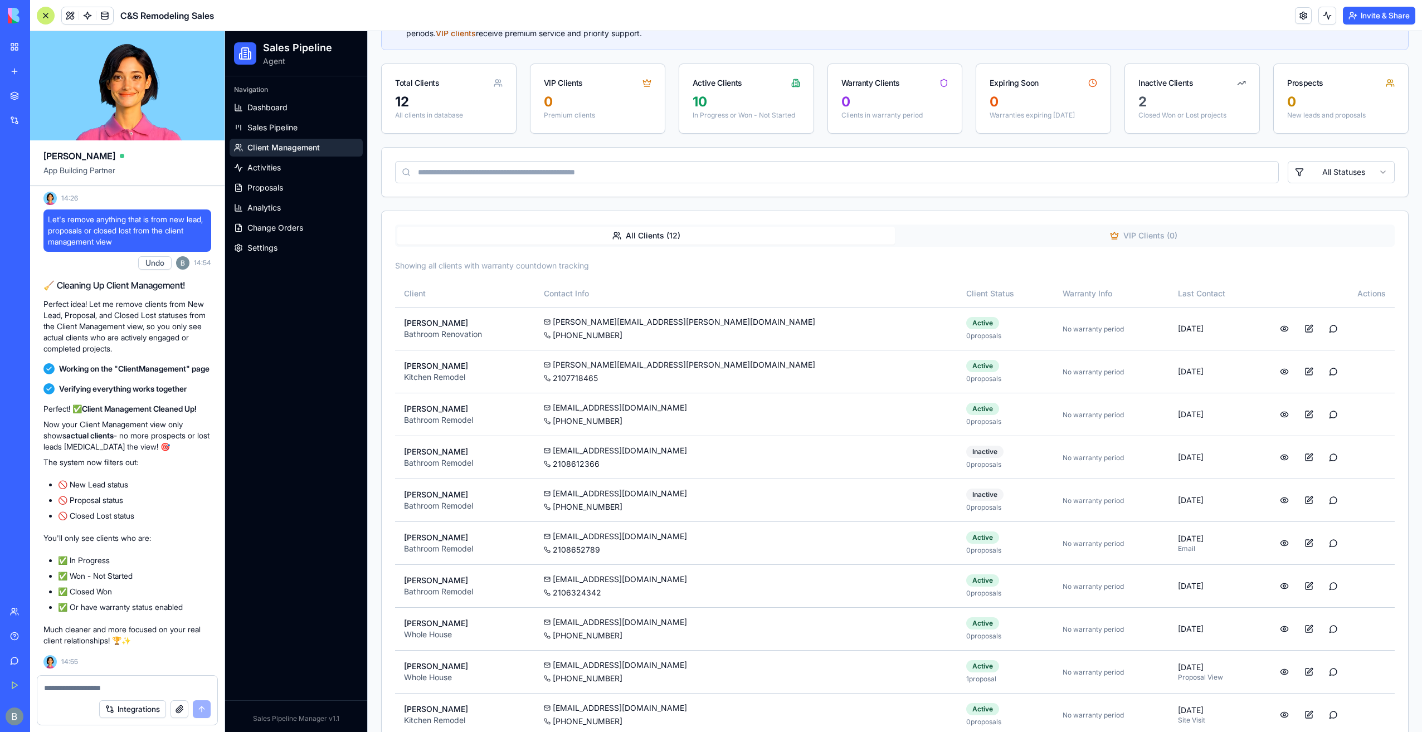
scroll to position [198, 0]
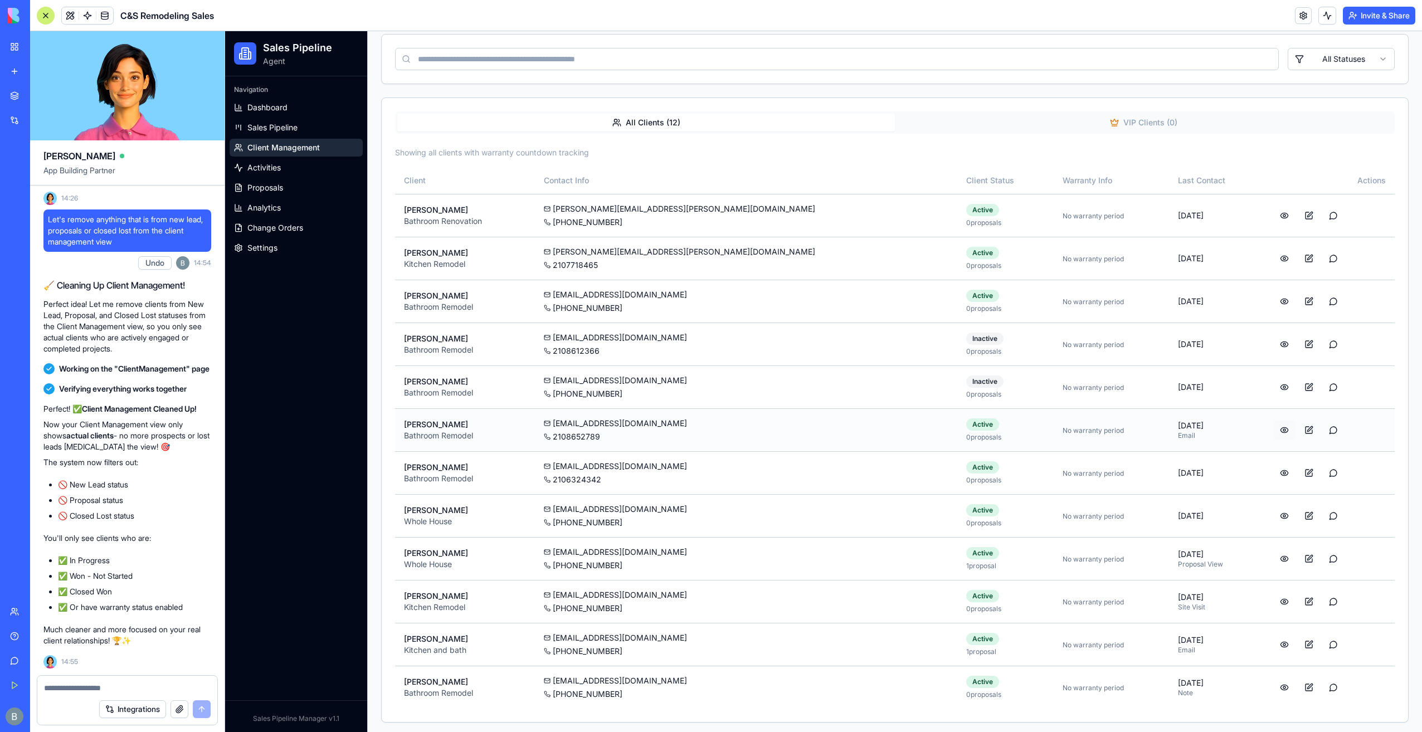
click at [1274, 425] on button at bounding box center [1285, 430] width 22 height 20
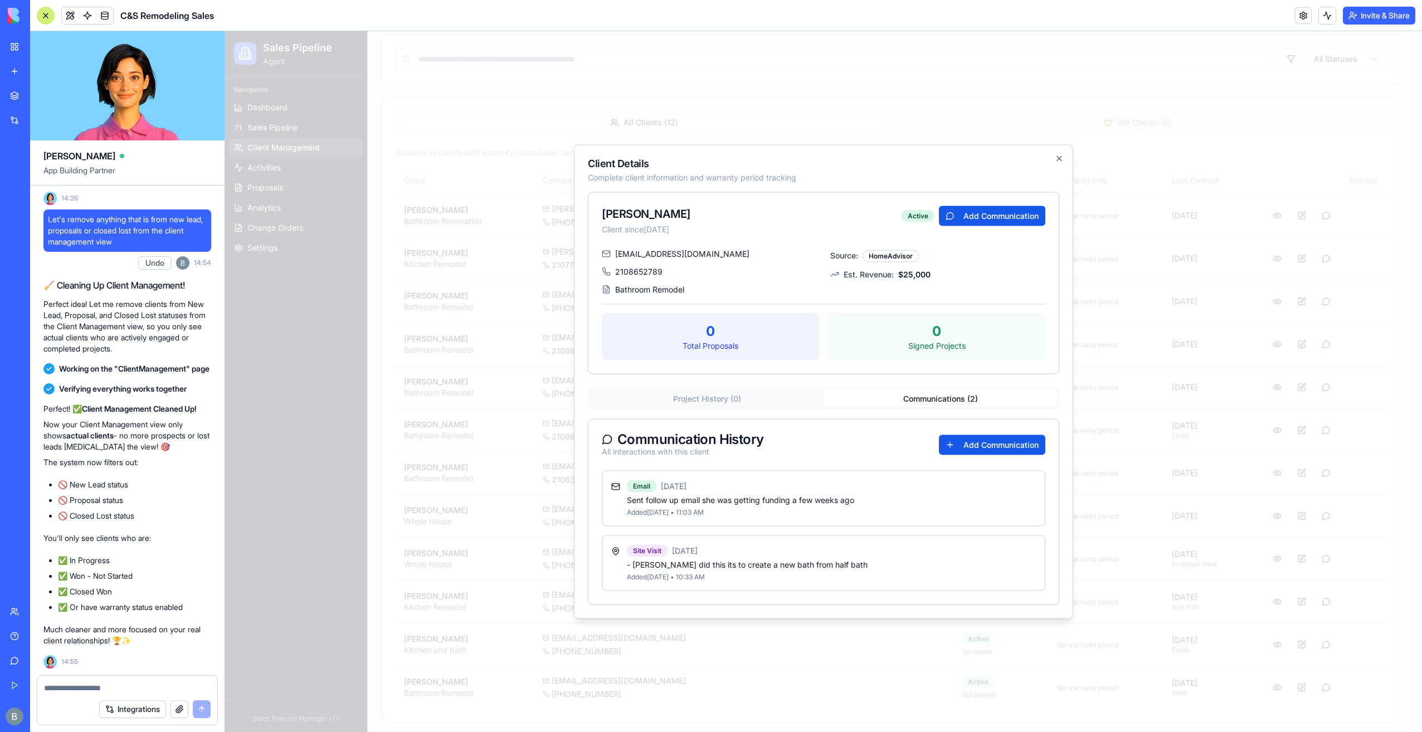
click at [922, 405] on button "Communications ( 2 )" at bounding box center [941, 399] width 234 height 18
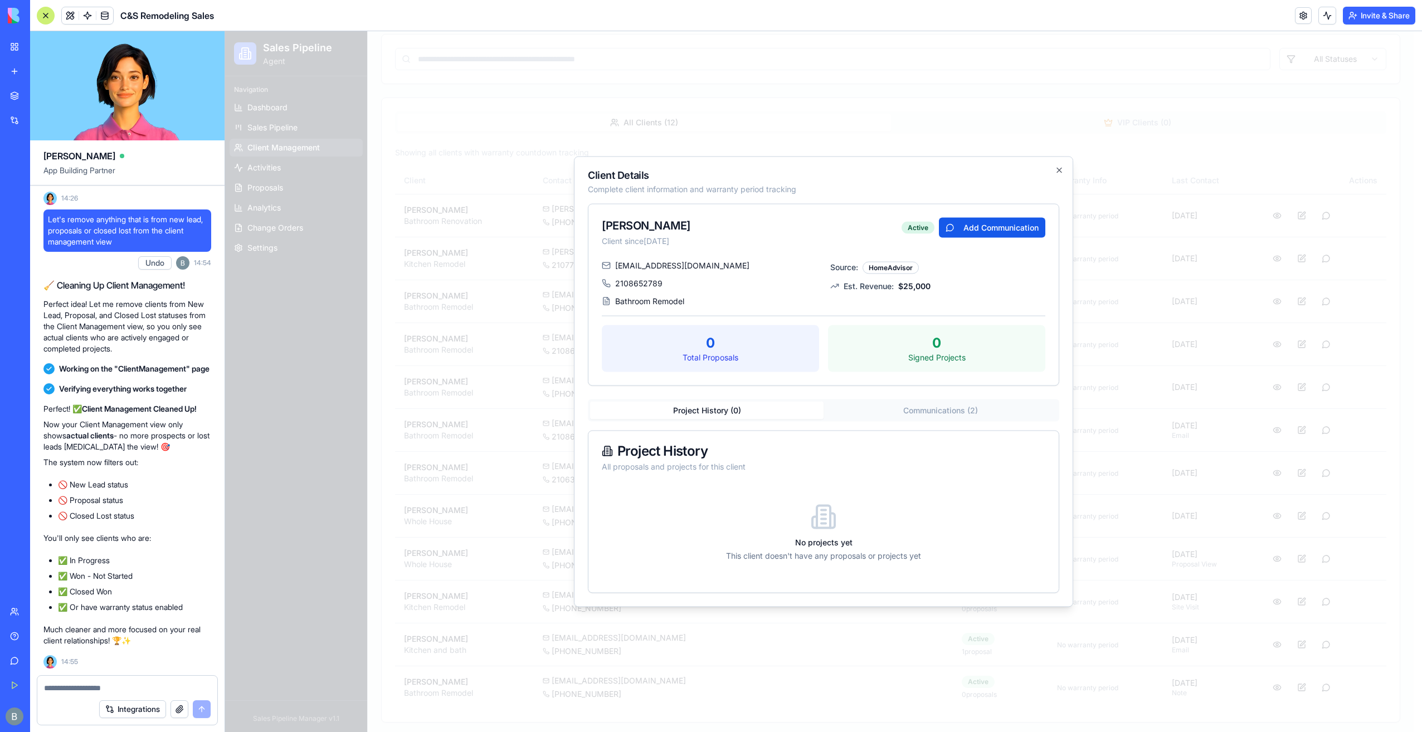
click at [758, 394] on div "[PERSON_NAME] Client since [DATE] Active Add Communication [EMAIL_ADDRESS][DOMA…" at bounding box center [824, 399] width 472 height 390
click at [1256, 344] on div at bounding box center [823, 381] width 1197 height 701
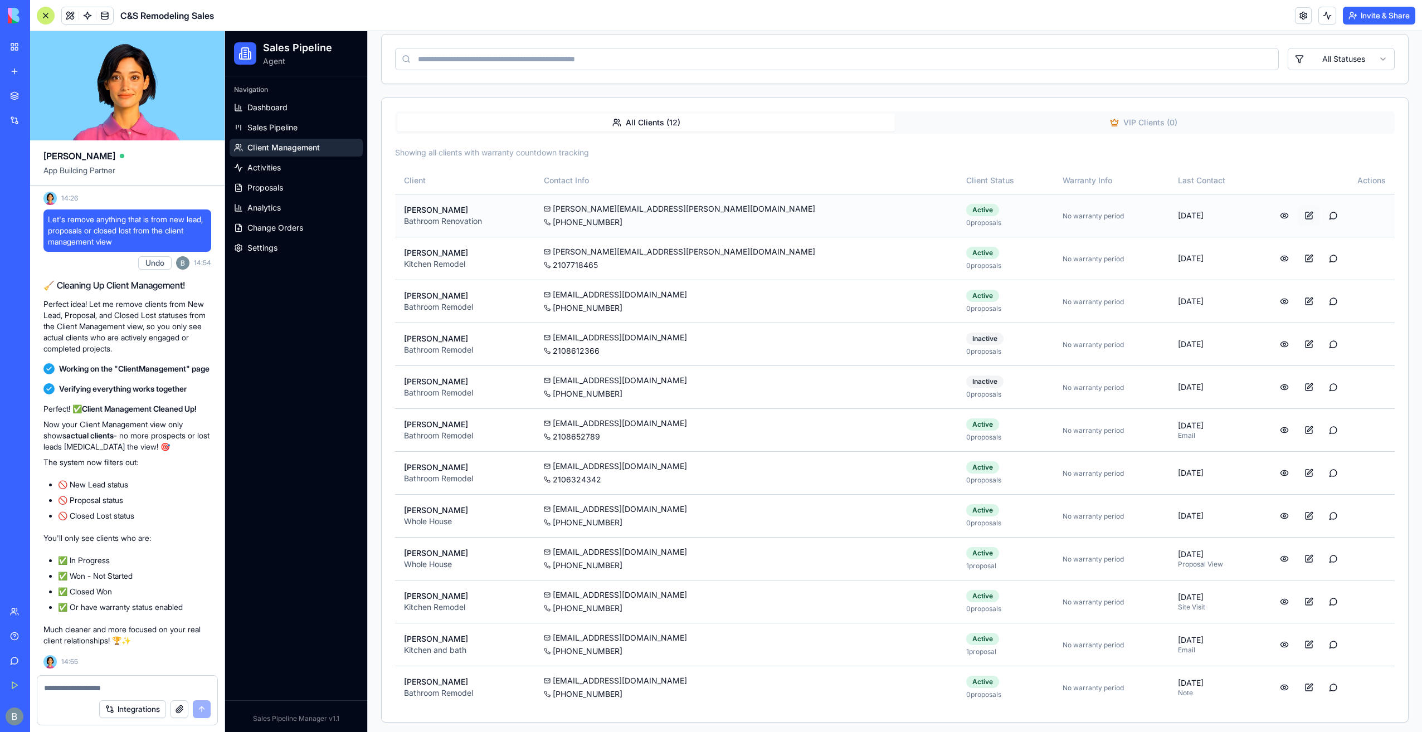
click at [1298, 217] on button at bounding box center [1309, 216] width 22 height 20
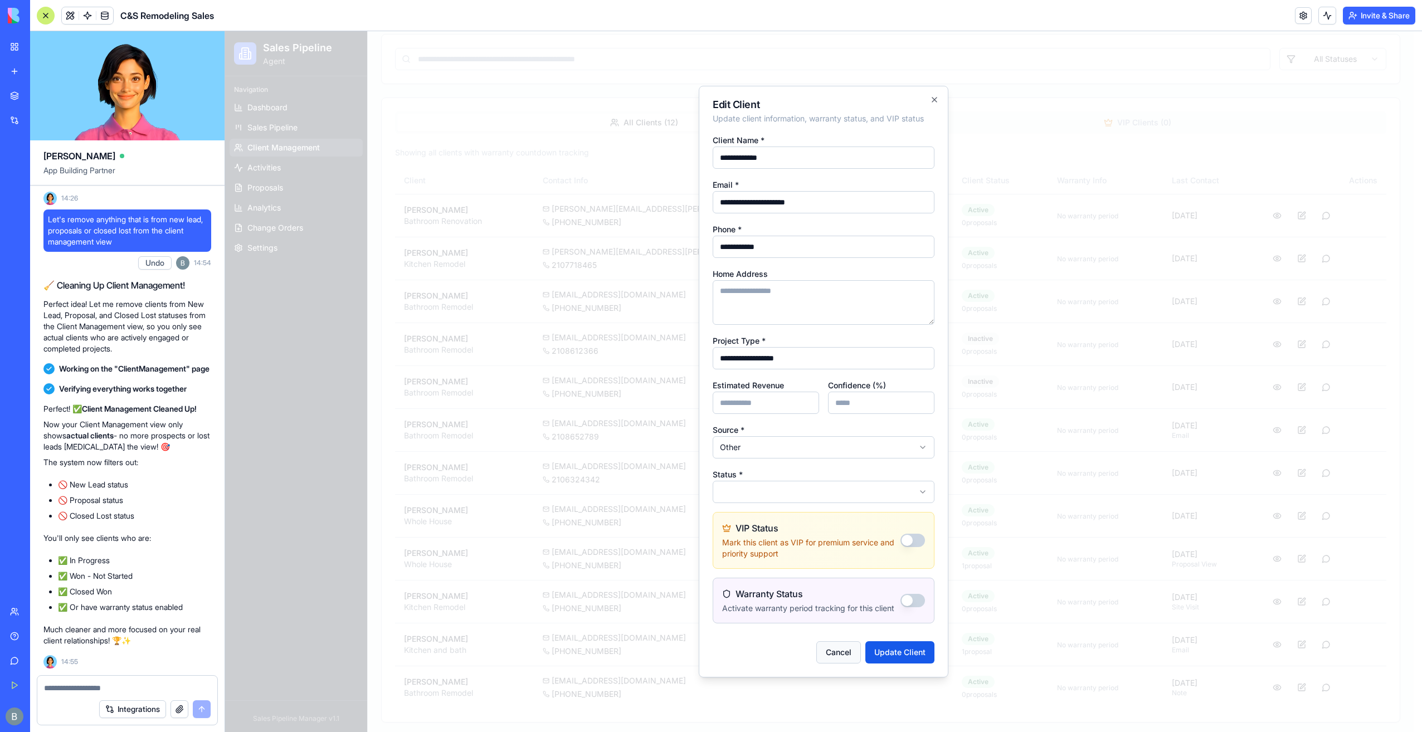
click at [822, 654] on button "Cancel" at bounding box center [839, 653] width 45 height 22
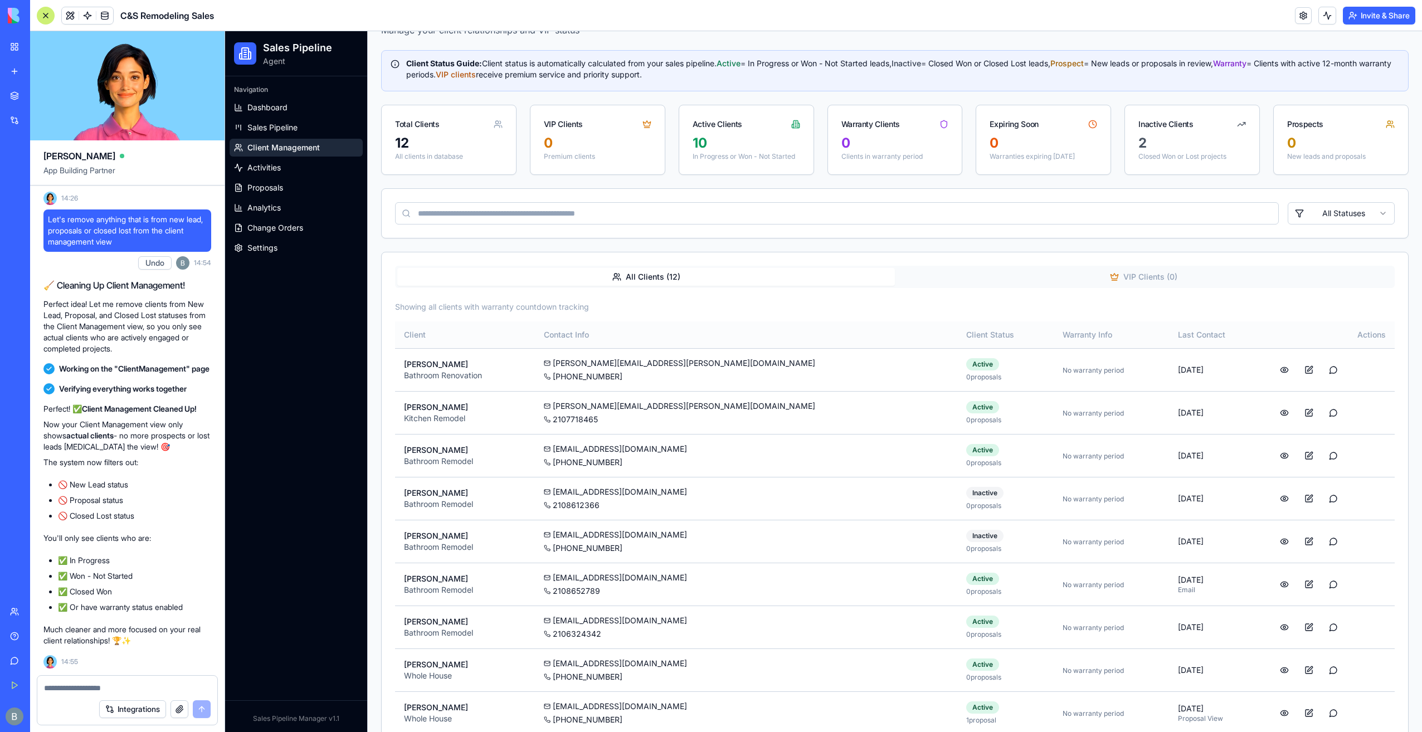
scroll to position [0, 0]
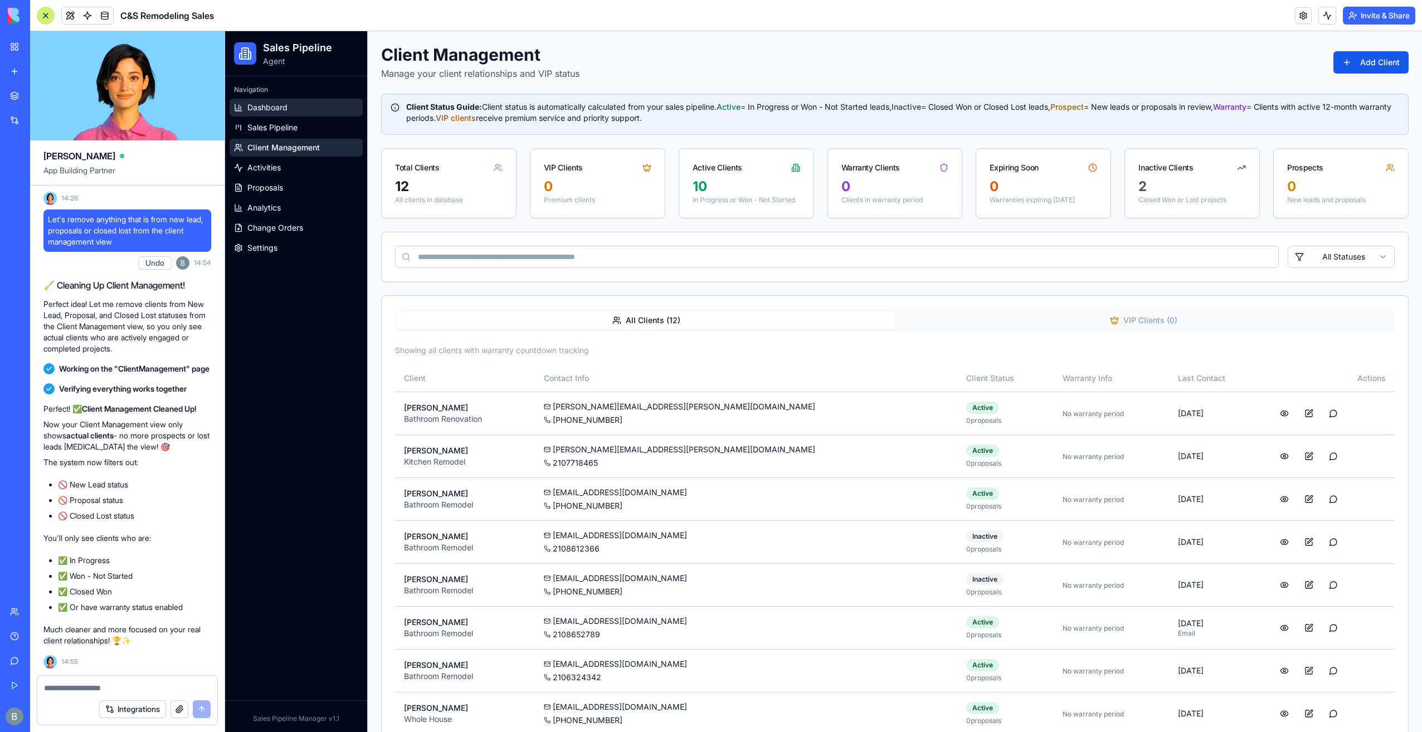
click at [259, 107] on span "Dashboard" at bounding box center [267, 107] width 40 height 11
